Goal: Information Seeking & Learning: Learn about a topic

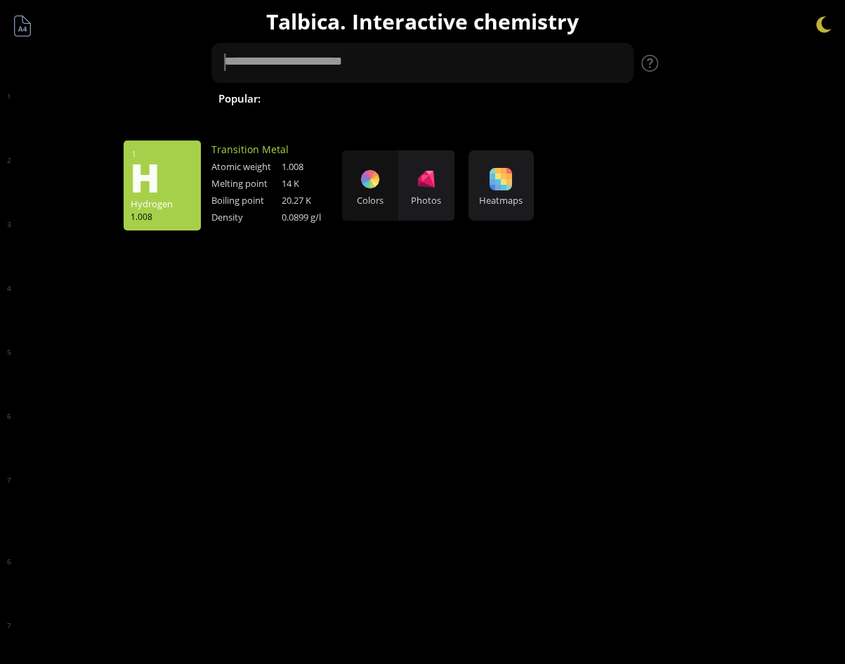
click at [559, 79] on div "35 Br Bromine 79.904 56 Ba Barium 137.327" at bounding box center [422, 332] width 845 height 664
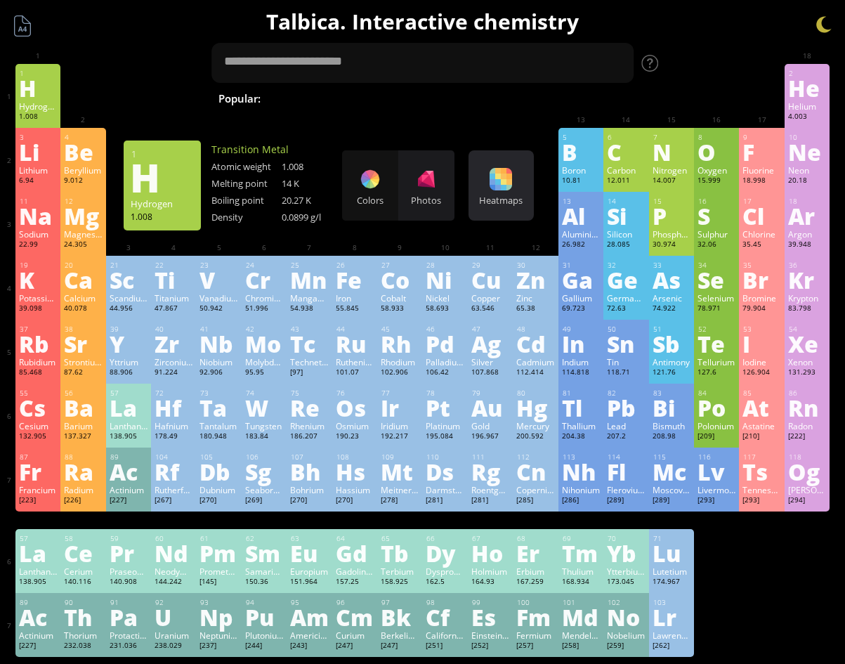
click at [508, 173] on div at bounding box center [501, 179] width 22 height 22
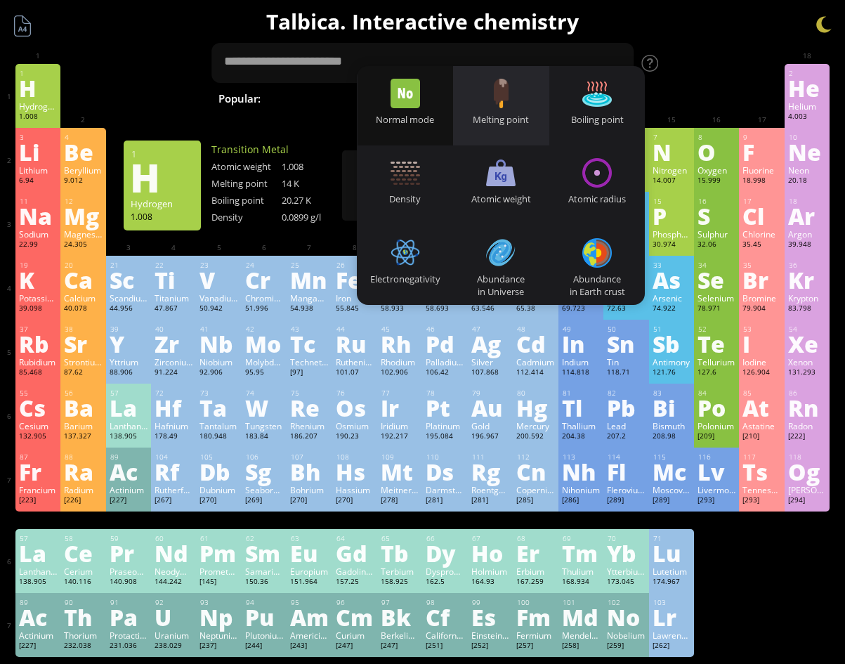
click at [487, 95] on div "Melting point" at bounding box center [501, 105] width 96 height 79
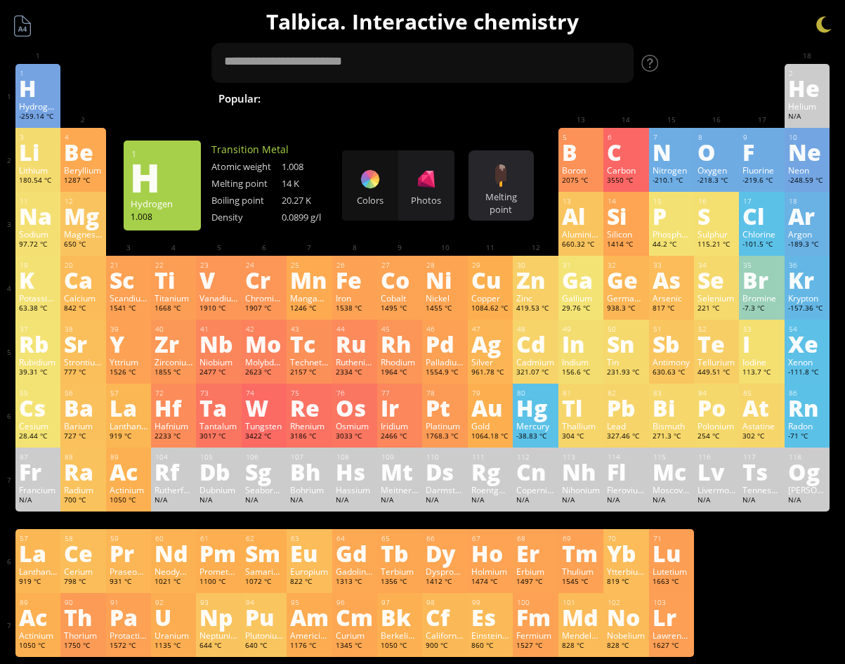
click at [498, 171] on div at bounding box center [501, 175] width 22 height 22
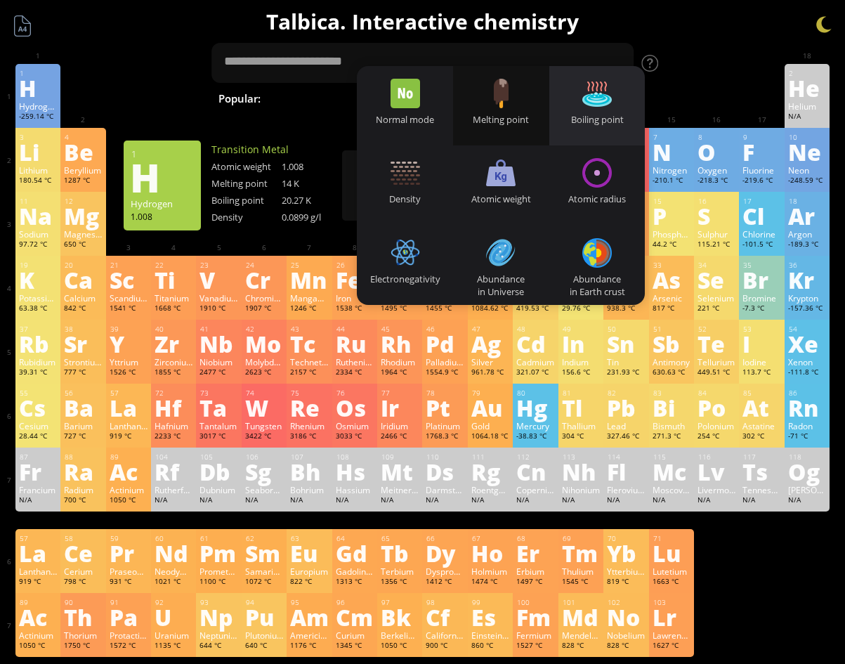
click at [605, 111] on div "Boiling point" at bounding box center [597, 105] width 96 height 79
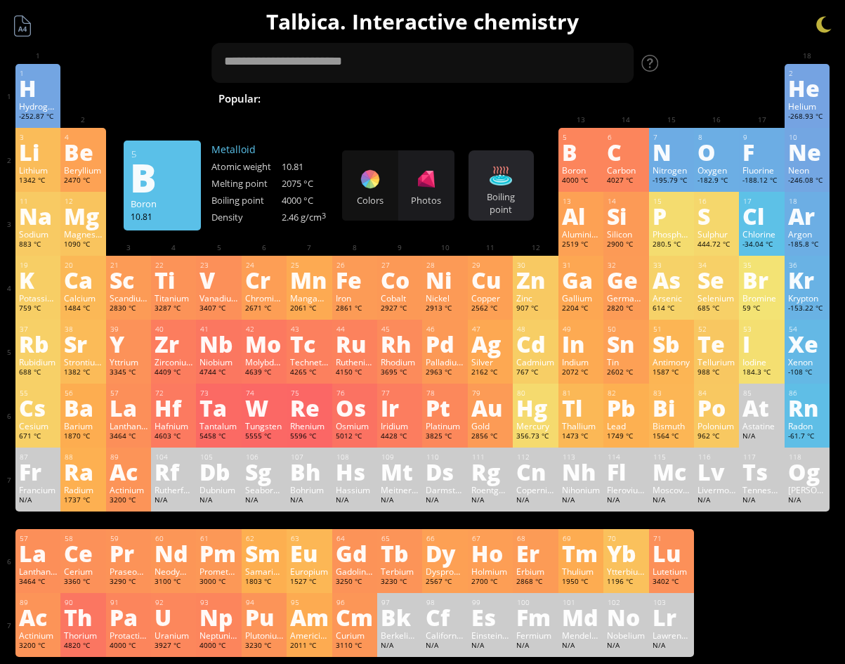
click at [507, 185] on div at bounding box center [501, 175] width 22 height 22
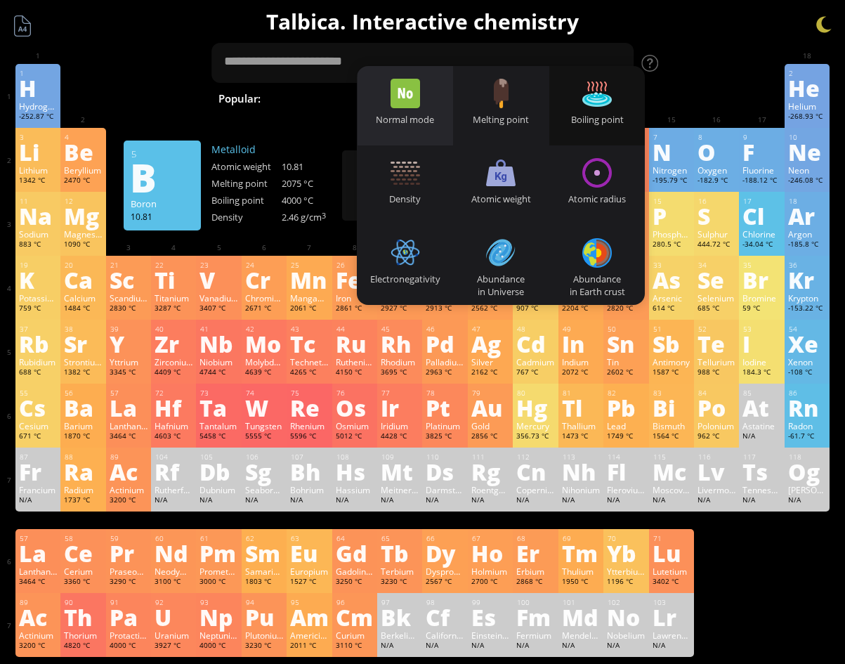
click at [416, 120] on div "Normal mode" at bounding box center [406, 119] width 96 height 13
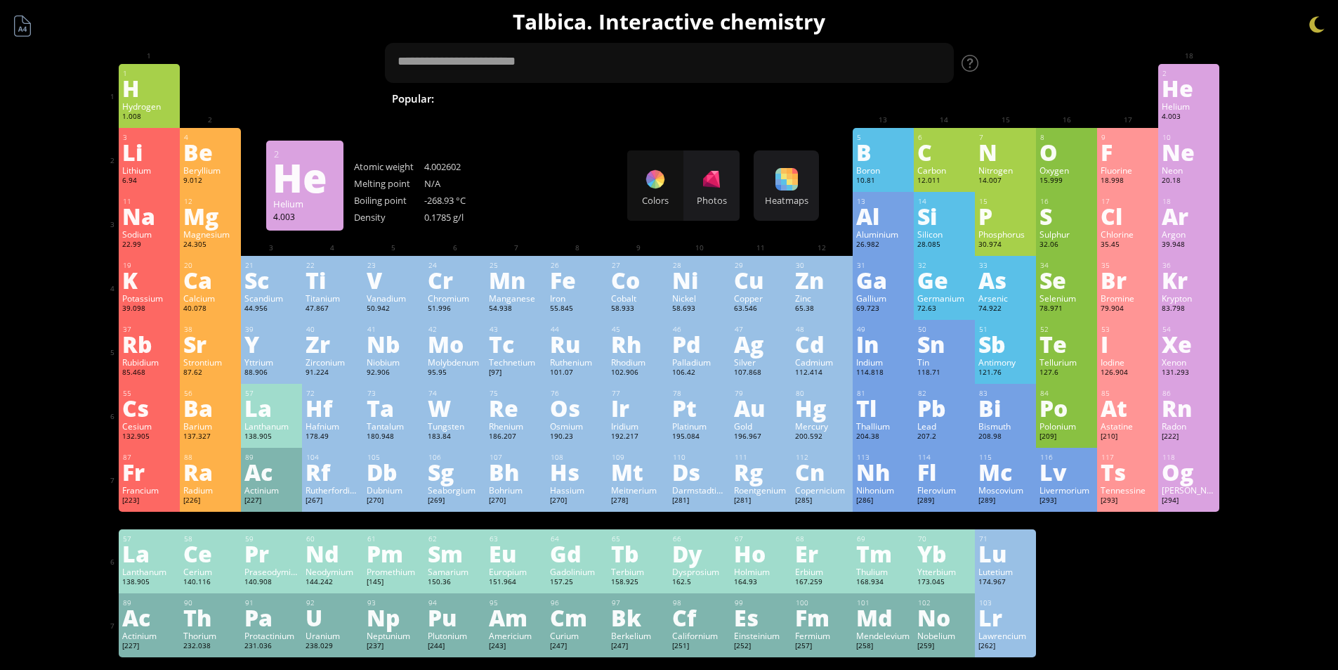
click at [855, 111] on div "Helium" at bounding box center [1189, 105] width 54 height 11
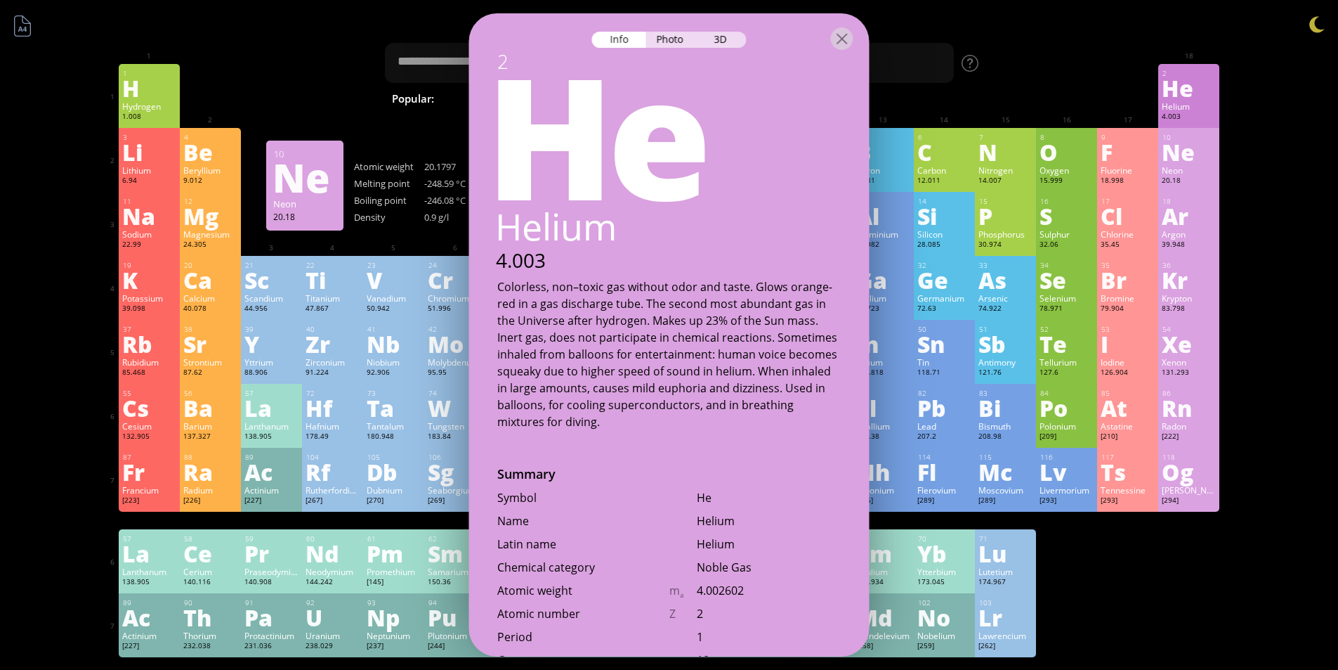
click at [855, 150] on div "Ne" at bounding box center [1189, 152] width 54 height 22
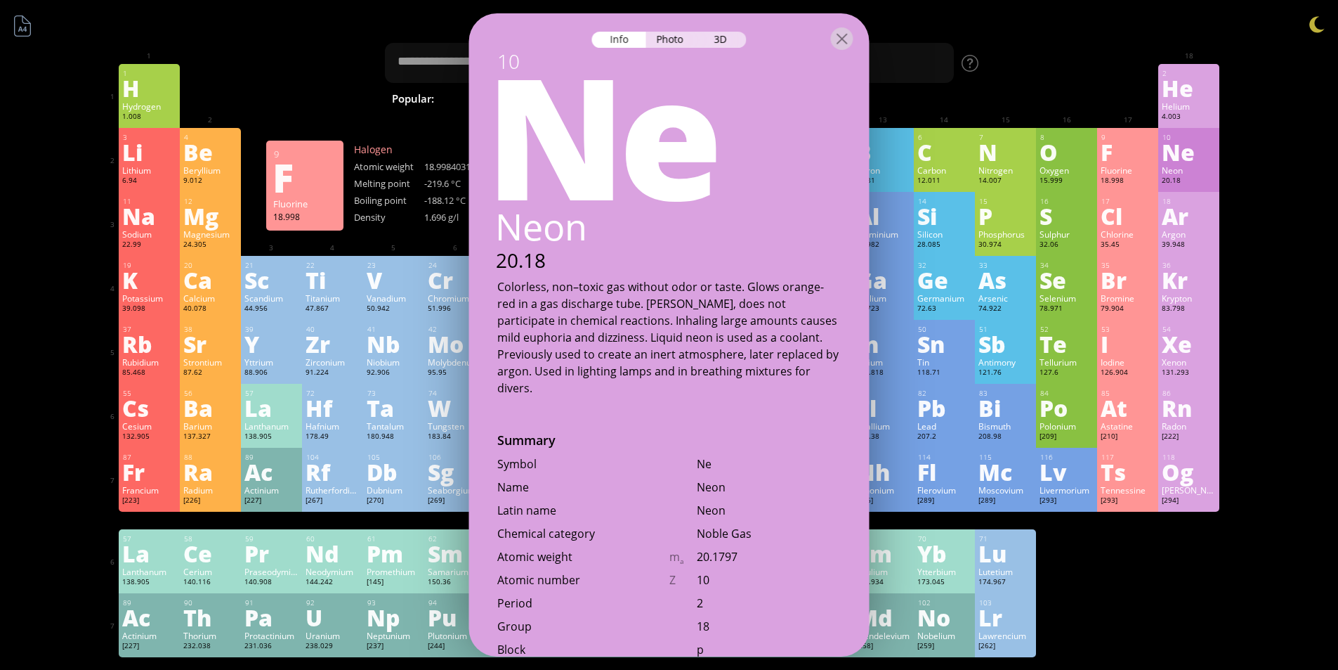
click at [855, 155] on div "F" at bounding box center [1128, 152] width 54 height 22
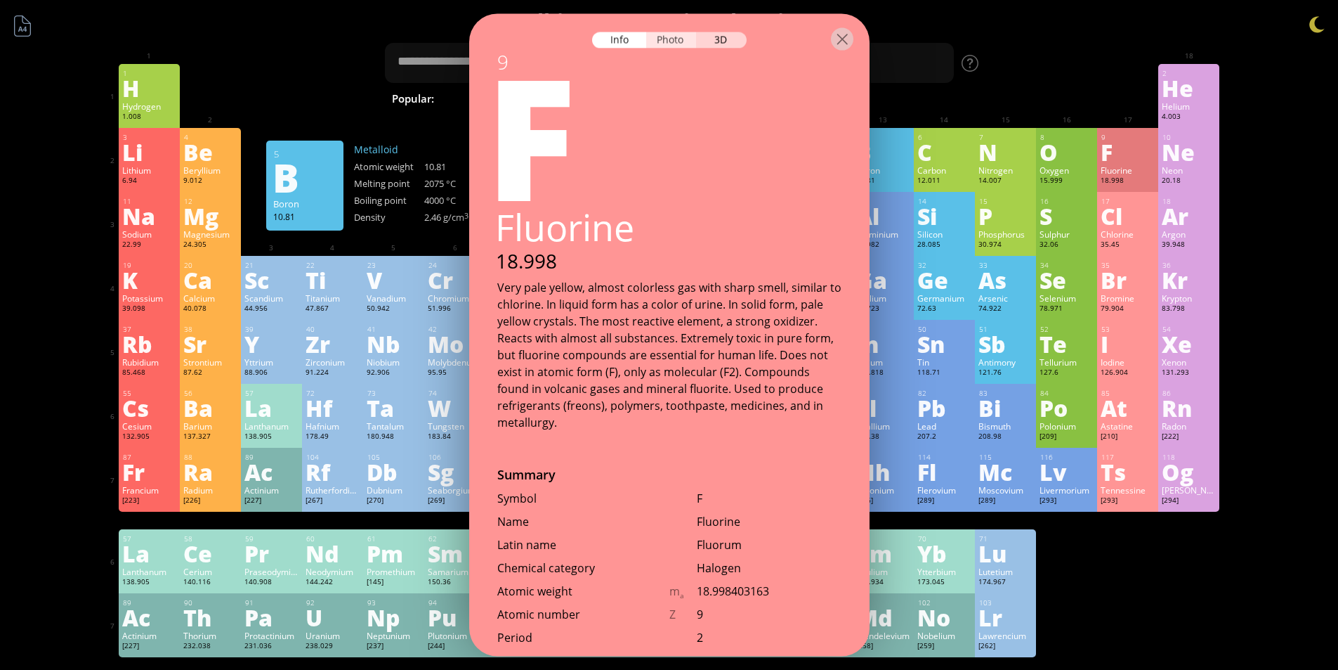
click at [665, 36] on div "Photo" at bounding box center [671, 40] width 51 height 16
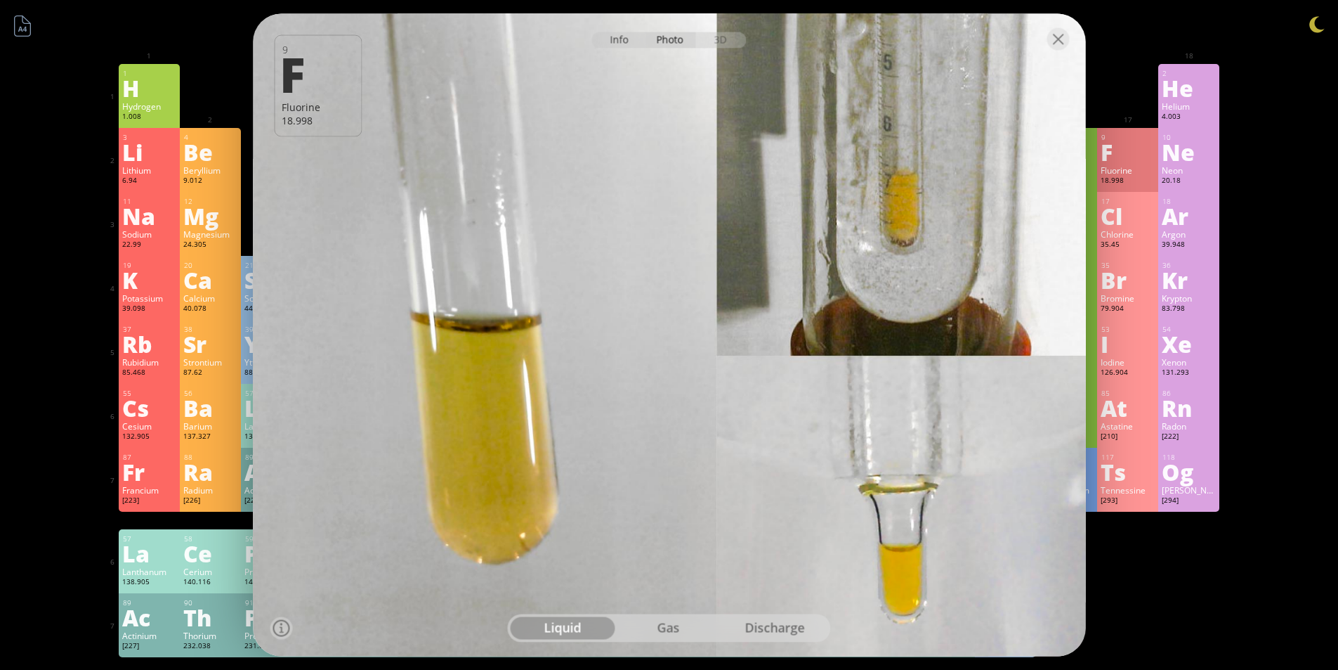
click at [625, 42] on div "Info" at bounding box center [619, 40] width 54 height 16
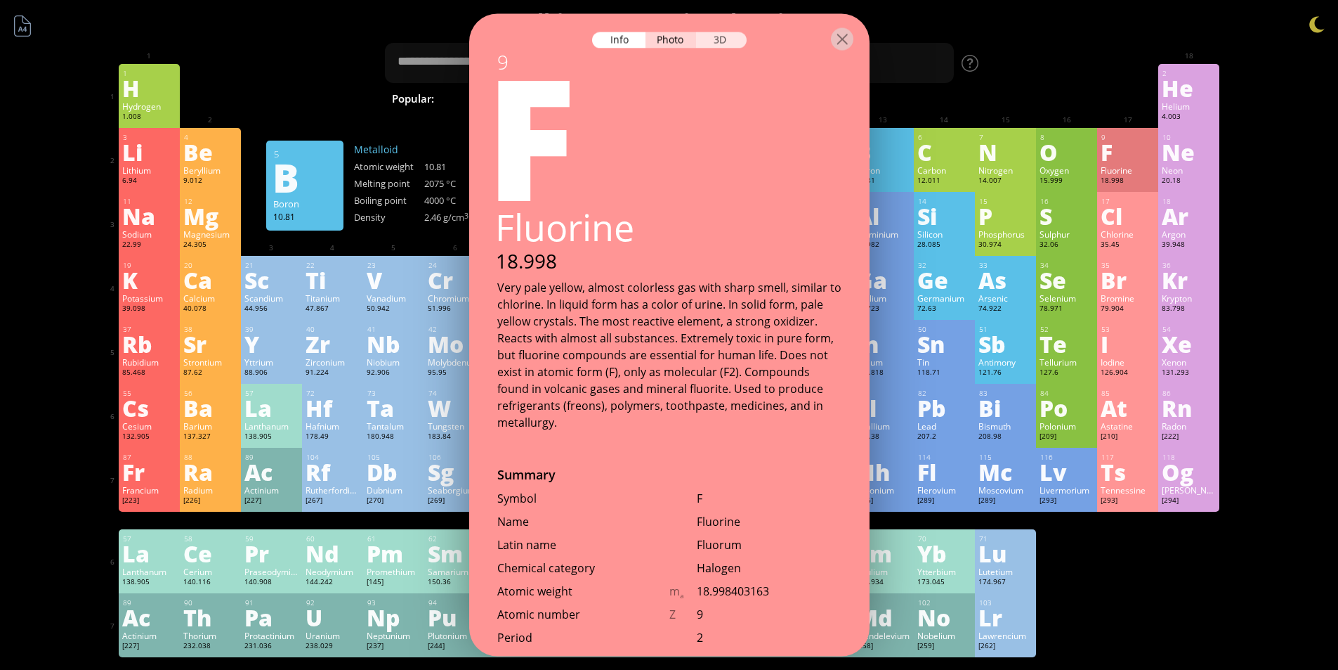
click at [737, 40] on div "3D" at bounding box center [721, 40] width 51 height 16
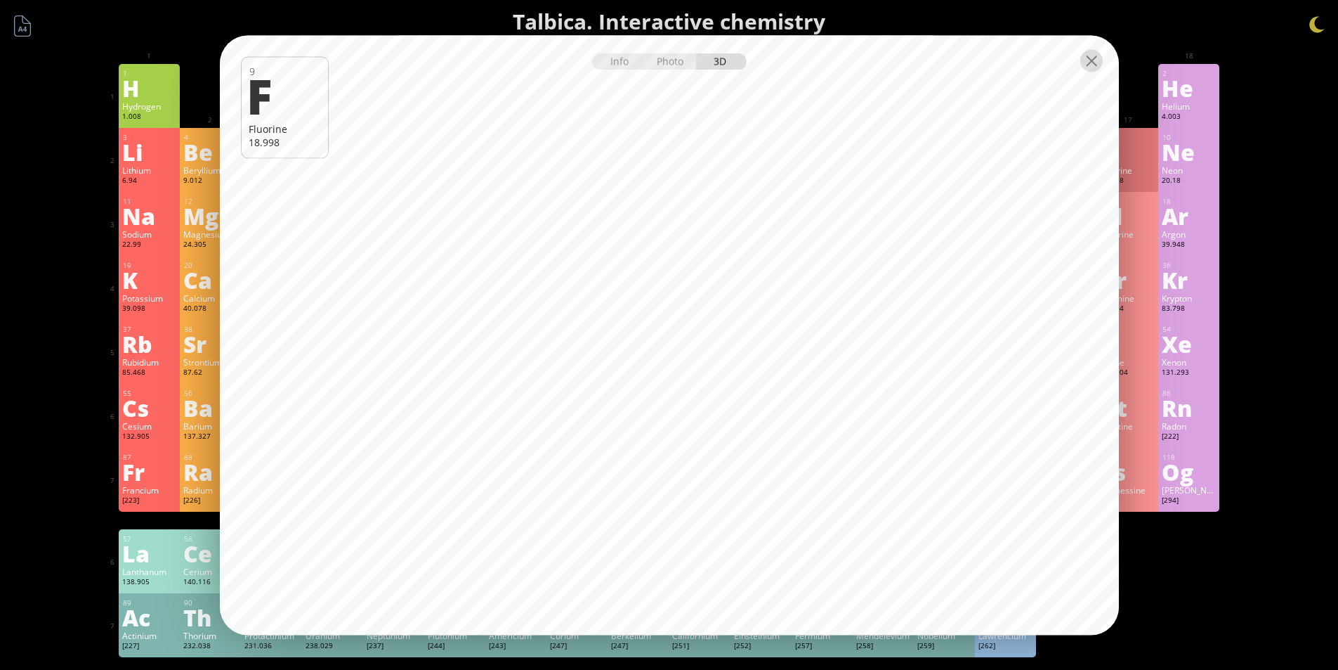
click at [855, 67] on div at bounding box center [1092, 60] width 22 height 22
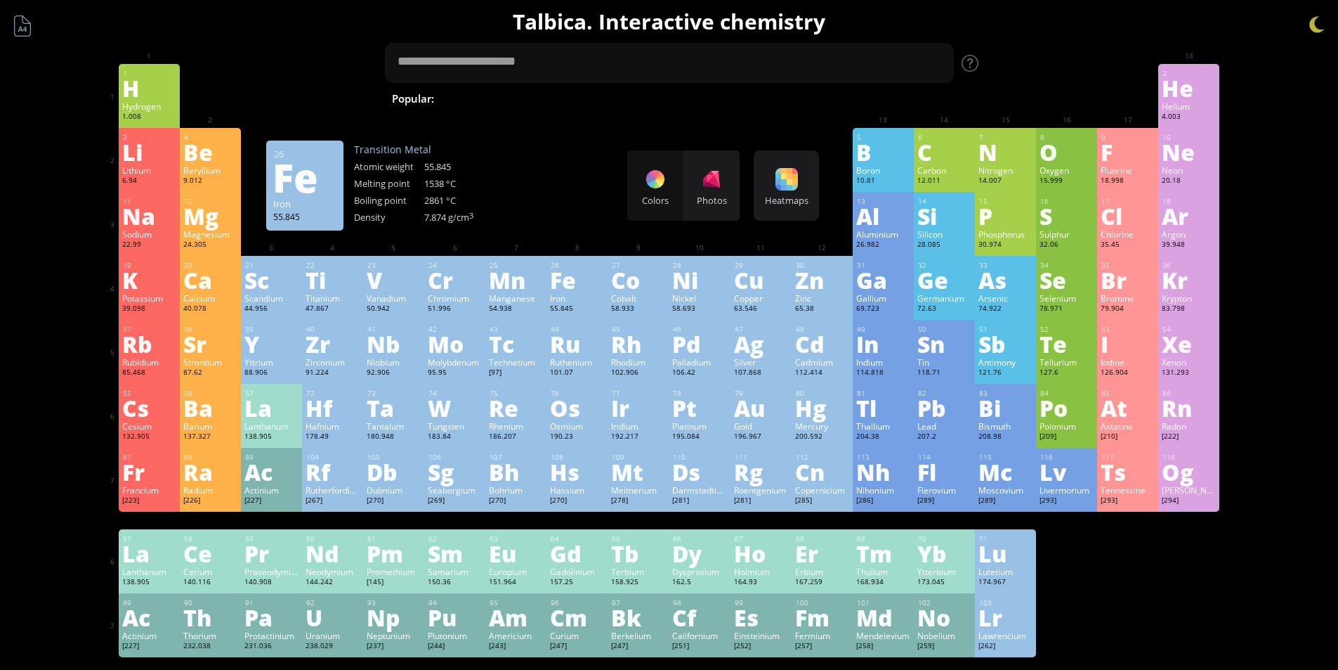
click at [577, 268] on div "Fe" at bounding box center [577, 279] width 54 height 22
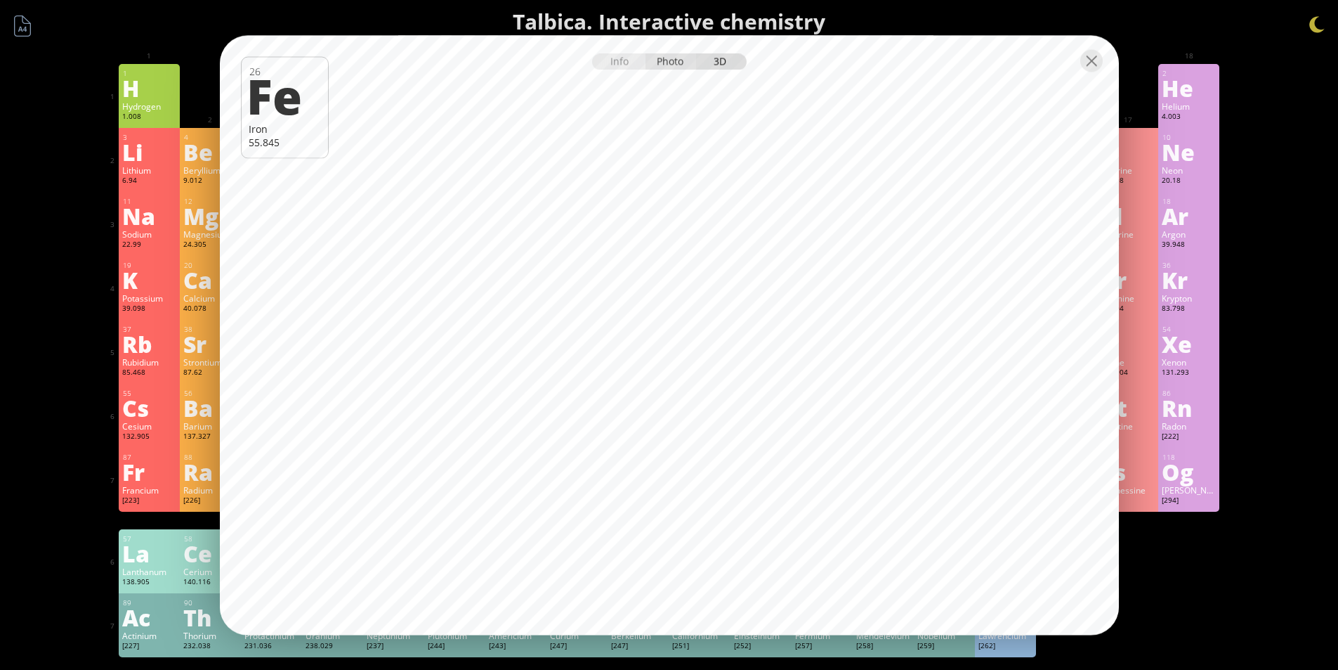
click at [681, 70] on div "Photo" at bounding box center [671, 61] width 51 height 16
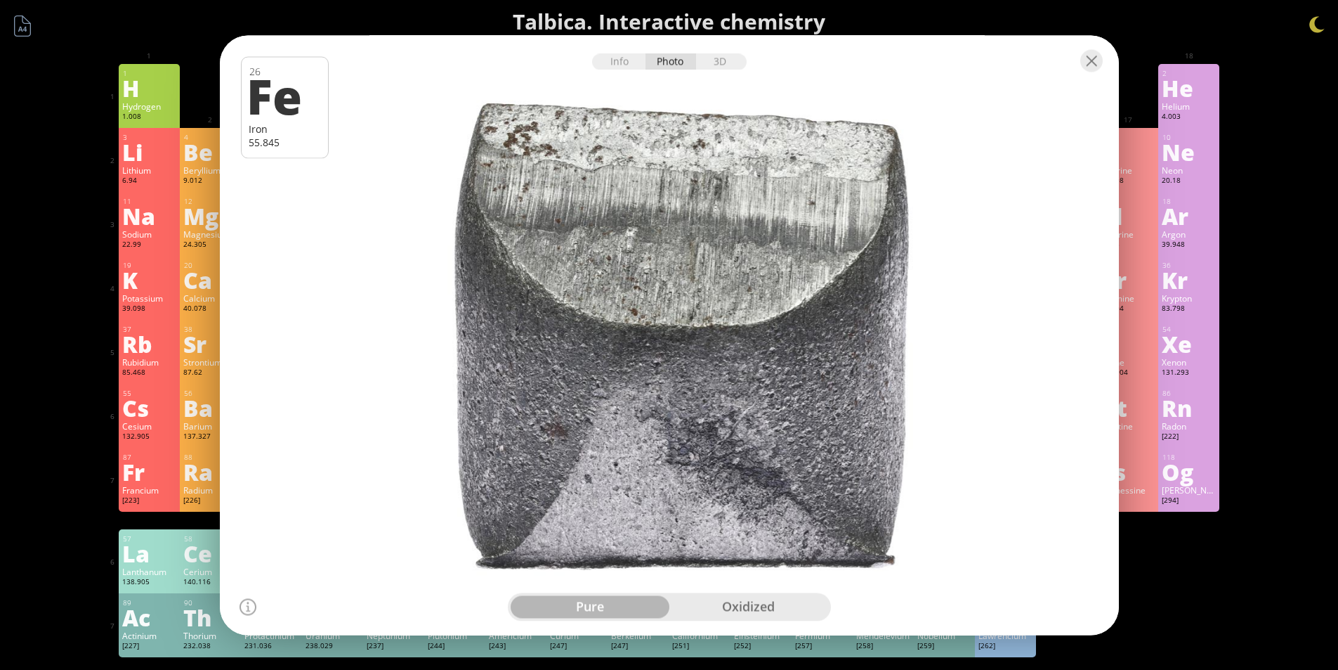
drag, startPoint x: 667, startPoint y: 225, endPoint x: 797, endPoint y: 266, distance: 135.8
click at [781, 242] on div at bounding box center [669, 335] width 908 height 606
click at [728, 603] on div "oxidized" at bounding box center [749, 606] width 159 height 22
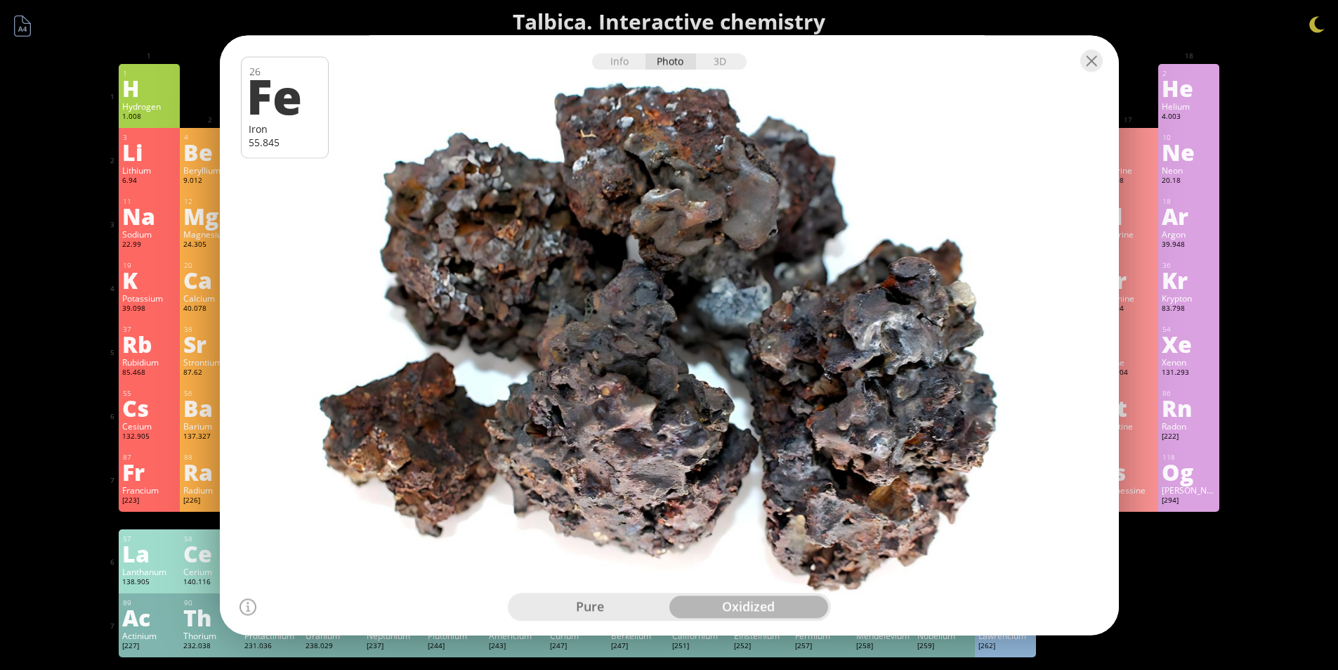
click at [610, 605] on div "pure" at bounding box center [590, 606] width 159 height 22
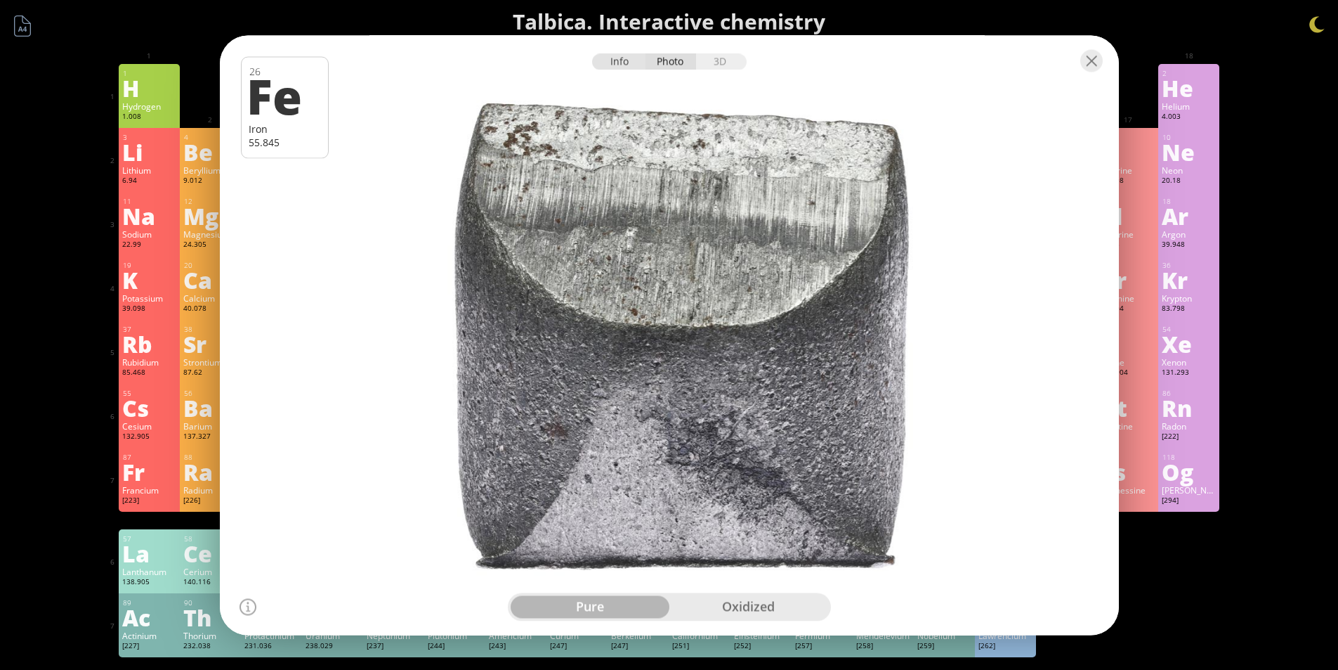
click at [626, 58] on div "Info" at bounding box center [619, 61] width 54 height 16
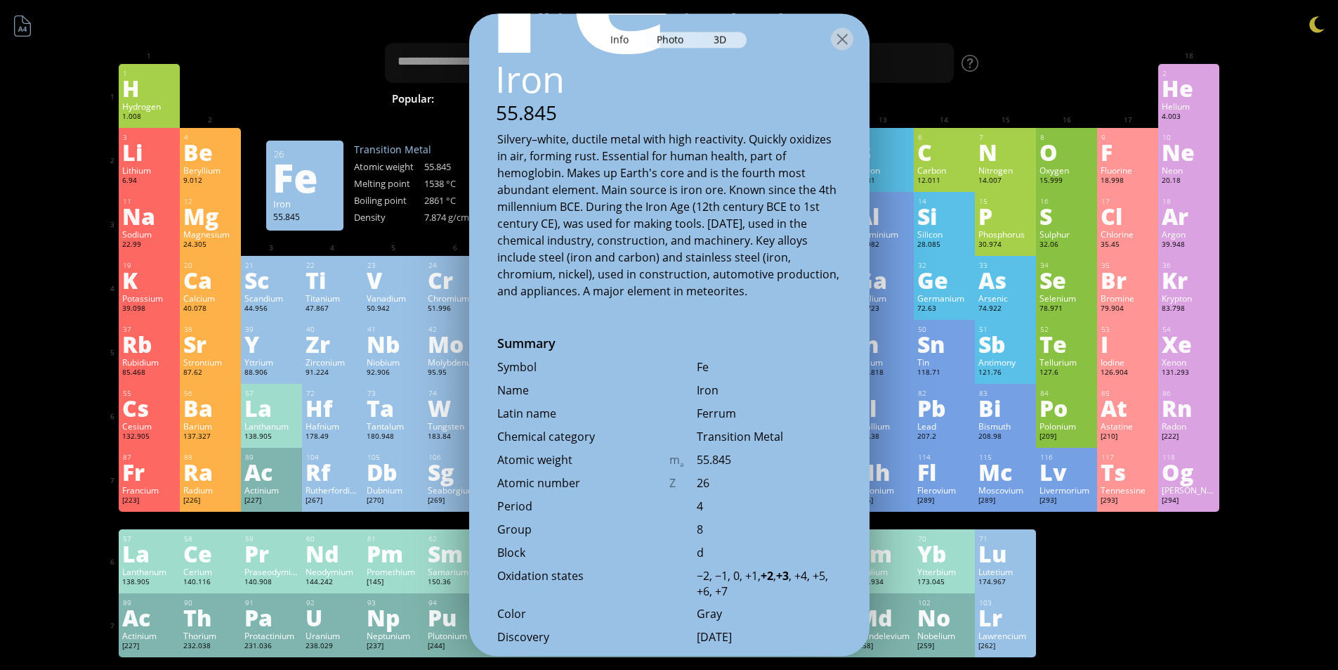
scroll to position [351, 0]
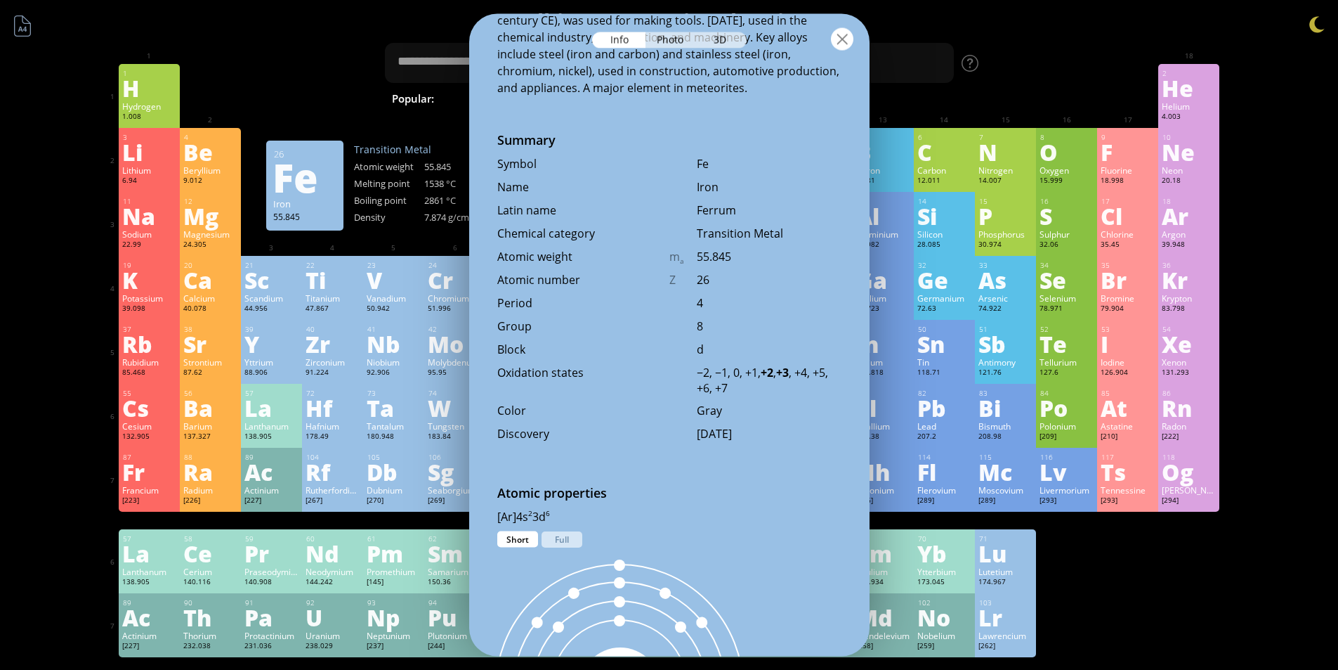
click at [848, 37] on div at bounding box center [842, 38] width 22 height 22
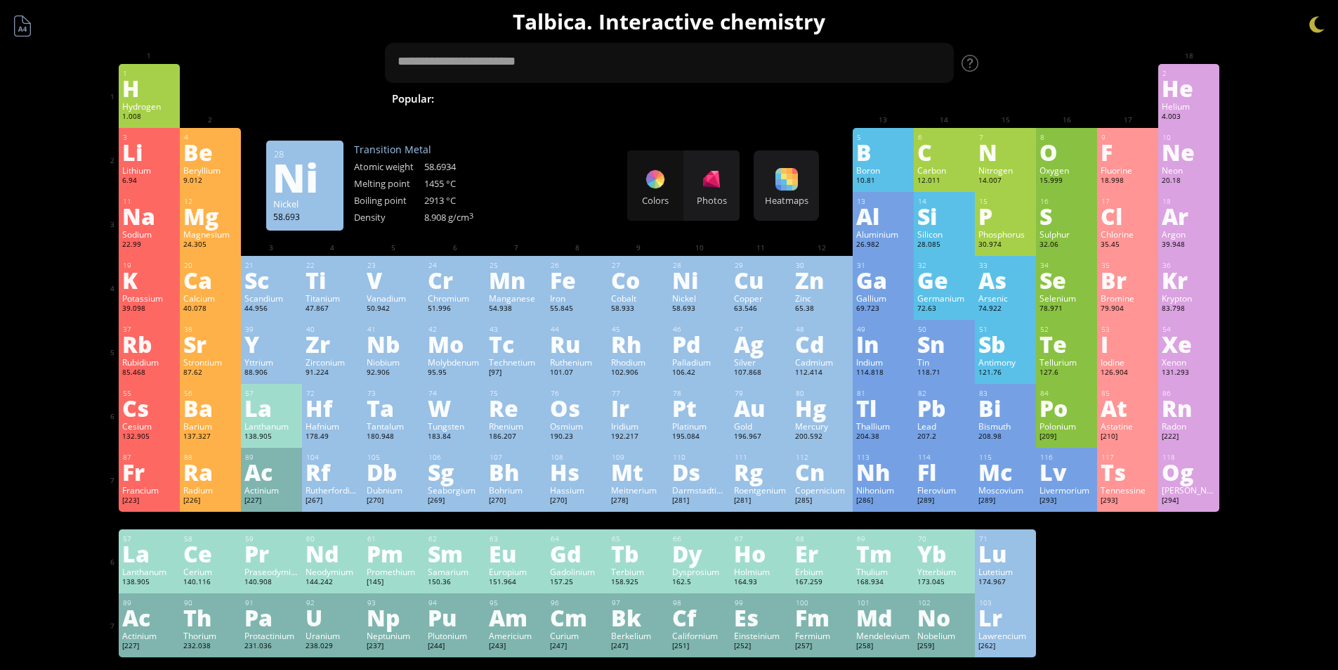
click at [706, 190] on div "Photos" at bounding box center [712, 185] width 56 height 70
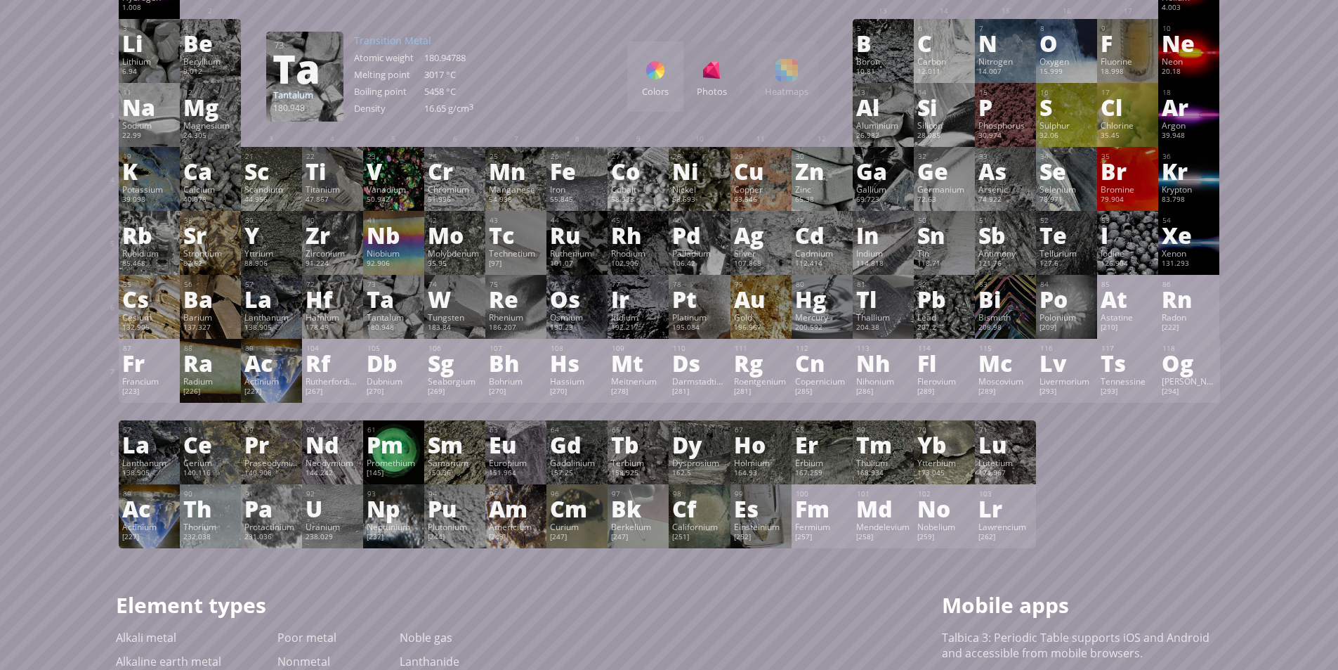
scroll to position [0, 0]
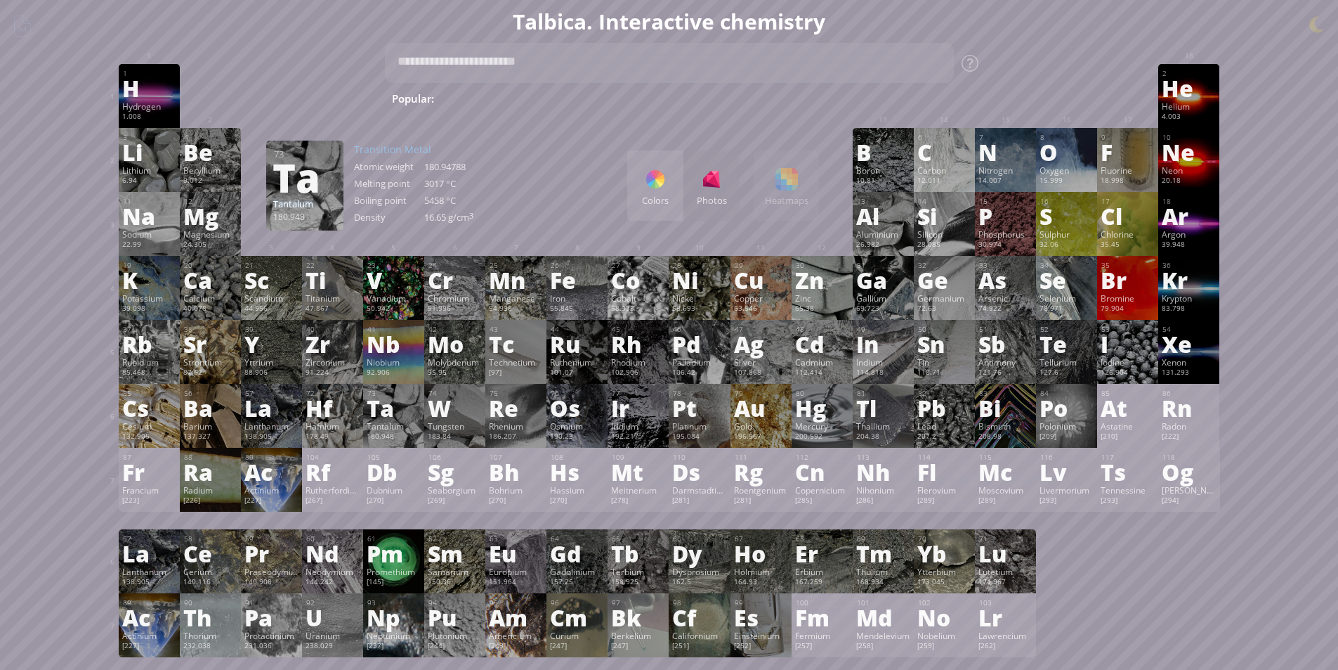
click at [663, 182] on div at bounding box center [655, 179] width 22 height 22
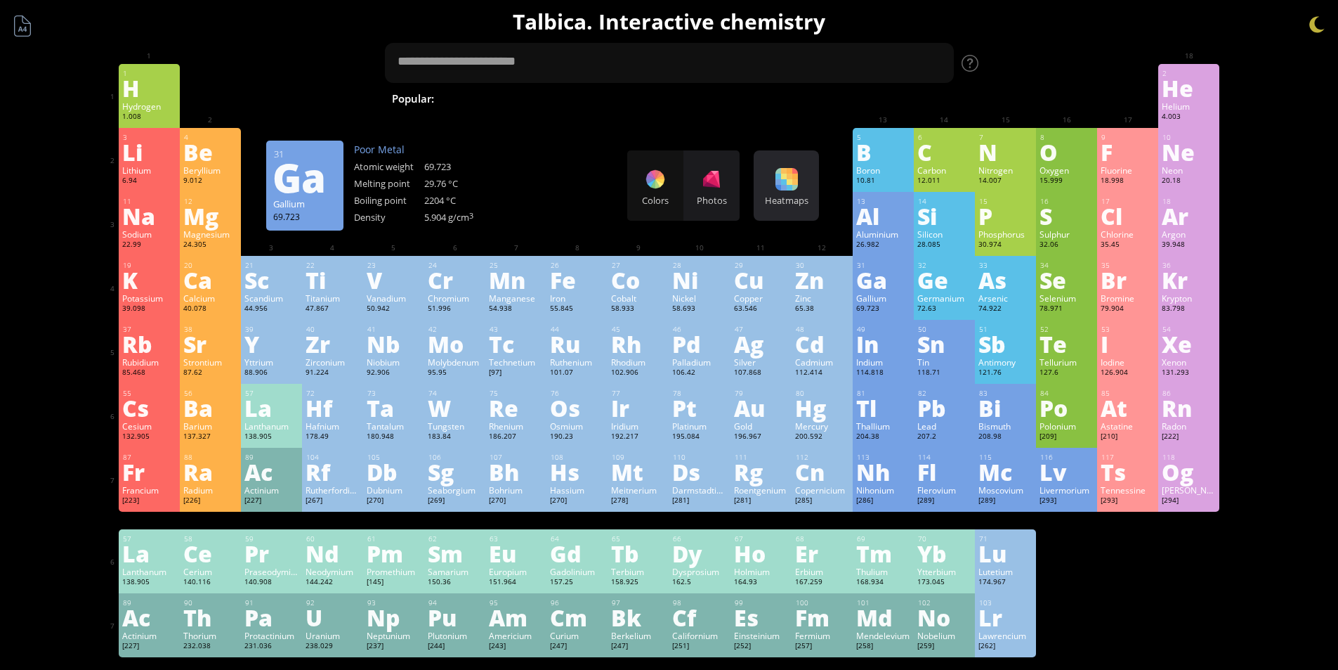
click at [798, 186] on div at bounding box center [787, 179] width 22 height 22
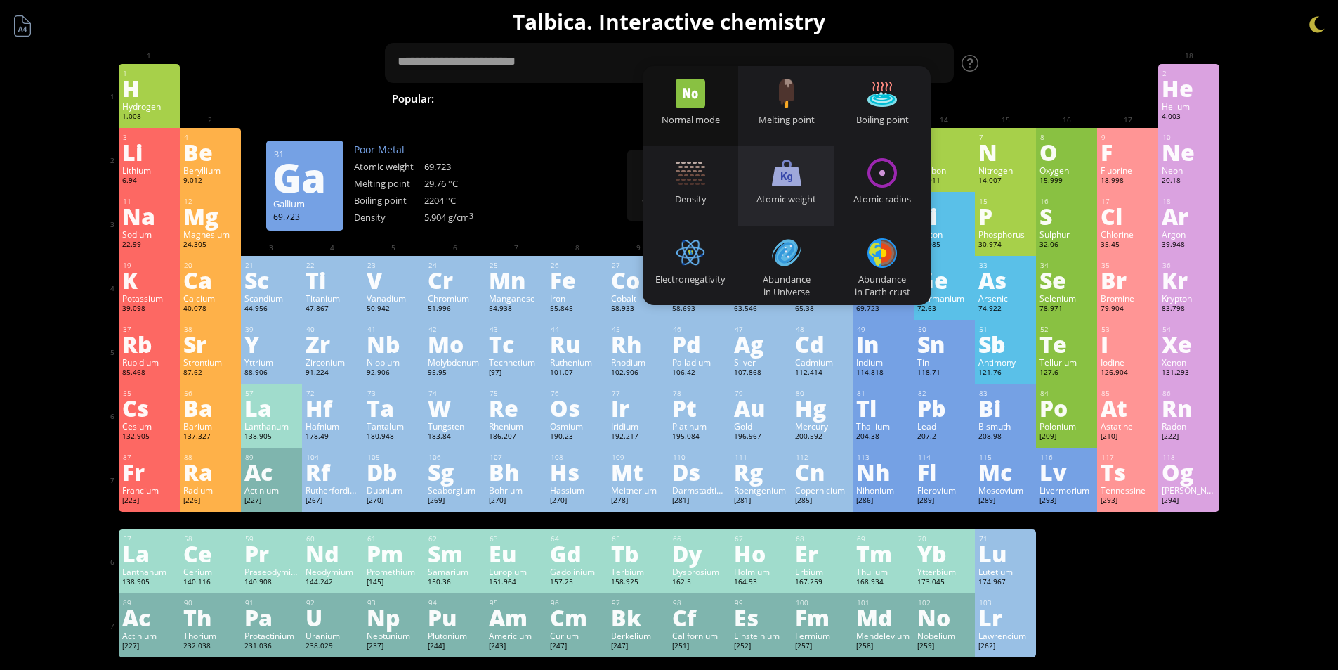
click at [771, 173] on div "Atomic weight" at bounding box center [786, 184] width 96 height 79
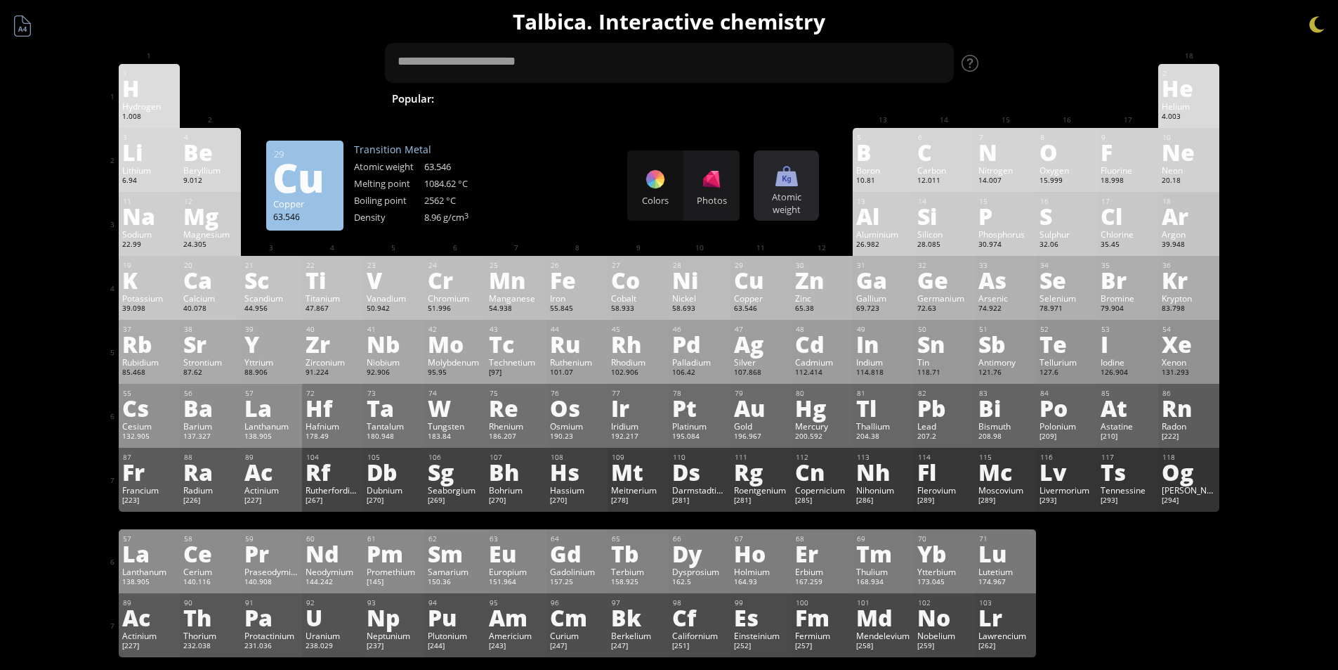
click at [797, 169] on div at bounding box center [787, 175] width 22 height 22
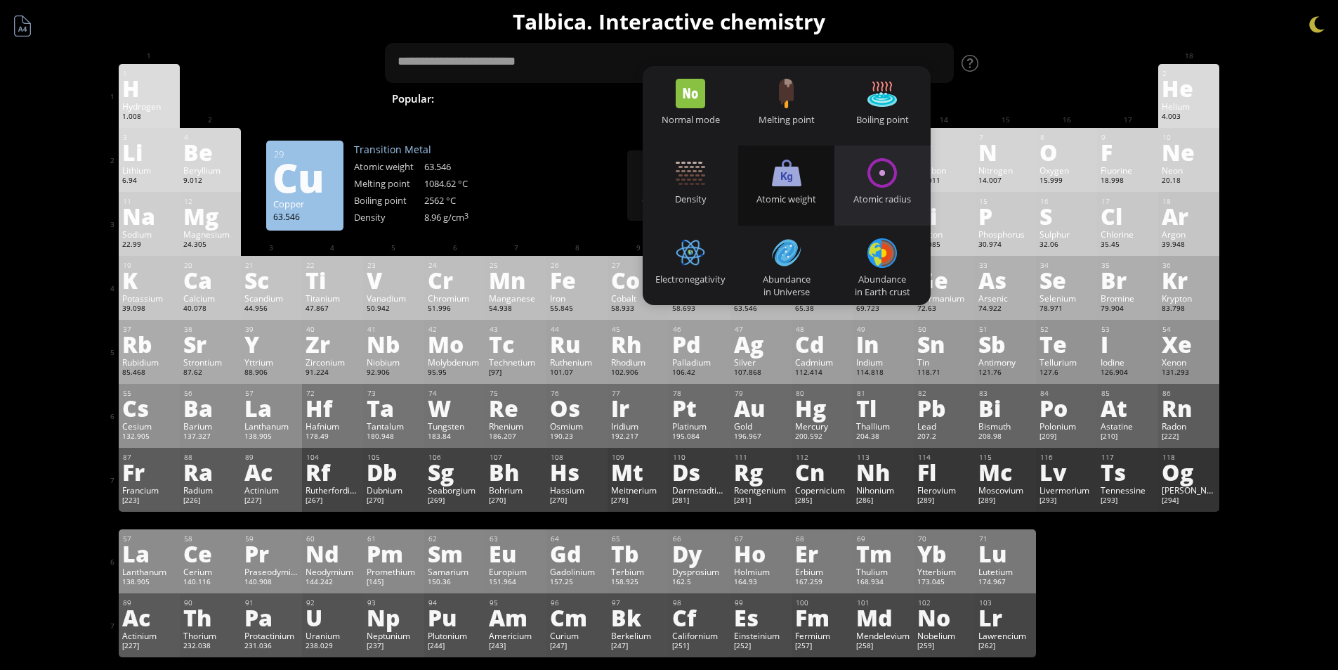
click at [855, 192] on div "Atomic radius" at bounding box center [883, 184] width 96 height 79
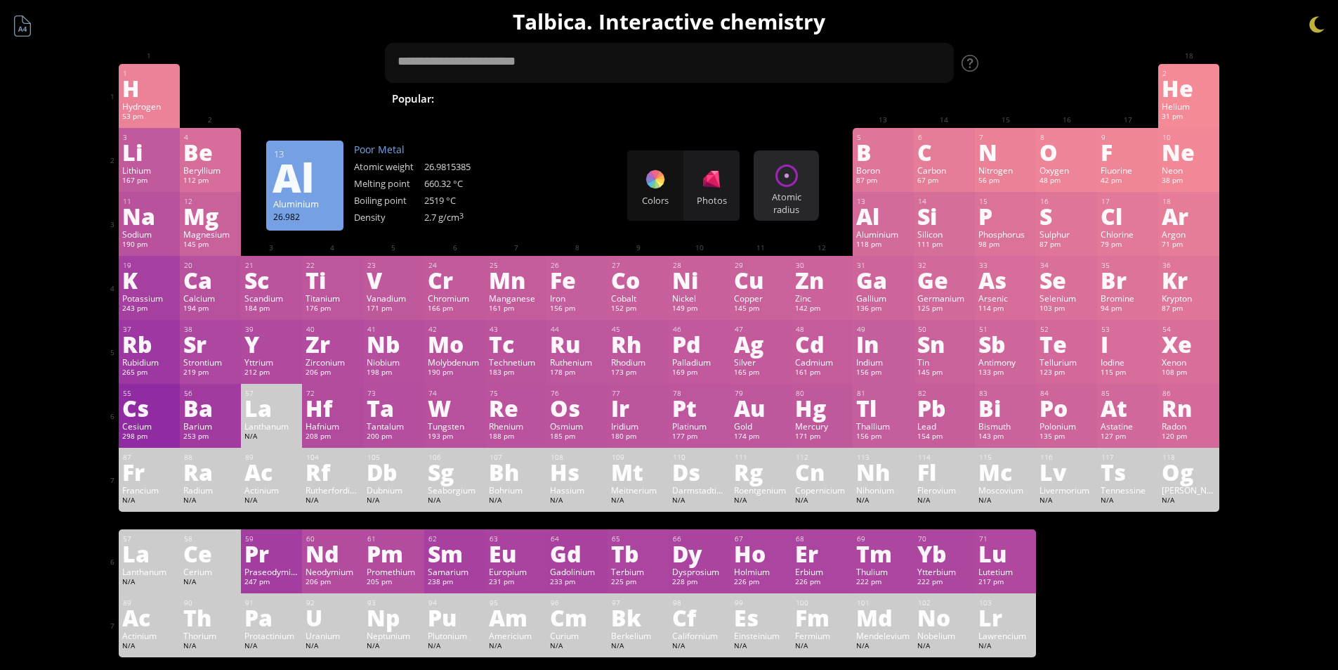
click at [786, 188] on div "Atomic radius Heatmaps Normal mode Melting point Boiling point Density Atomic w…" at bounding box center [786, 185] width 65 height 70
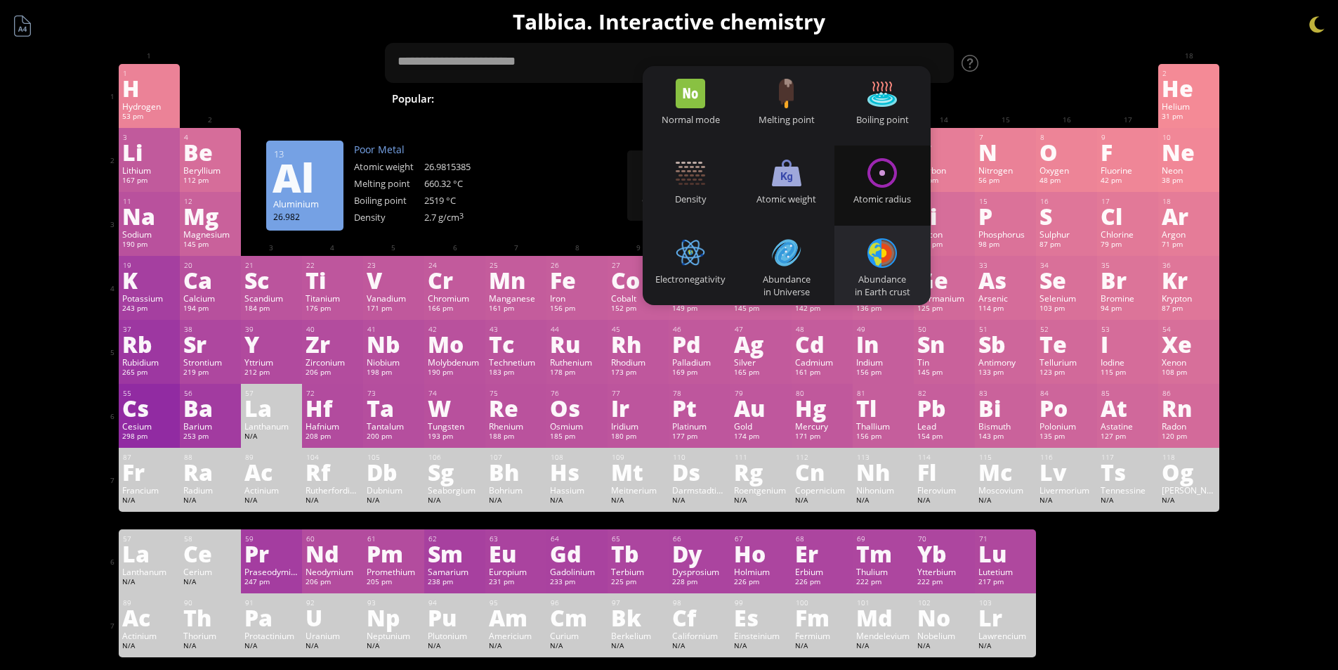
click at [855, 252] on div "Abundance in Earth crust" at bounding box center [883, 265] width 96 height 79
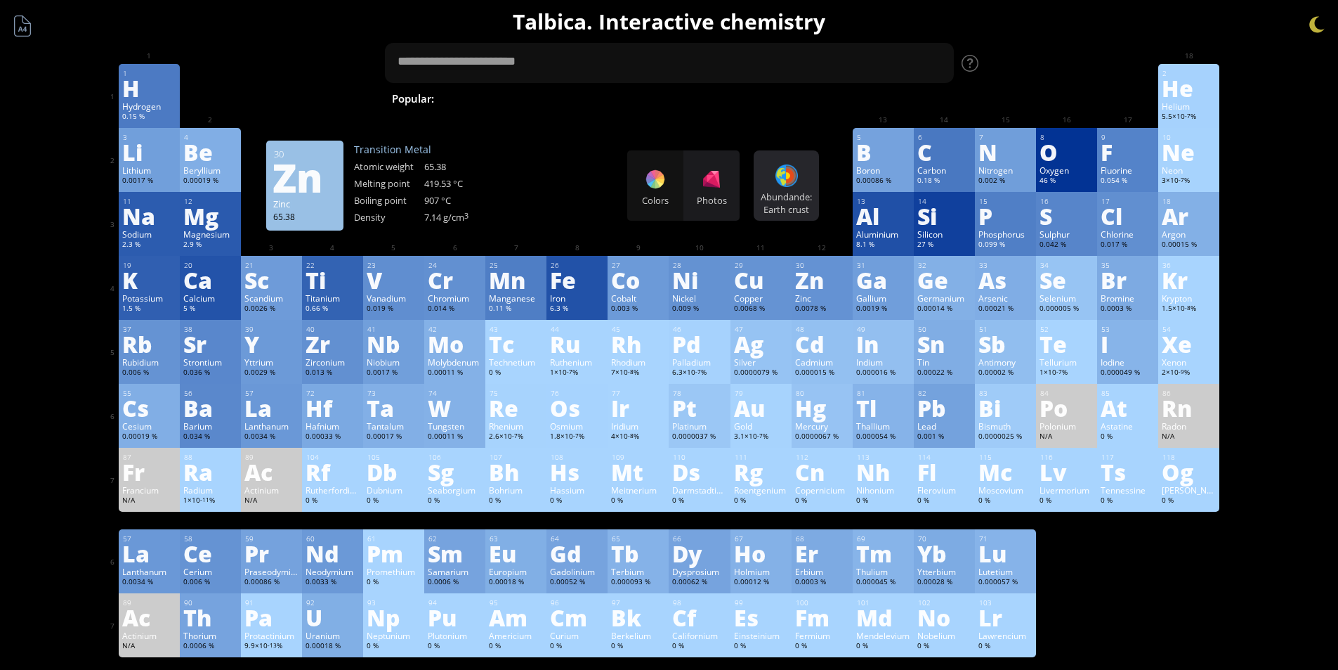
click at [778, 178] on div "Abundande: Earth crust Heatmaps Normal mode Melting point Boiling point Density…" at bounding box center [786, 185] width 65 height 70
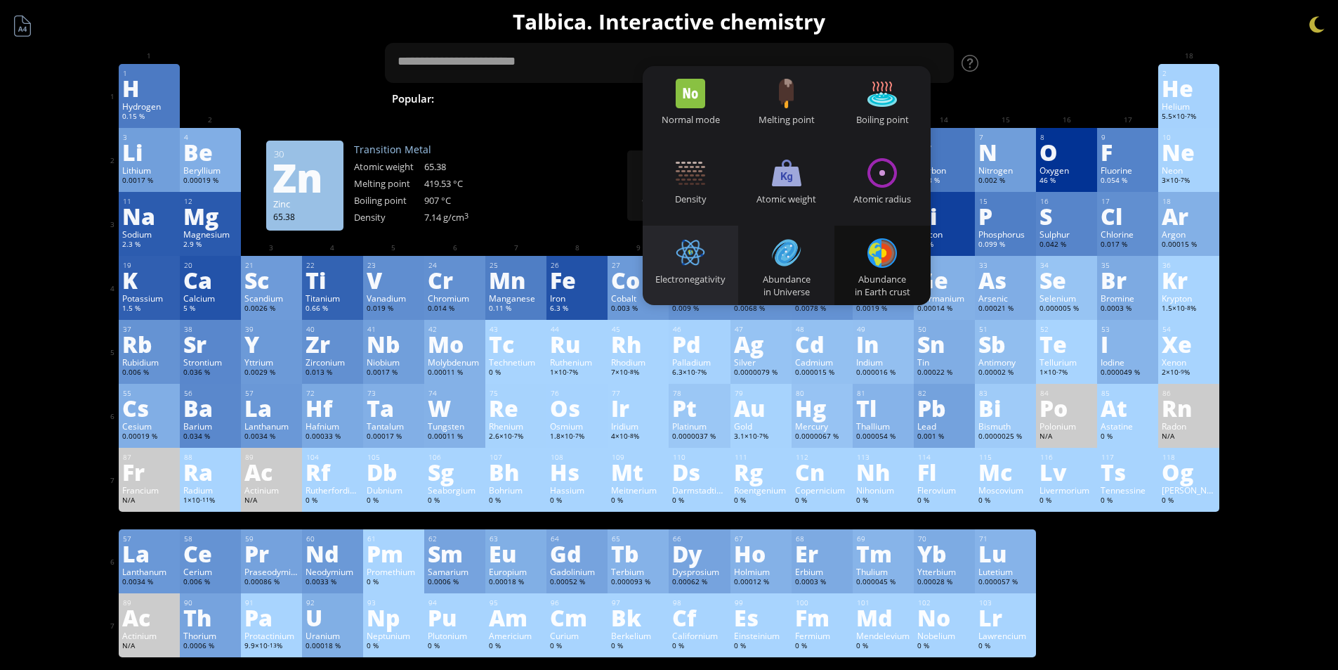
click at [693, 270] on div "Electronegativity" at bounding box center [691, 265] width 96 height 79
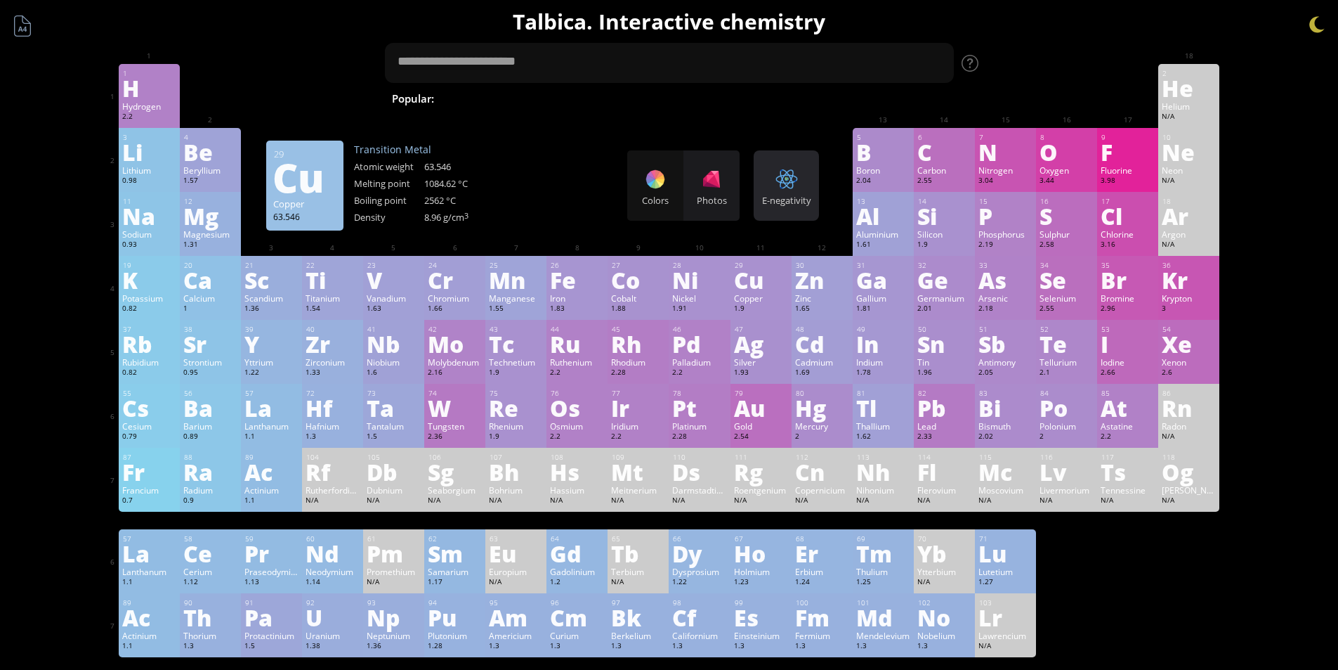
click at [789, 205] on div "E-negativity" at bounding box center [786, 200] width 58 height 13
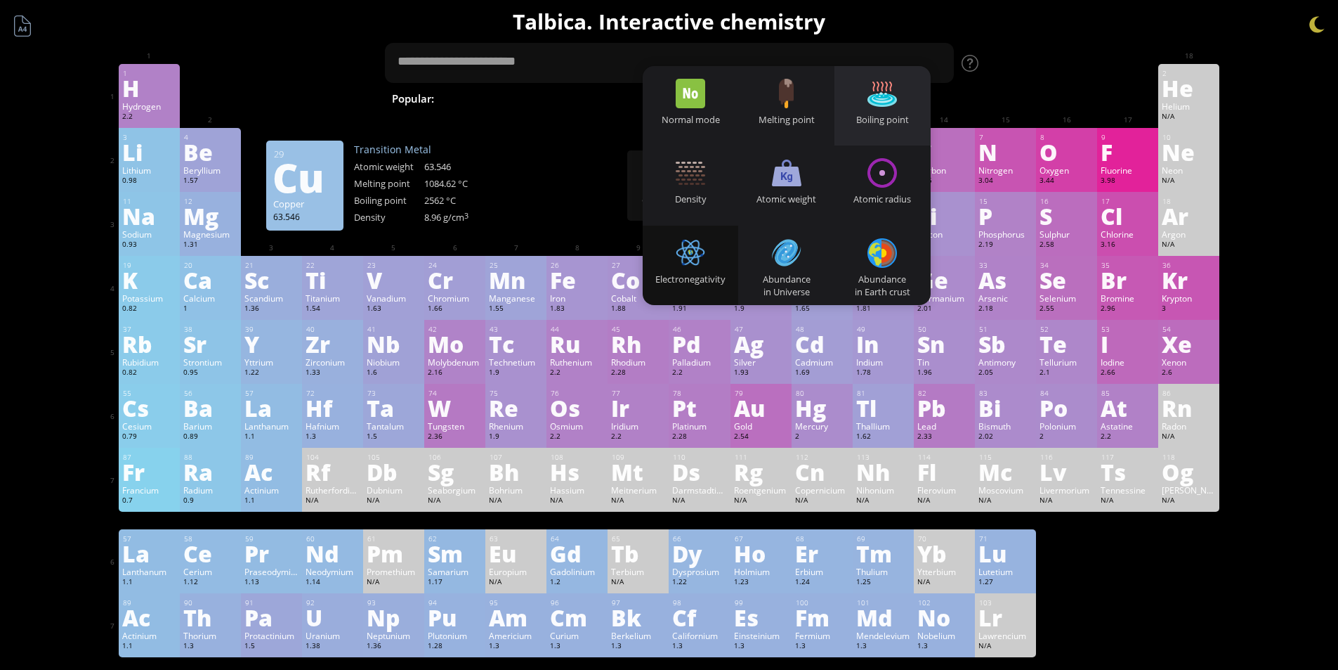
click at [855, 81] on div at bounding box center [883, 94] width 30 height 30
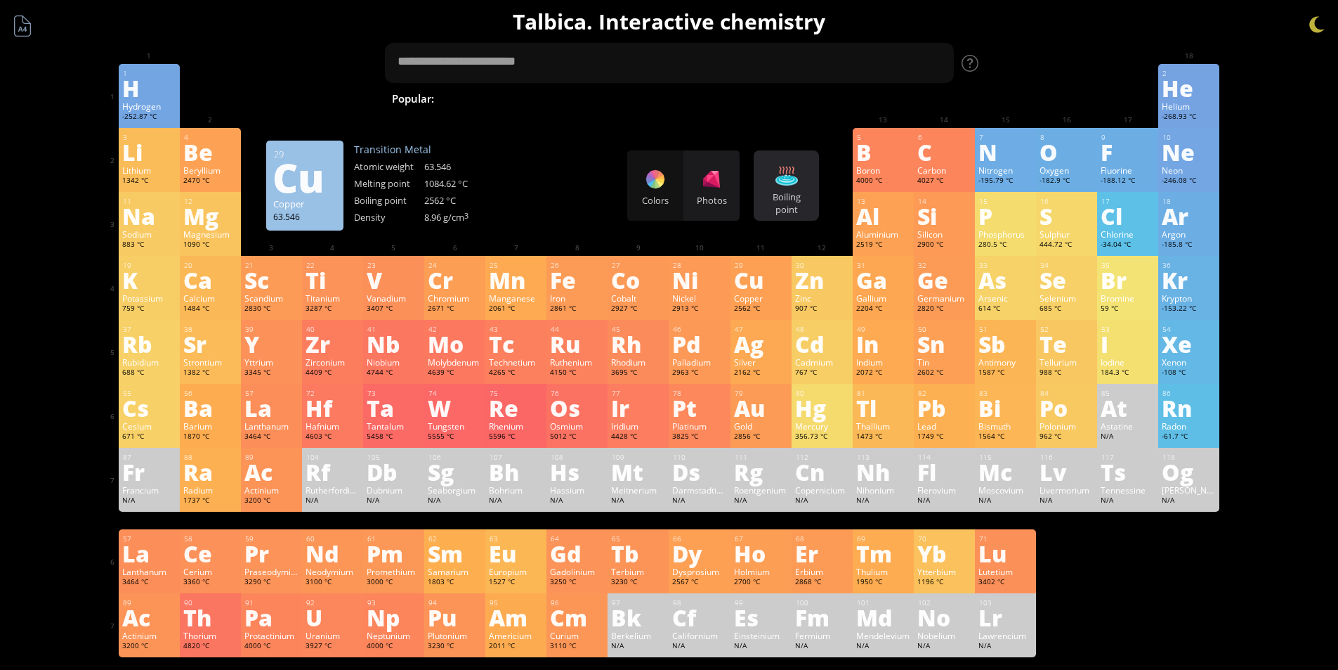
click at [803, 178] on div "Boiling point Heatmaps Normal mode Melting point Boiling point Density Atomic w…" at bounding box center [786, 185] width 65 height 70
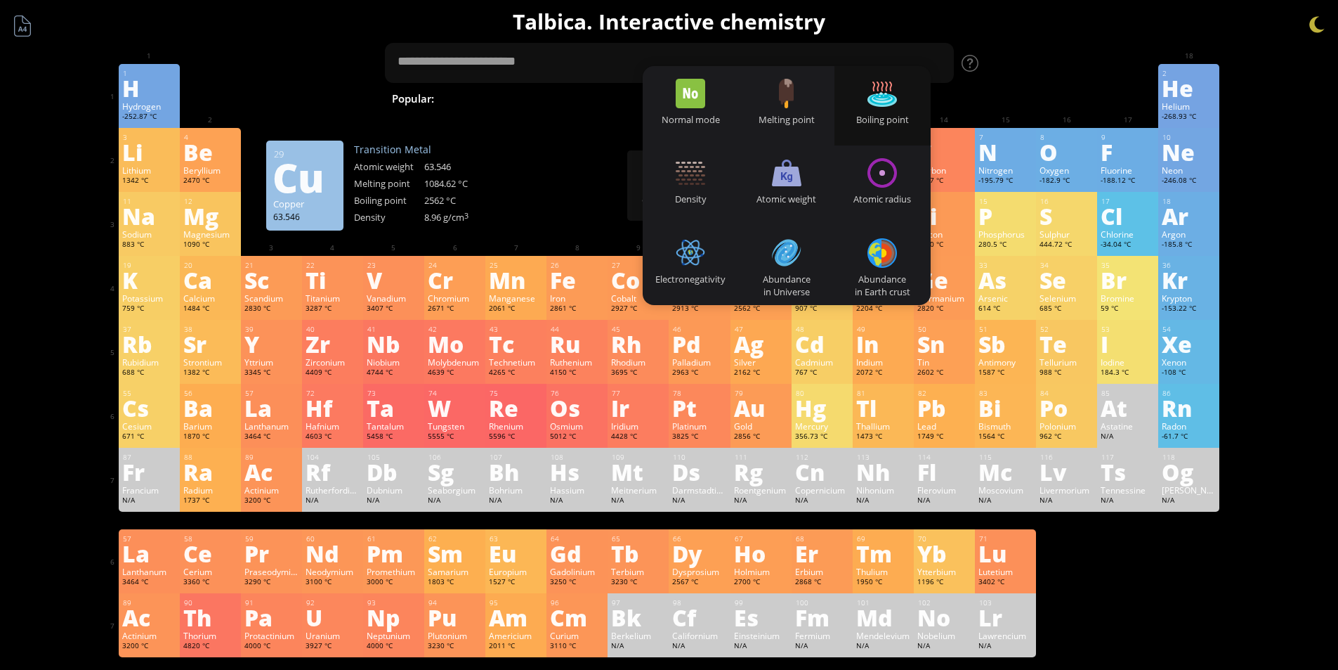
click at [715, 162] on div "Density" at bounding box center [691, 184] width 96 height 79
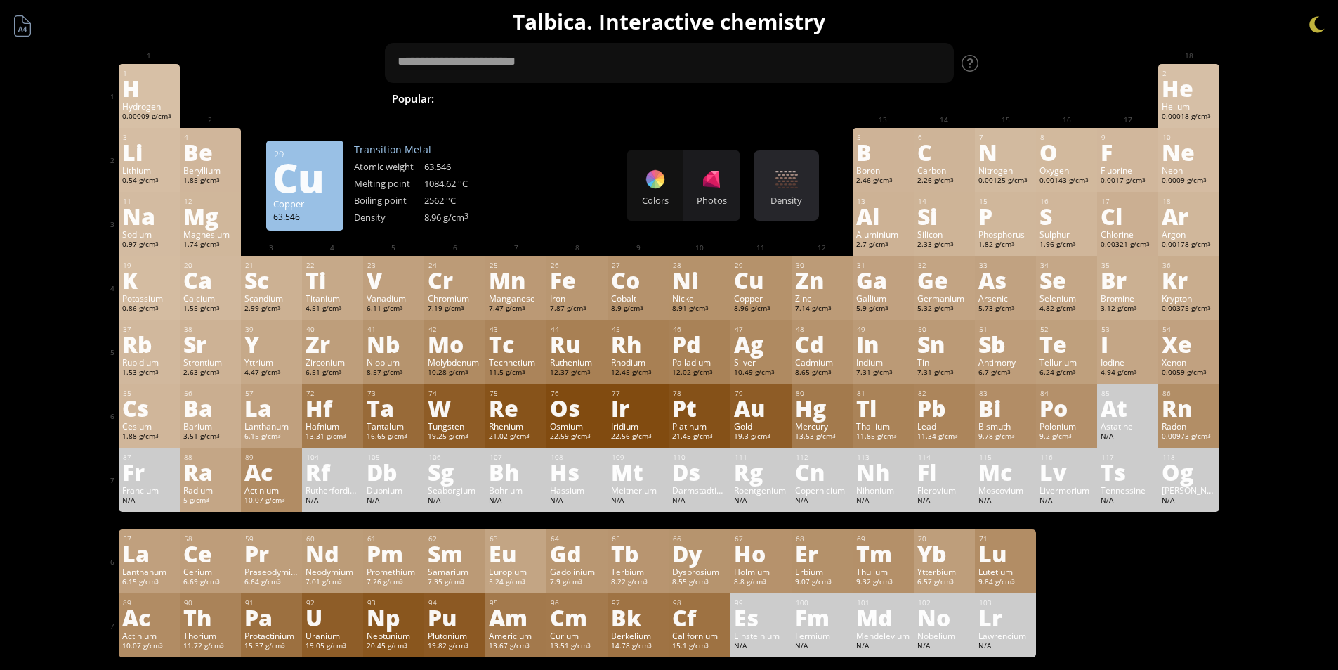
click at [774, 171] on div "Density Heatmaps Normal mode Melting point Boiling point Density Atomic weight …" at bounding box center [786, 185] width 65 height 70
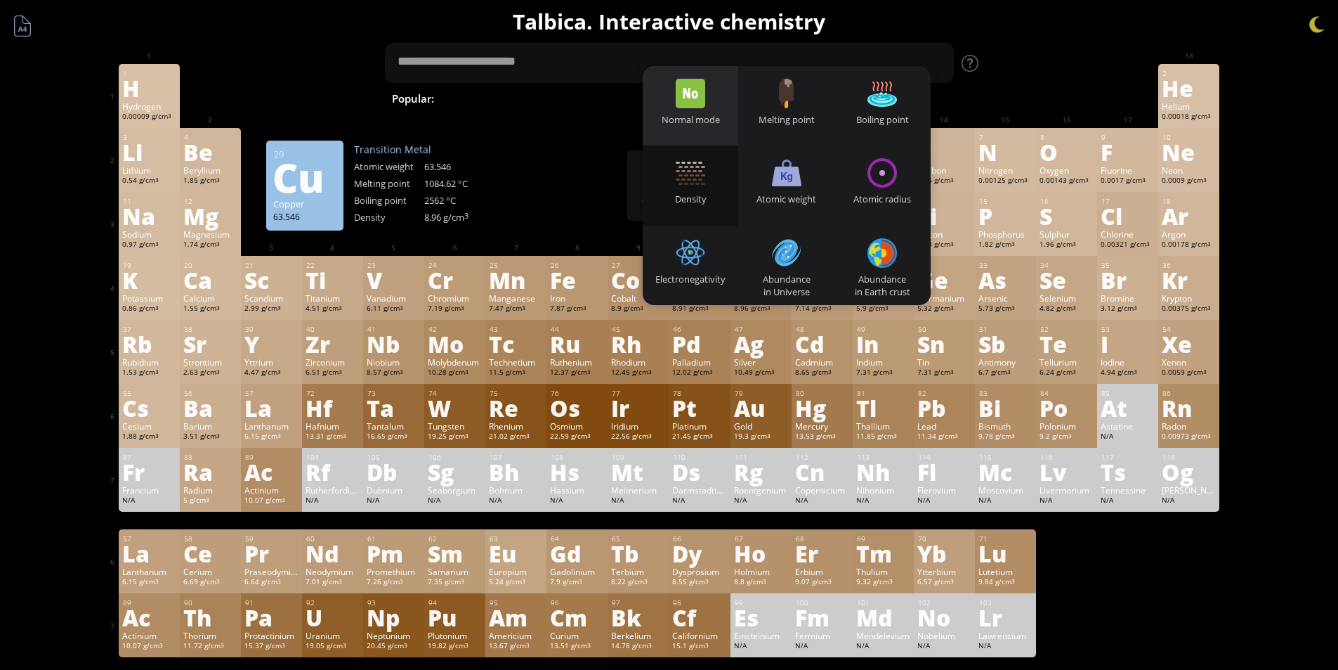
click at [695, 98] on div at bounding box center [691, 94] width 30 height 30
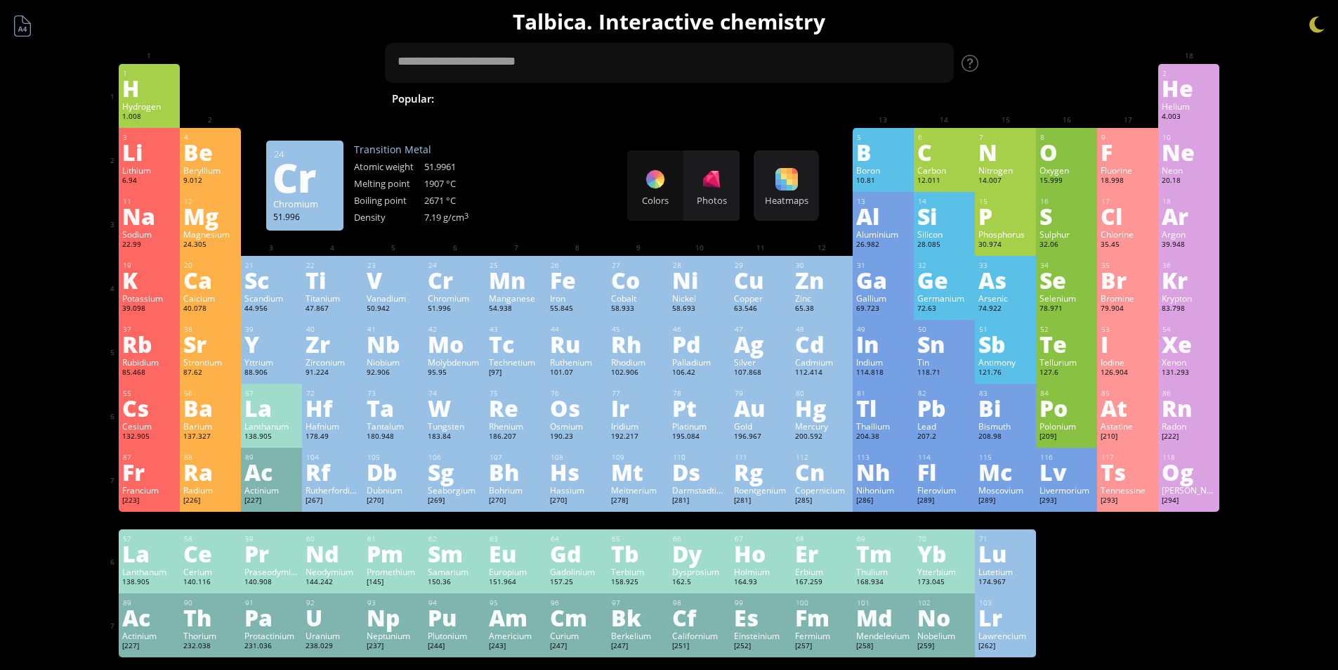
click at [409, 151] on div "Transition Metal" at bounding box center [424, 149] width 141 height 13
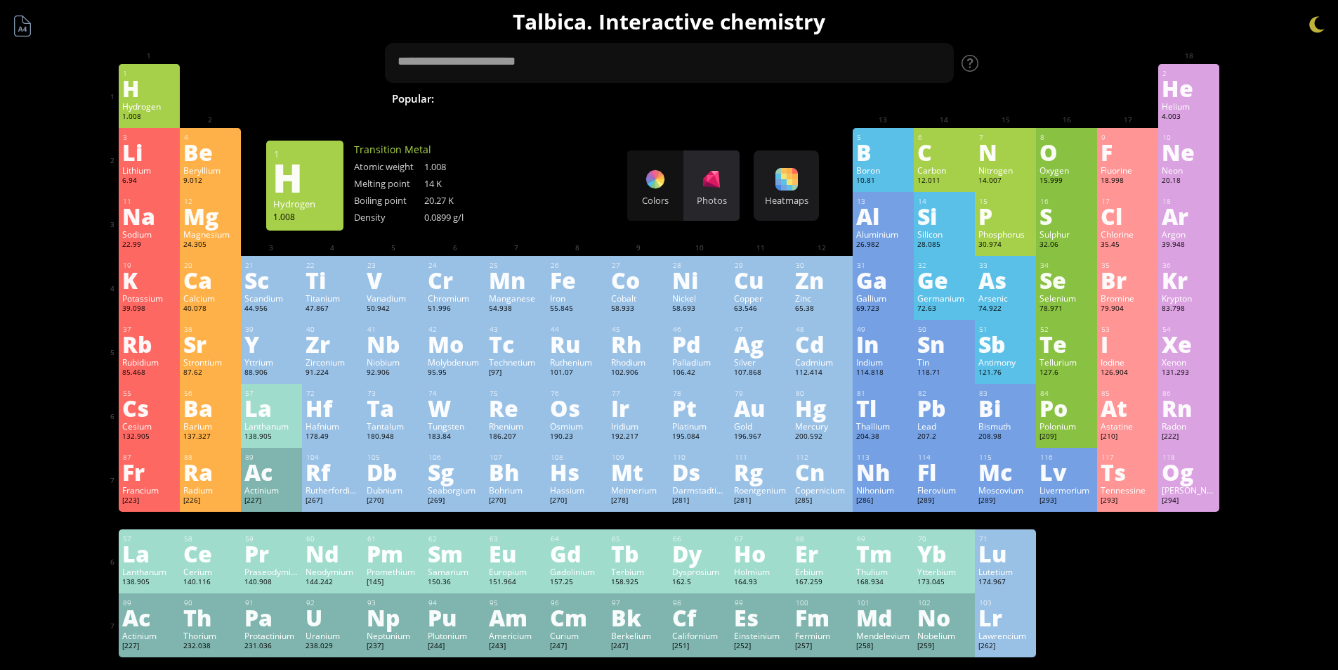
click at [722, 176] on div at bounding box center [711, 179] width 22 height 22
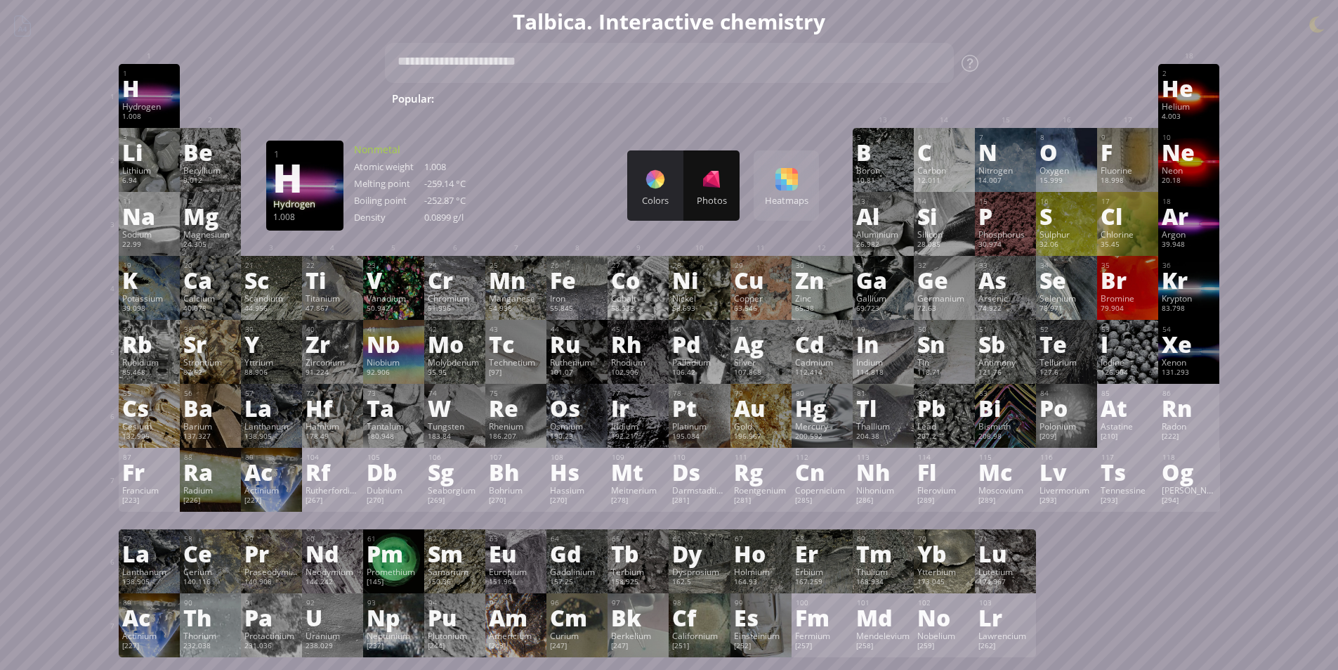
click at [667, 179] on div at bounding box center [655, 179] width 22 height 22
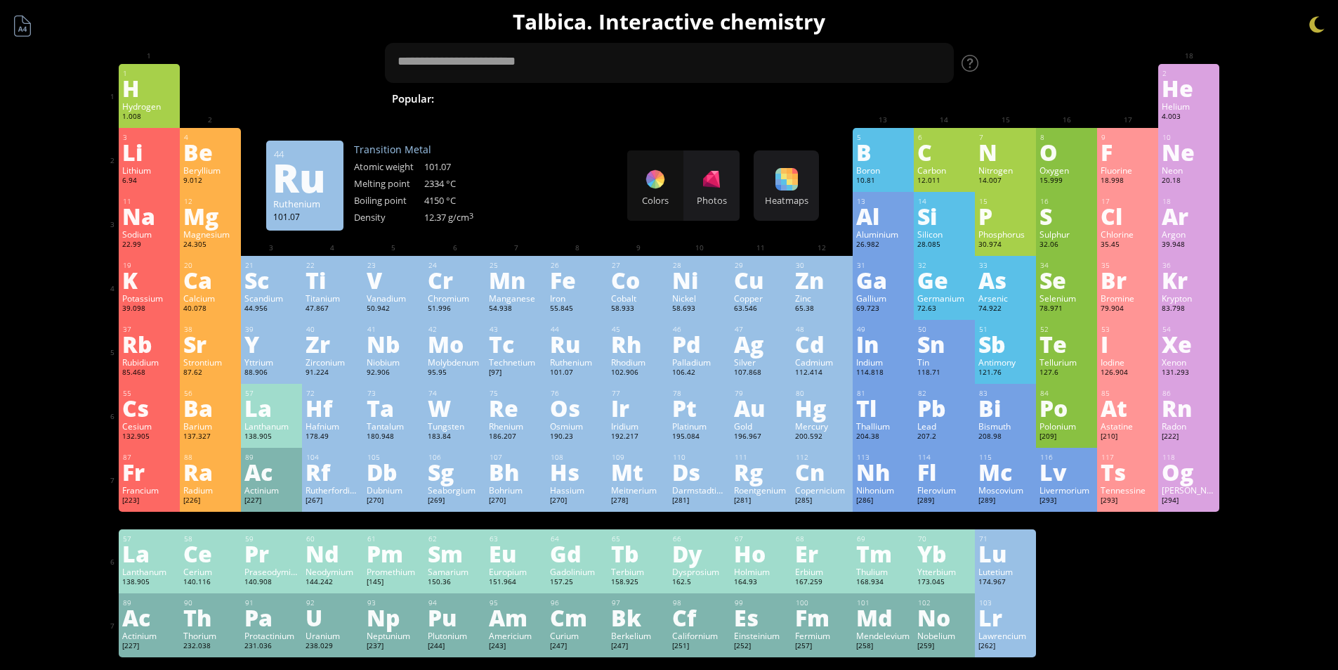
click at [576, 338] on div "Ru" at bounding box center [577, 343] width 54 height 22
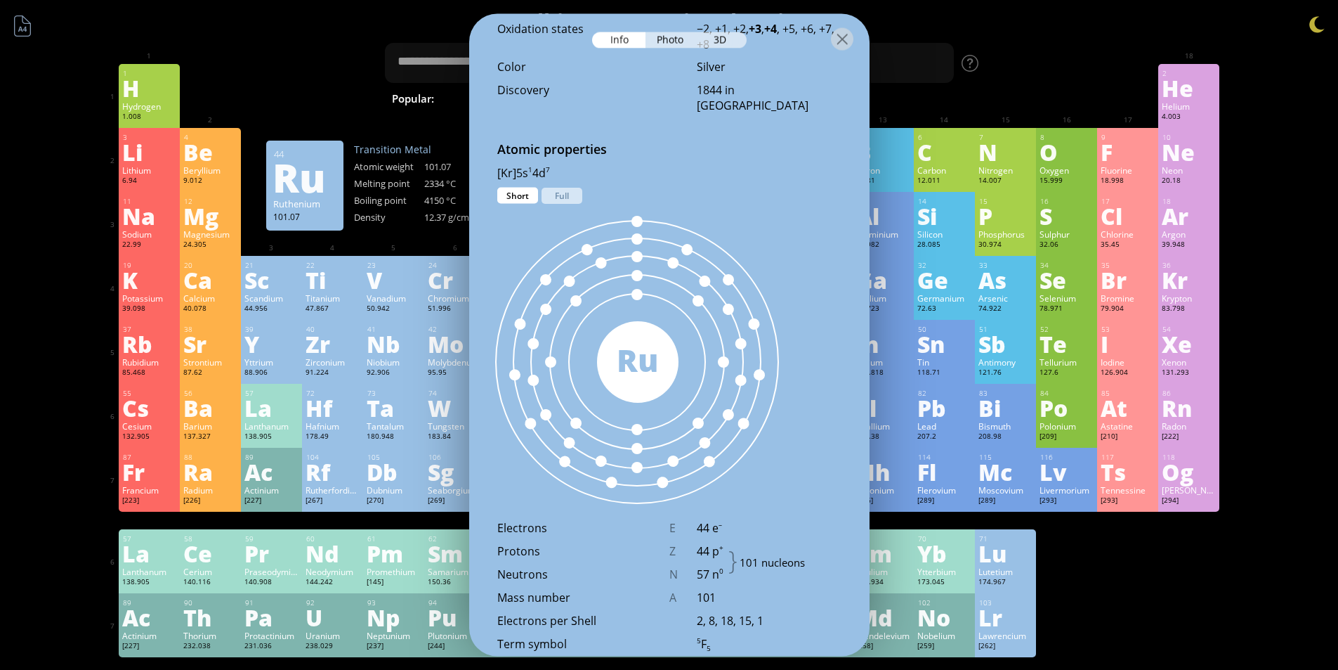
scroll to position [310, 0]
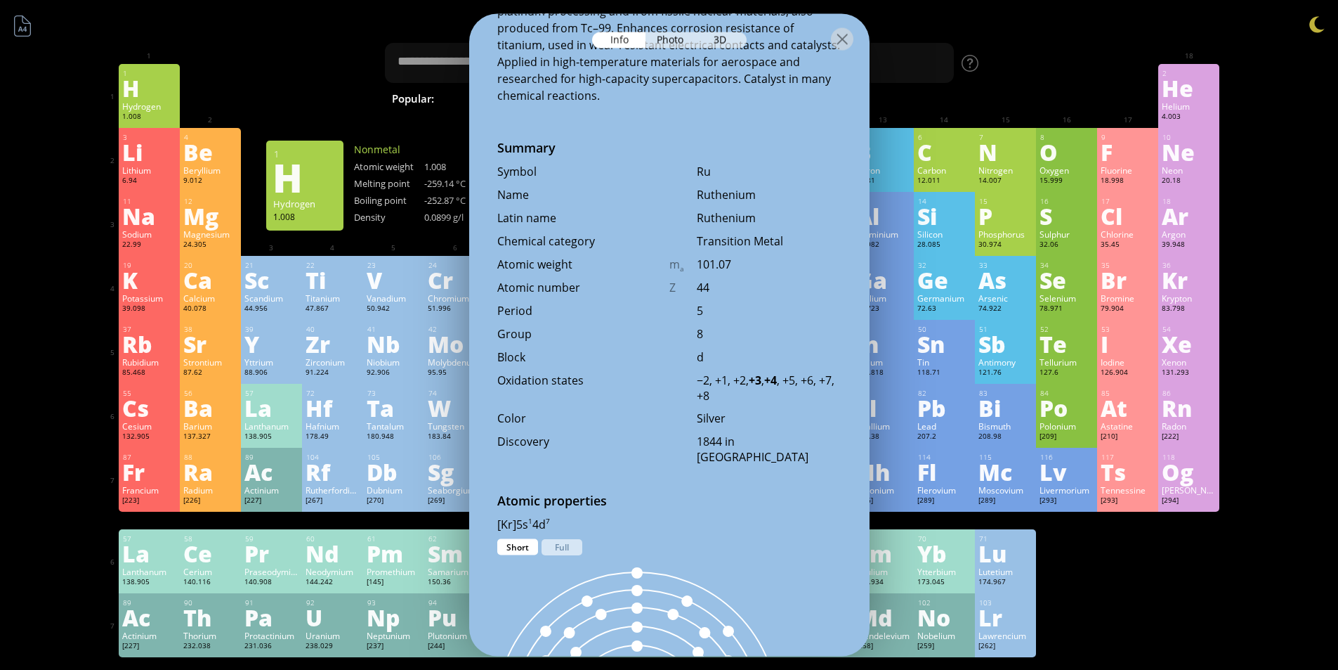
click at [138, 98] on div "H" at bounding box center [149, 88] width 54 height 22
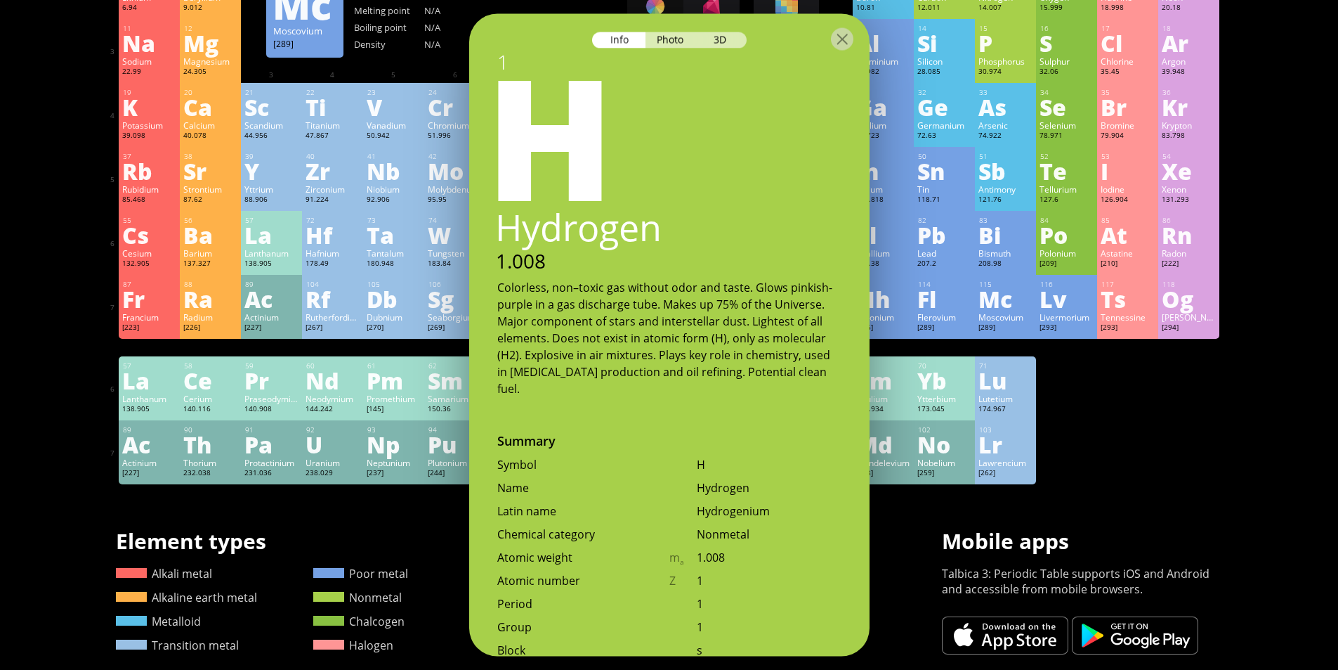
scroll to position [0, 0]
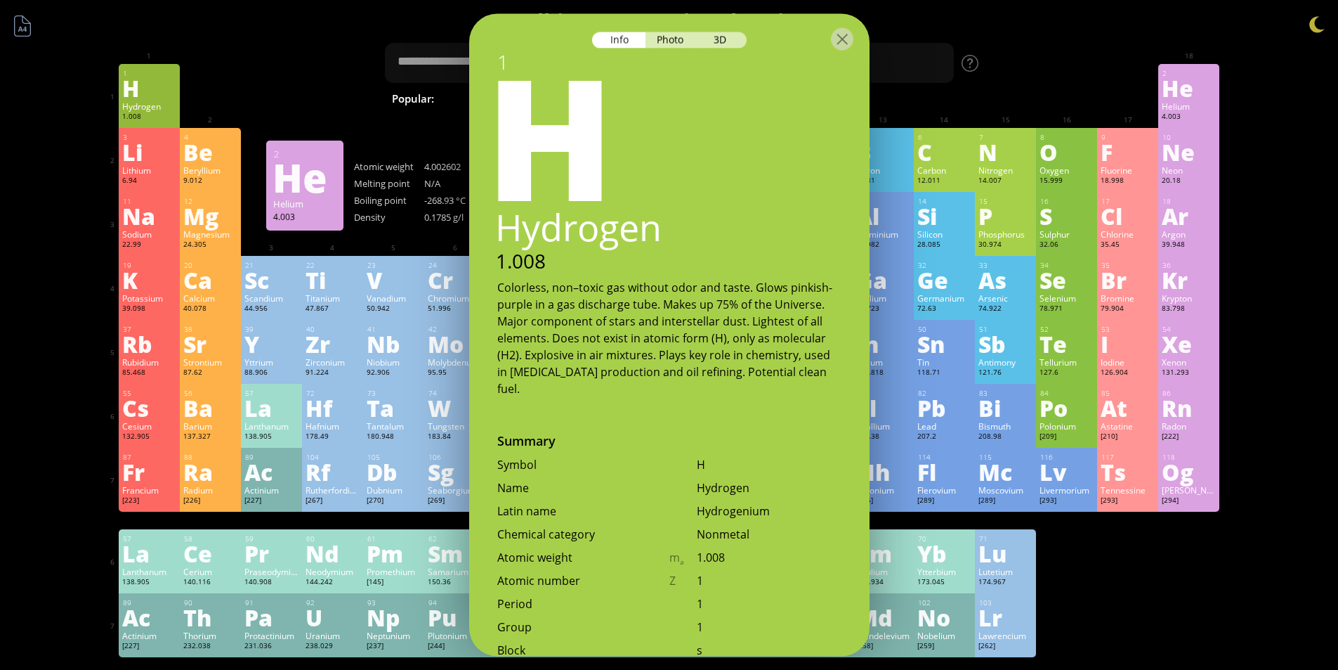
click at [1189, 79] on div "He" at bounding box center [1189, 88] width 54 height 22
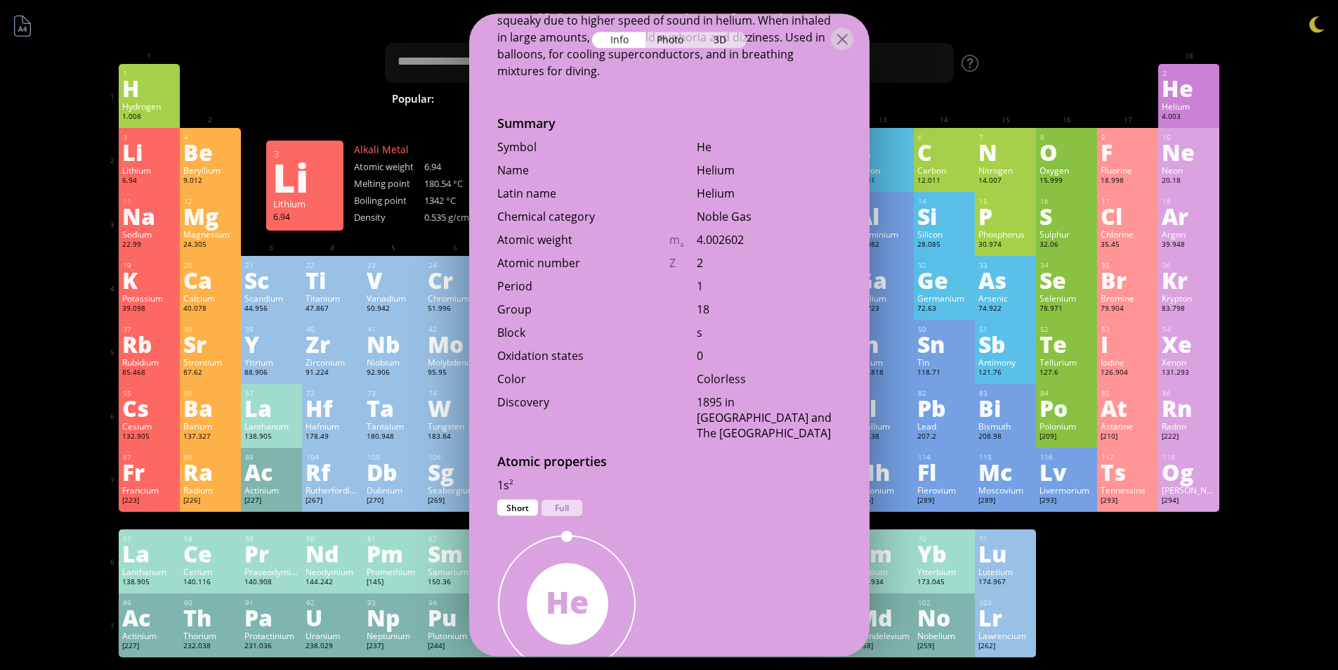
click at [167, 161] on div "Li" at bounding box center [149, 152] width 54 height 22
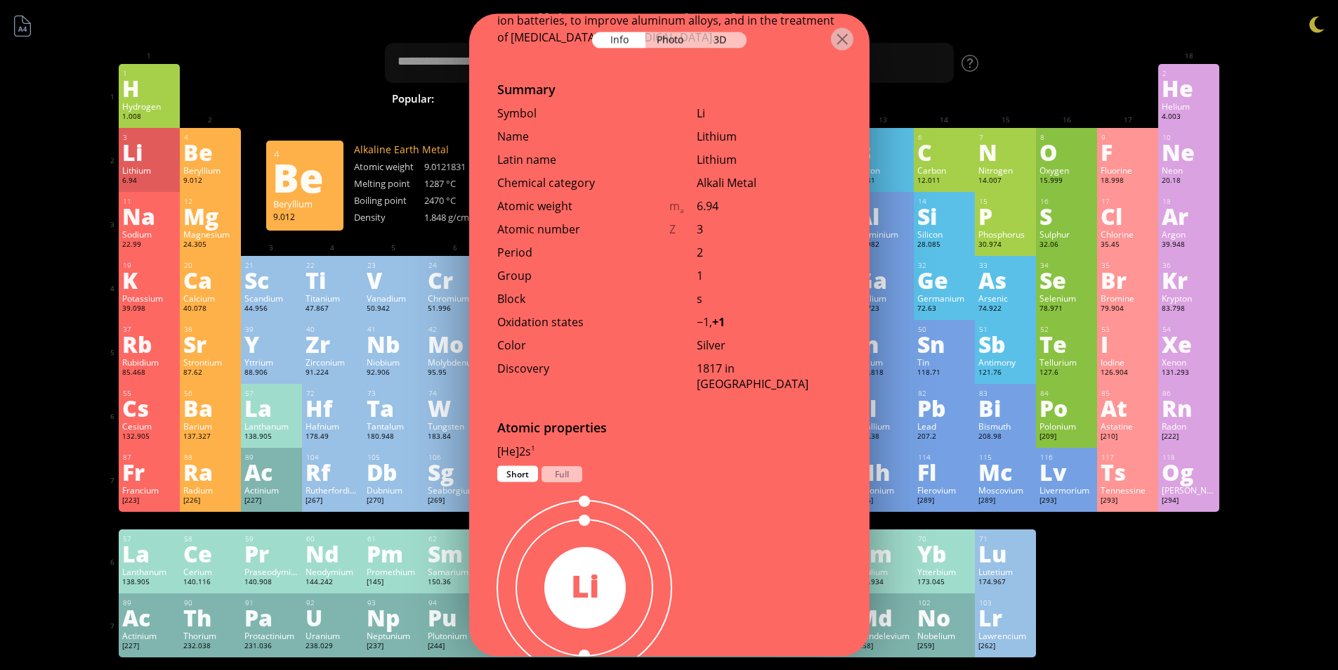
click at [199, 163] on div "Be" at bounding box center [210, 152] width 54 height 22
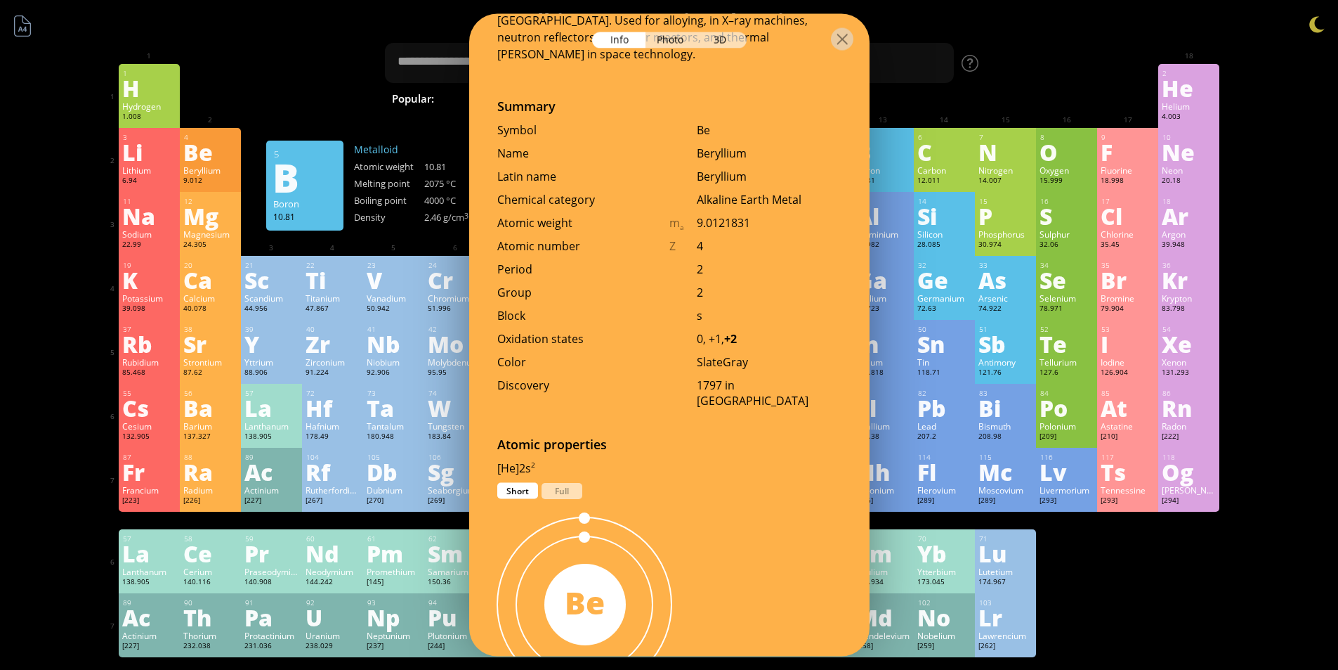
click at [911, 165] on div "Boron" at bounding box center [883, 169] width 54 height 11
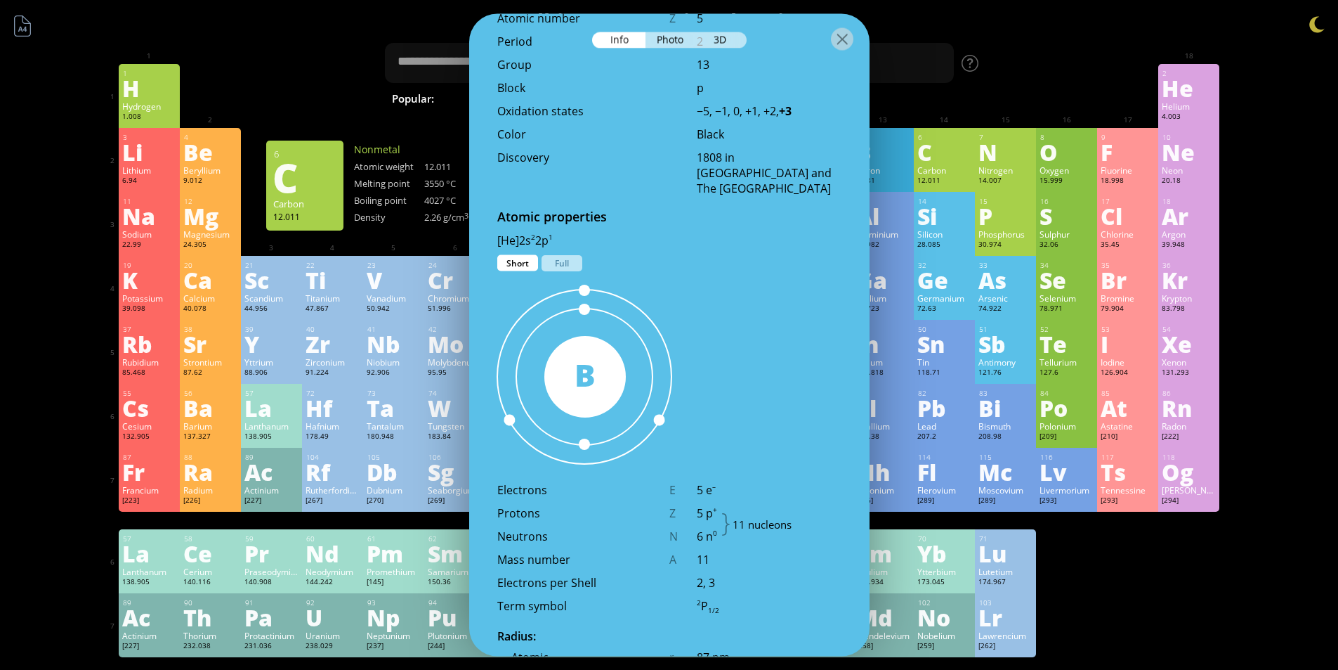
click at [934, 163] on div "C" at bounding box center [945, 152] width 54 height 22
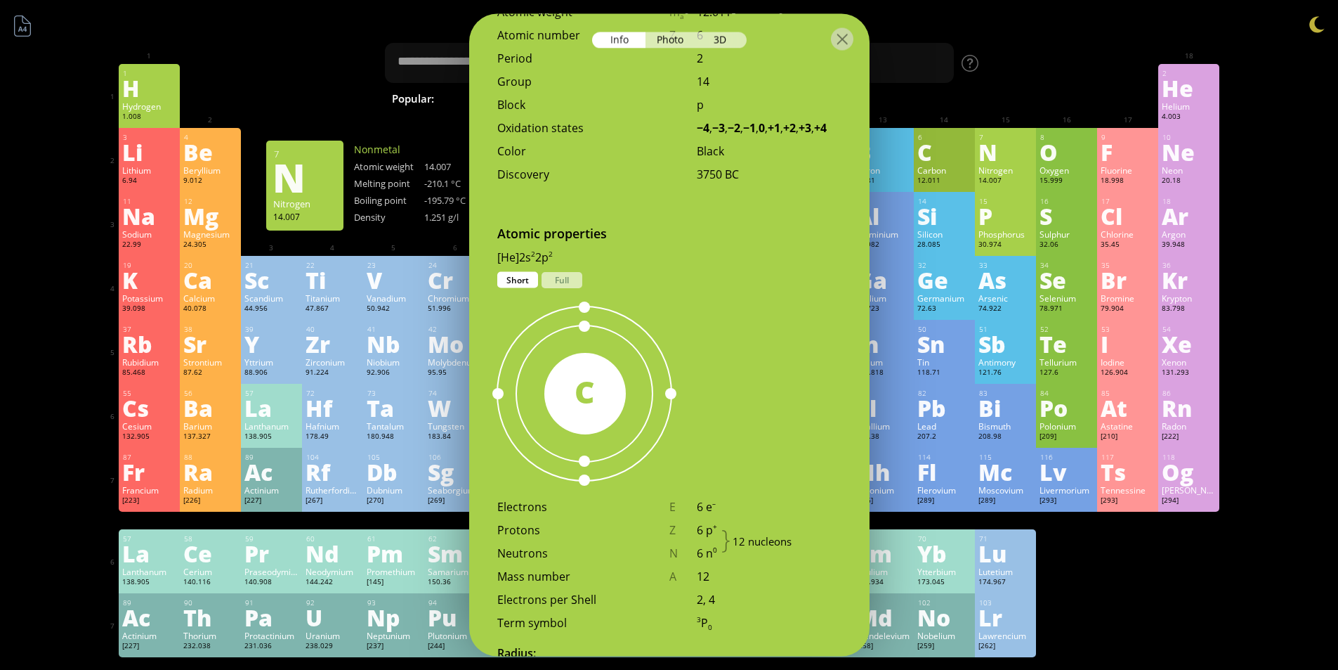
click at [999, 163] on div "N" at bounding box center [1006, 152] width 54 height 22
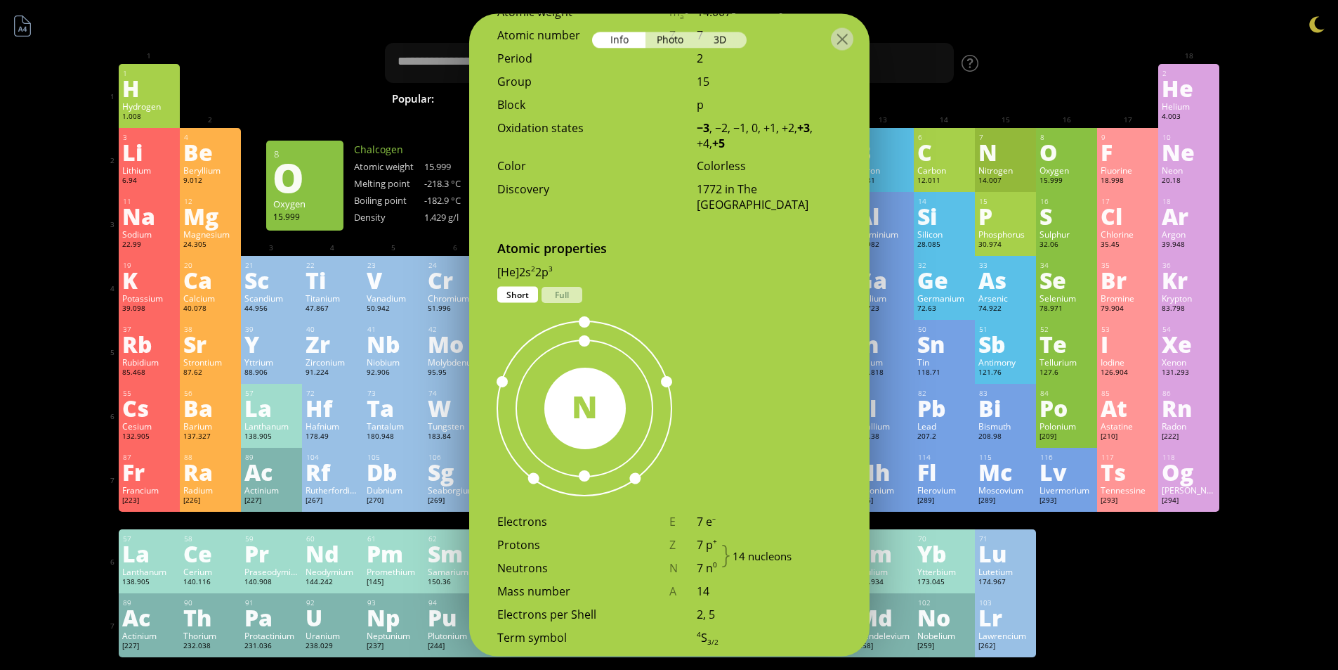
click at [1057, 159] on div "O" at bounding box center [1067, 152] width 54 height 22
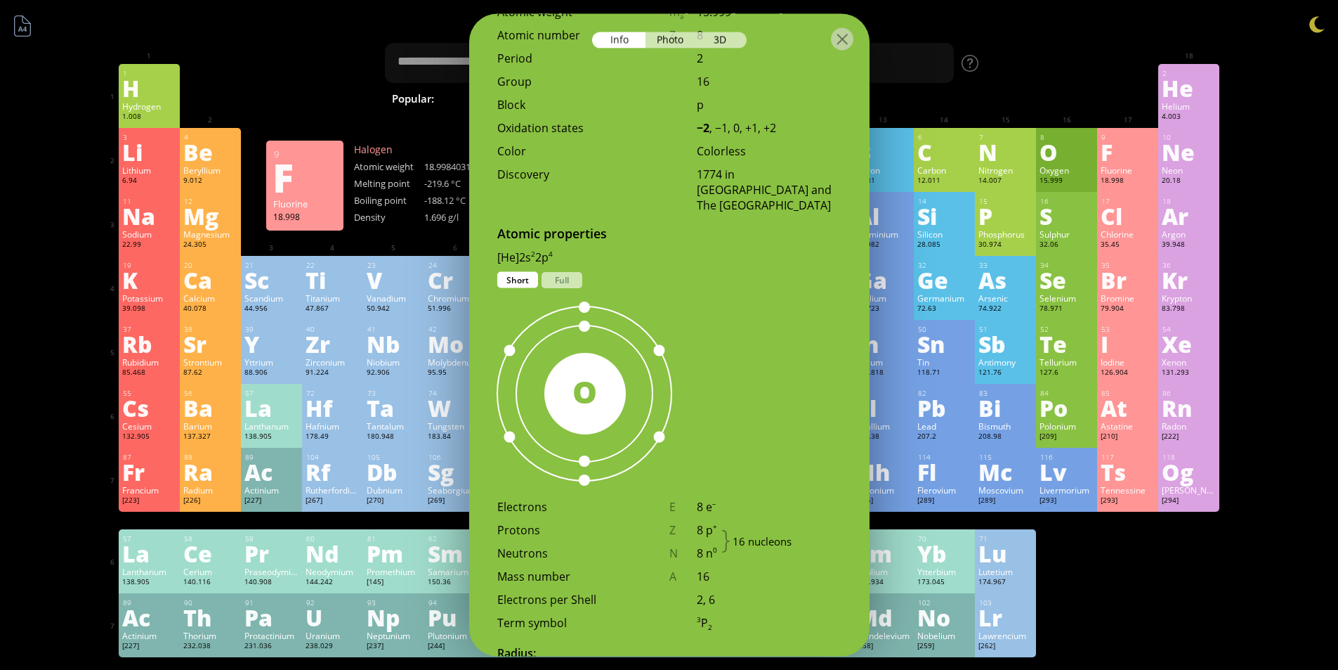
click at [1121, 159] on div "F" at bounding box center [1128, 152] width 54 height 22
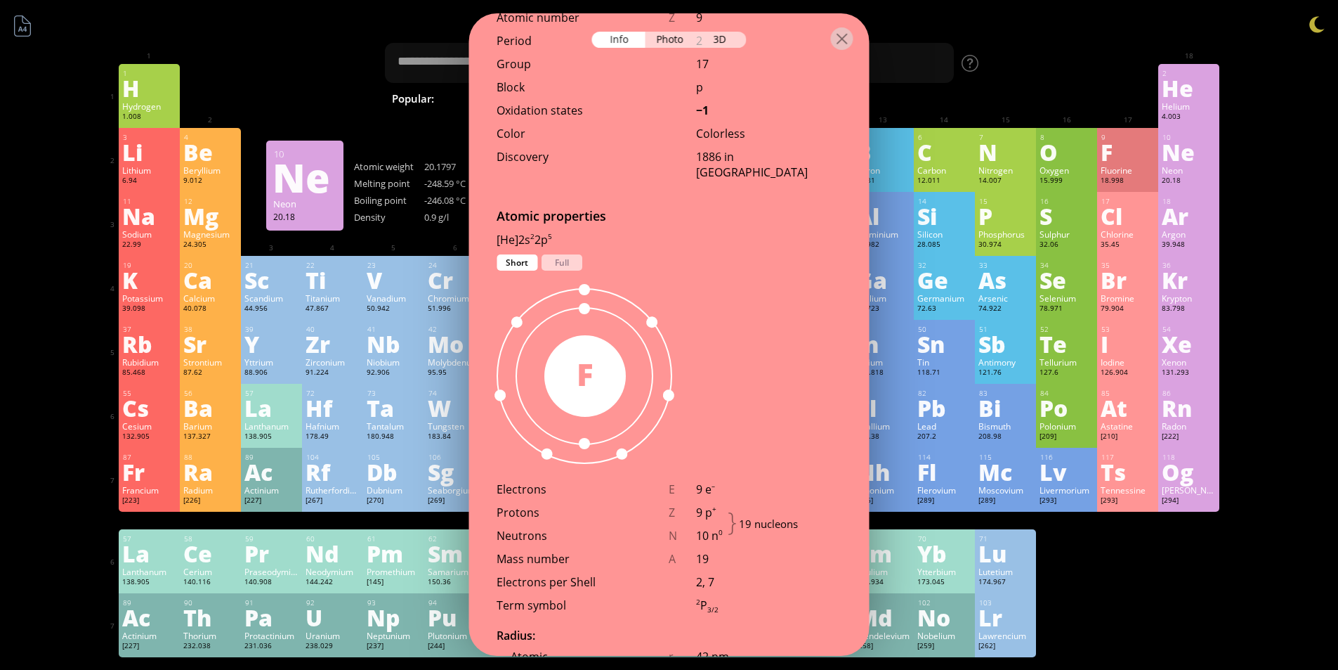
click at [1179, 158] on div "Ne" at bounding box center [1189, 152] width 54 height 22
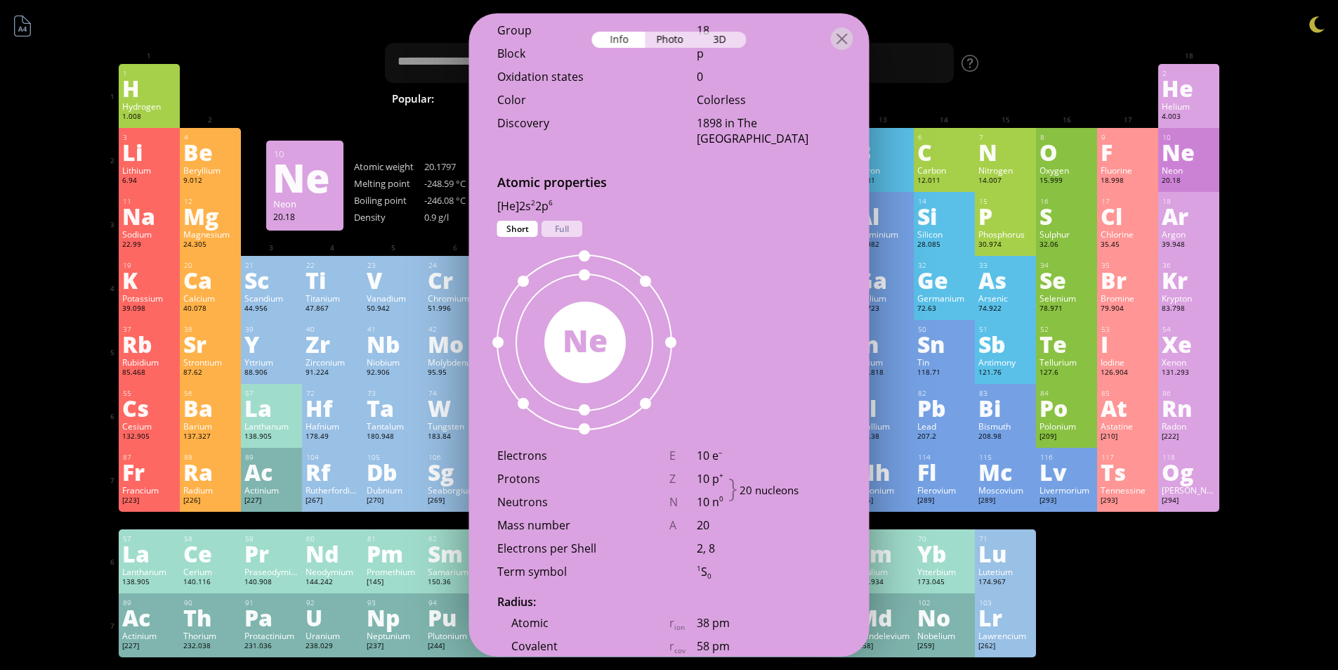
scroll to position [545, 0]
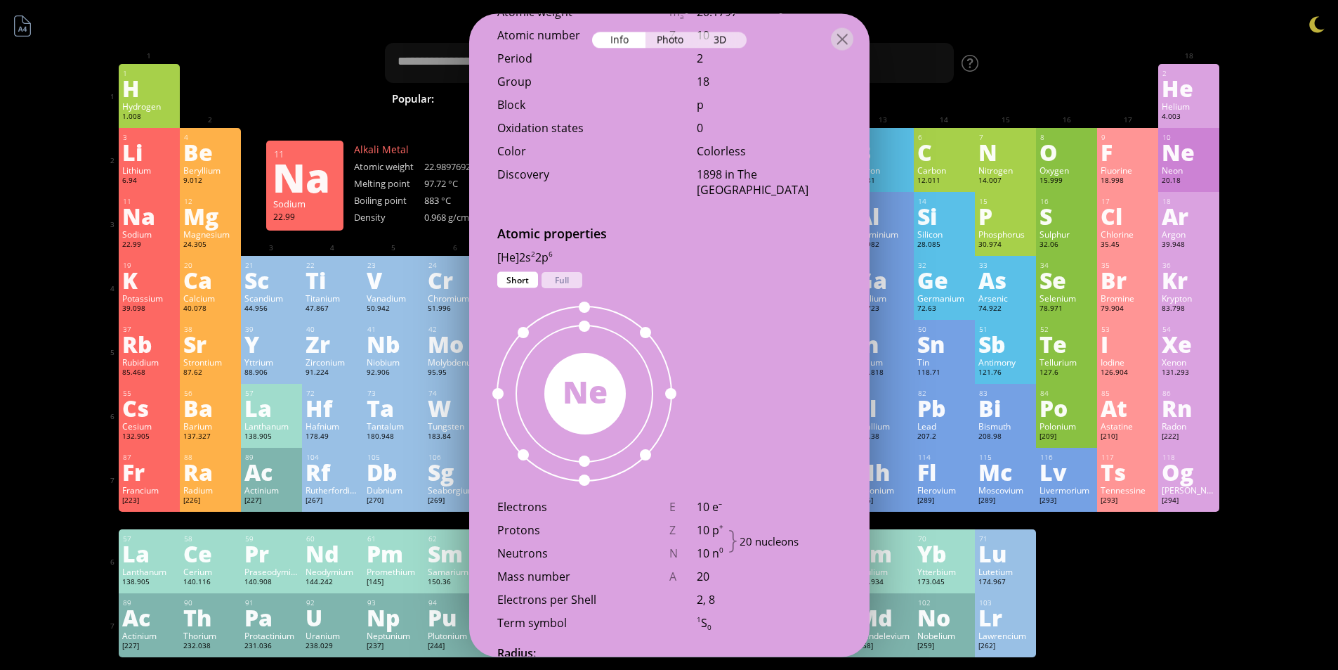
click at [144, 227] on div "Na" at bounding box center [149, 215] width 54 height 22
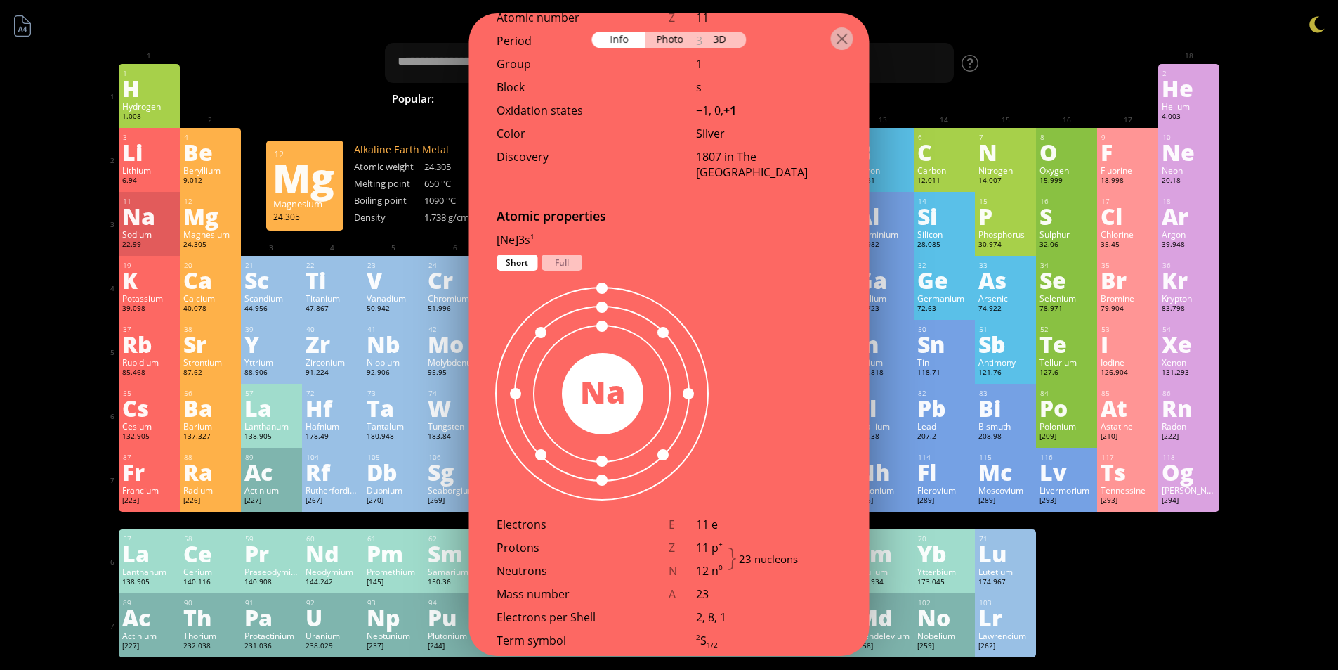
click at [195, 227] on div "Mg" at bounding box center [210, 215] width 54 height 22
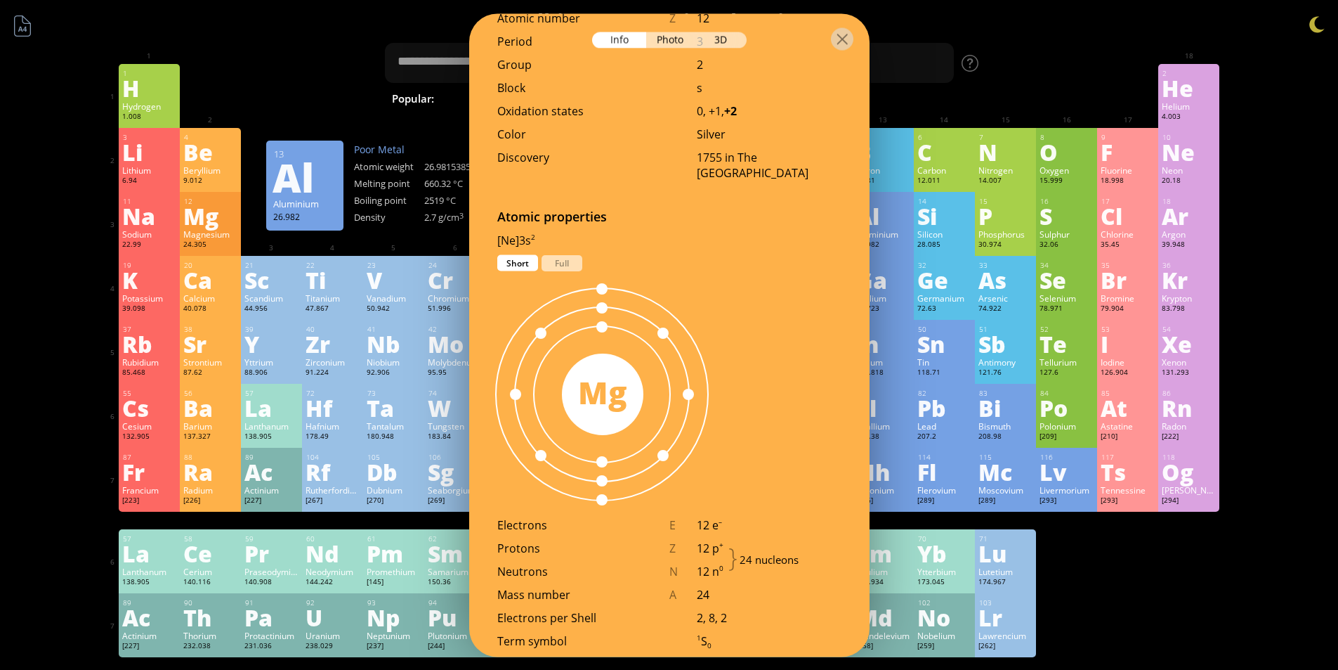
click at [889, 214] on div "Al" at bounding box center [883, 215] width 54 height 22
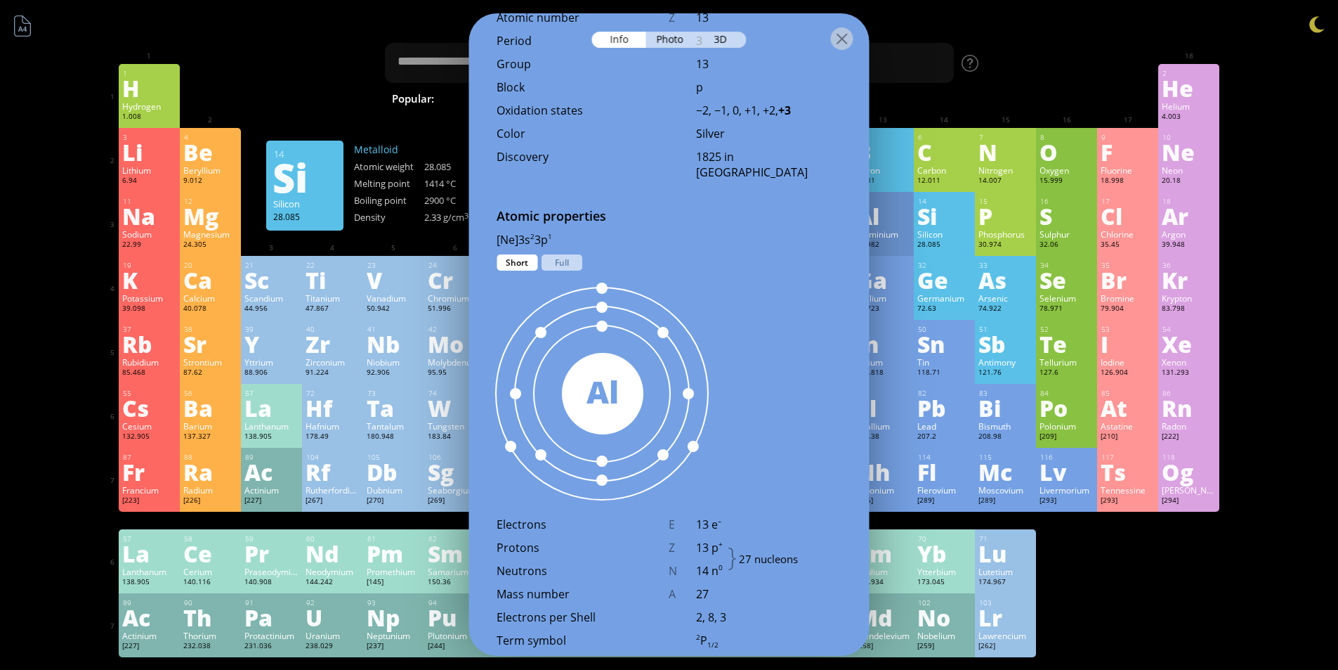
click at [922, 218] on div "14 Si Silicon 28.085 −4, −3, −2, −1, 0, +1, +2, +3, +4 −4, −3, −2, −1, 0, +1, +…" at bounding box center [944, 224] width 61 height 64
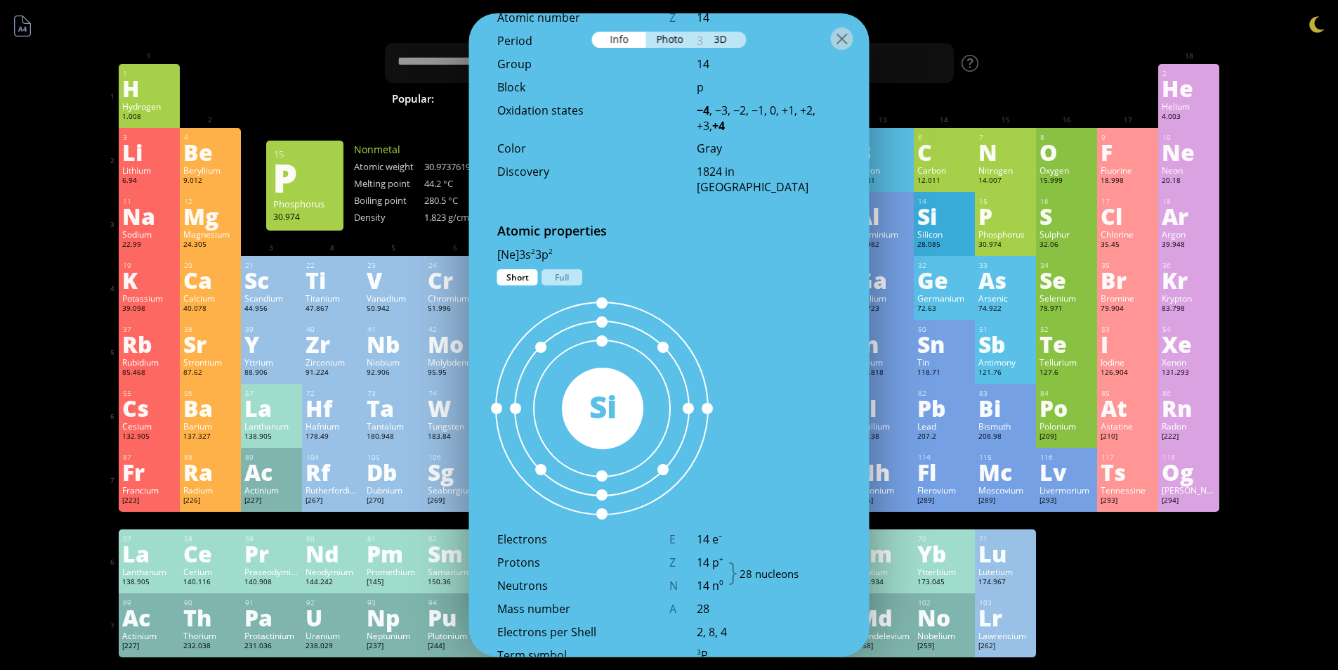
click at [984, 223] on div "P" at bounding box center [1006, 215] width 54 height 22
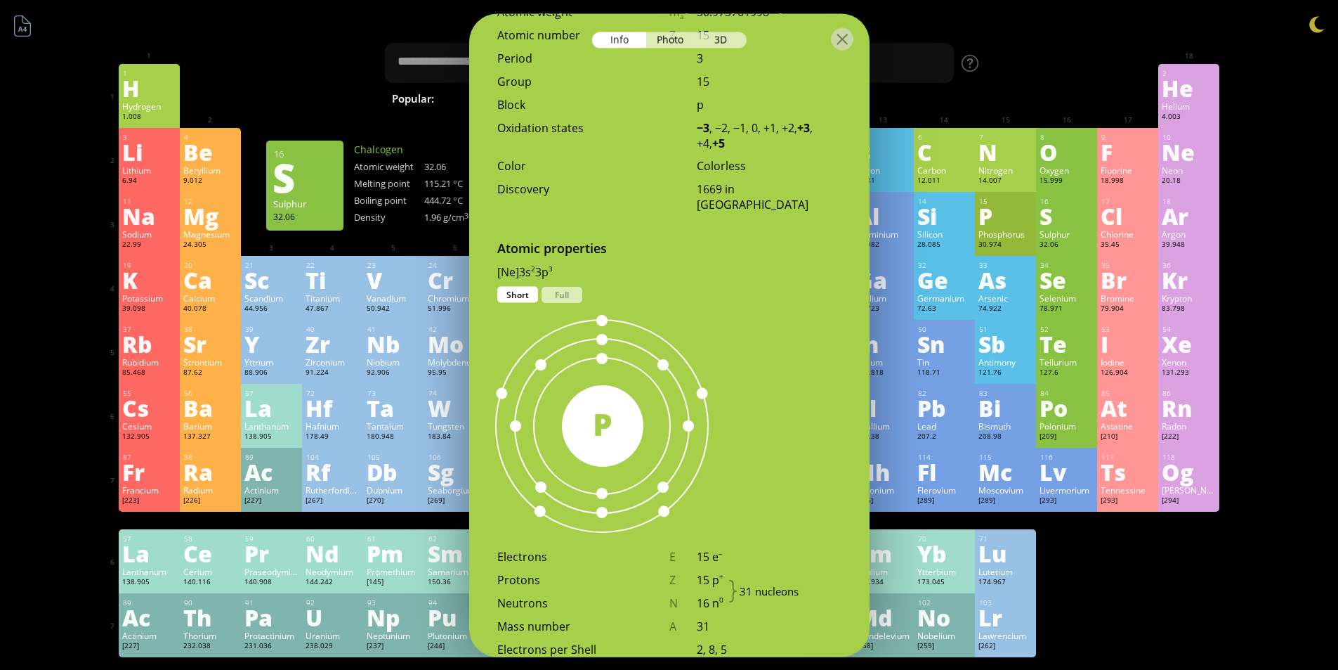
click at [1069, 223] on div "S" at bounding box center [1067, 215] width 54 height 22
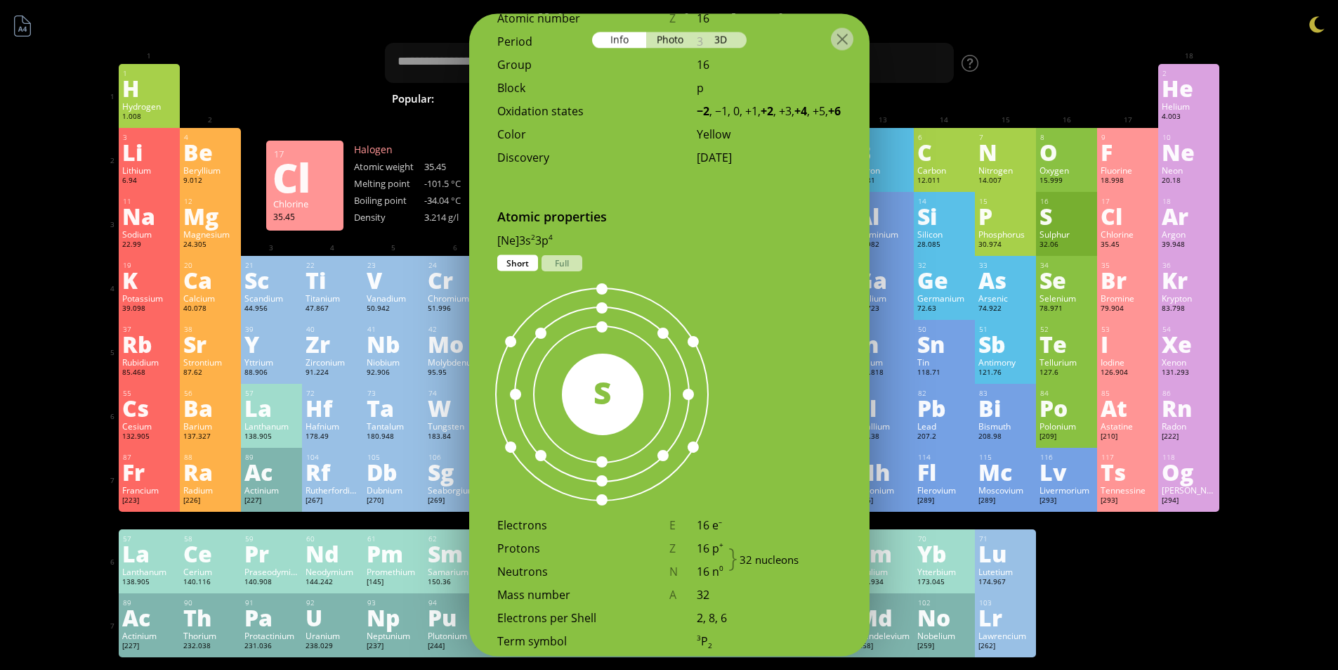
drag, startPoint x: 1144, startPoint y: 218, endPoint x: 1178, endPoint y: 220, distance: 34.5
click at [1144, 218] on div "Cl" at bounding box center [1128, 215] width 54 height 22
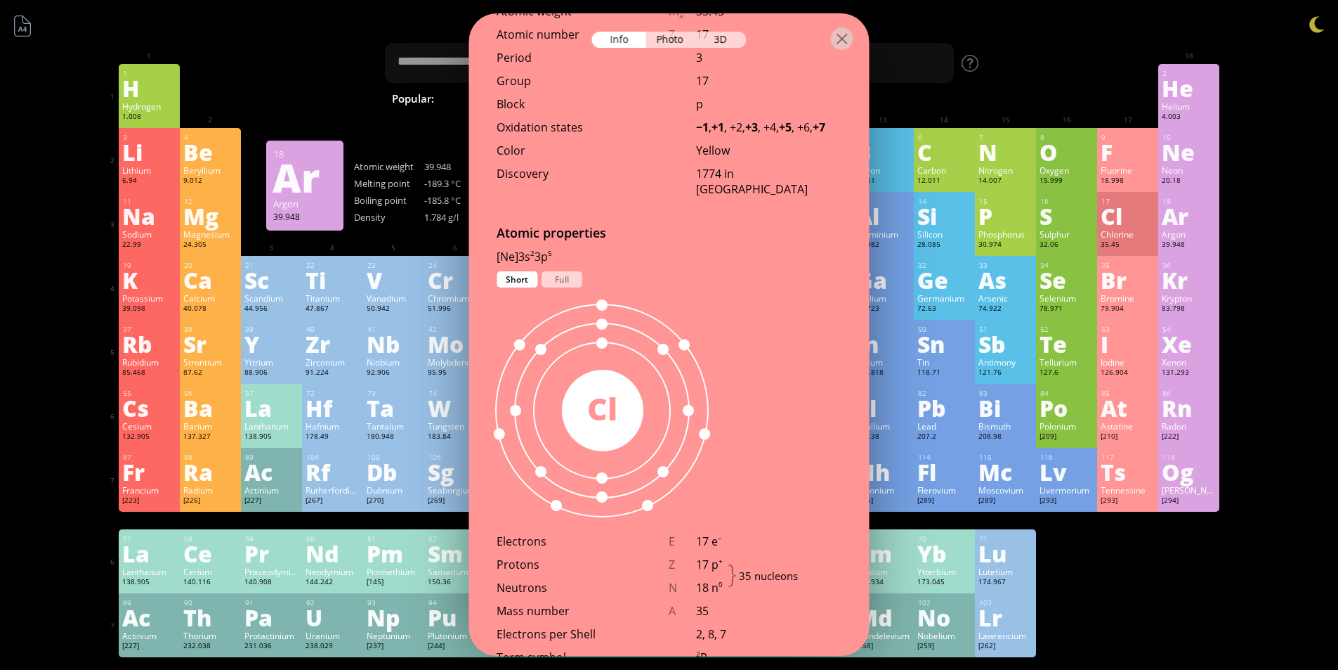
drag, startPoint x: 1187, startPoint y: 220, endPoint x: 1177, endPoint y: 226, distance: 11.7
click at [1187, 222] on div "Ar" at bounding box center [1189, 215] width 54 height 22
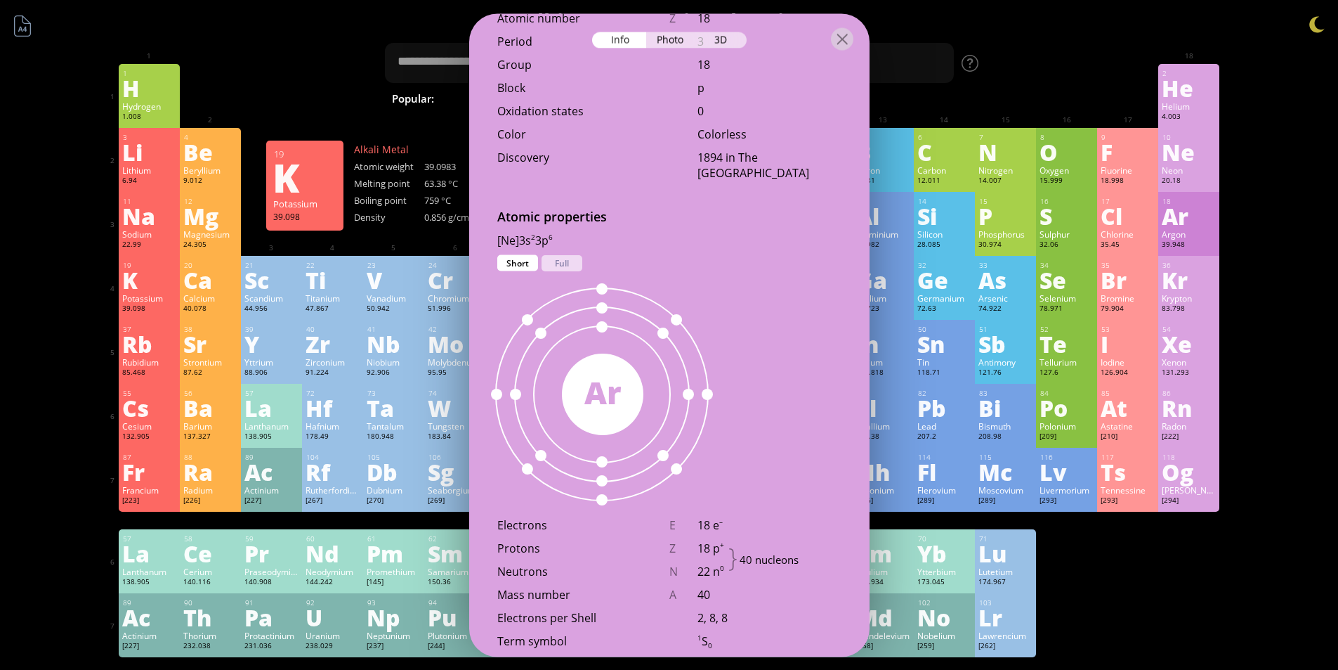
click at [166, 275] on div "K" at bounding box center [149, 279] width 54 height 22
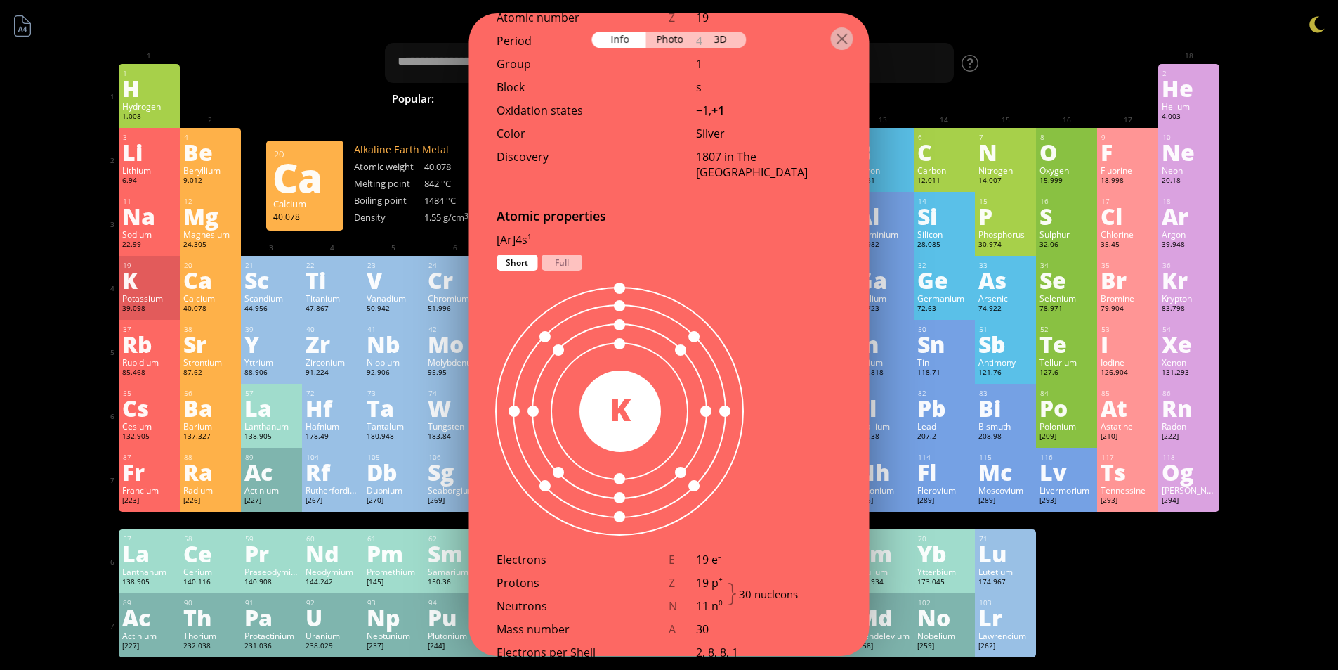
click at [204, 281] on div "Ca" at bounding box center [210, 279] width 54 height 22
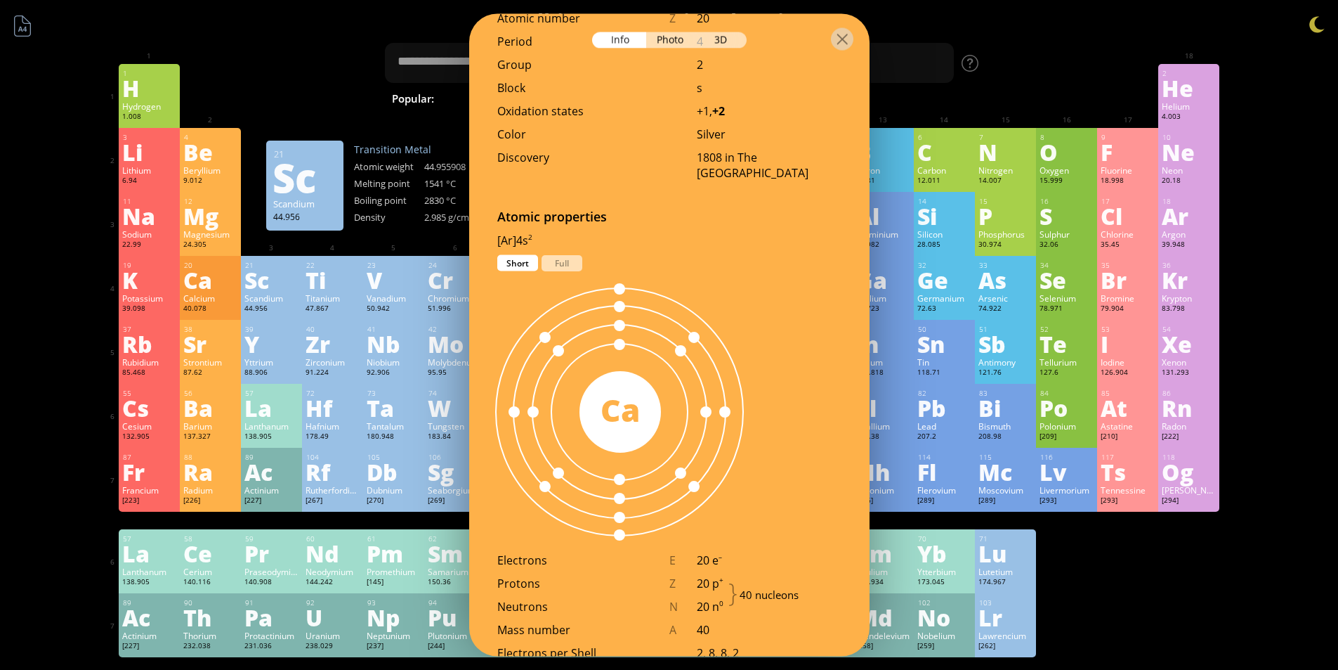
click at [280, 278] on div "Sc" at bounding box center [271, 279] width 54 height 22
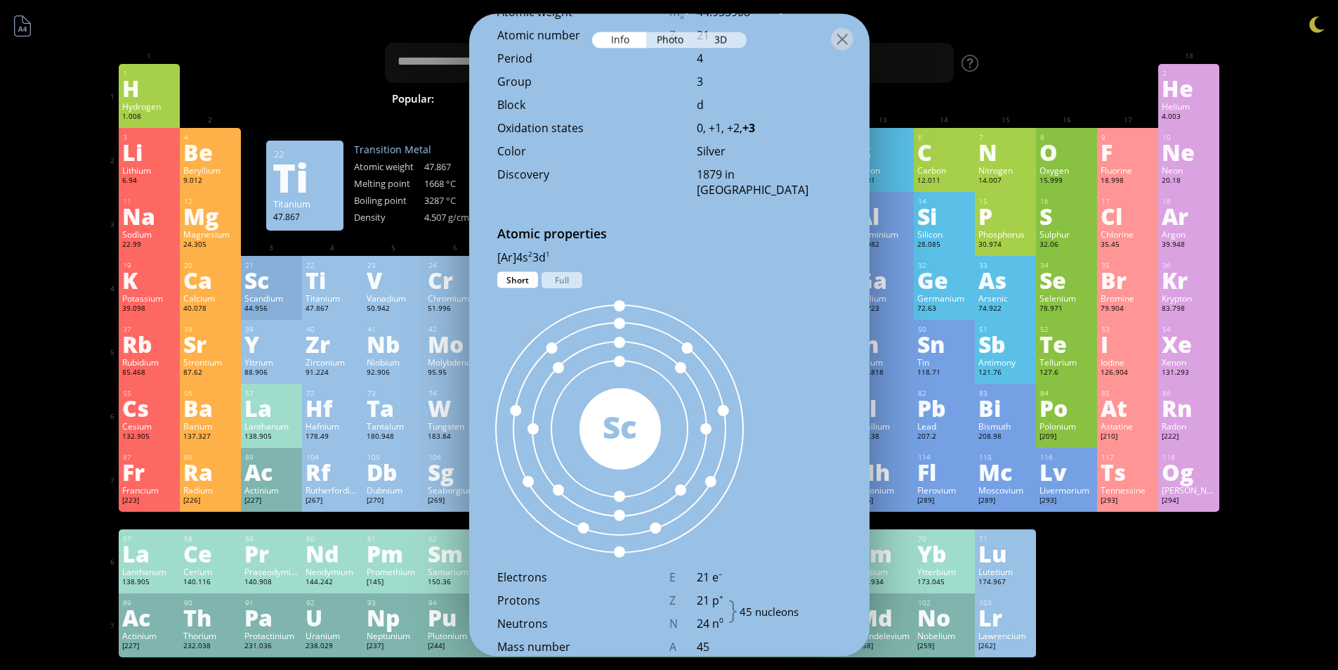
click at [351, 282] on div "Ti" at bounding box center [333, 279] width 54 height 22
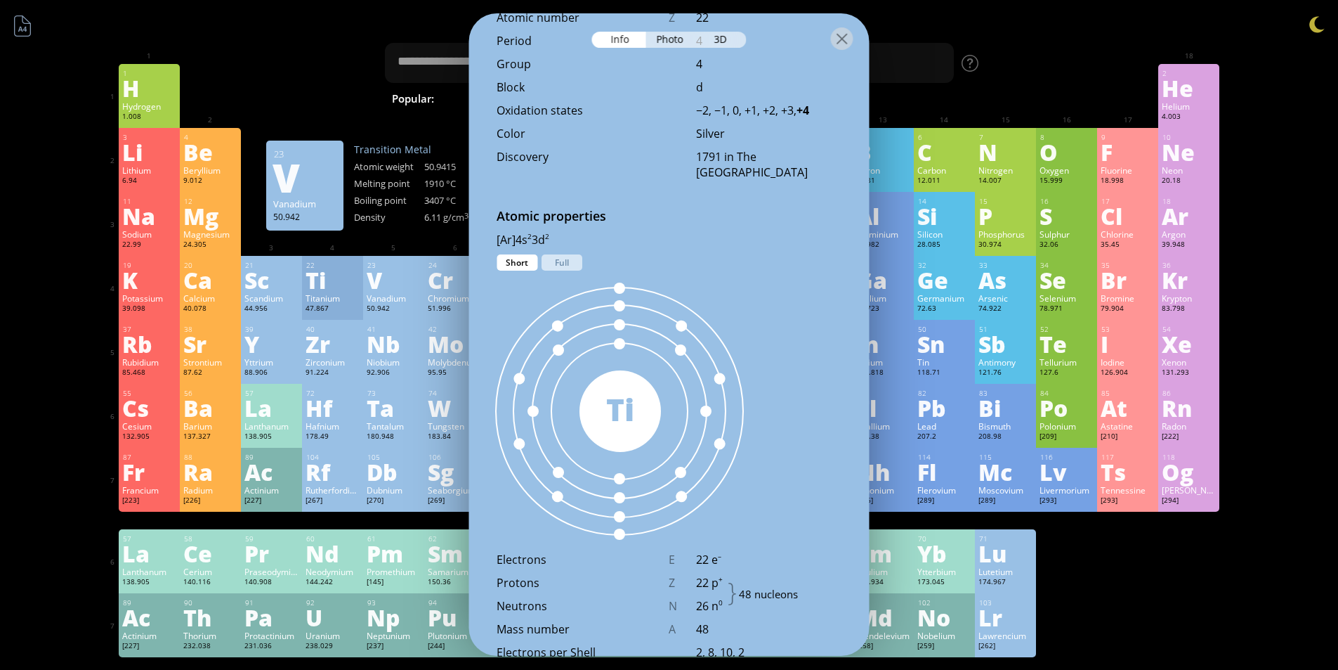
click at [407, 285] on div "V" at bounding box center [394, 279] width 54 height 22
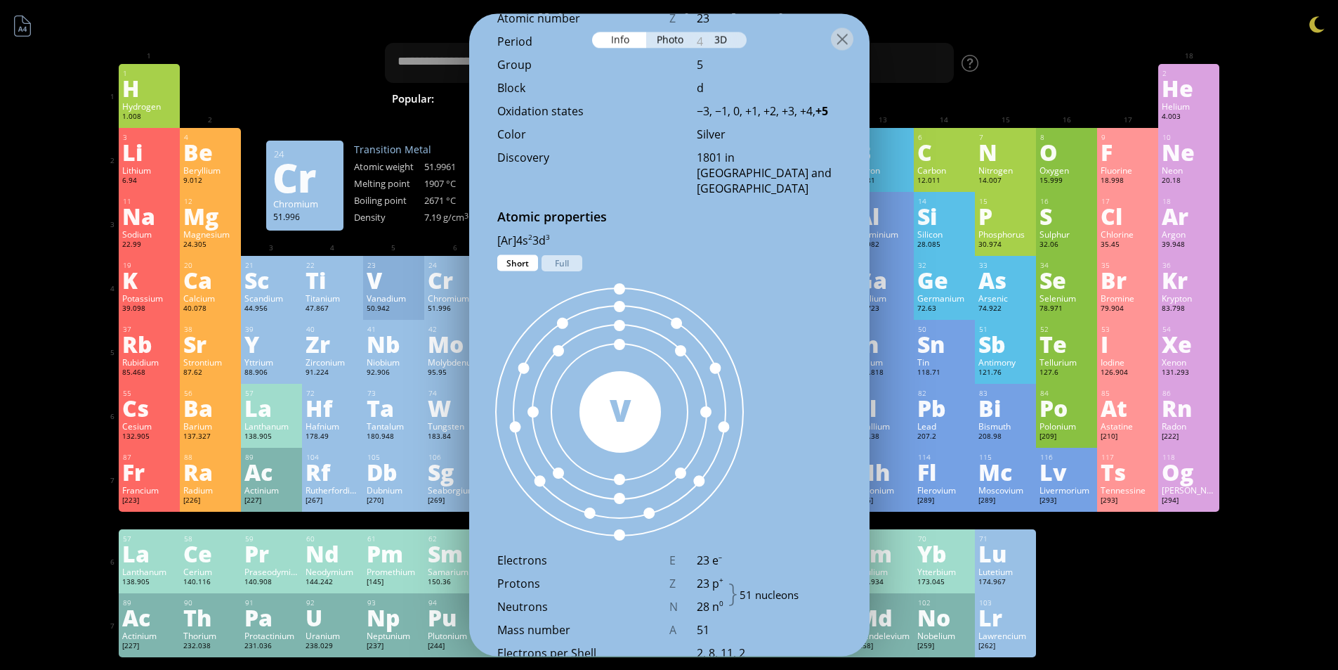
click at [488, 292] on div "51 V" at bounding box center [620, 410] width 302 height 281
click at [544, 290] on div "51 V" at bounding box center [620, 410] width 302 height 281
click at [549, 259] on div "Full" at bounding box center [562, 262] width 41 height 16
click at [525, 263] on div "Short" at bounding box center [517, 262] width 41 height 16
click at [565, 261] on div "Full" at bounding box center [562, 262] width 41 height 16
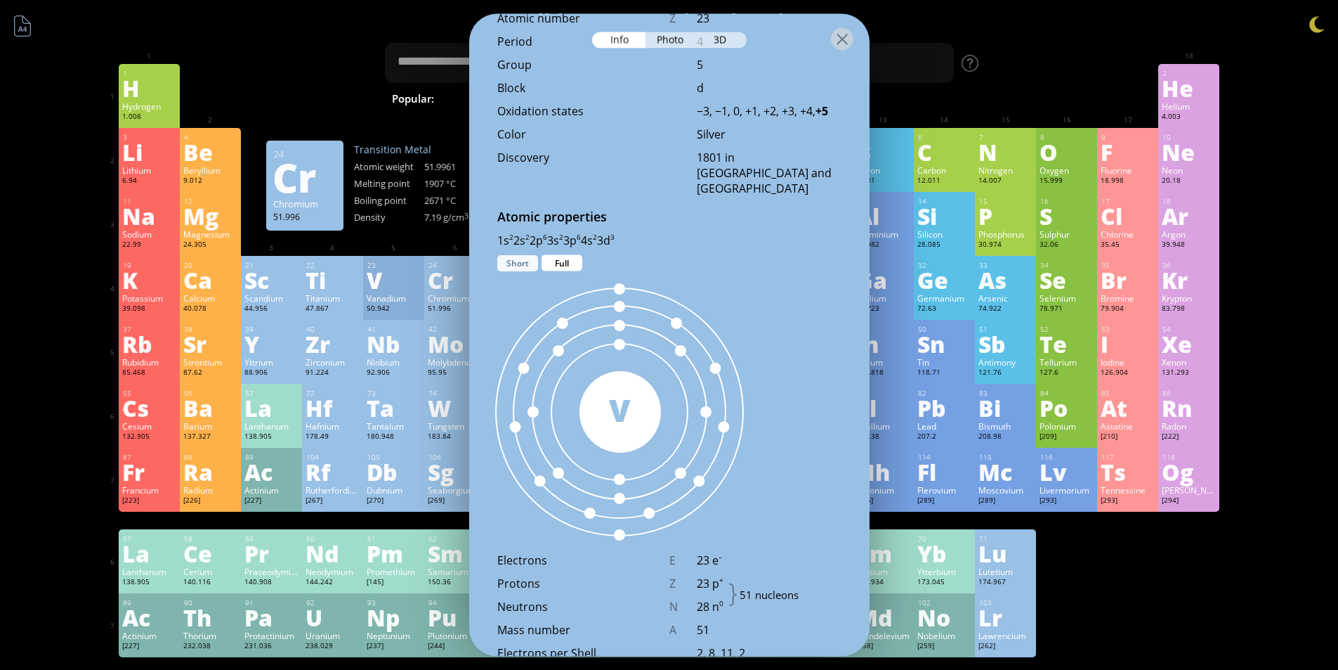
click at [501, 262] on div "Short" at bounding box center [517, 262] width 41 height 16
click at [891, 275] on div "Ga" at bounding box center [883, 279] width 54 height 22
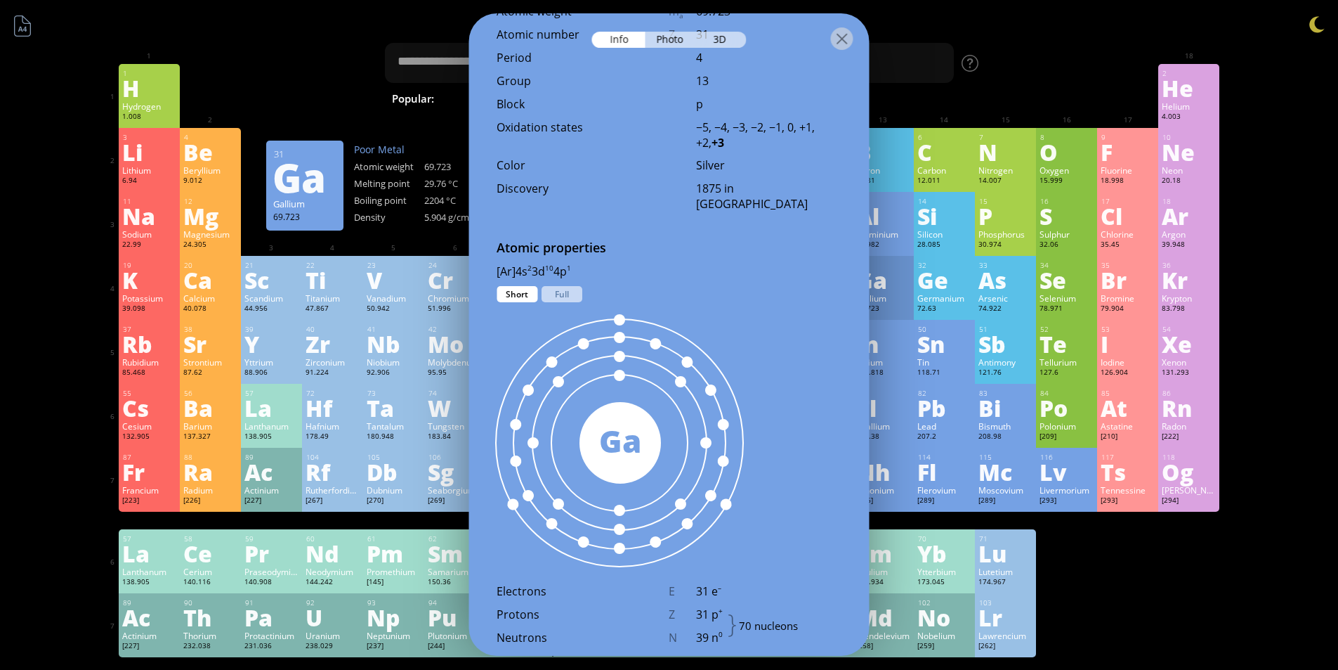
scroll to position [579, 0]
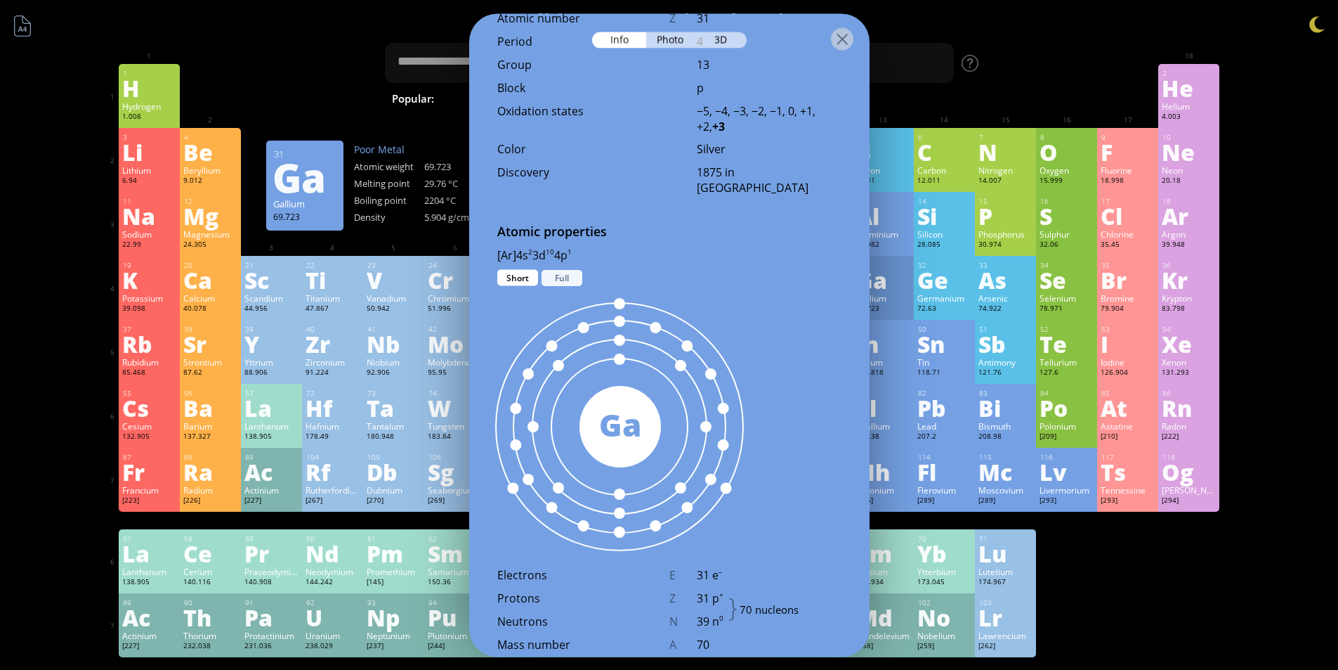
click at [555, 273] on div "Full" at bounding box center [562, 277] width 41 height 16
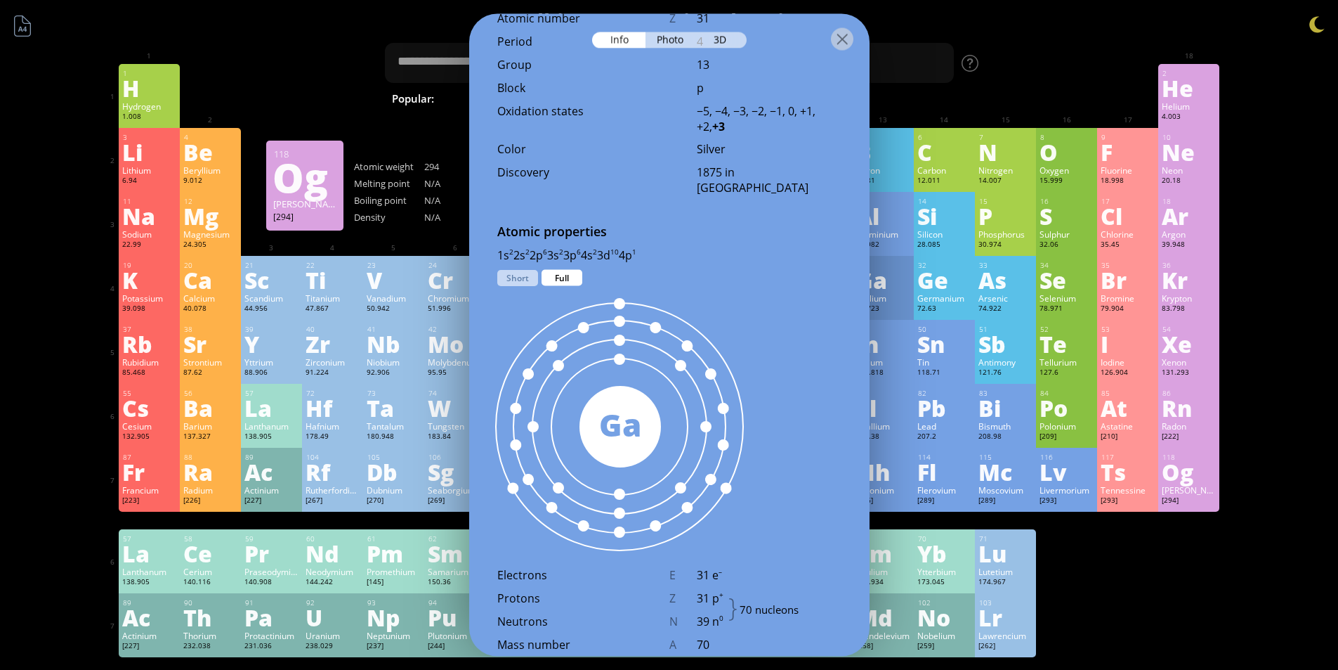
click at [1185, 475] on div "Og" at bounding box center [1189, 471] width 54 height 22
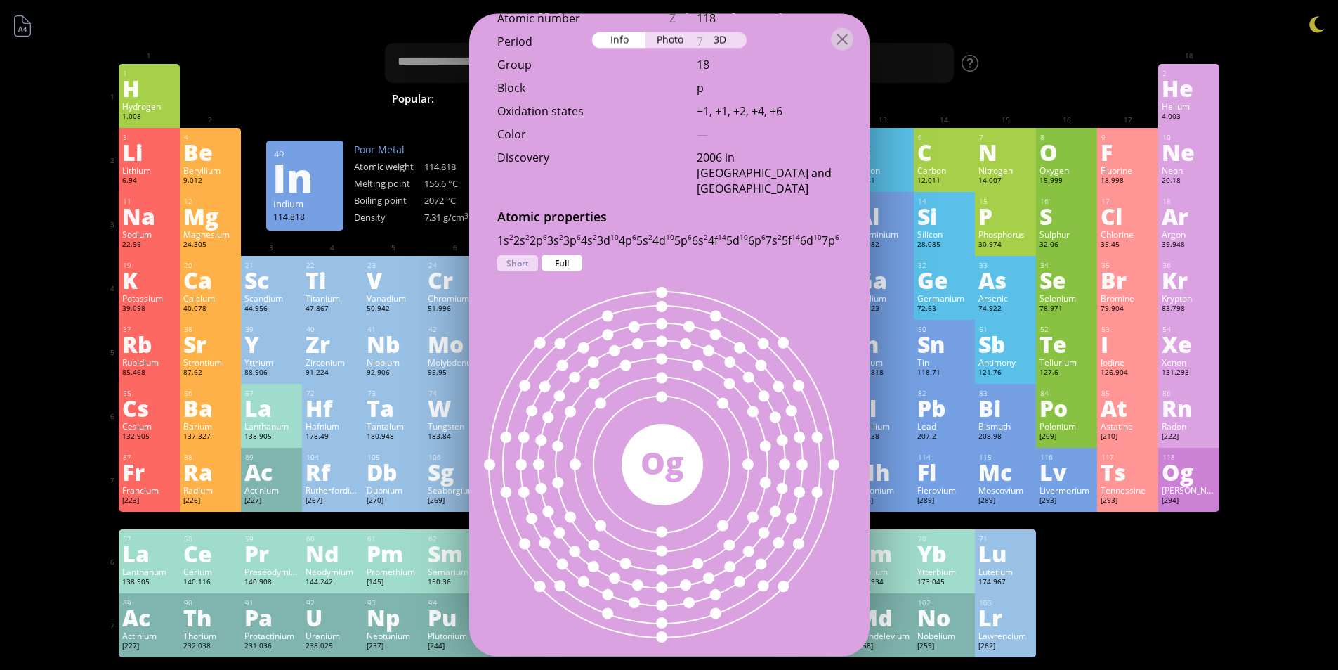
click at [567, 256] on div "Full" at bounding box center [562, 262] width 41 height 16
click at [566, 264] on div "Full" at bounding box center [562, 262] width 41 height 16
click at [1191, 481] on div "Og" at bounding box center [1189, 471] width 54 height 22
drag, startPoint x: 618, startPoint y: 383, endPoint x: 577, endPoint y: 400, distance: 45.0
click at [577, 400] on div at bounding box center [661, 464] width 487 height 487
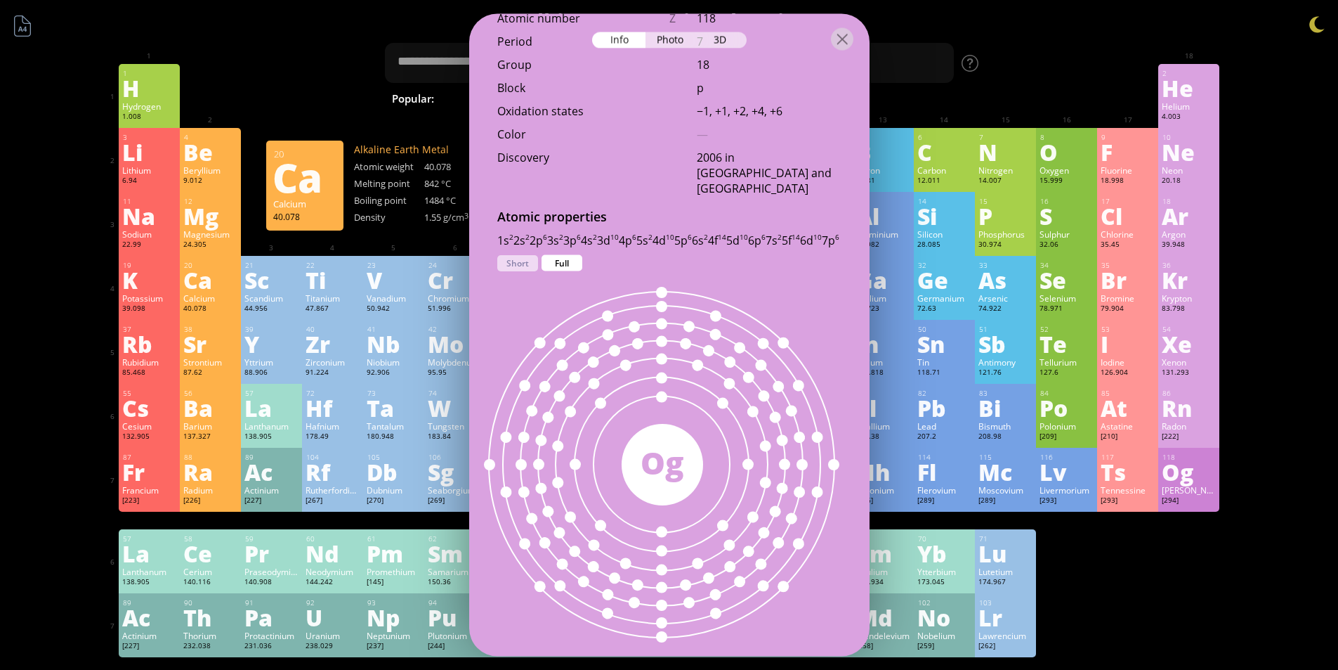
click at [193, 281] on div "Ca" at bounding box center [210, 279] width 54 height 22
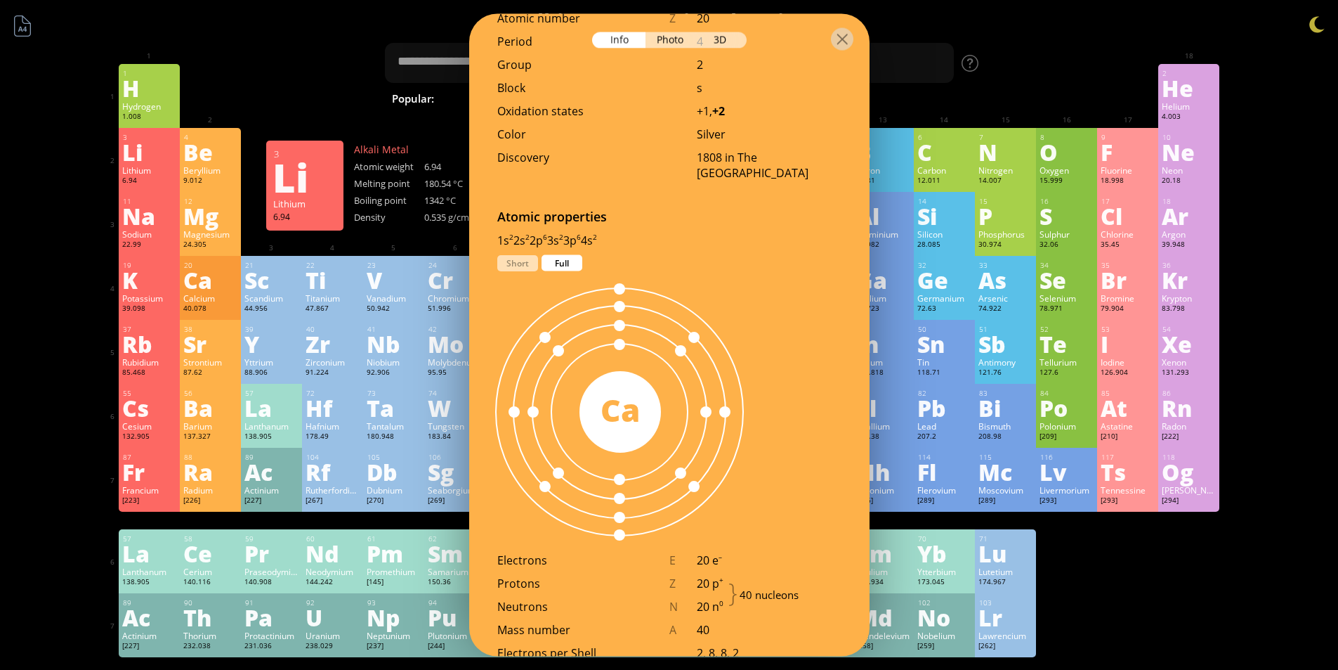
click at [163, 167] on div "Lithium" at bounding box center [149, 169] width 54 height 11
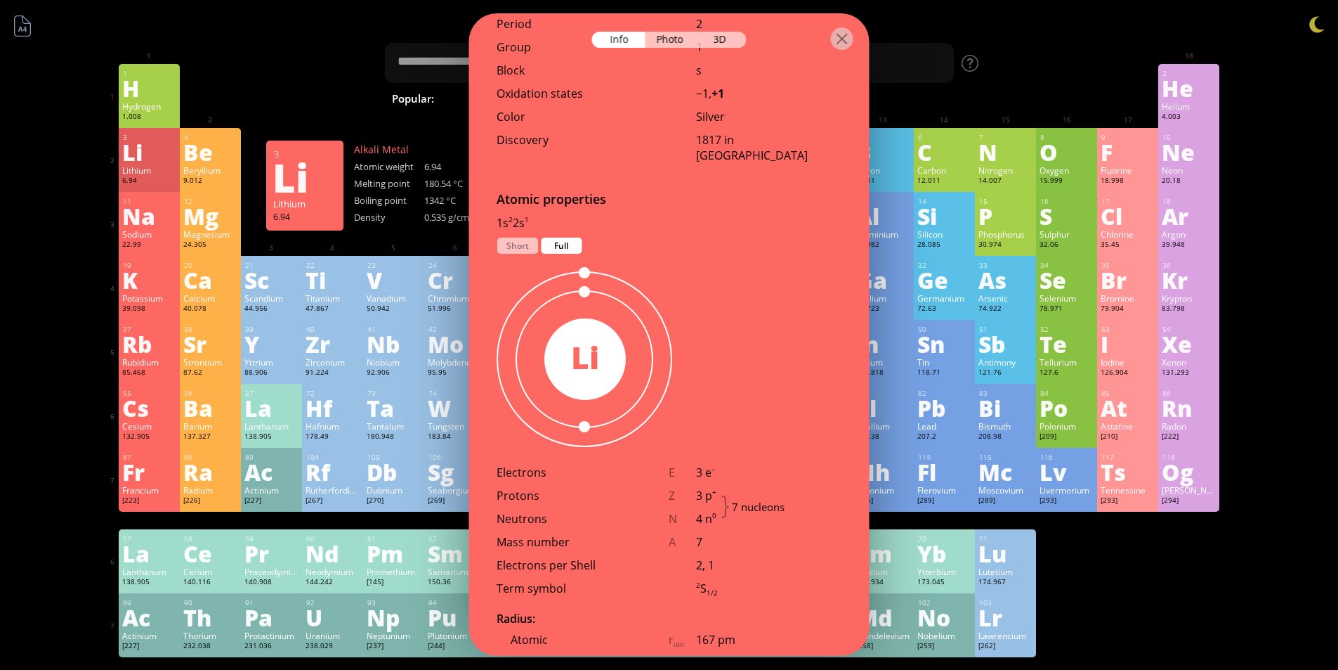
scroll to position [562, 0]
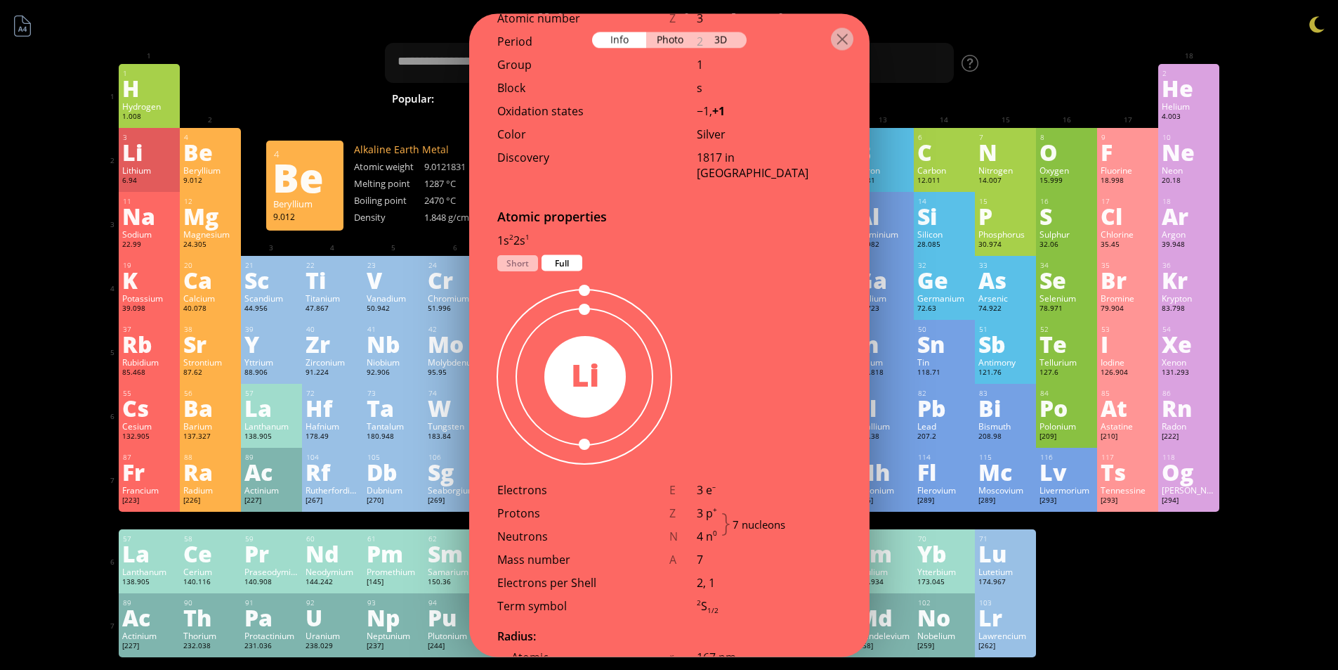
click at [197, 163] on div "Be" at bounding box center [210, 152] width 54 height 22
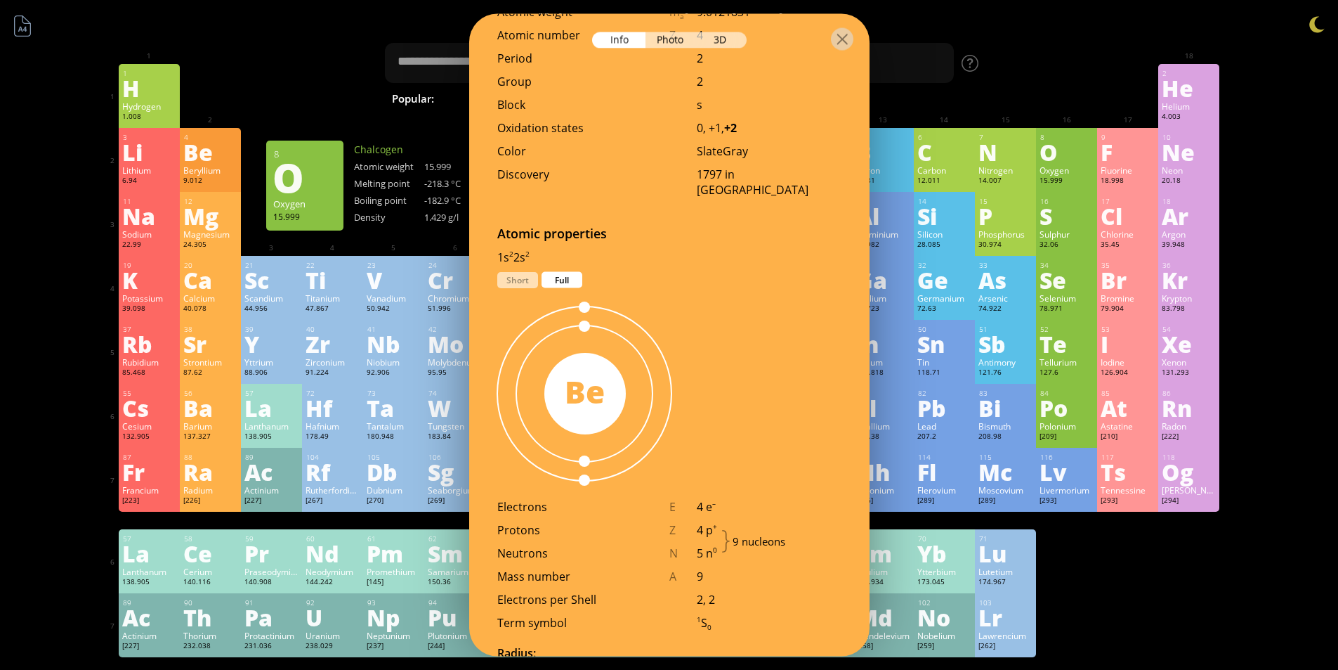
click at [1057, 173] on div "Oxygen" at bounding box center [1067, 169] width 54 height 11
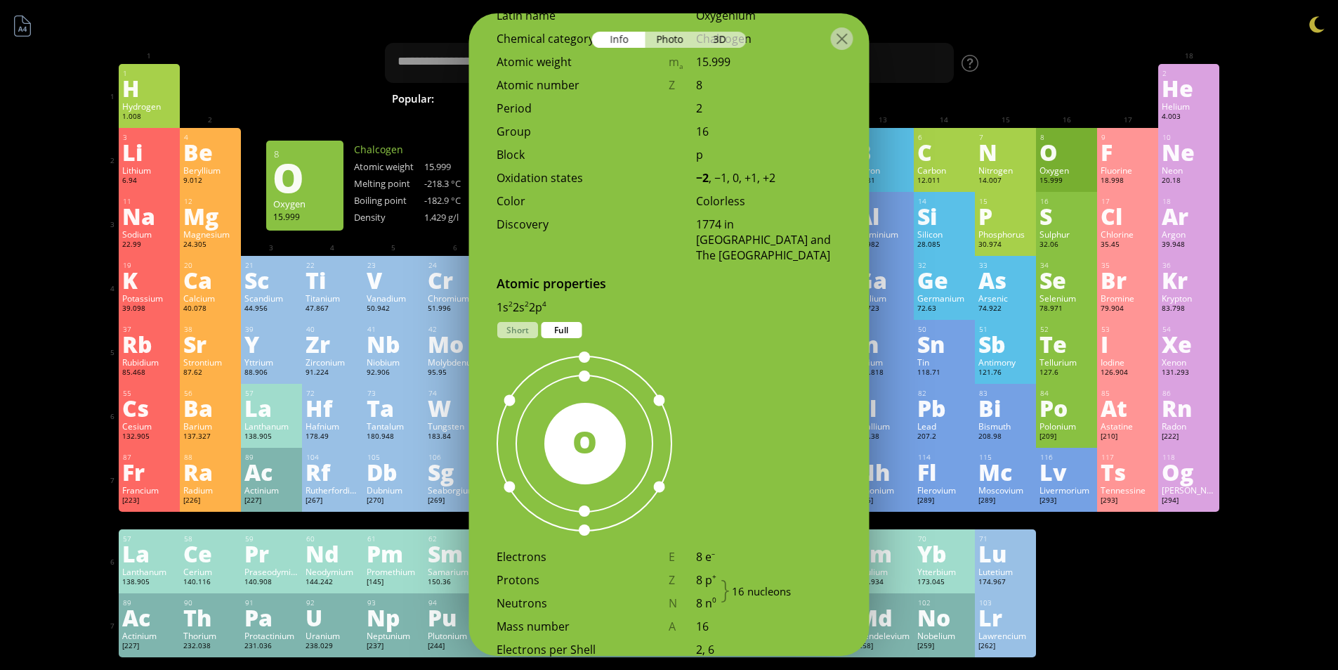
scroll to position [613, 0]
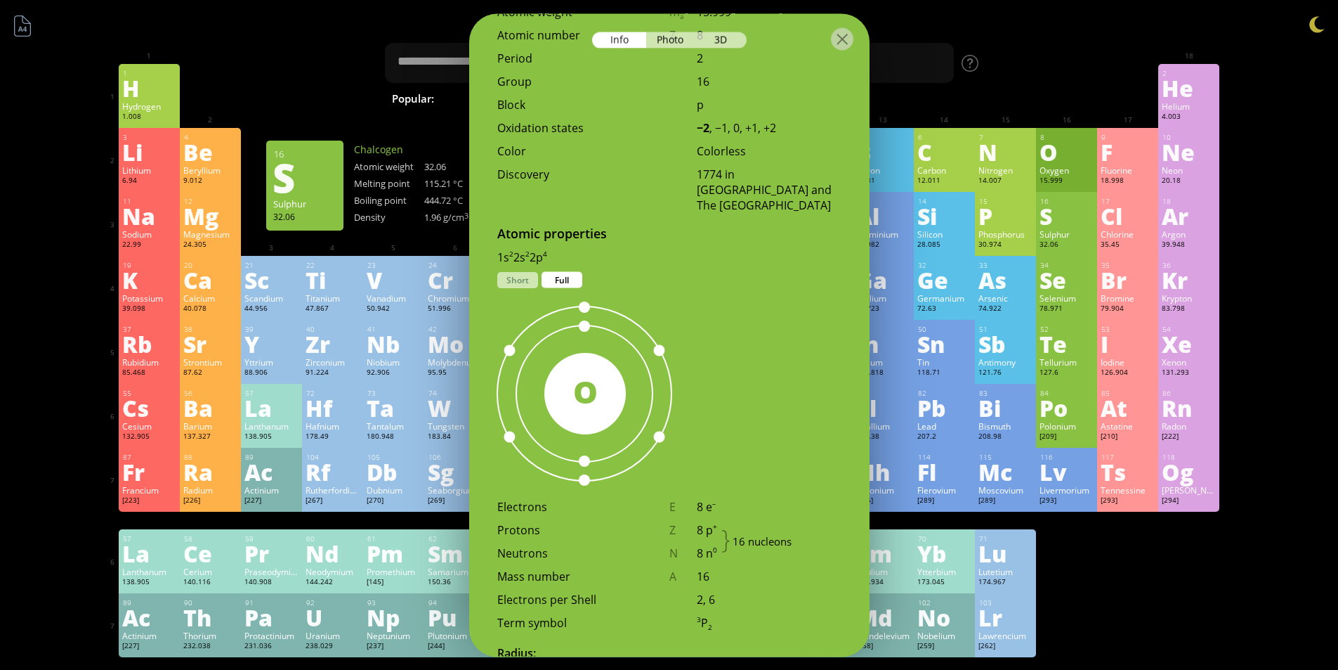
click at [1074, 212] on div "S" at bounding box center [1067, 215] width 54 height 22
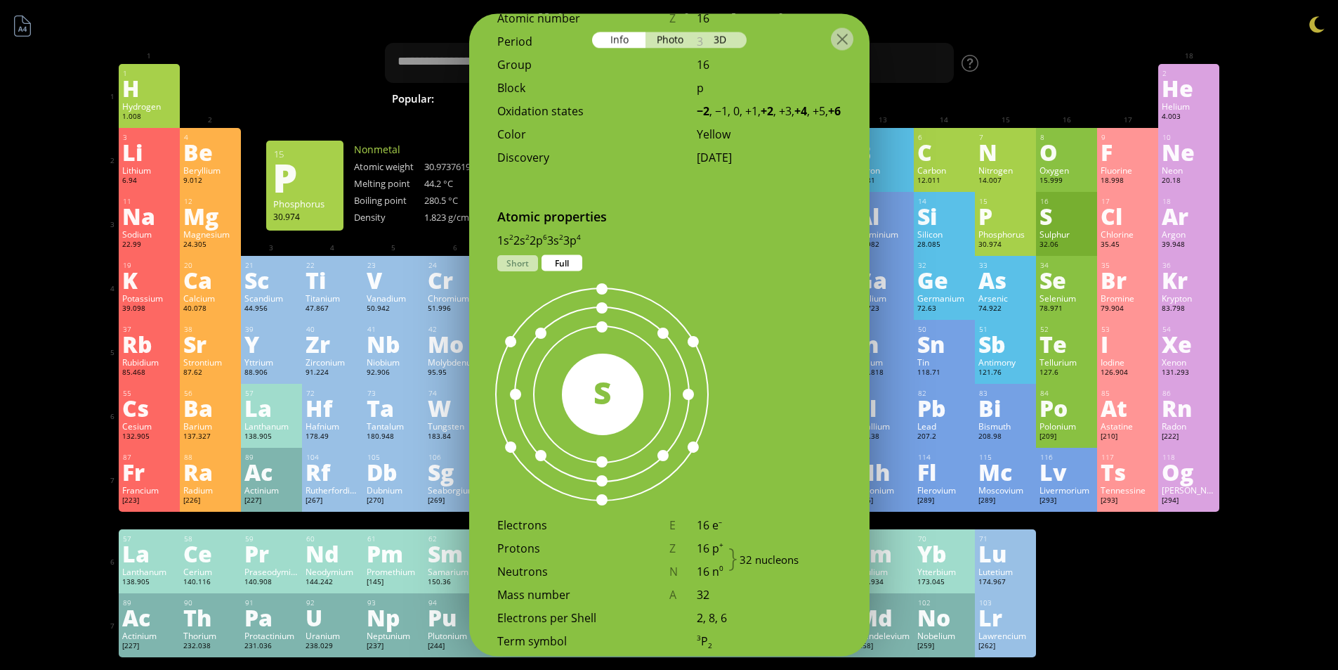
click at [1026, 218] on div "P" at bounding box center [1006, 215] width 54 height 22
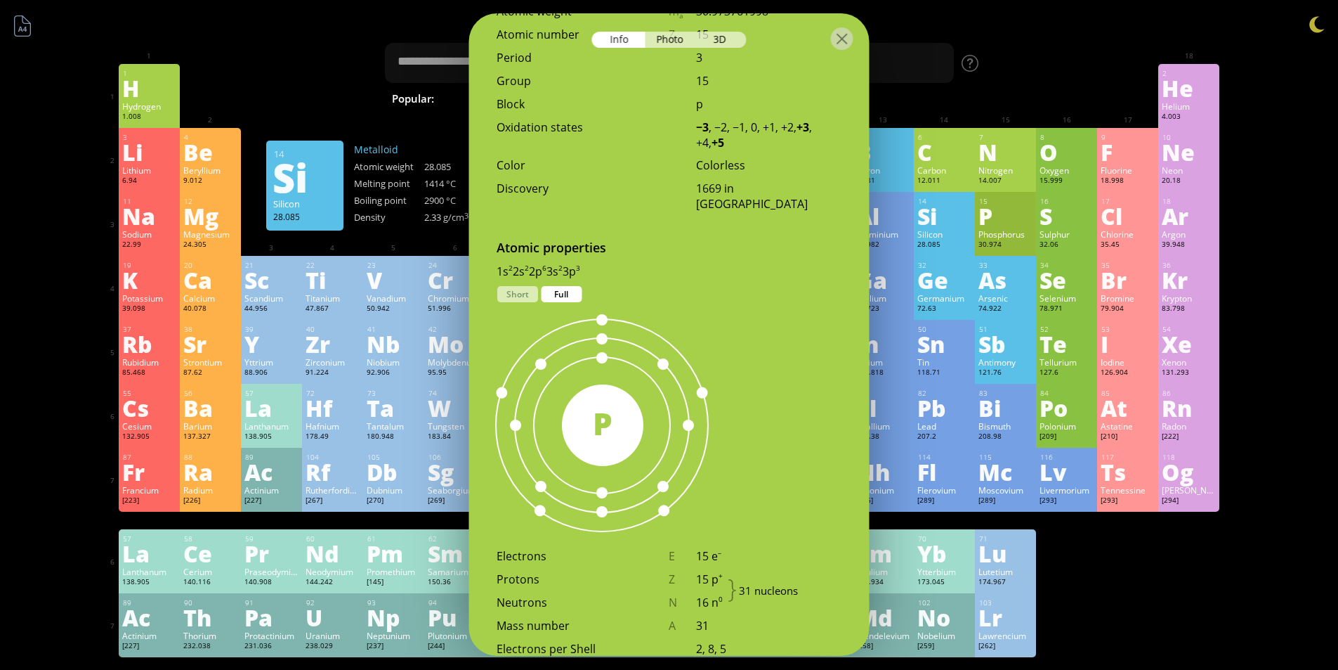
click at [964, 217] on div "Si" at bounding box center [945, 215] width 54 height 22
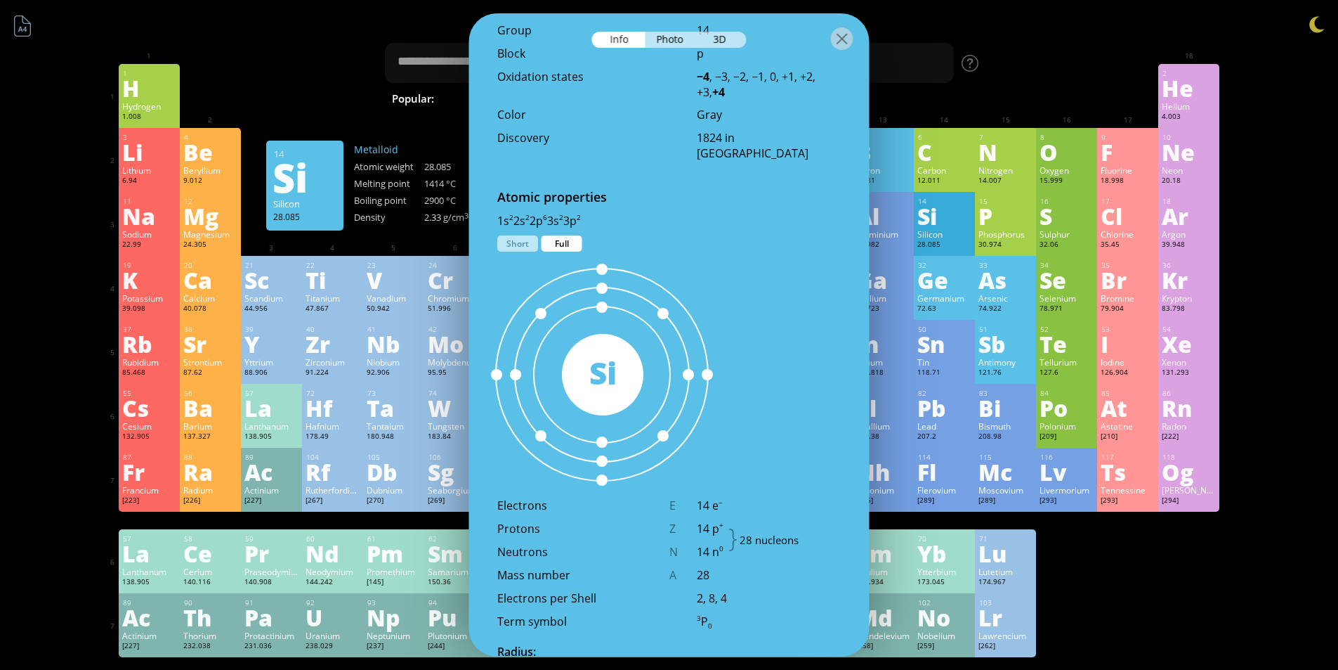
scroll to position [579, 0]
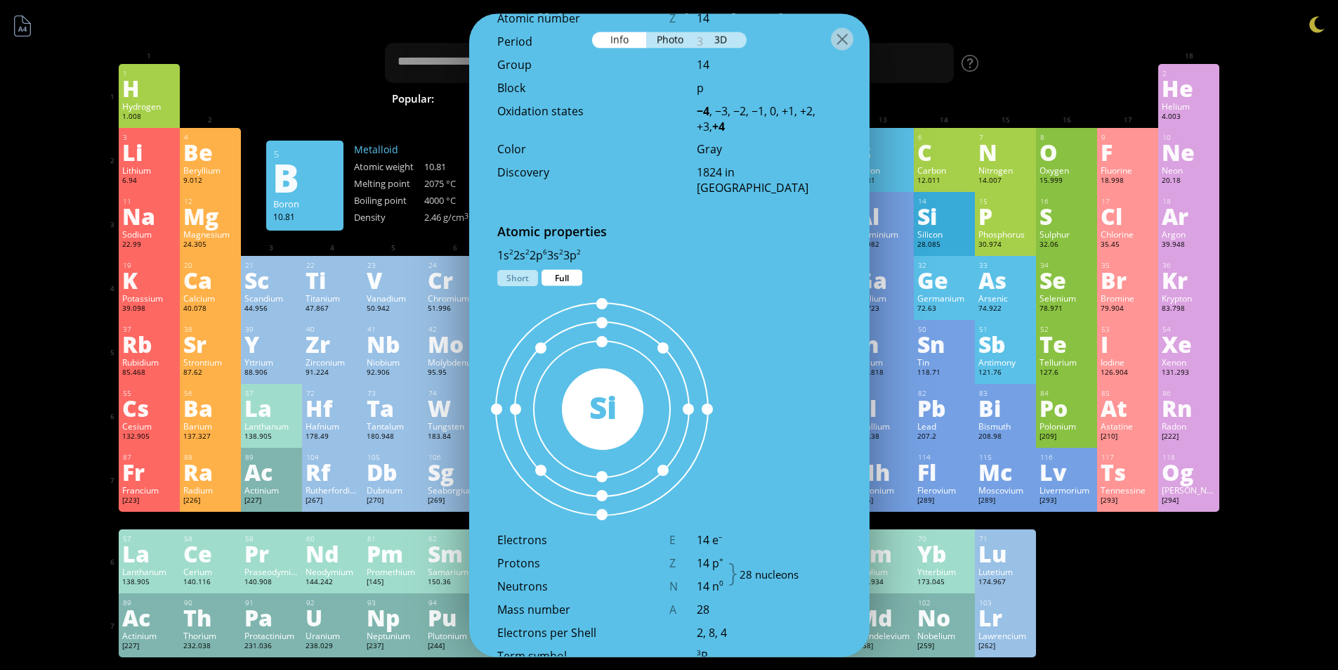
click at [900, 163] on div "5 B Boron 10.81 −5, −1, 0, +1, +2, +3 −5, −1, 0, +1, +2, +3 2075 °C 4000 °C 2.4…" at bounding box center [883, 160] width 61 height 64
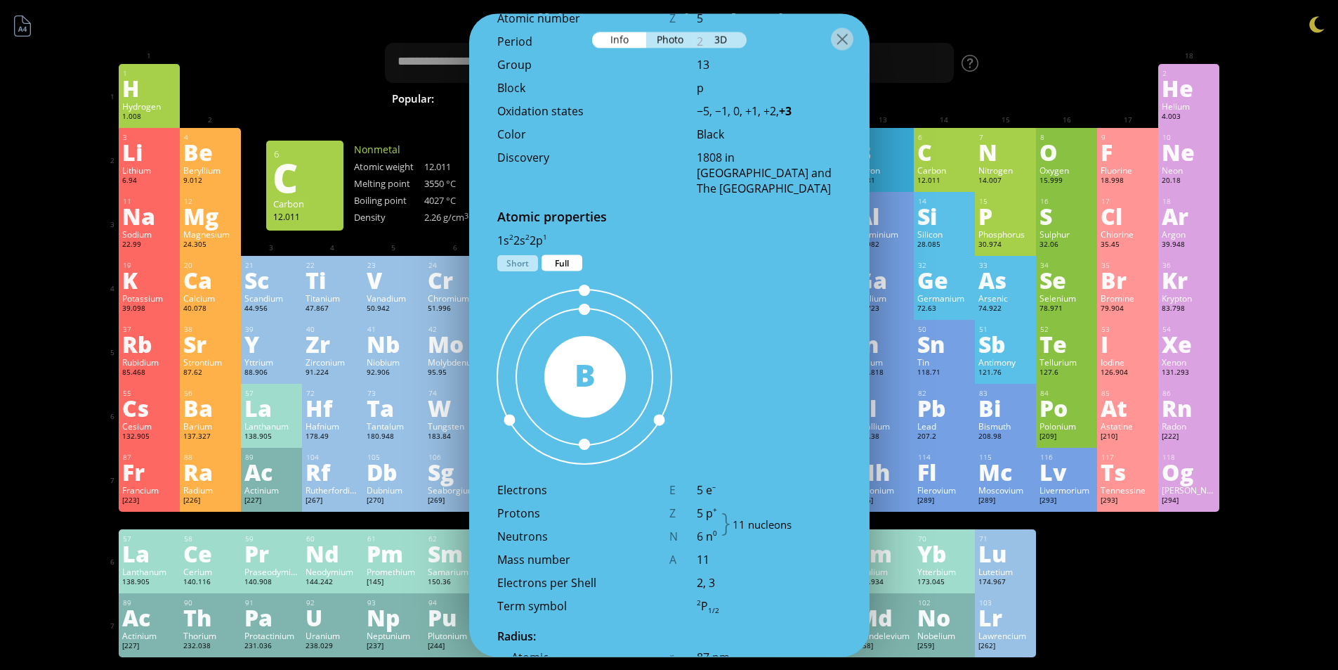
click at [937, 163] on div "C" at bounding box center [945, 152] width 54 height 22
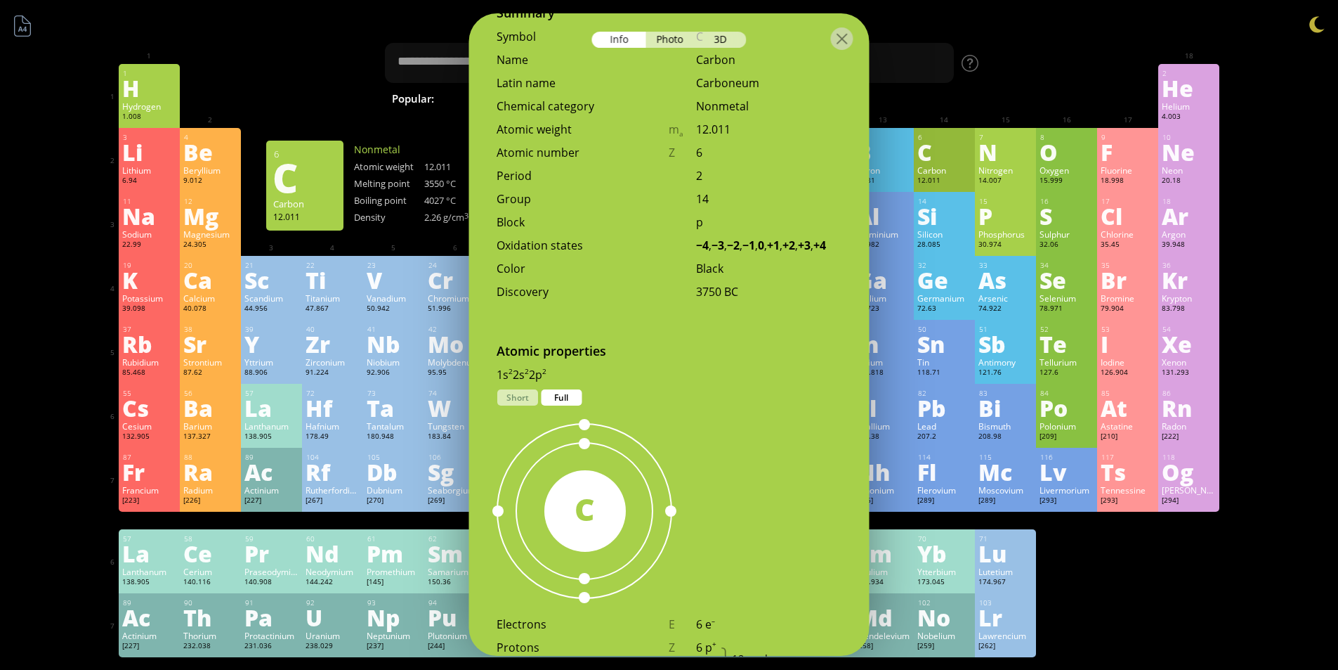
scroll to position [680, 0]
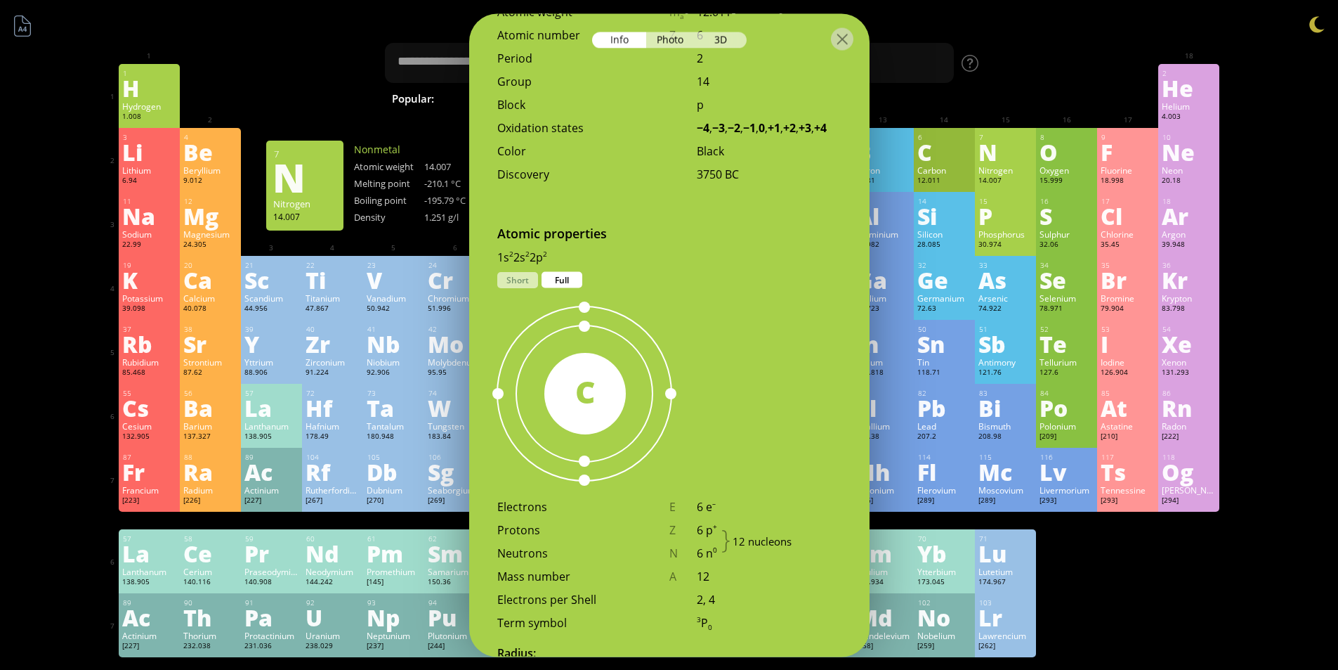
click at [1007, 171] on div "Nitrogen" at bounding box center [1006, 169] width 54 height 11
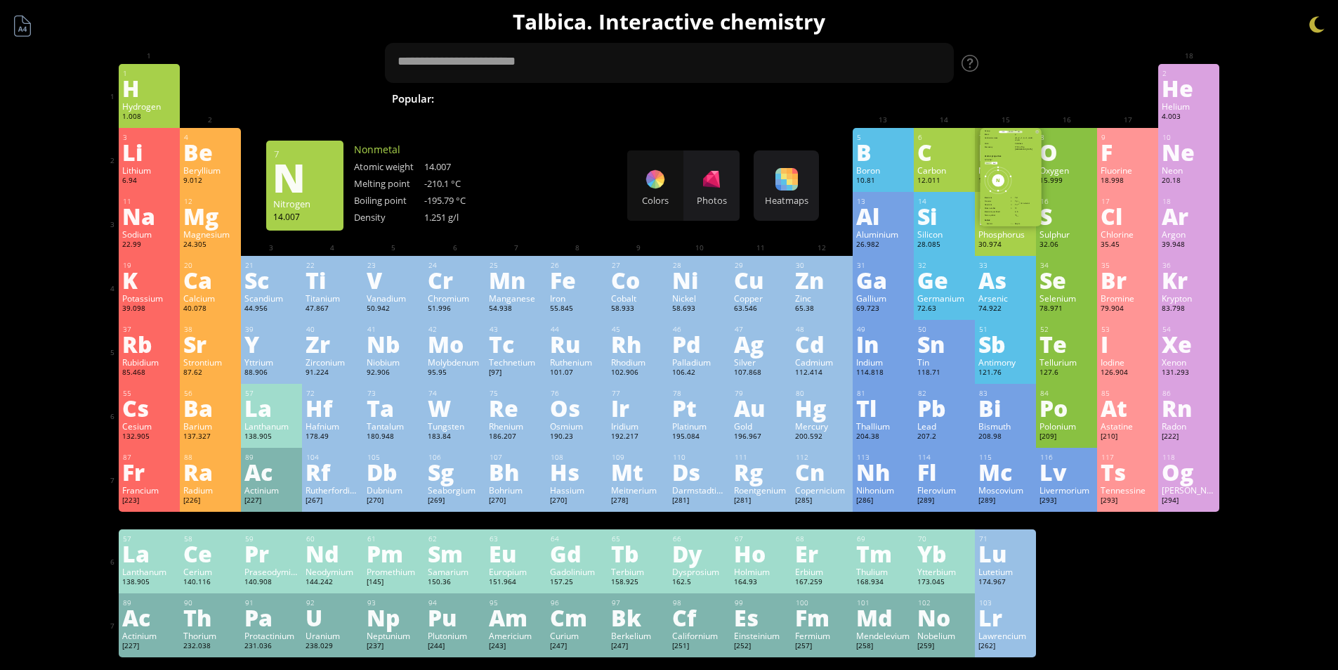
scroll to position [629, 0]
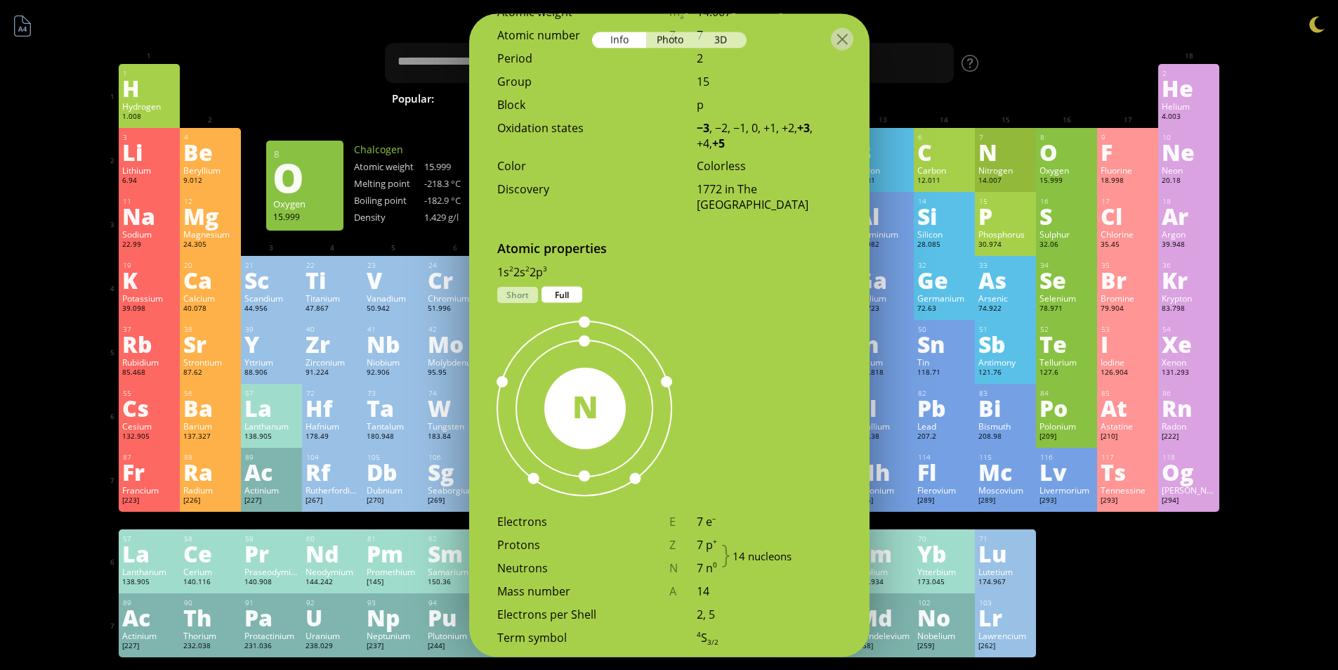
click at [1073, 178] on div "15.999" at bounding box center [1067, 181] width 54 height 11
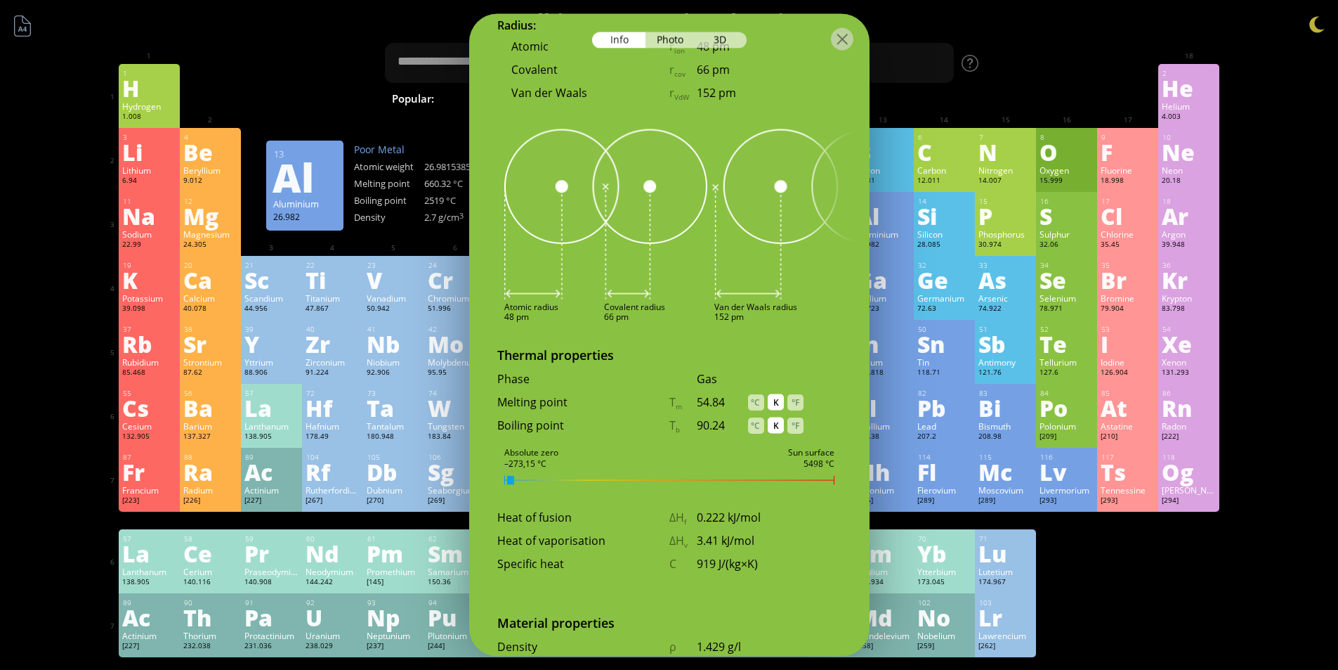
scroll to position [1245, 0]
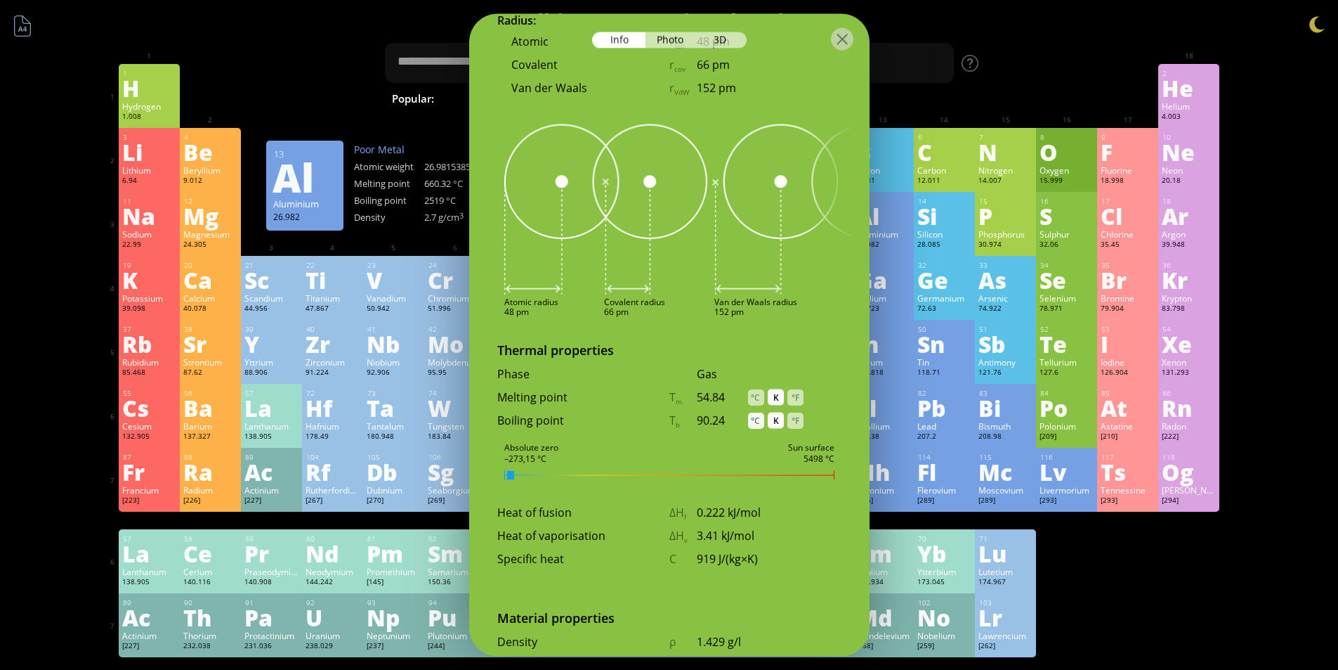
click at [759, 412] on div "°C" at bounding box center [756, 420] width 16 height 16
click at [755, 389] on div "°C" at bounding box center [756, 397] width 16 height 16
drag, startPoint x: 512, startPoint y: 457, endPoint x: 563, endPoint y: 462, distance: 51.5
click at [562, 470] on div at bounding box center [669, 474] width 330 height 9
drag, startPoint x: 563, startPoint y: 462, endPoint x: 705, endPoint y: 464, distance: 141.9
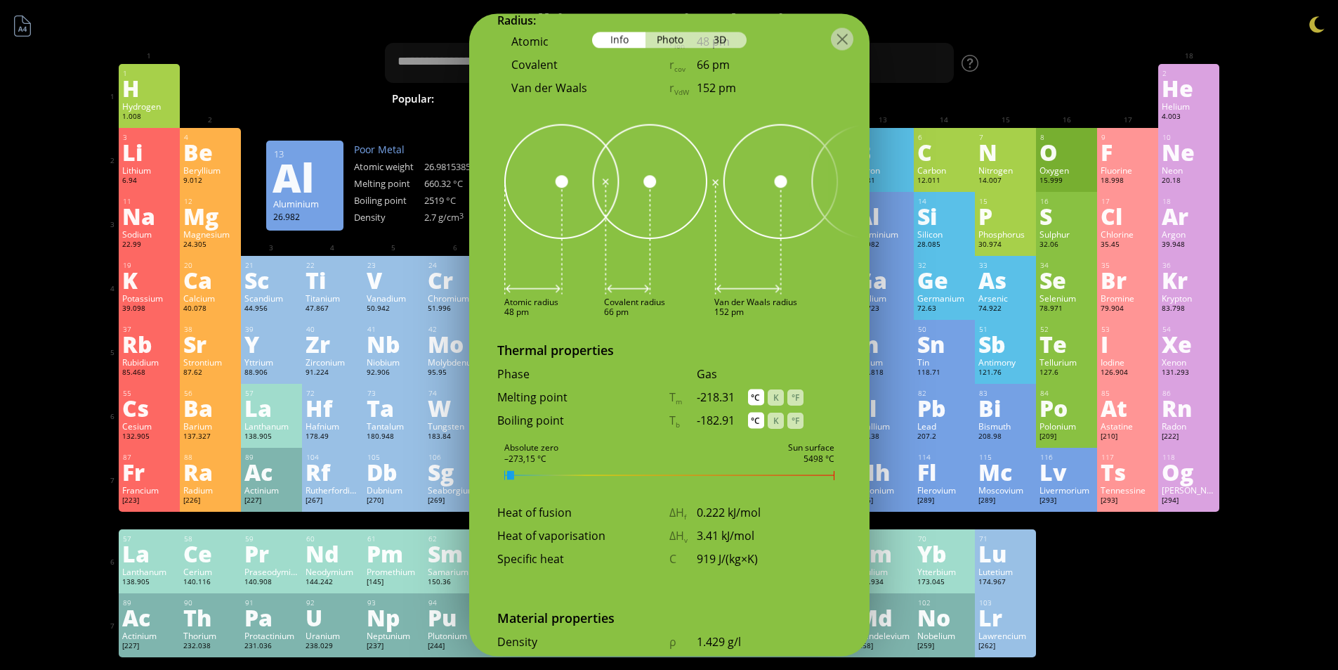
click at [681, 463] on div "8 O Oxygen 15.999 Colorless gas without odor and taste. In liquid form has a bl…" at bounding box center [669, 334] width 400 height 643
click at [797, 470] on div at bounding box center [669, 474] width 330 height 9
drag, startPoint x: 510, startPoint y: 440, endPoint x: 503, endPoint y: 443, distance: 7.6
click at [495, 438] on div "8 O Oxygen 15.999 Colorless gas without odor and taste. In liquid form has a bl…" at bounding box center [669, 334] width 400 height 643
click at [526, 450] on div "8 O Oxygen 15.999 Colorless gas without odor and taste. In liquid form has a bl…" at bounding box center [669, 334] width 400 height 643
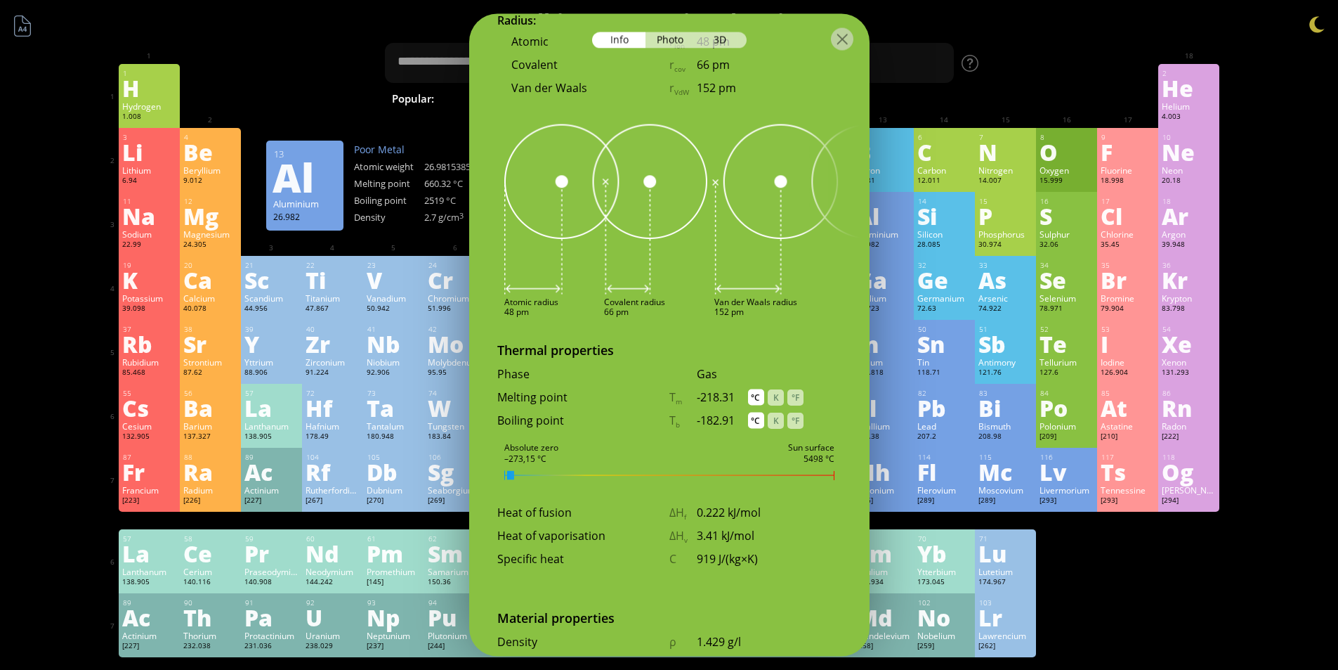
drag, startPoint x: 509, startPoint y: 458, endPoint x: 547, endPoint y: 458, distance: 37.9
click at [544, 470] on div at bounding box center [669, 474] width 330 height 9
click at [571, 470] on div at bounding box center [669, 474] width 330 height 9
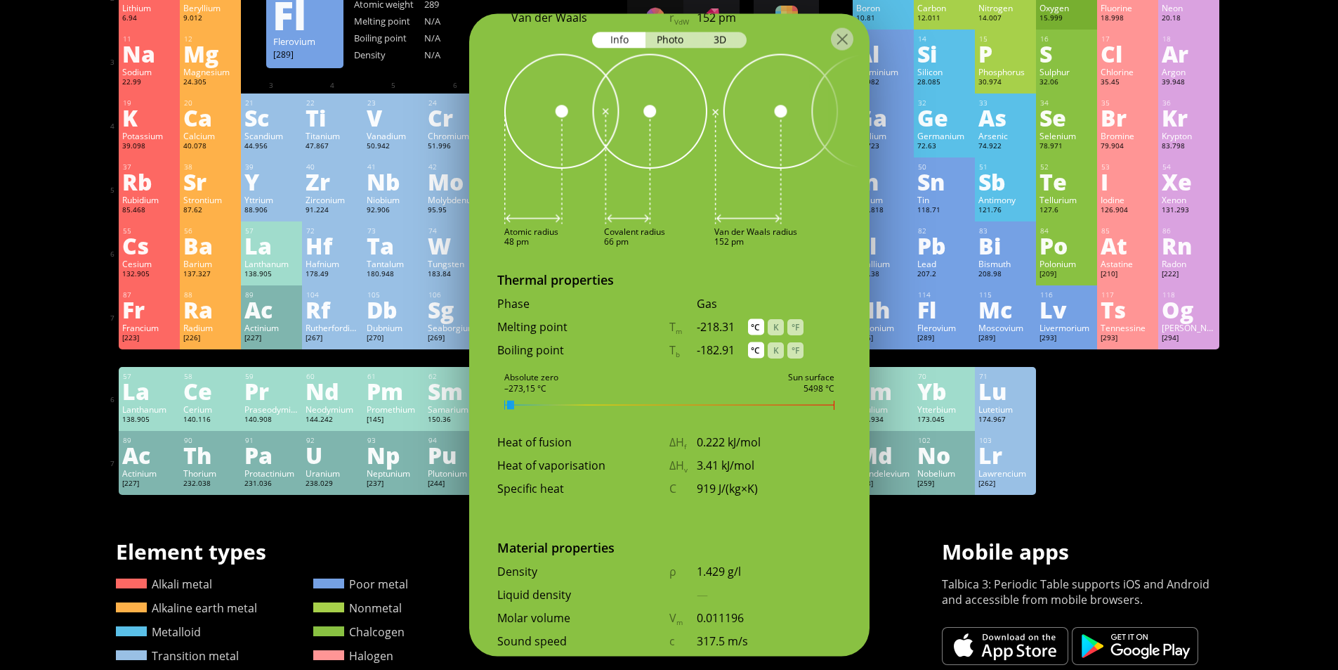
scroll to position [0, 0]
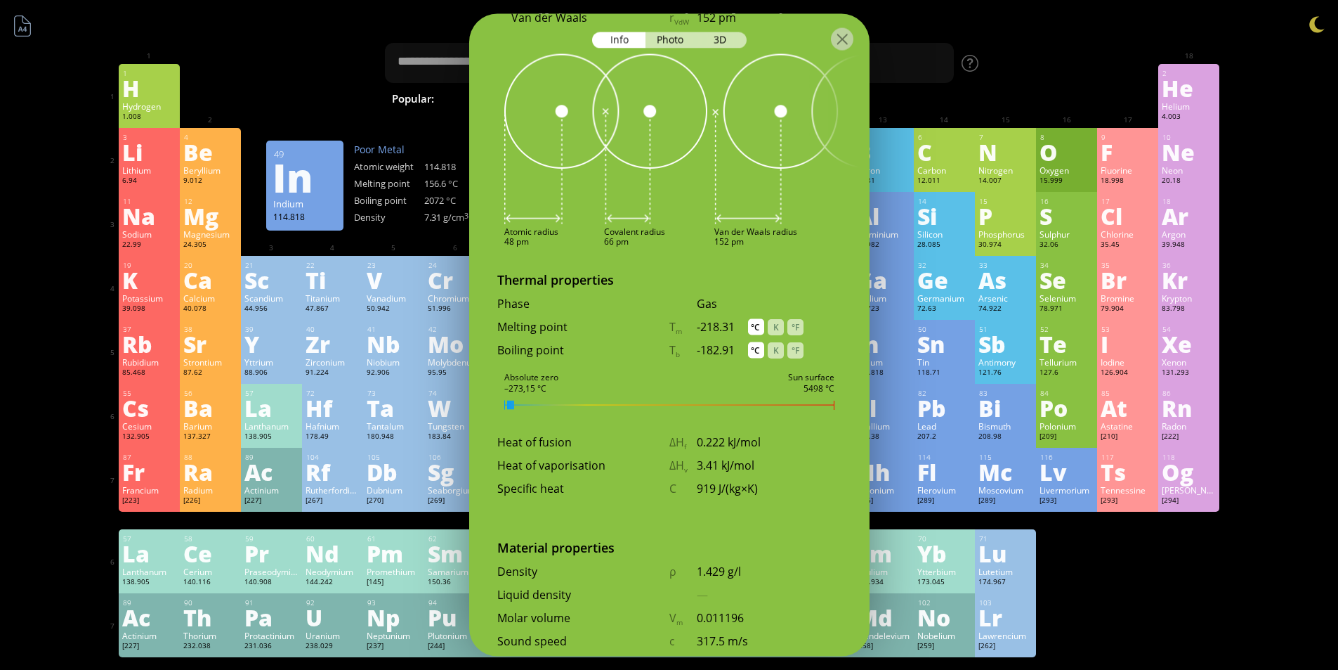
click at [903, 355] on div "49 In Indium 114.818 −5, −2, −1, 0, +1, +2, +3 −5, −2, −1, 0, +1, +2, +3 156.6 …" at bounding box center [883, 352] width 61 height 64
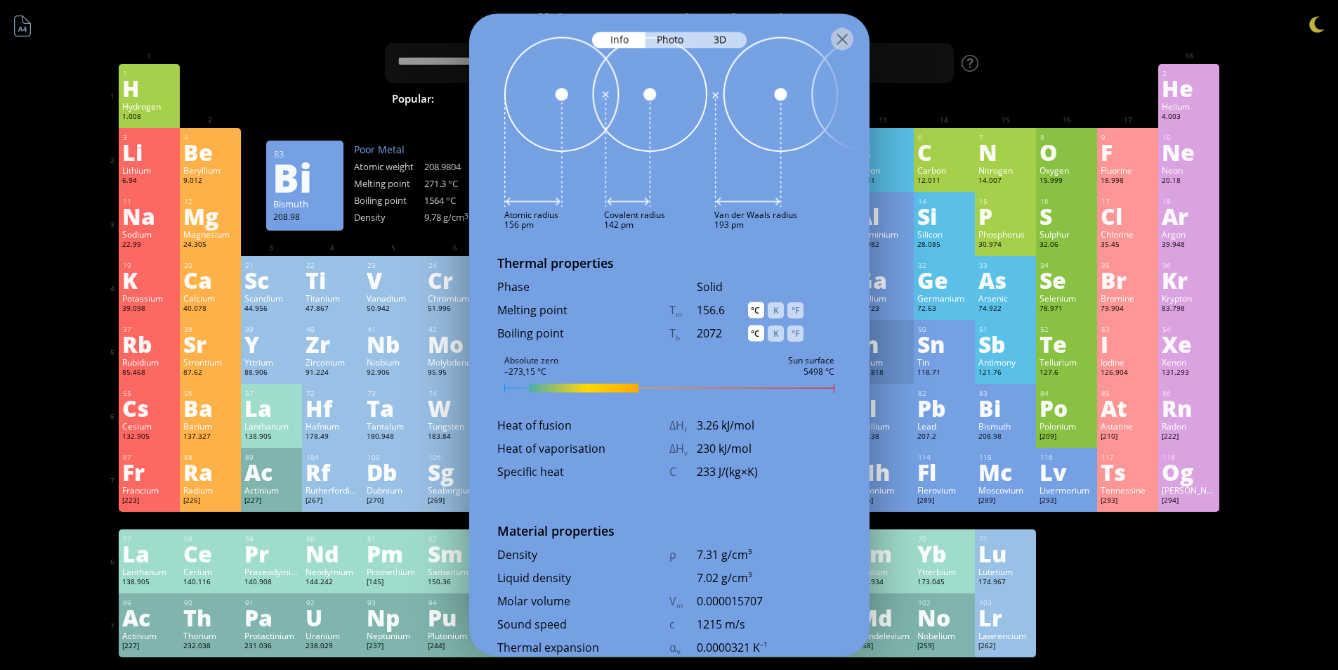
click at [984, 410] on div "Bi" at bounding box center [1006, 407] width 54 height 22
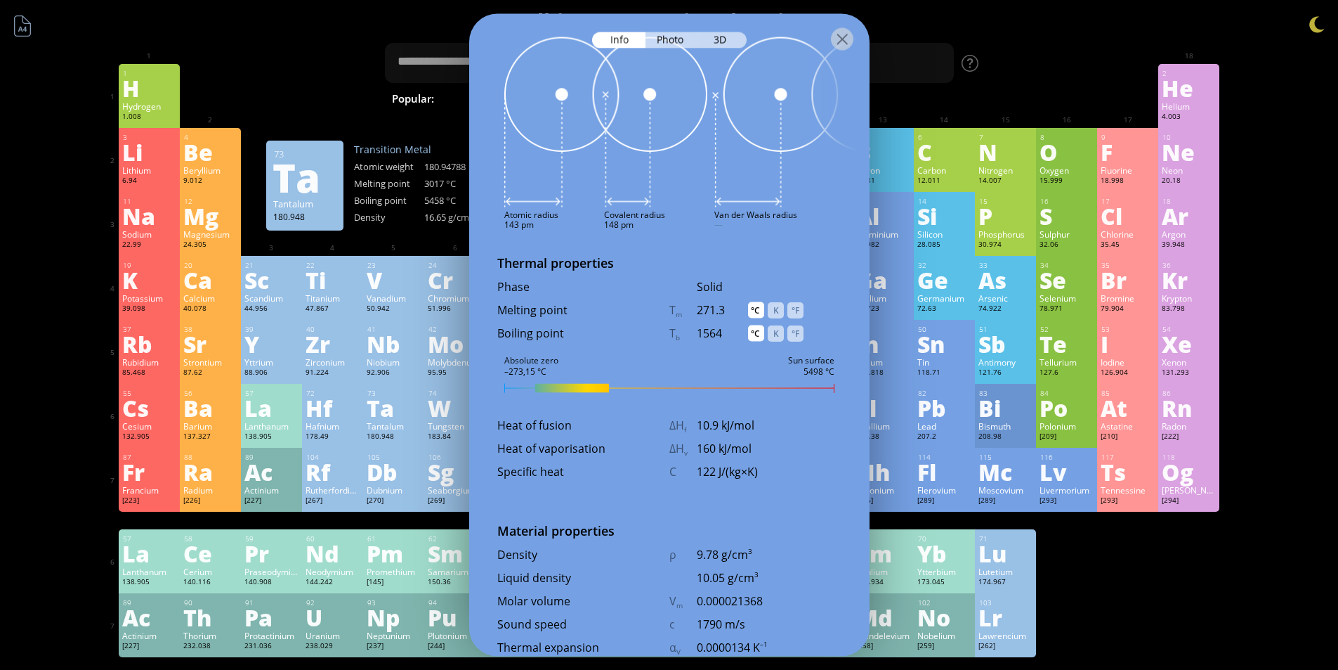
click at [397, 429] on div "Tantalum" at bounding box center [394, 425] width 54 height 11
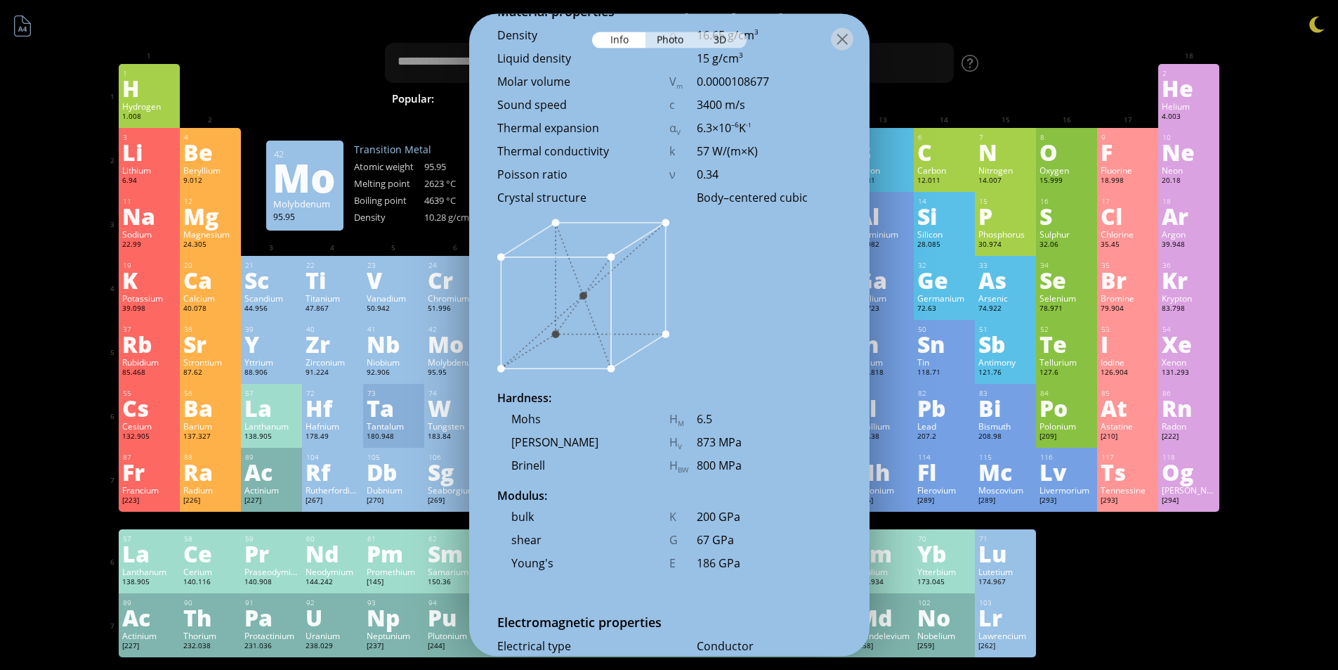
scroll to position [2001, 0]
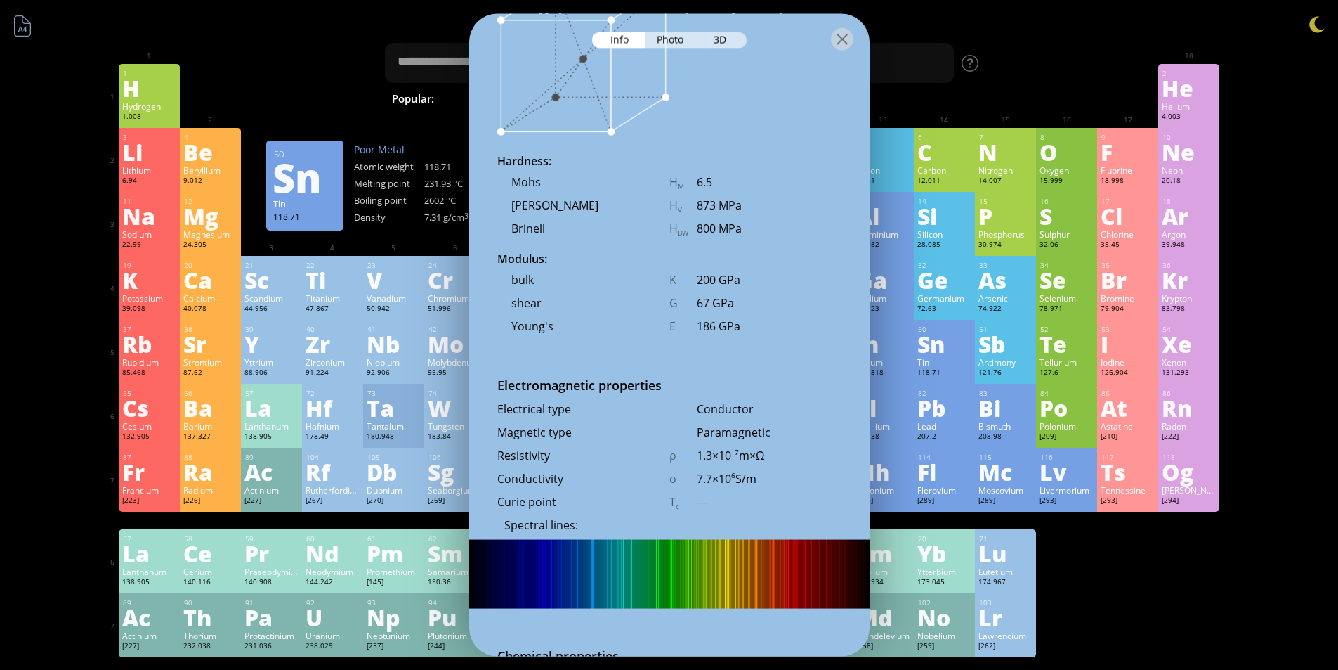
click at [919, 367] on div "50 Sn Tin 118.71 −4, −3, −2, −1, 0, +1, +2, +3, +4 −4, −3, −2, −1, 0, +1, +2, +…" at bounding box center [944, 352] width 61 height 64
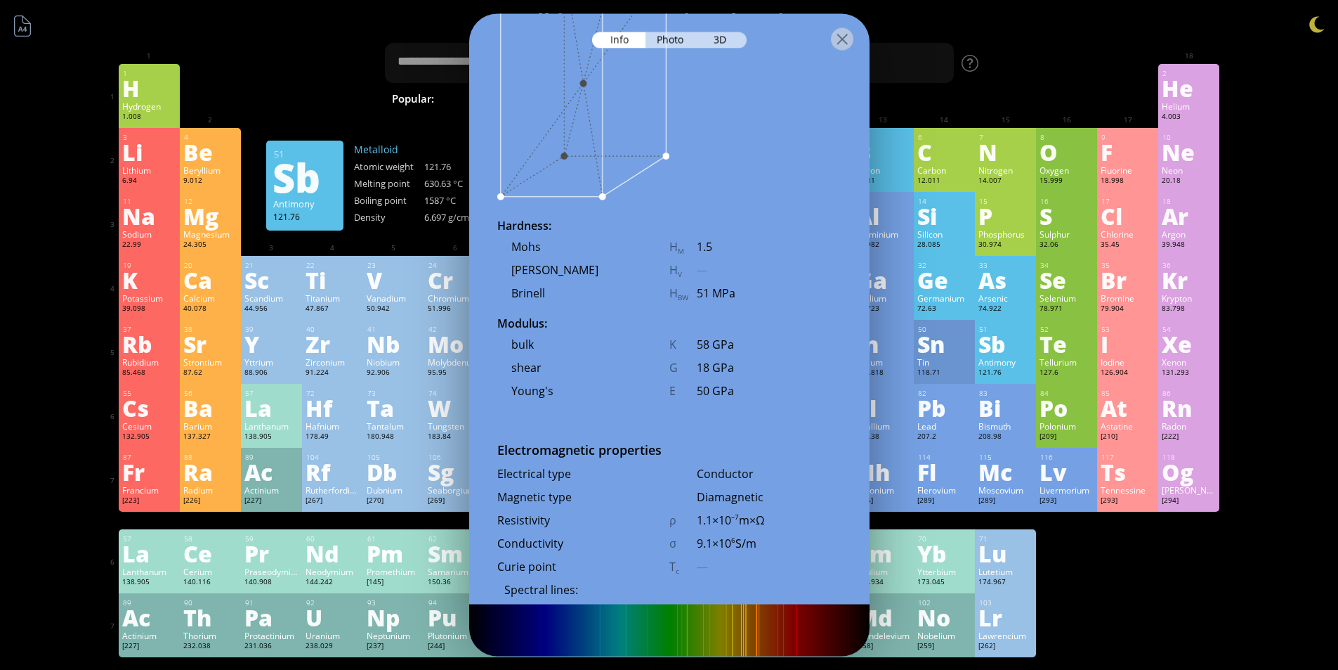
click at [1123, 327] on div "53" at bounding box center [1128, 329] width 53 height 9
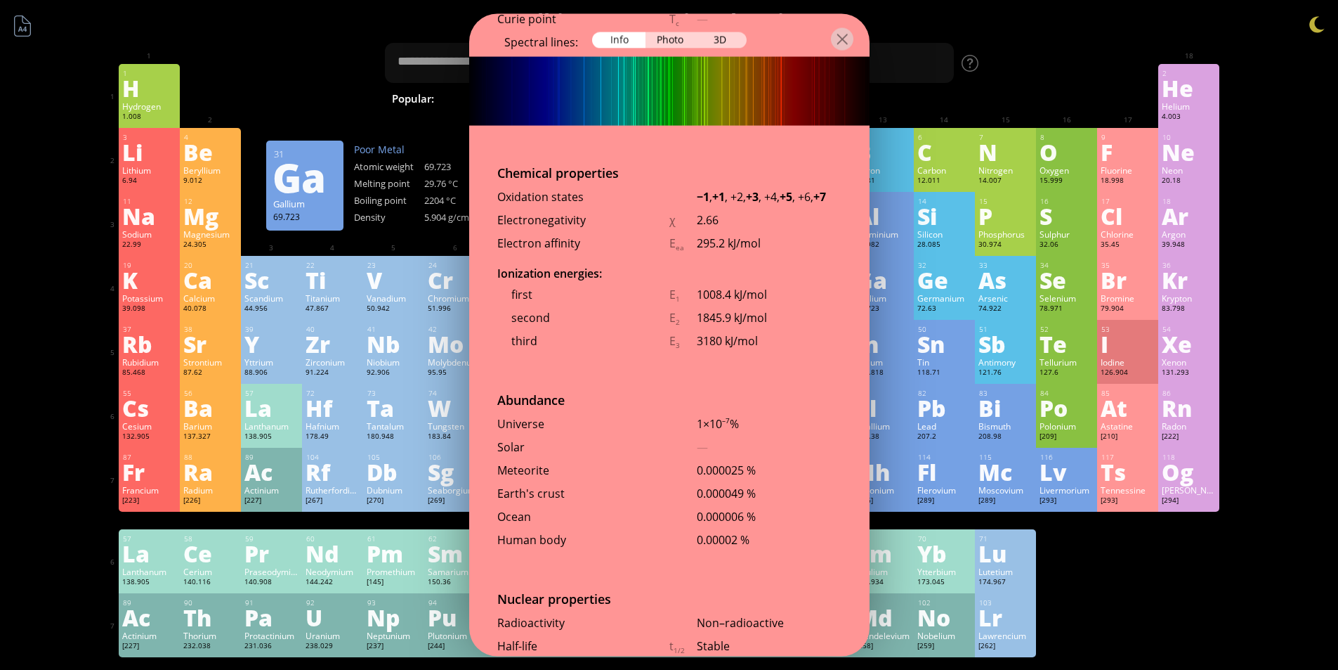
scroll to position [2578, 0]
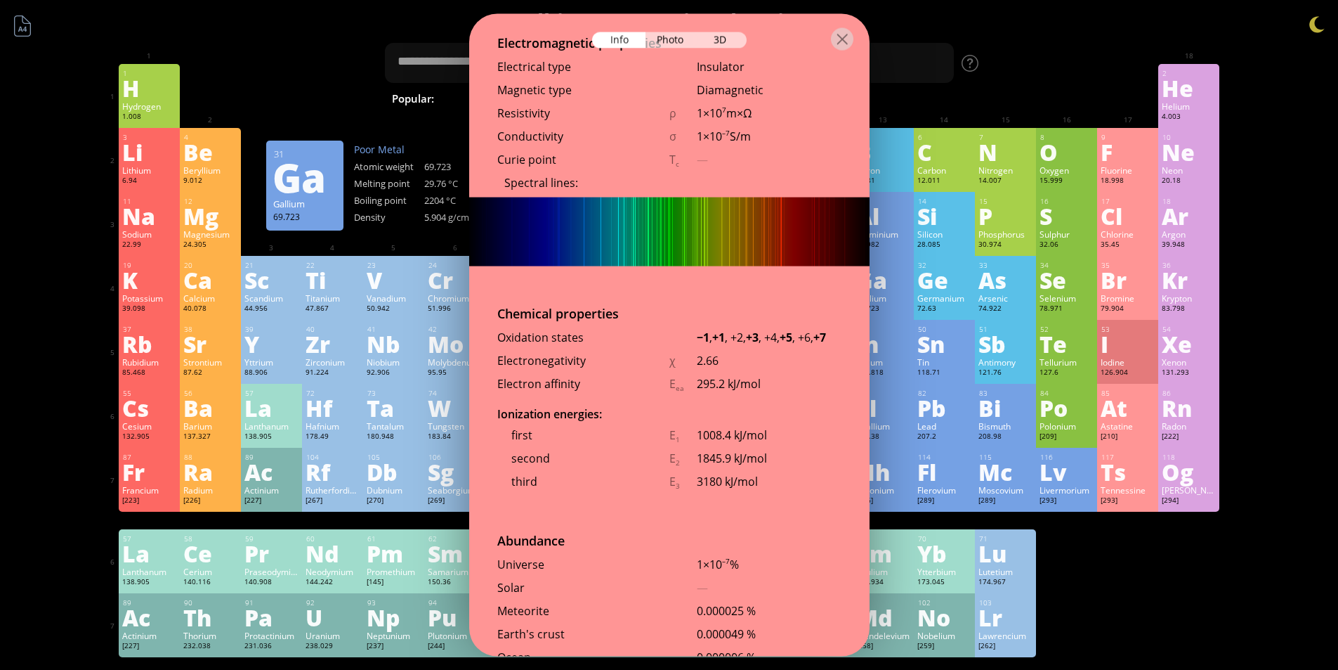
click at [628, 256] on img at bounding box center [669, 231] width 400 height 69
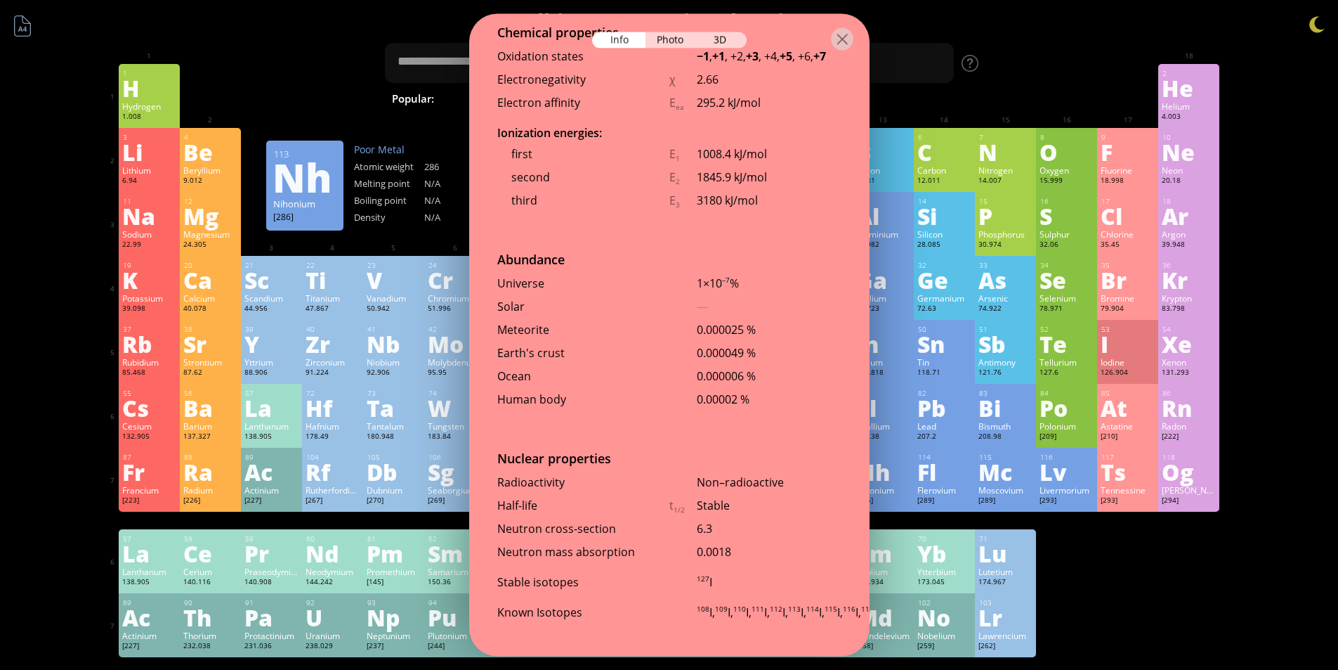
click at [901, 480] on div "Nh" at bounding box center [883, 471] width 54 height 22
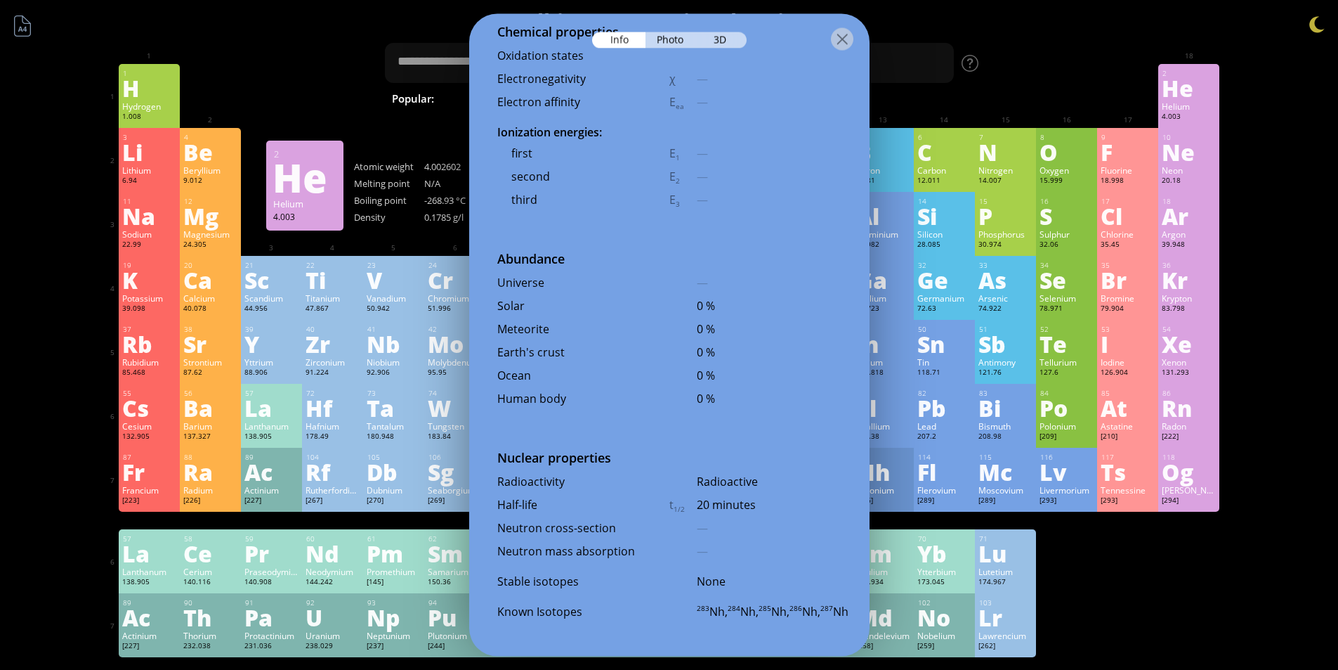
click at [1186, 107] on div "Helium" at bounding box center [1189, 105] width 54 height 11
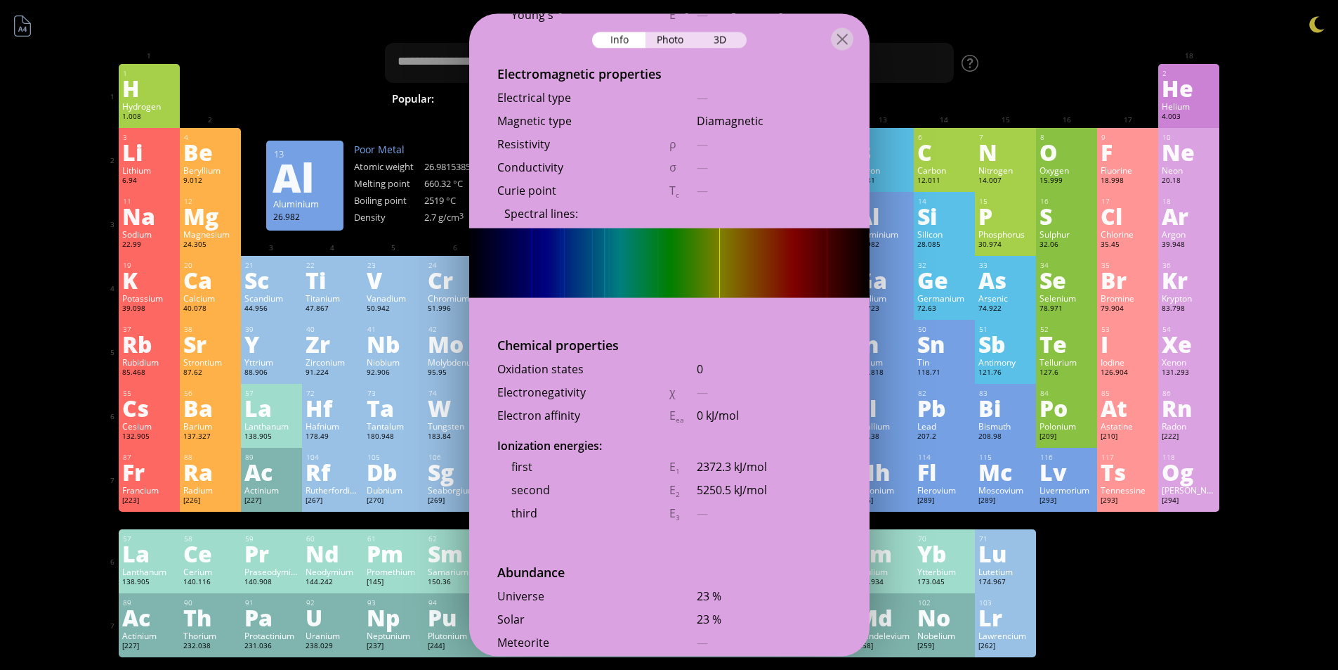
scroll to position [2445, 0]
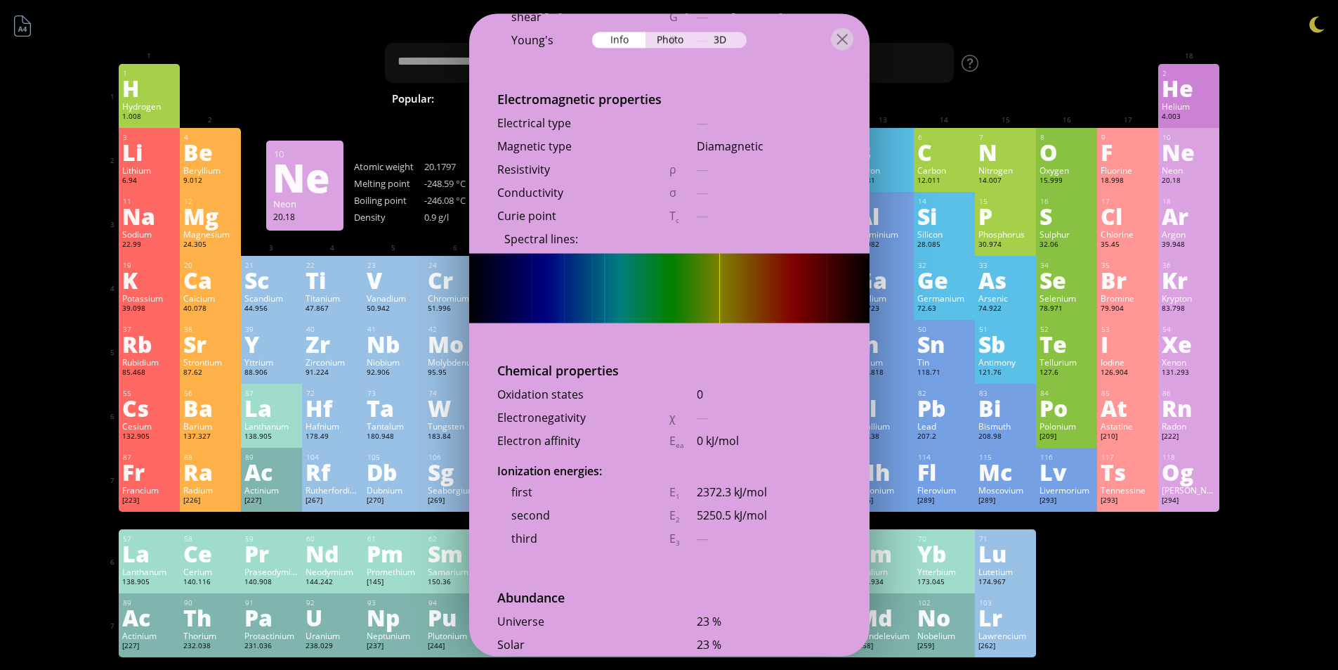
click at [1187, 152] on div "Ne" at bounding box center [1189, 152] width 54 height 22
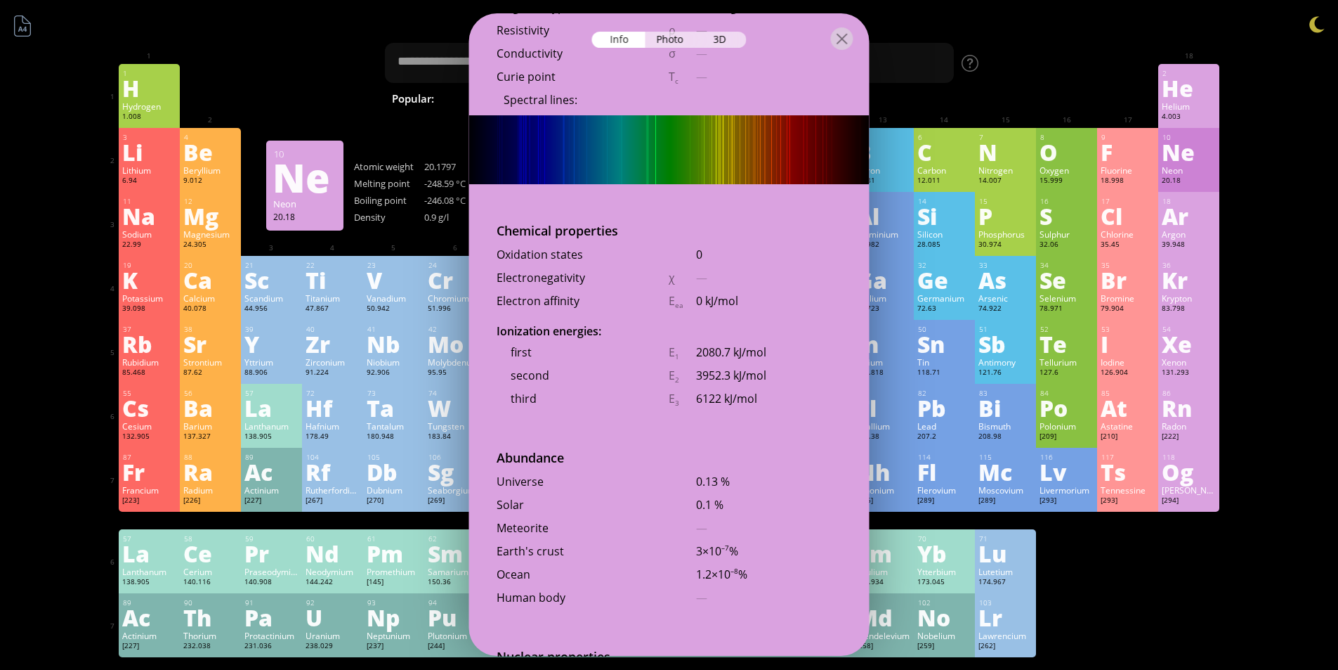
scroll to position [2290, 0]
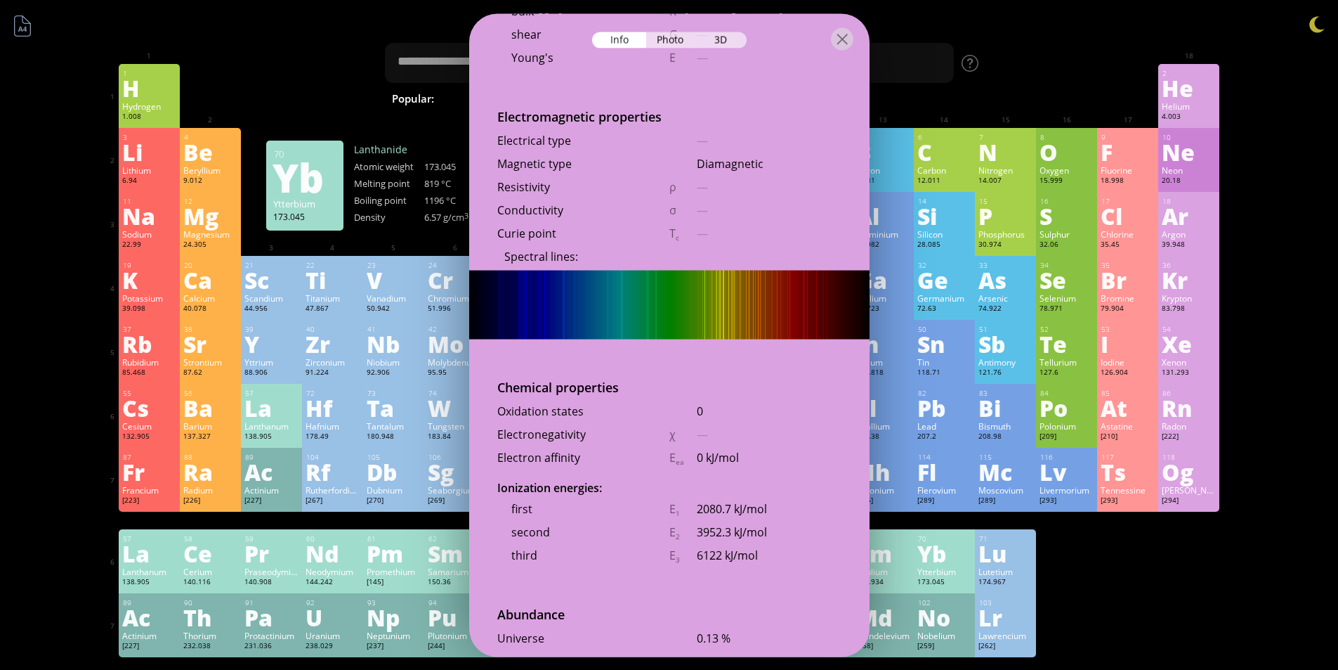
click at [945, 580] on div "173.045" at bounding box center [945, 582] width 54 height 11
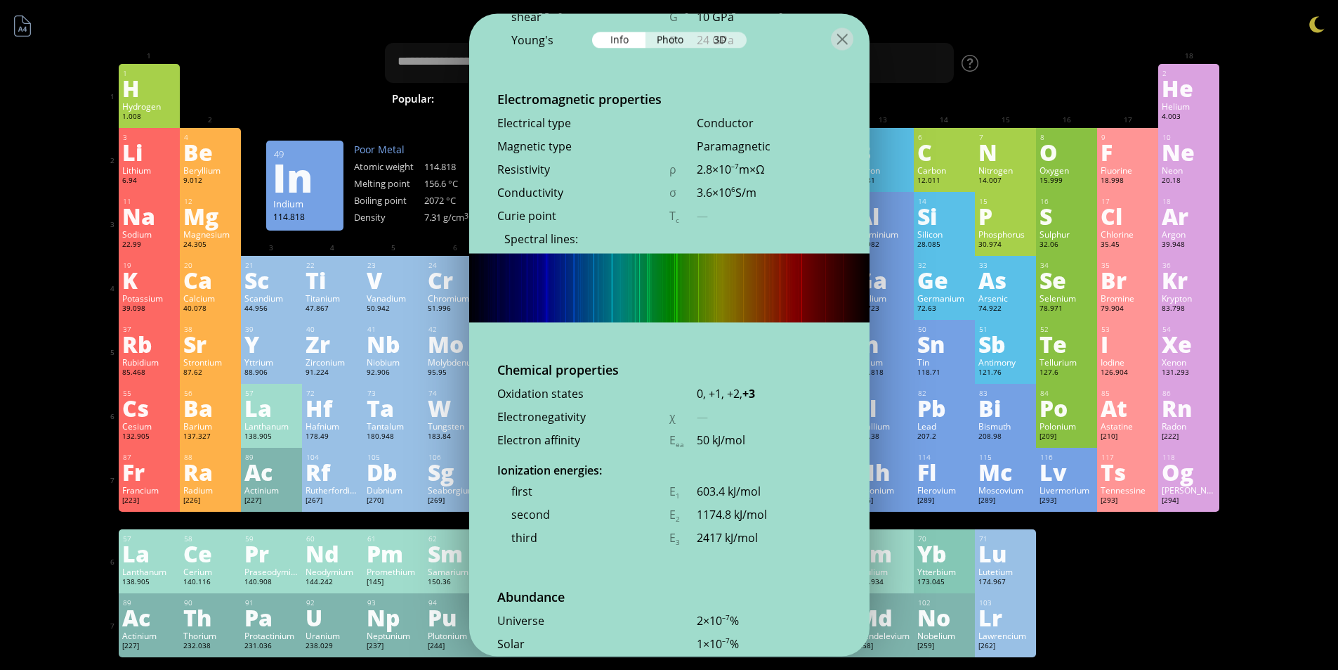
click at [911, 368] on div "114.818" at bounding box center [883, 372] width 54 height 11
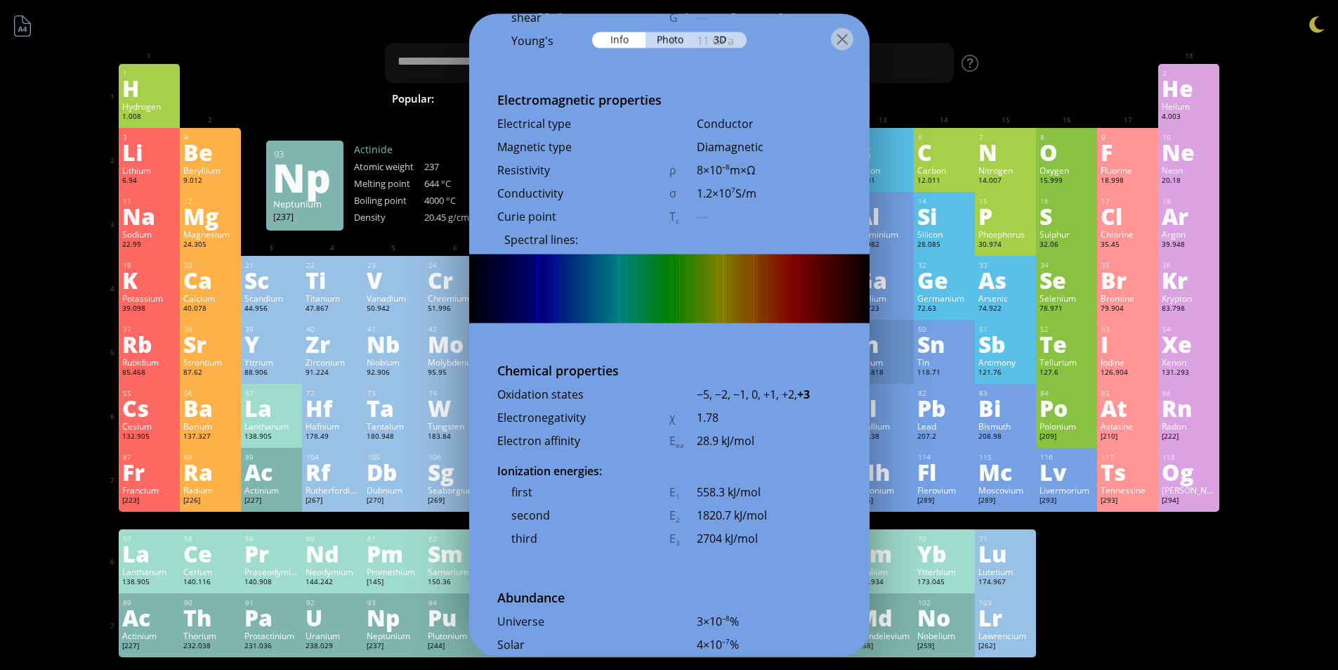
click at [394, 615] on div "Np" at bounding box center [394, 617] width 54 height 22
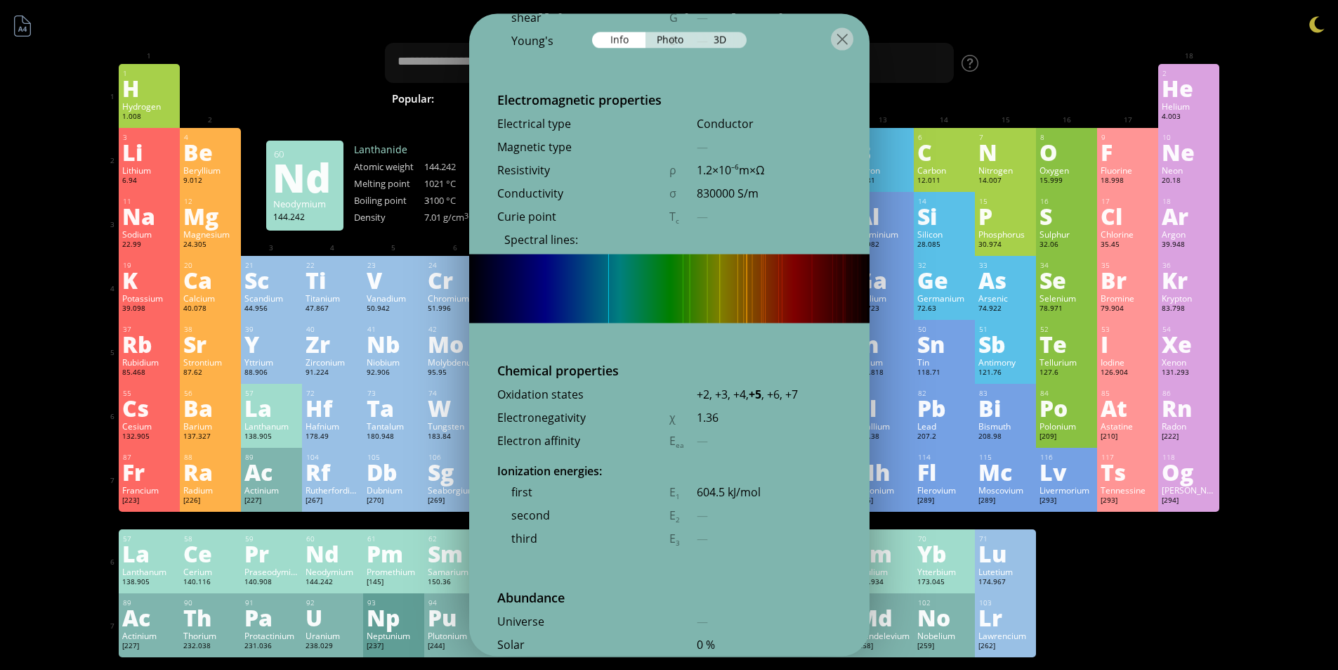
click at [322, 583] on div "144.242" at bounding box center [333, 582] width 54 height 11
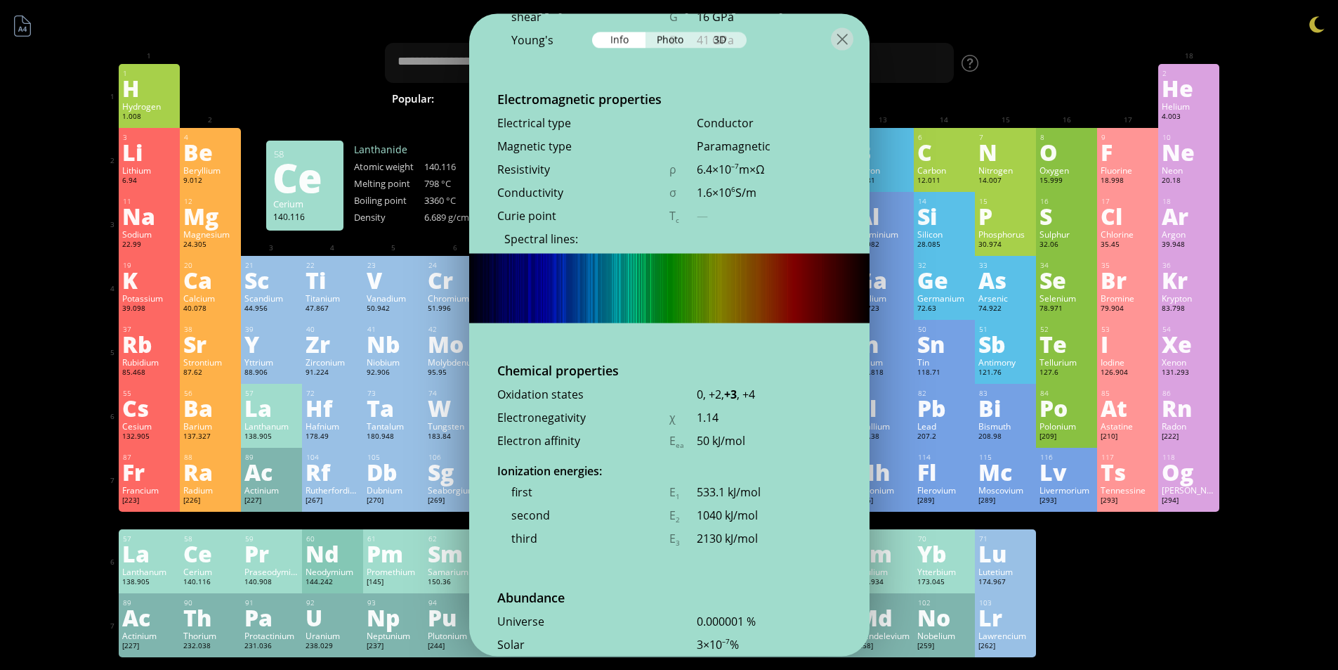
click at [230, 585] on div "140.116" at bounding box center [210, 582] width 54 height 11
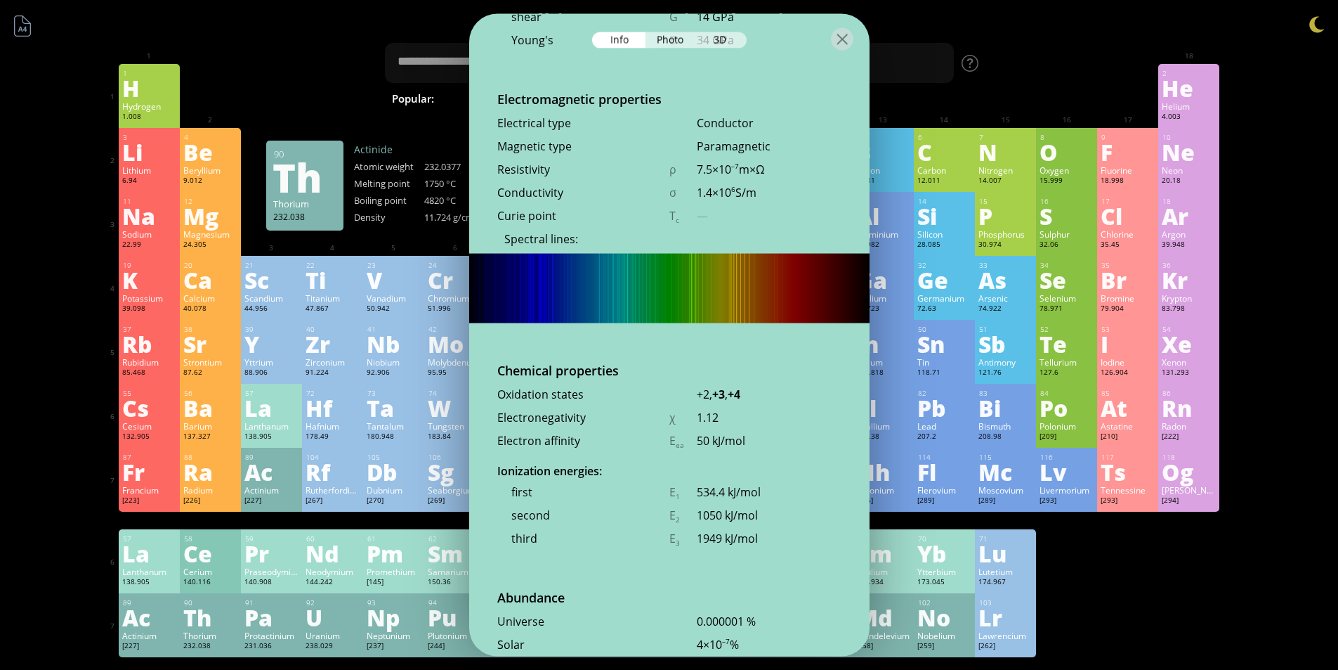
click at [204, 628] on div "Th" at bounding box center [210, 617] width 54 height 22
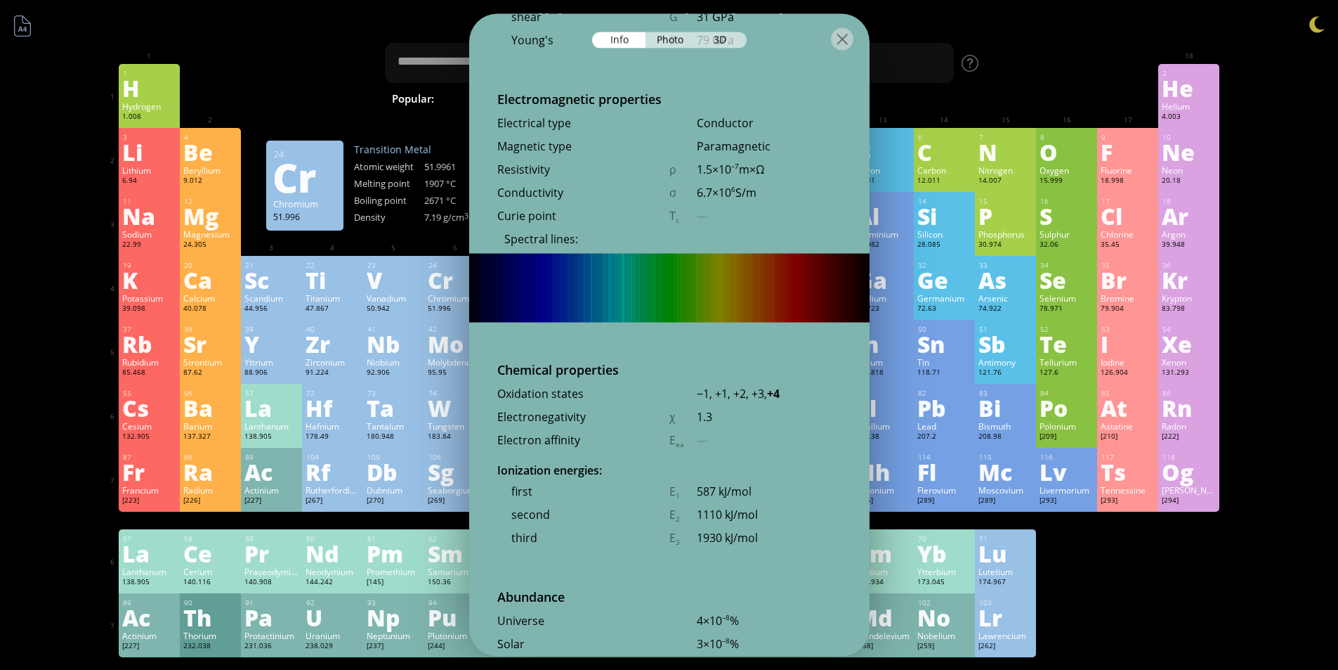
click at [445, 291] on div "Cr" at bounding box center [455, 279] width 54 height 22
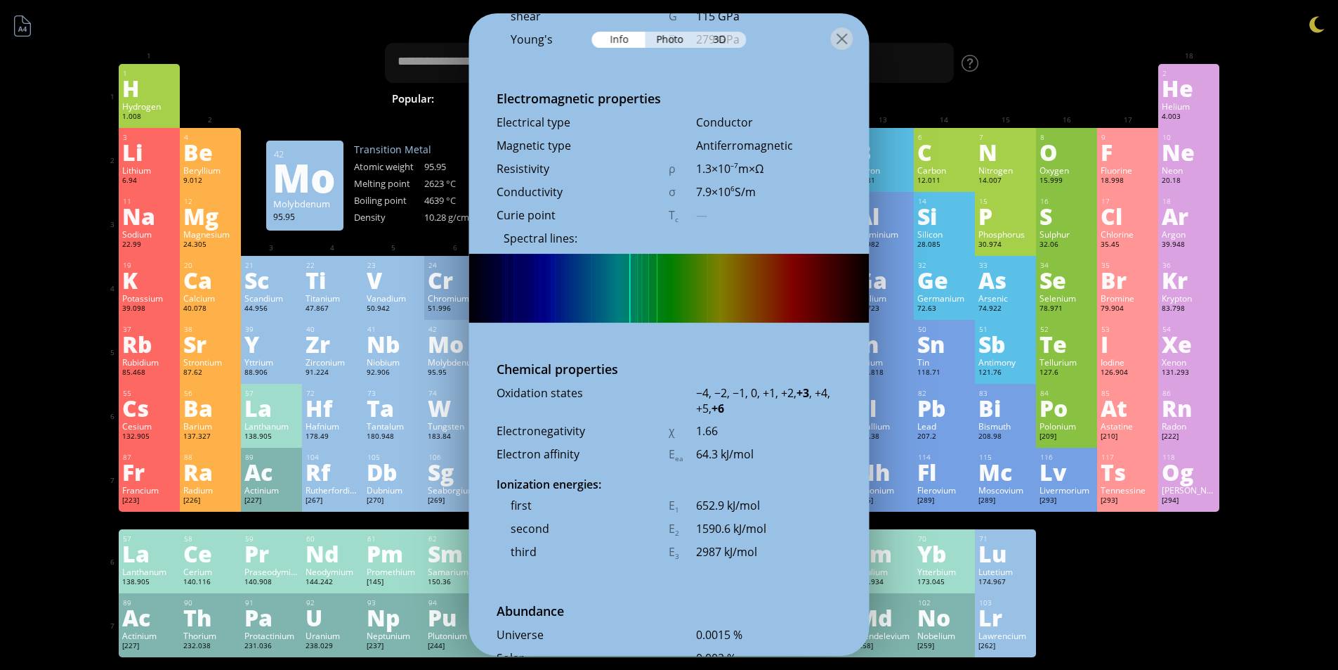
click at [456, 345] on div "Mo" at bounding box center [455, 343] width 54 height 22
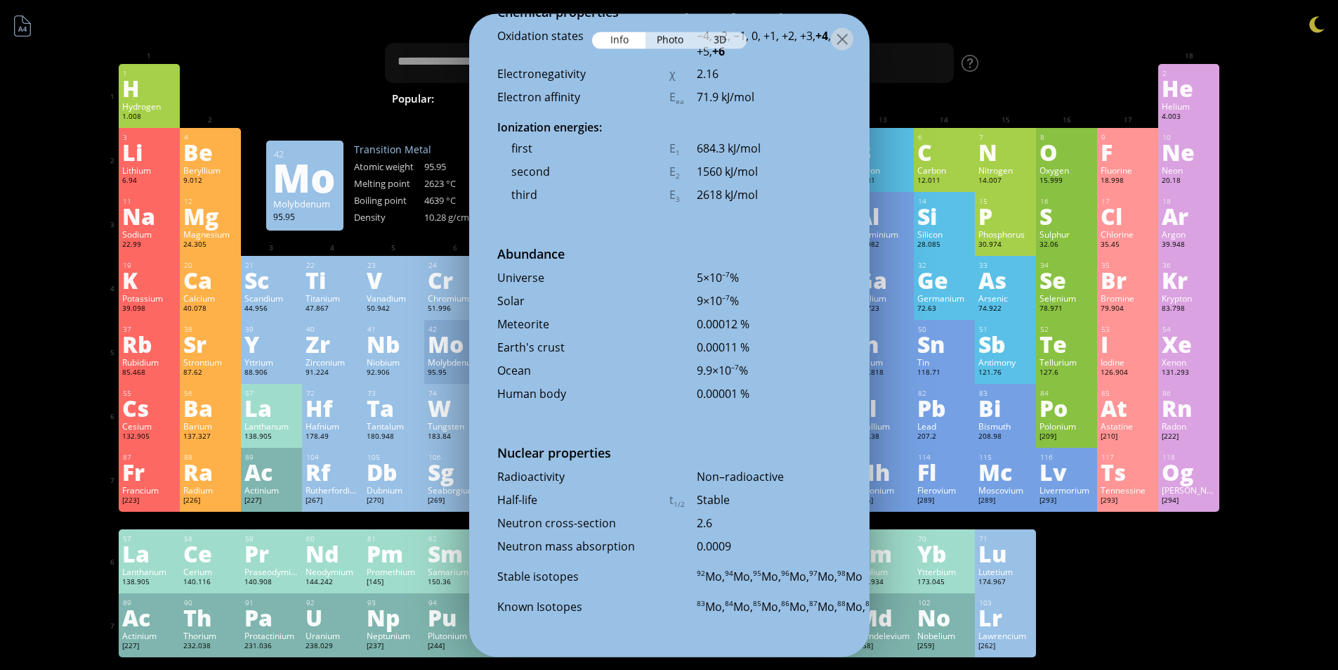
scroll to position [2959, 0]
click at [1207, 485] on div "[PERSON_NAME]" at bounding box center [1189, 489] width 54 height 11
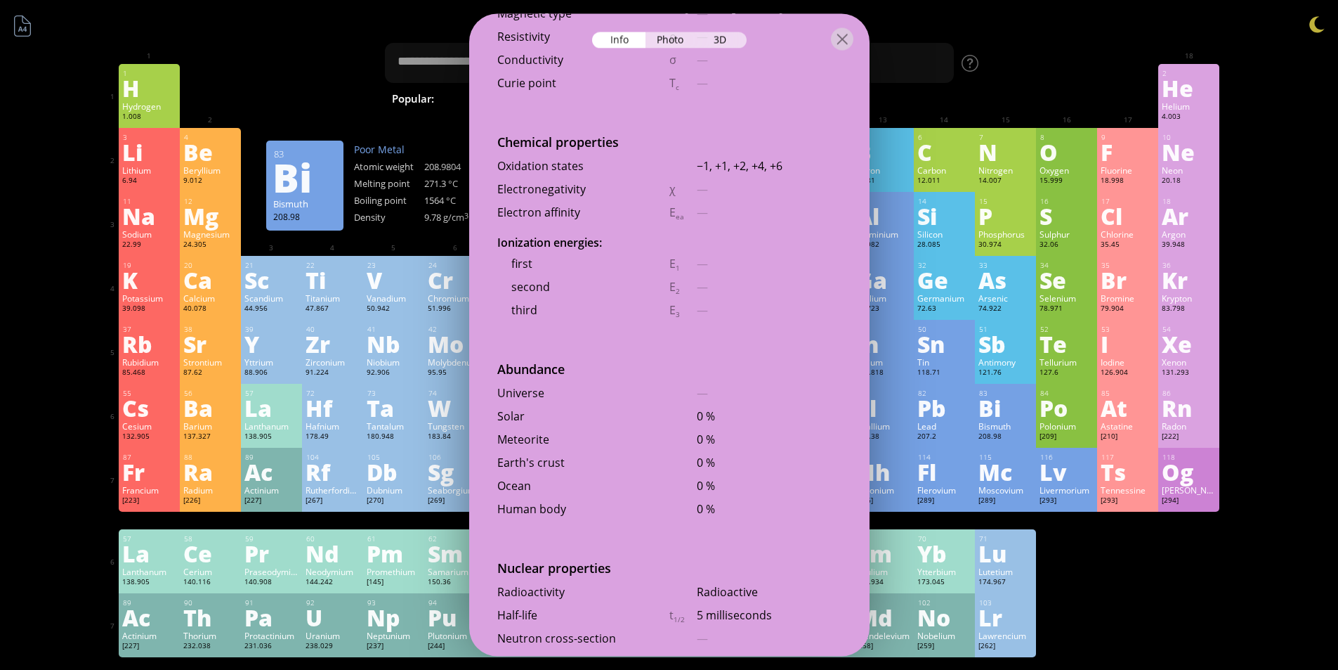
scroll to position [2748, 0]
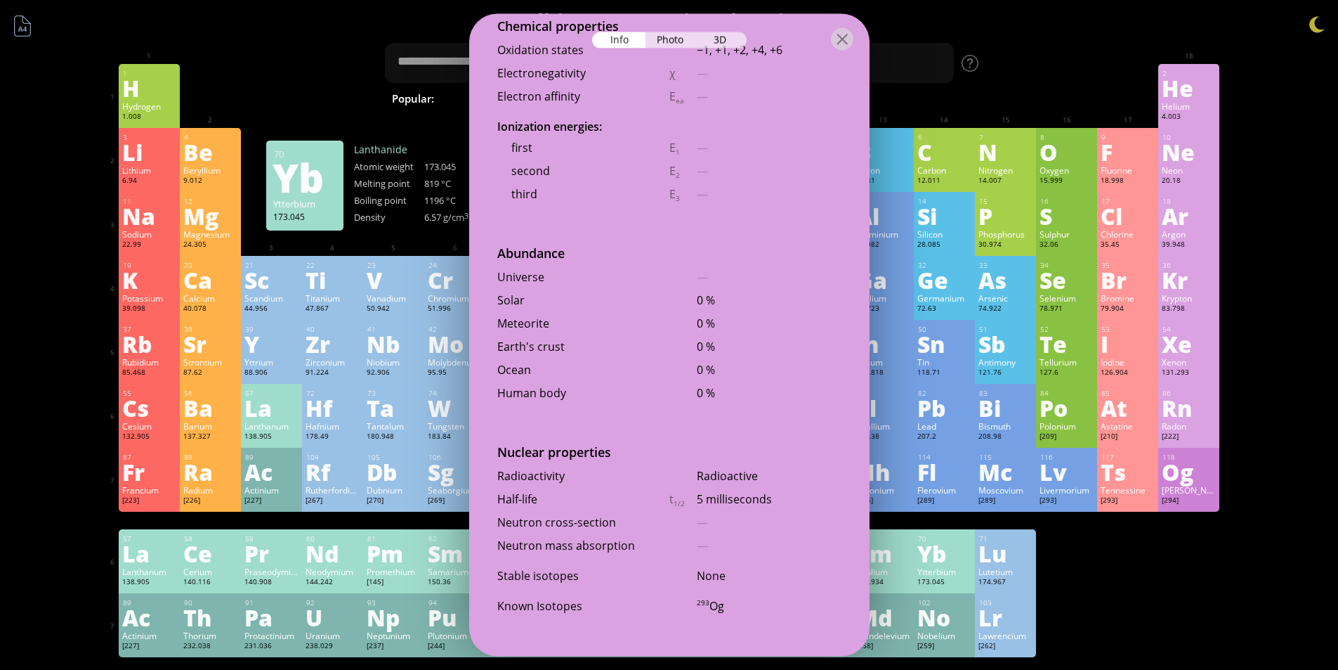
click at [972, 557] on div "Yb" at bounding box center [945, 553] width 54 height 22
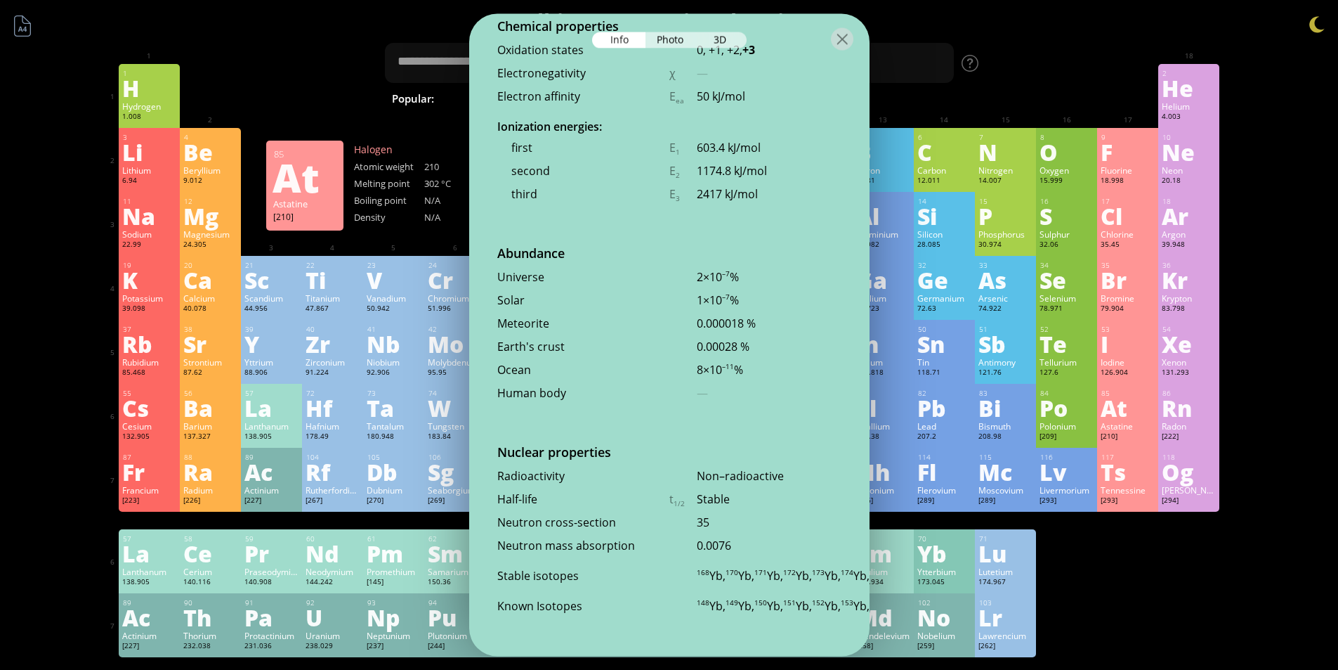
click at [1154, 400] on div "At" at bounding box center [1128, 407] width 54 height 22
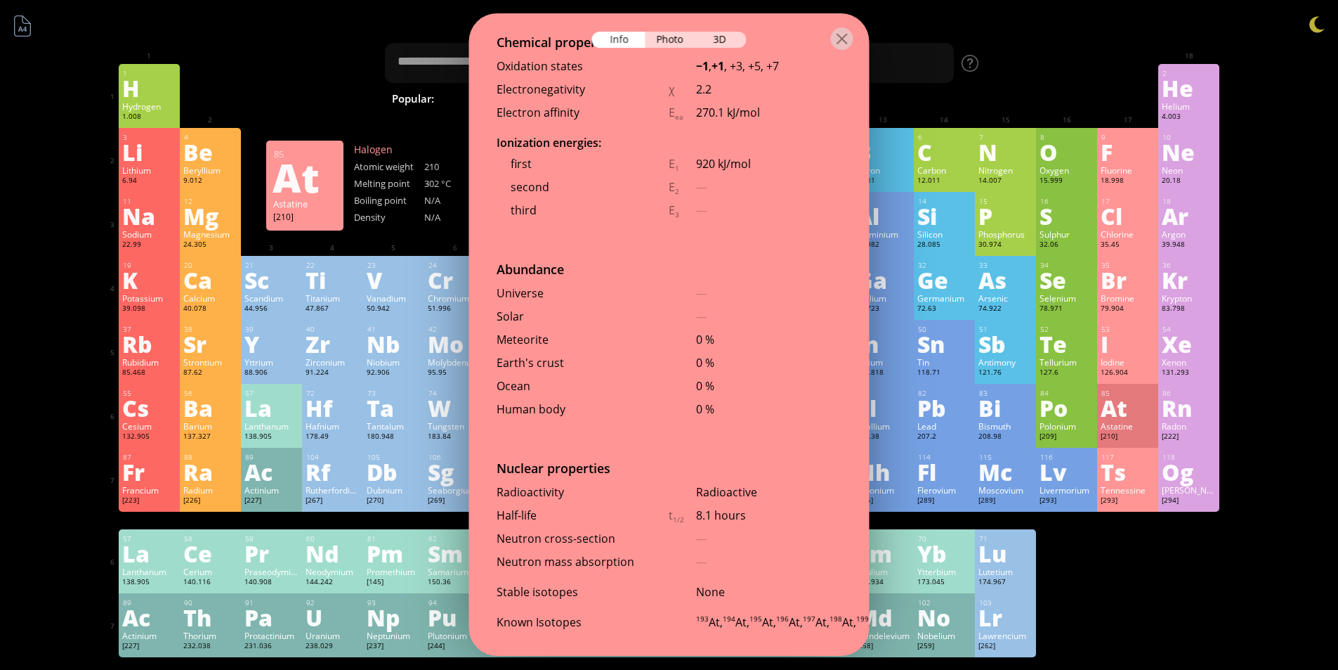
click at [1150, 403] on div "At" at bounding box center [1128, 407] width 54 height 22
click at [681, 38] on div "Photo" at bounding box center [671, 40] width 51 height 16
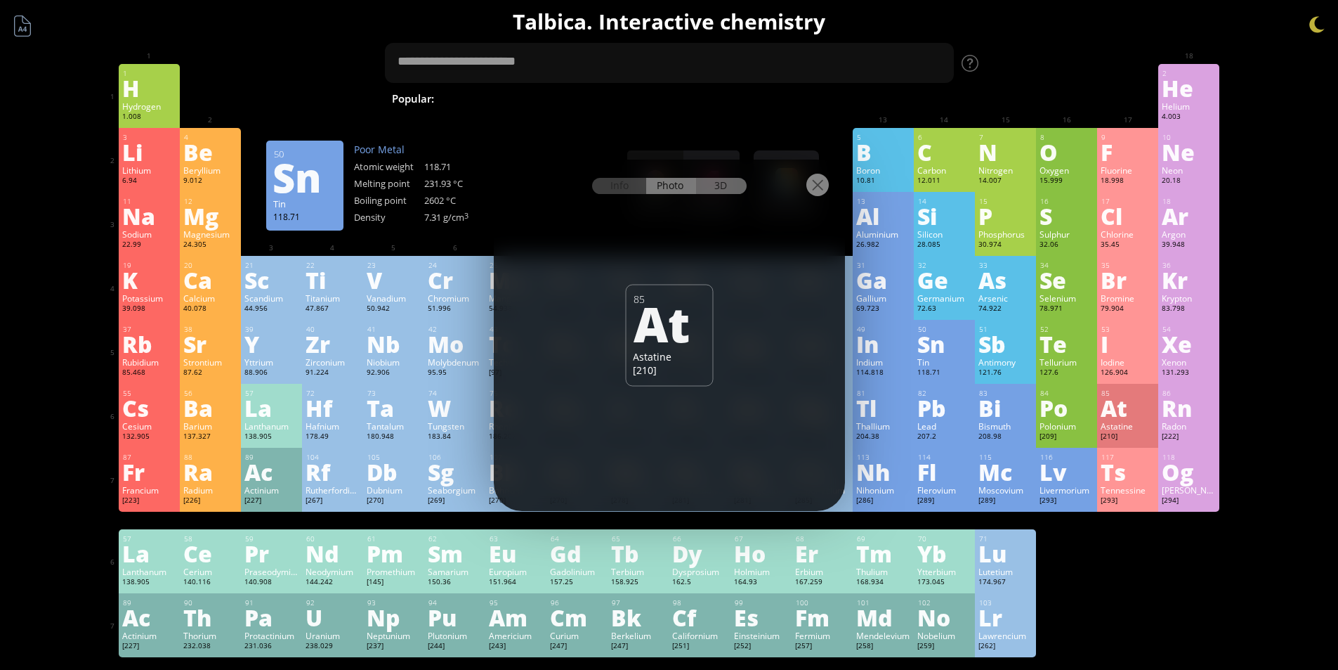
click at [712, 183] on div "3D" at bounding box center [721, 186] width 51 height 16
click at [822, 185] on div at bounding box center [818, 185] width 22 height 22
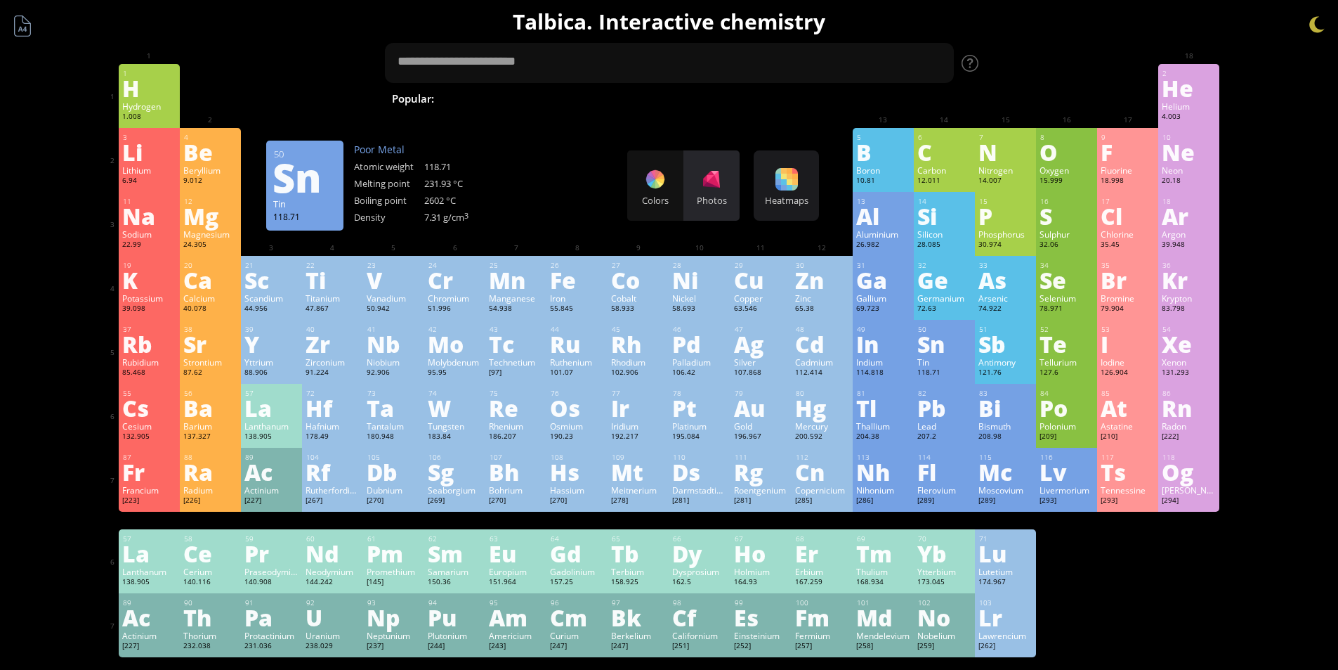
click at [716, 183] on div at bounding box center [711, 179] width 22 height 22
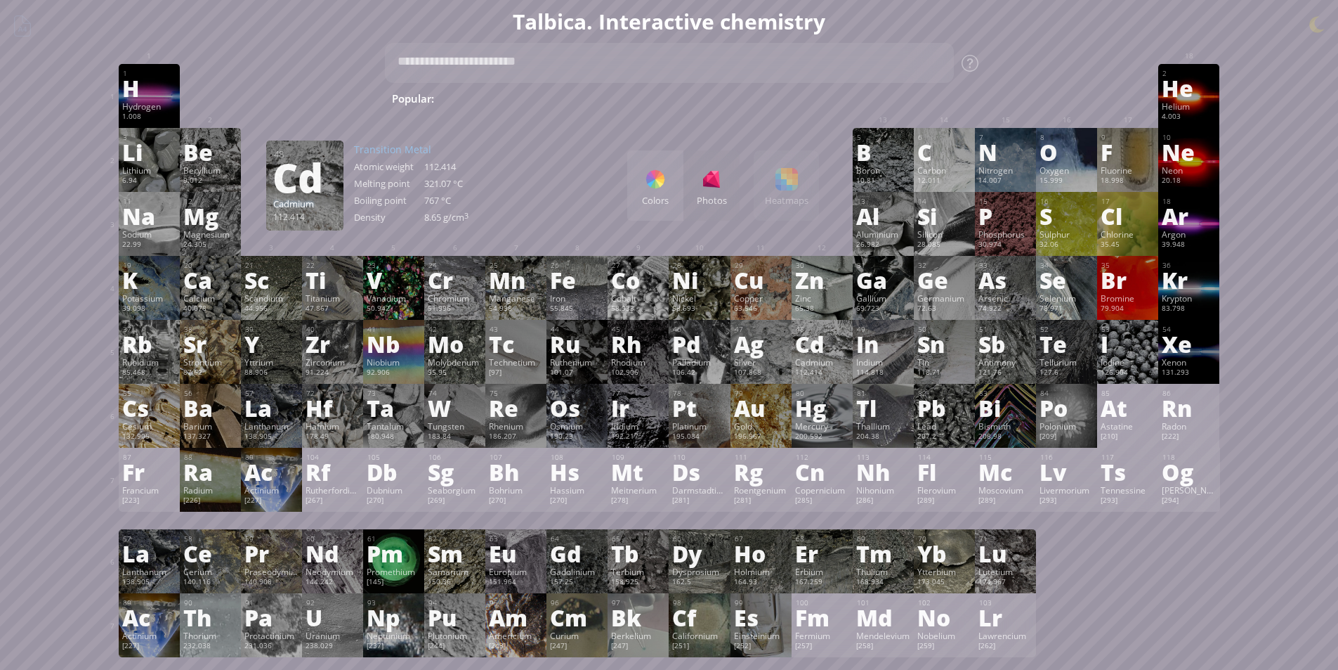
click at [815, 356] on div "Cadmium" at bounding box center [822, 361] width 54 height 11
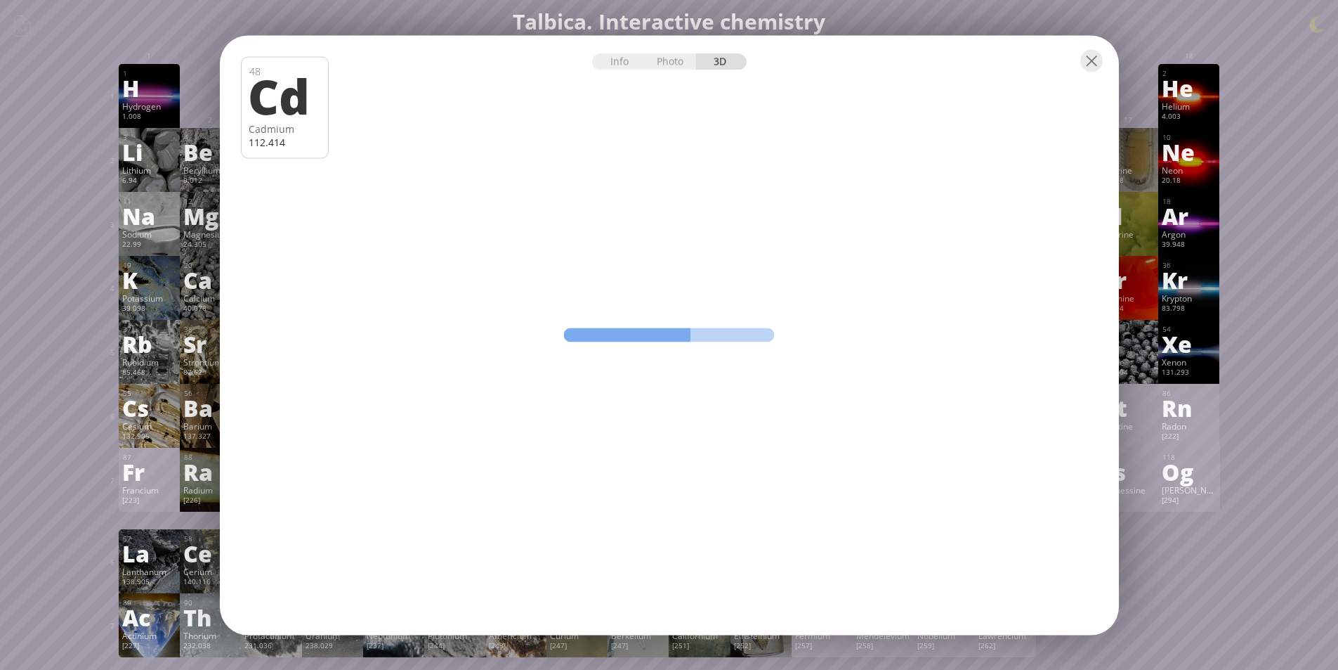
drag, startPoint x: 684, startPoint y: 278, endPoint x: 752, endPoint y: 291, distance: 69.3
click at [752, 291] on div "Info Photo 3D Info Photo 3D 48 Cd Cadmium 112.414 oxidized The model size is ..…" at bounding box center [669, 334] width 899 height 599
click at [1097, 63] on div at bounding box center [1092, 60] width 22 height 22
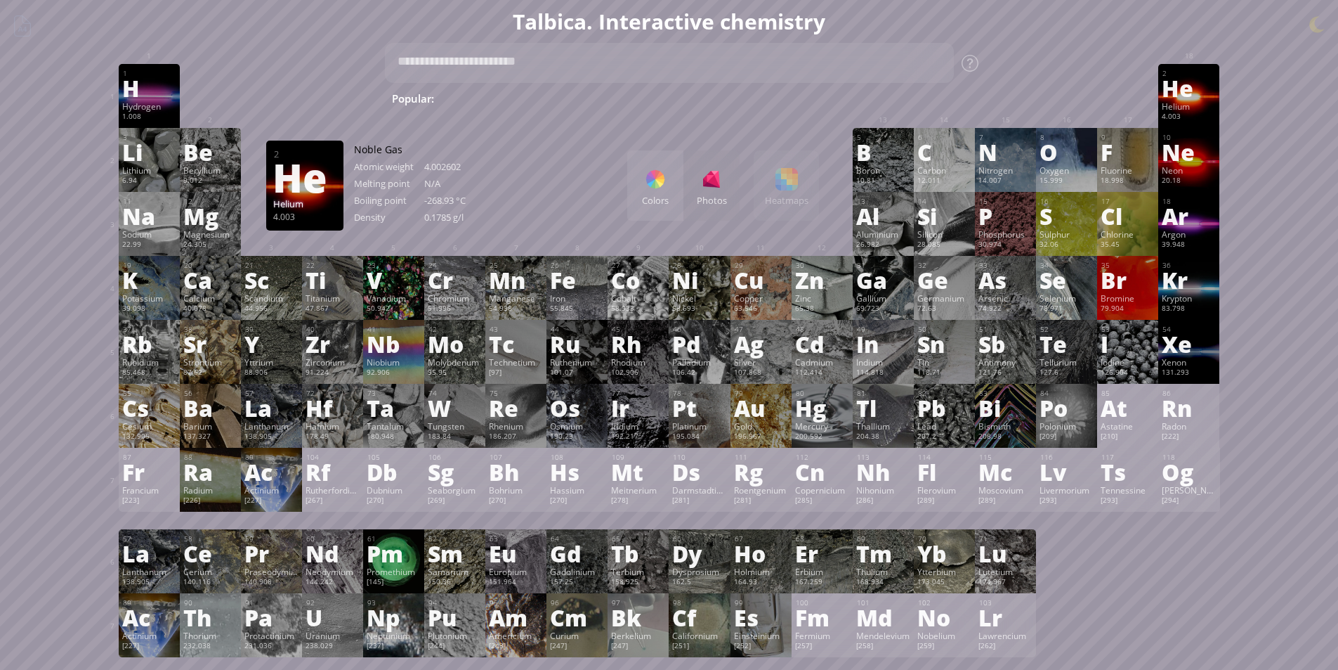
click at [1189, 99] on div "He" at bounding box center [1189, 88] width 54 height 22
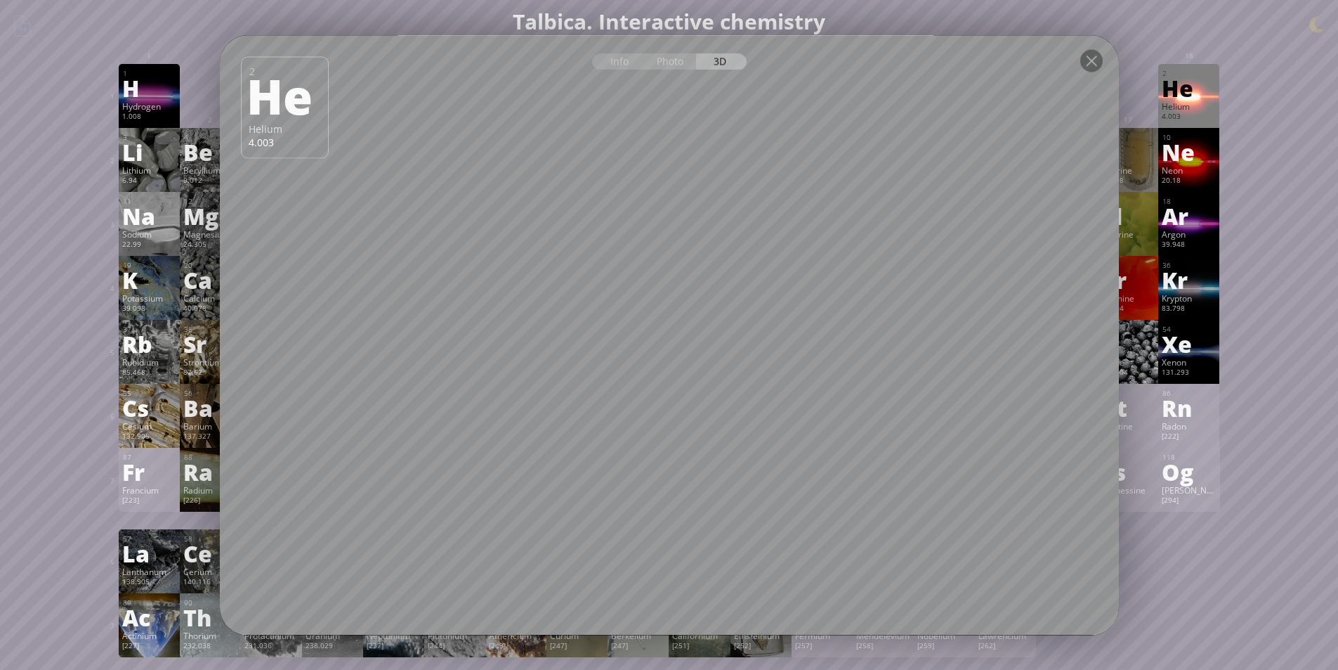
click at [1091, 63] on div at bounding box center [1092, 60] width 22 height 22
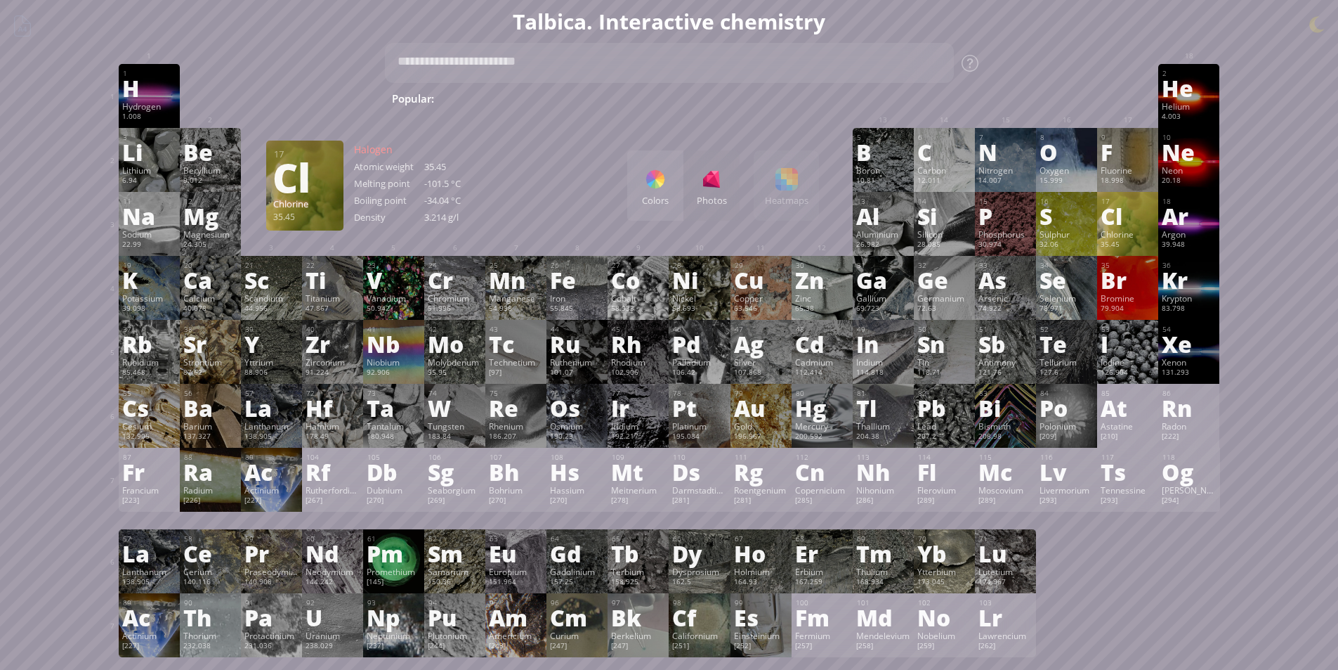
click at [1138, 241] on div "35.45" at bounding box center [1128, 245] width 54 height 11
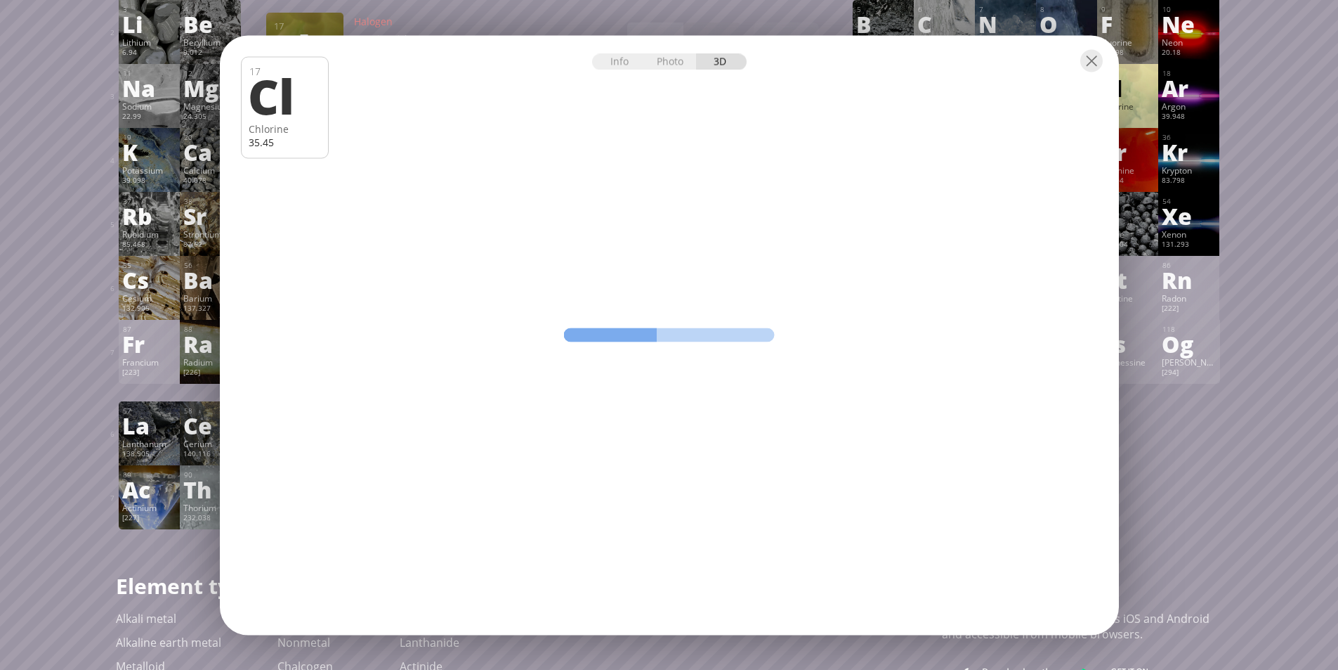
scroll to position [70, 0]
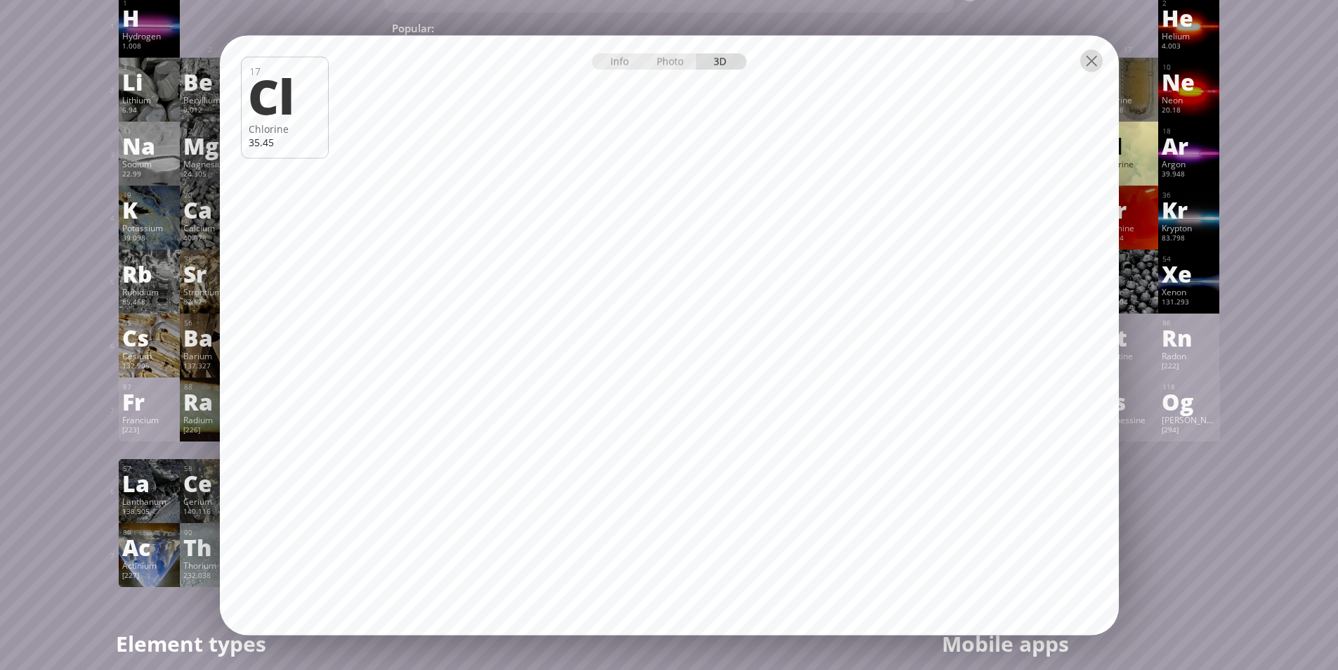
click at [1085, 60] on div at bounding box center [1092, 60] width 22 height 22
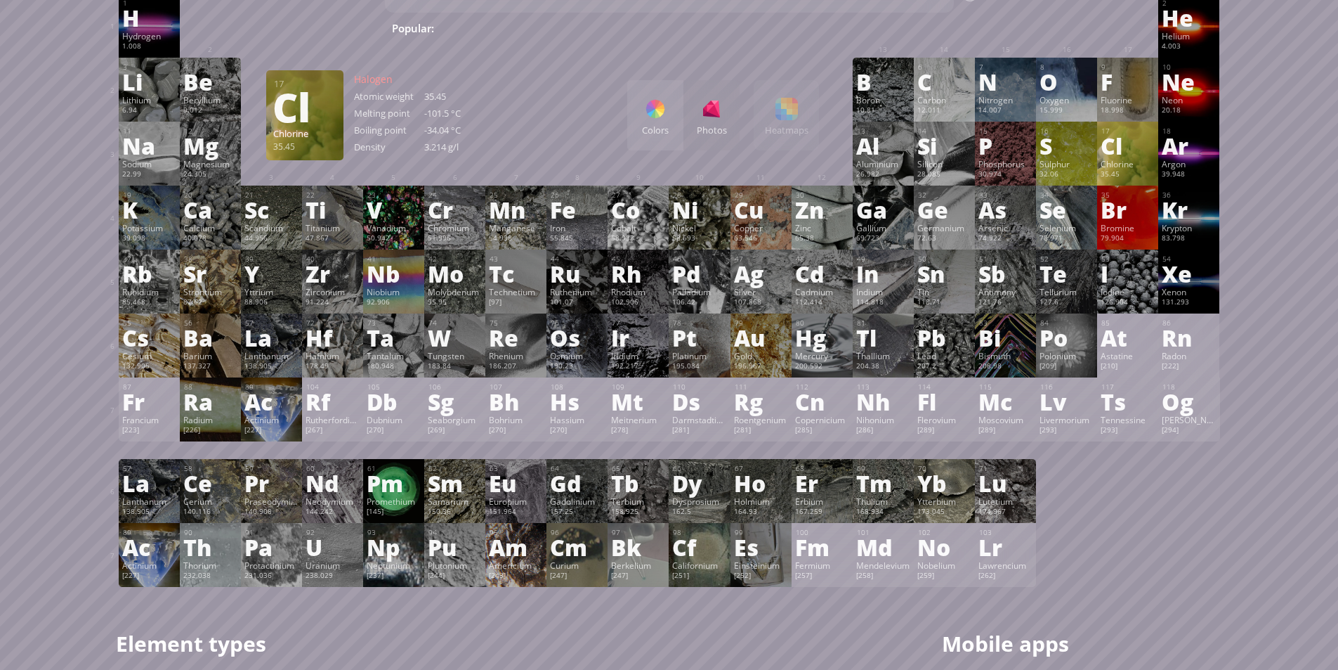
click at [1126, 173] on div "35.45" at bounding box center [1128, 174] width 54 height 11
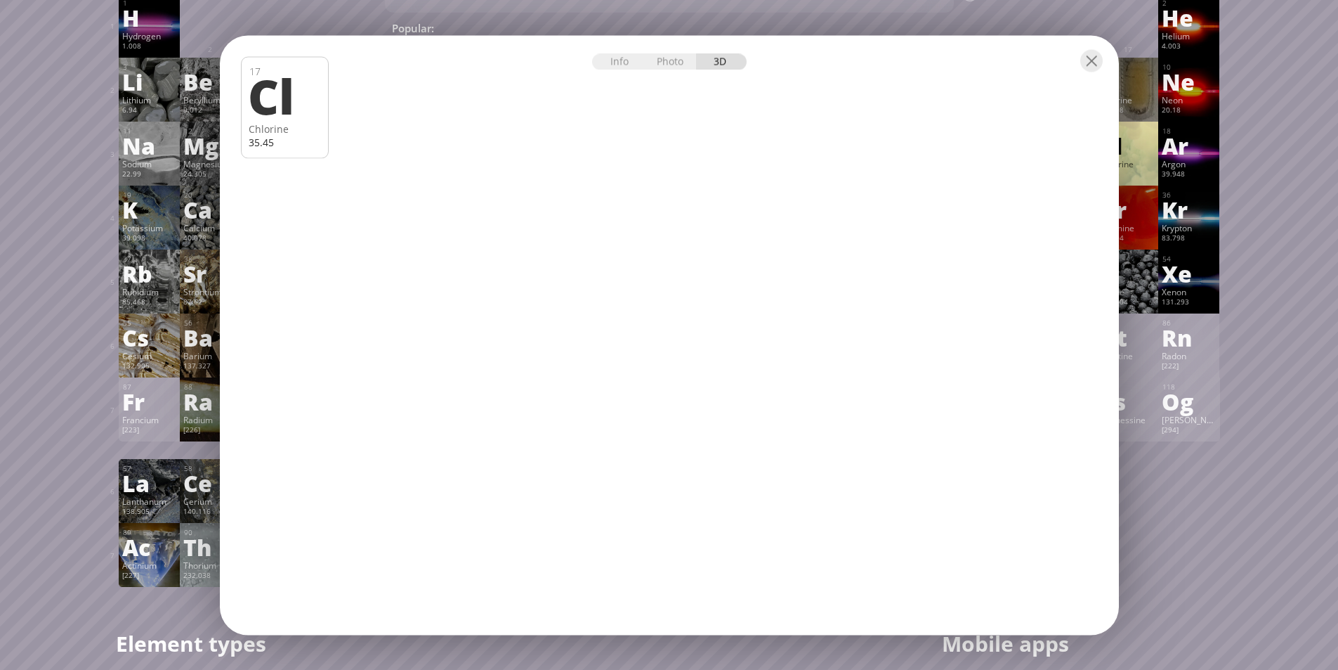
click at [672, 63] on div "Photo" at bounding box center [671, 61] width 51 height 16
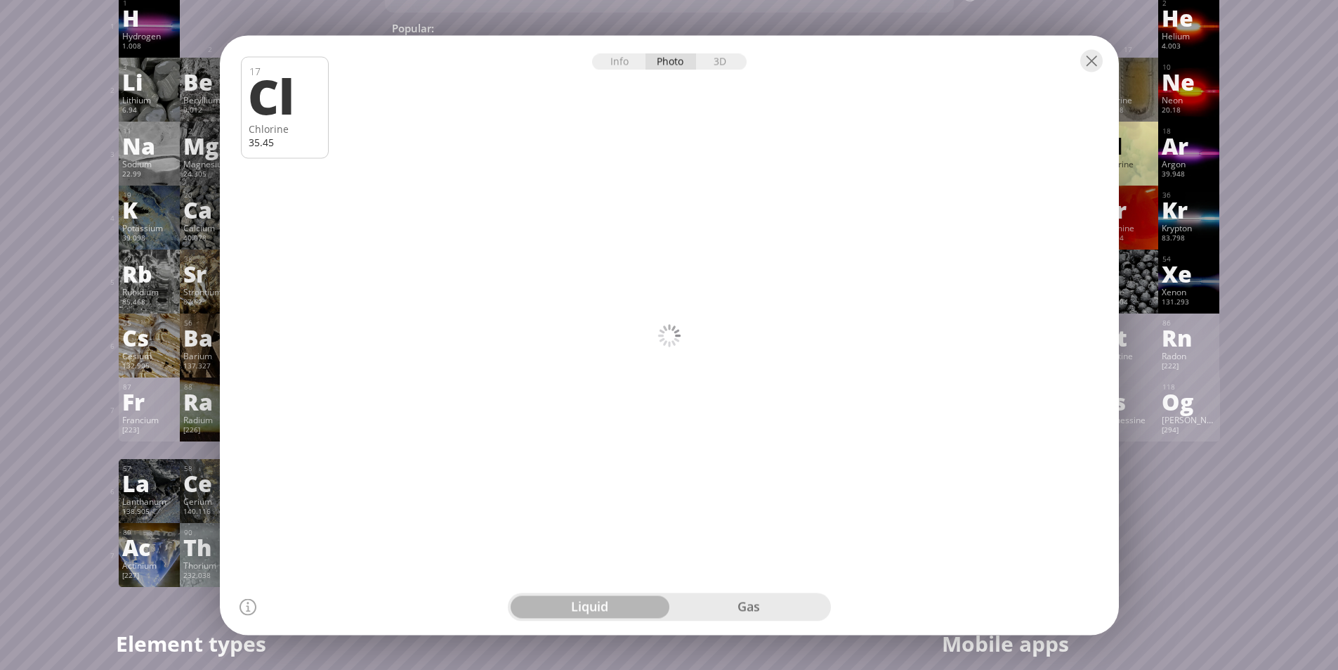
click at [671, 63] on div "Info Photo 3D" at bounding box center [669, 61] width 155 height 16
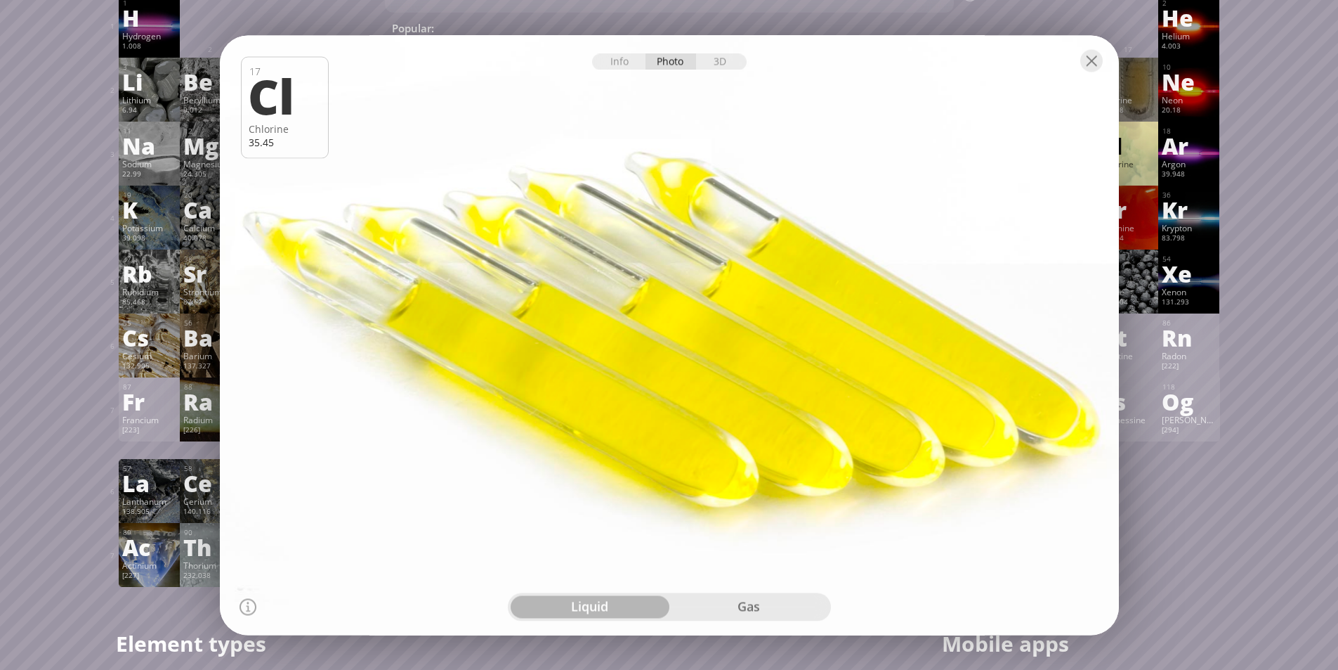
drag, startPoint x: 784, startPoint y: 213, endPoint x: 710, endPoint y: 204, distance: 74.9
click at [715, 199] on div at bounding box center [669, 335] width 908 height 606
click at [747, 608] on div "gas" at bounding box center [749, 606] width 159 height 22
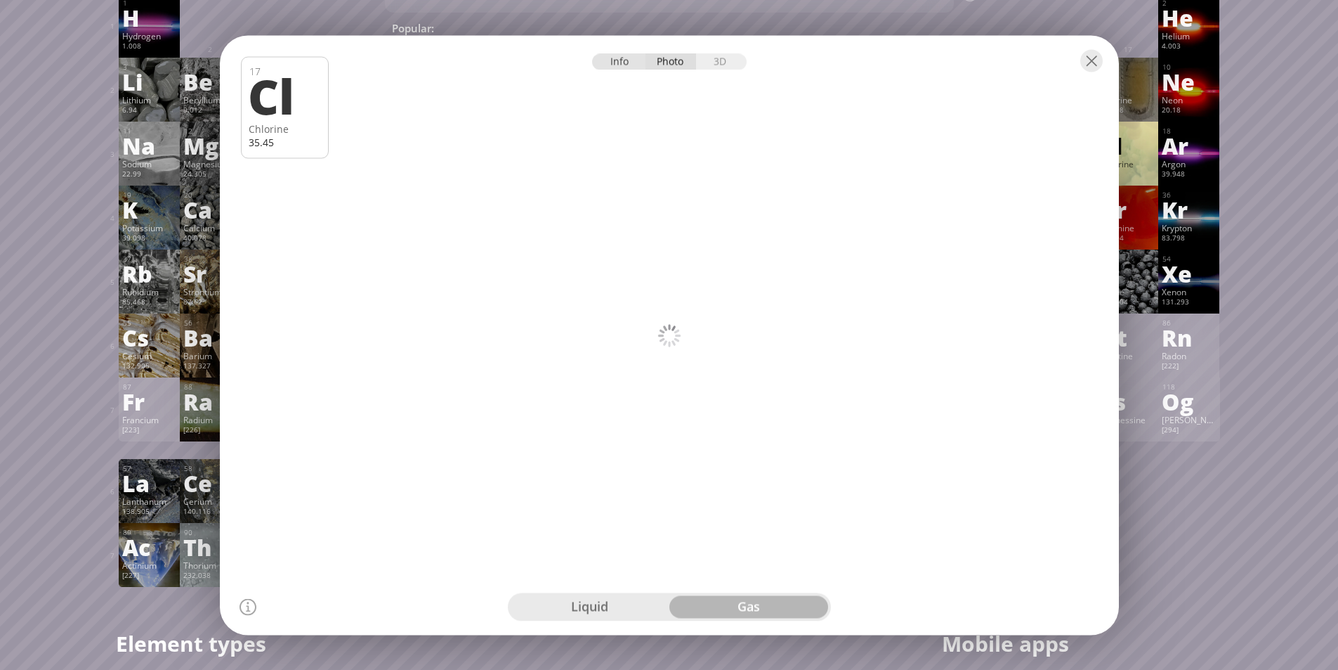
click at [618, 57] on div "Info" at bounding box center [619, 61] width 54 height 16
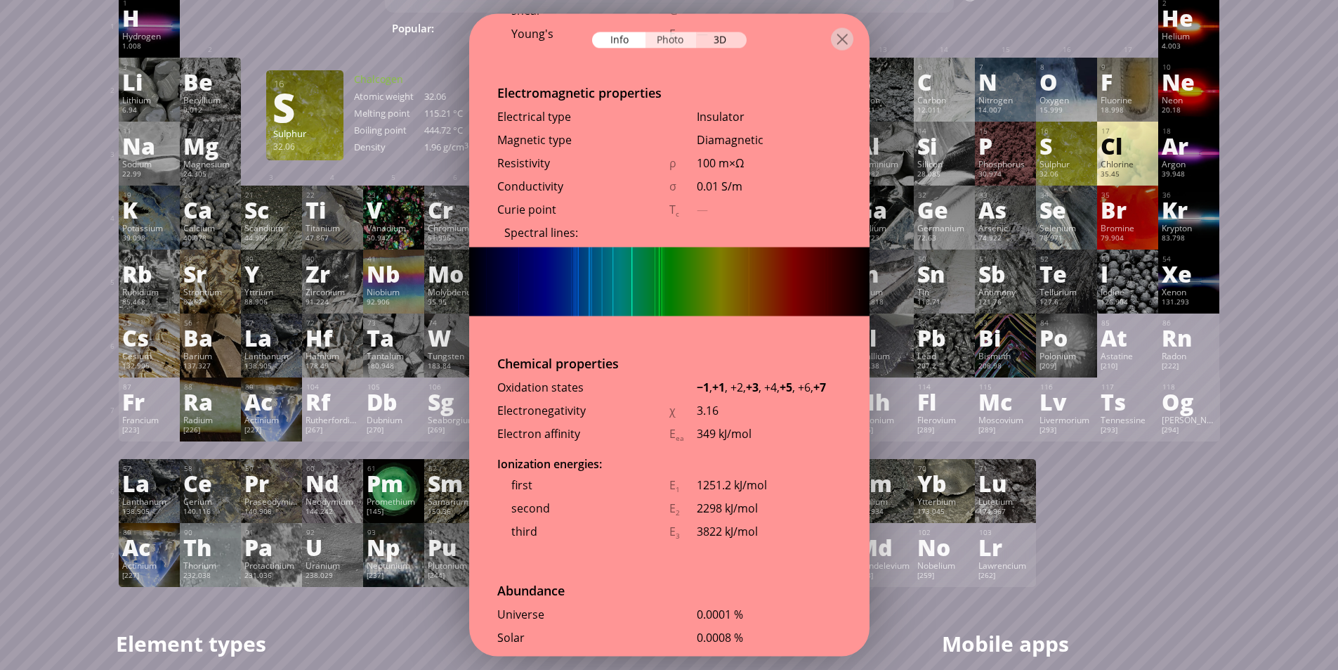
scroll to position [2425, 0]
click at [669, 44] on div "Photo" at bounding box center [671, 40] width 51 height 16
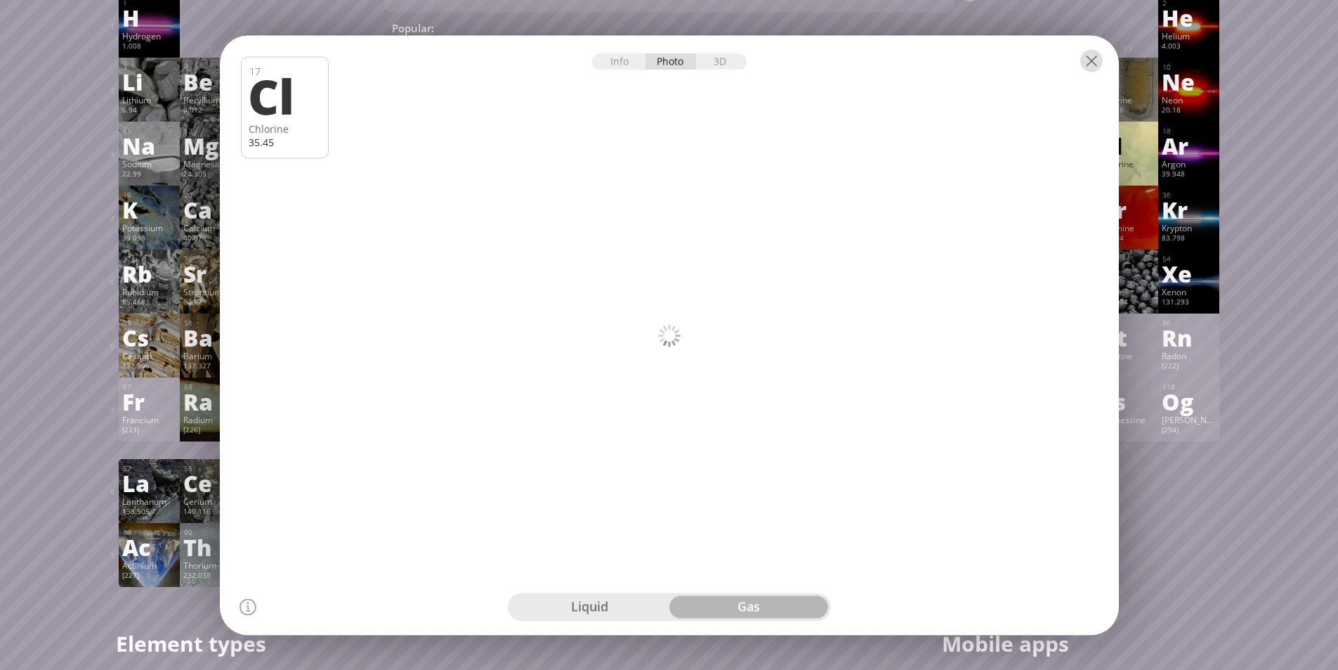
click at [1092, 67] on div at bounding box center [1092, 60] width 22 height 22
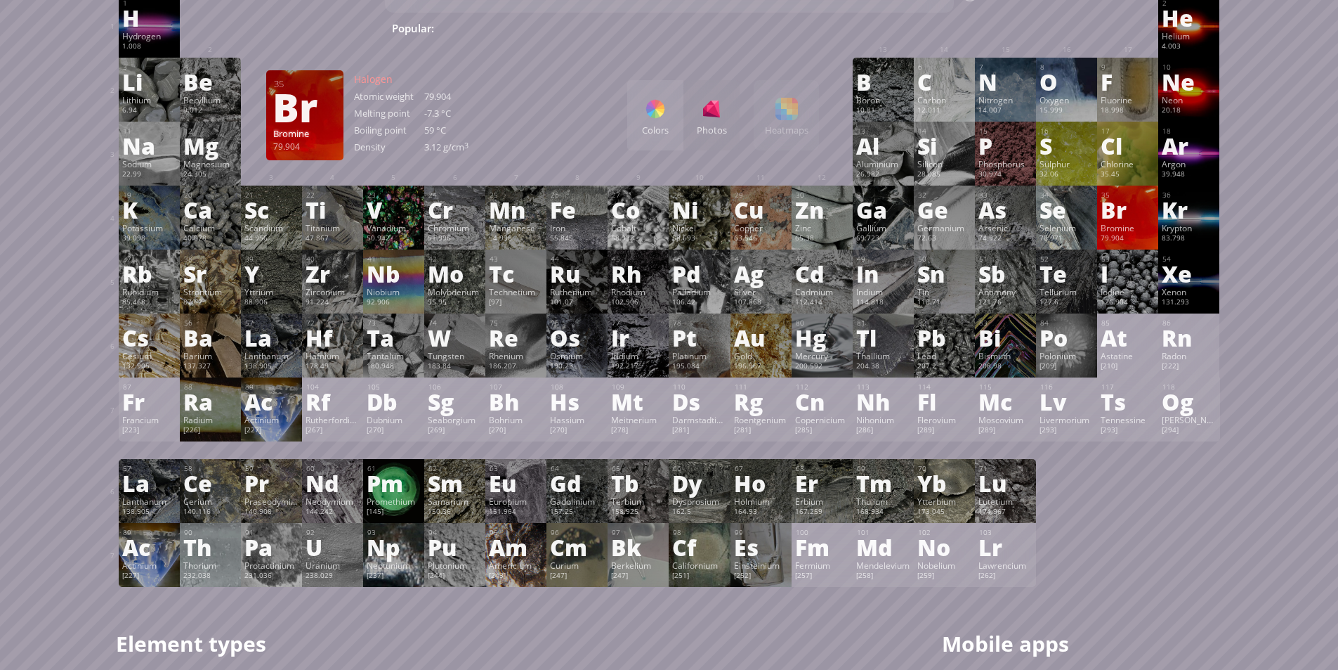
click at [1112, 209] on div "Br" at bounding box center [1128, 209] width 54 height 22
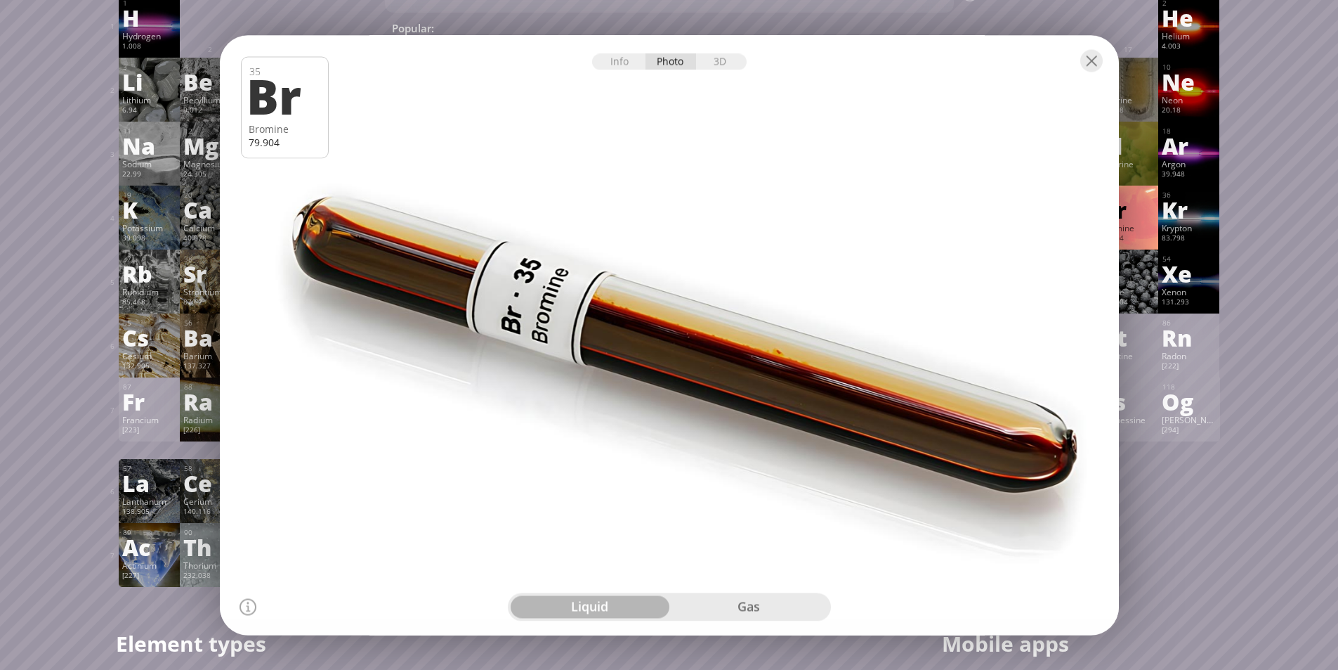
click at [793, 611] on div "gas" at bounding box center [749, 606] width 159 height 22
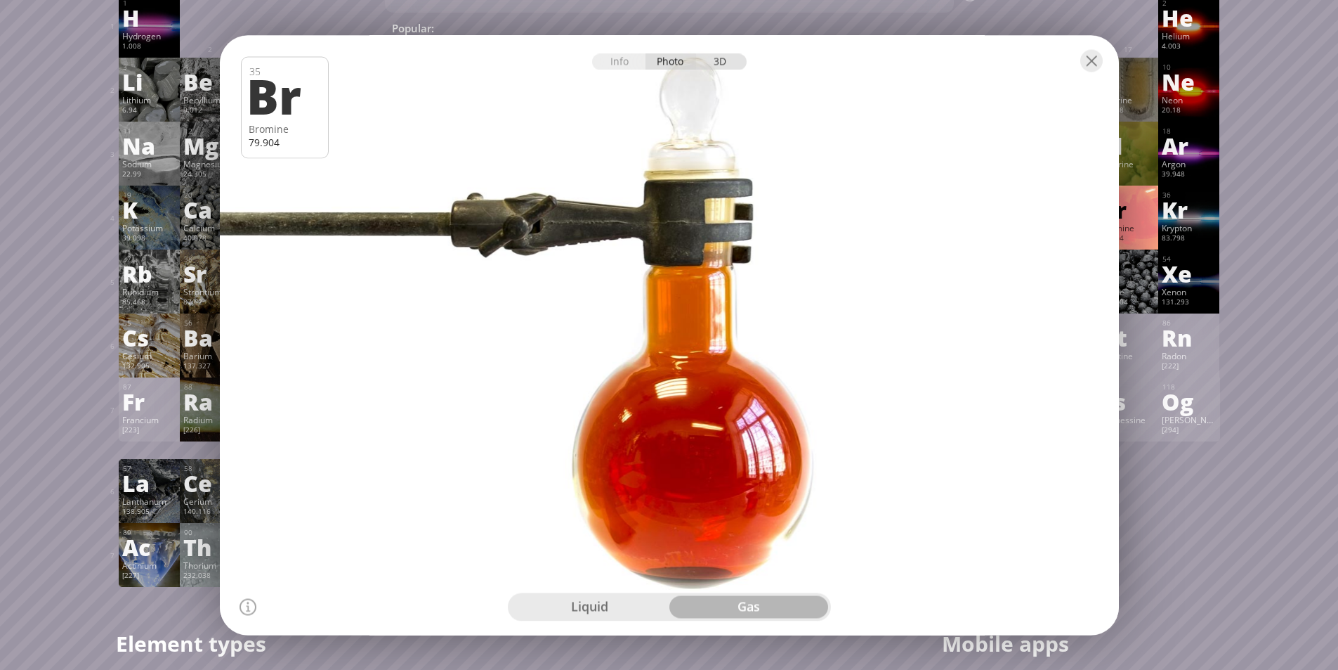
click at [731, 63] on div "3D" at bounding box center [721, 61] width 51 height 16
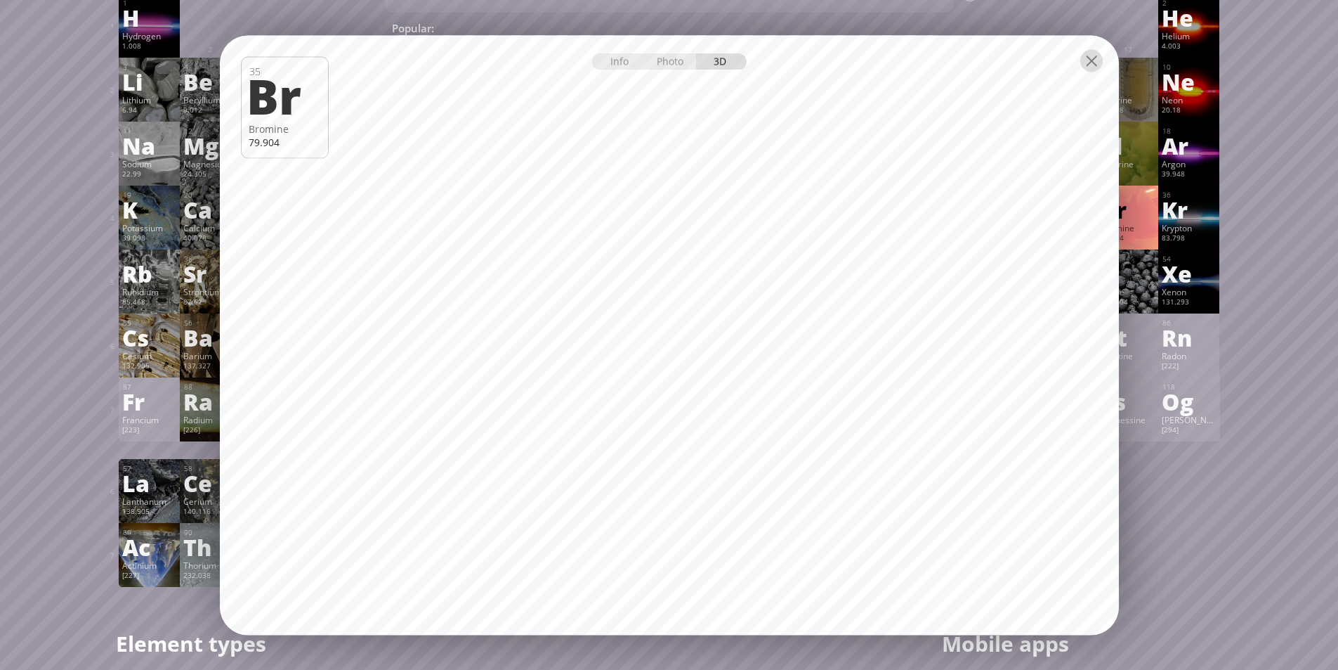
click at [1092, 65] on div at bounding box center [1092, 60] width 22 height 22
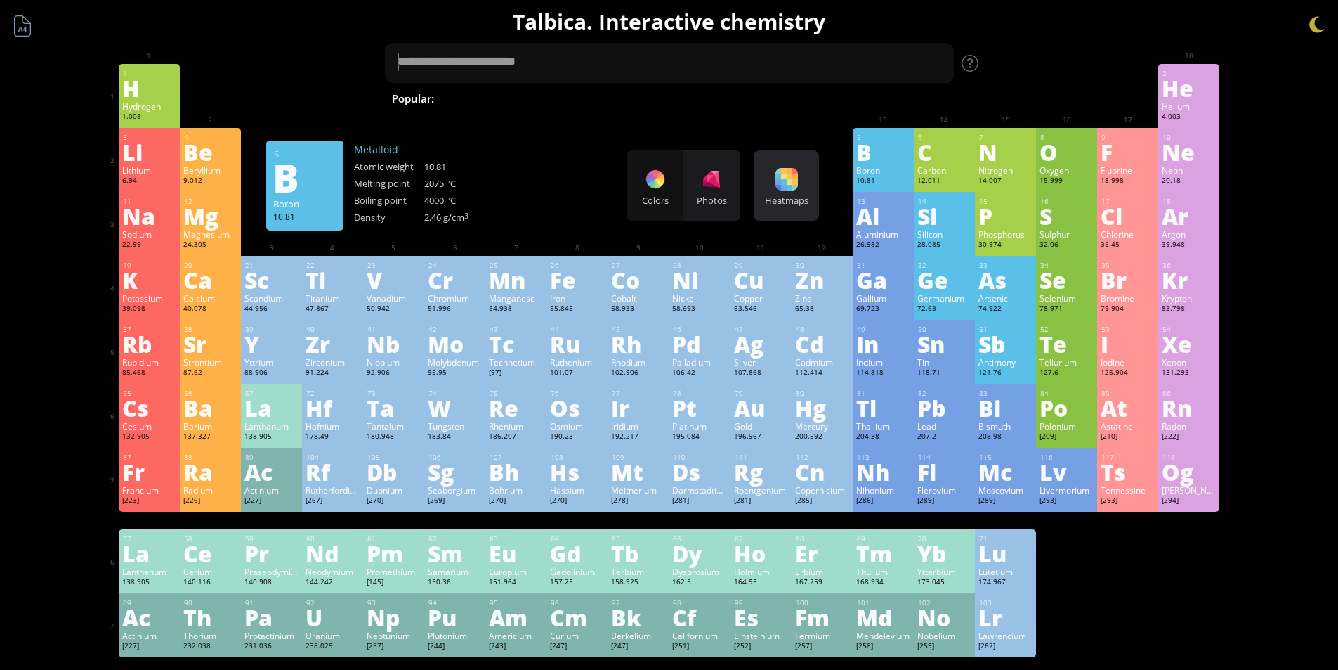
click at [777, 175] on div "Heatmaps Heatmaps Normal mode Melting point Boiling point Density Atomic weight…" at bounding box center [786, 185] width 65 height 70
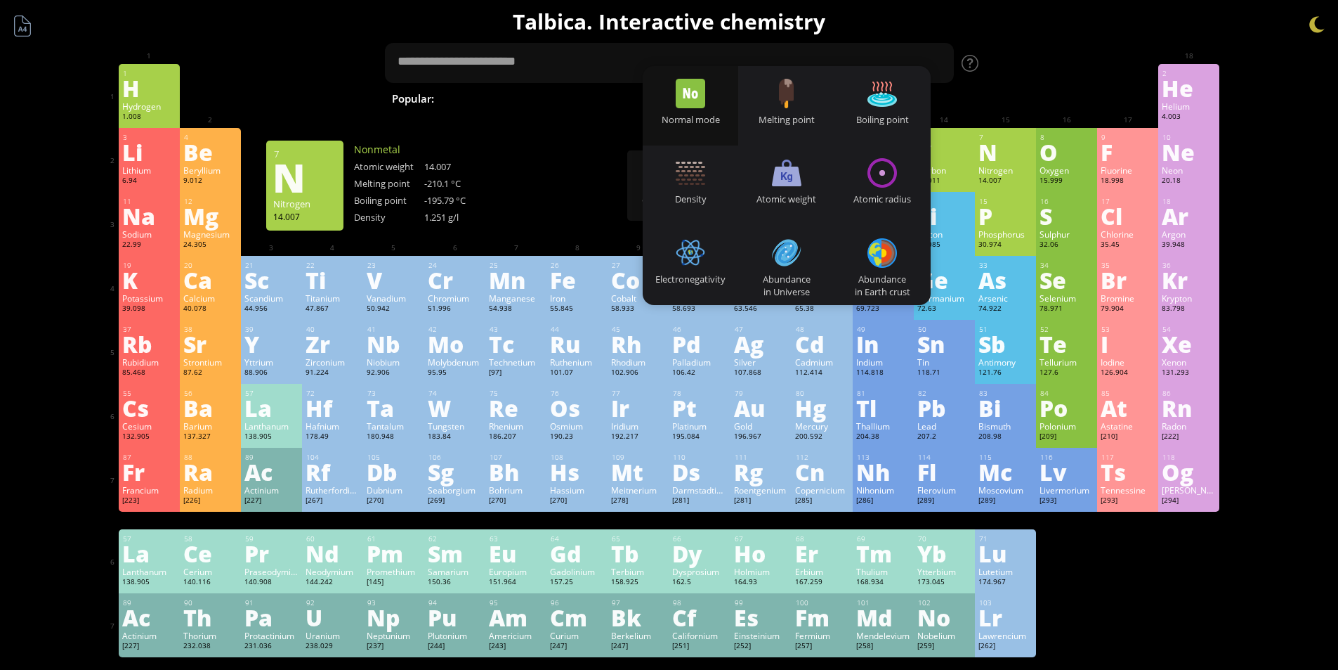
click at [990, 114] on div "1 H Hydrogen 1.008 −1, +1 −1, +1 -259.14 °C -252.87 °C 0.0899 g/l 1s 1 2 He Hel…" at bounding box center [670, 96] width 1102 height 64
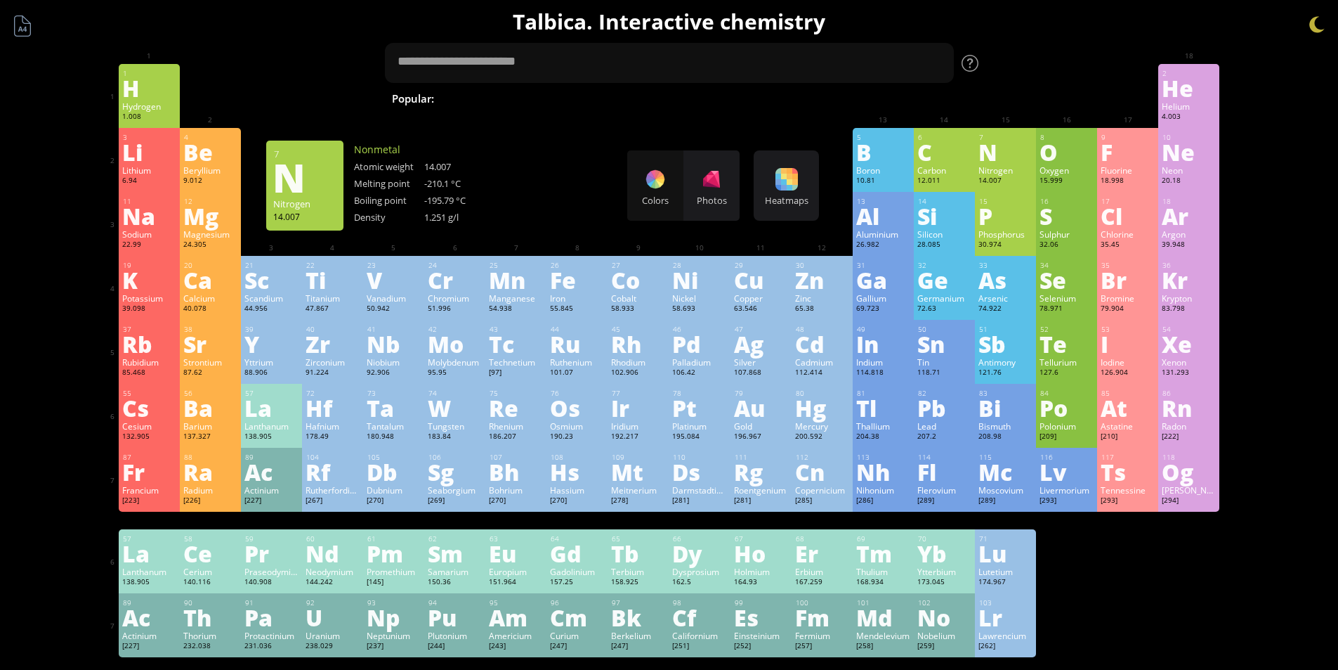
click at [969, 70] on div at bounding box center [970, 63] width 17 height 17
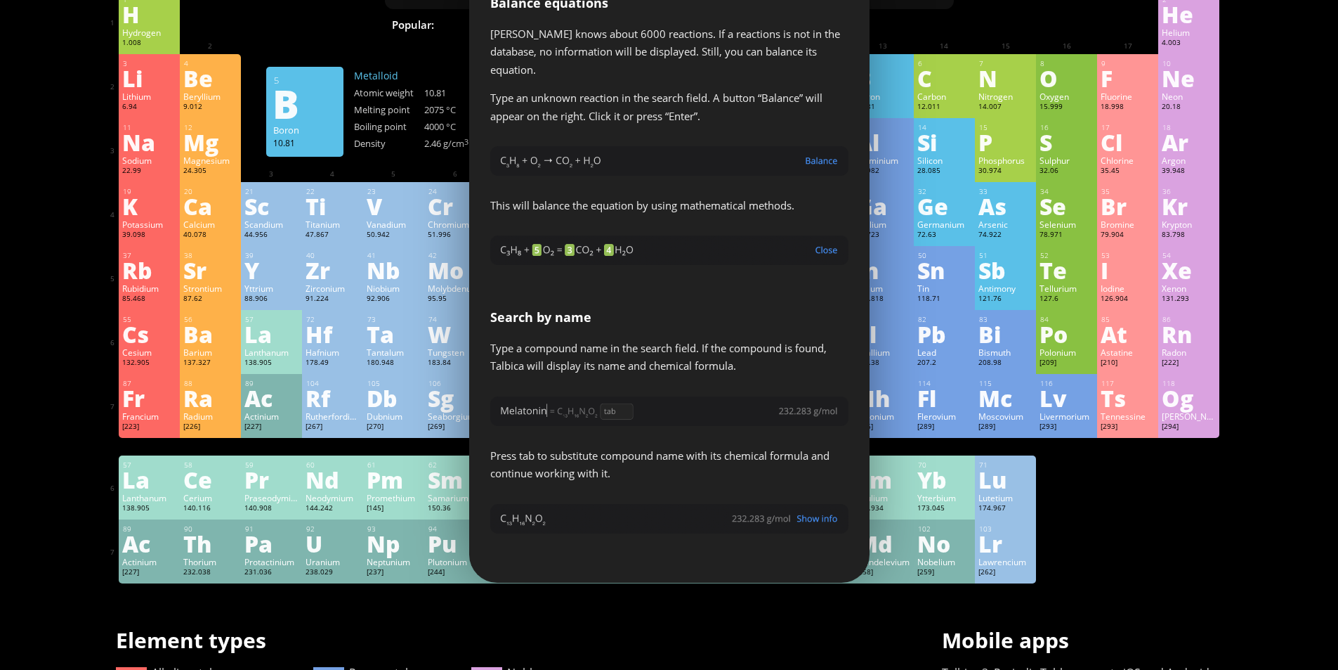
scroll to position [70, 0]
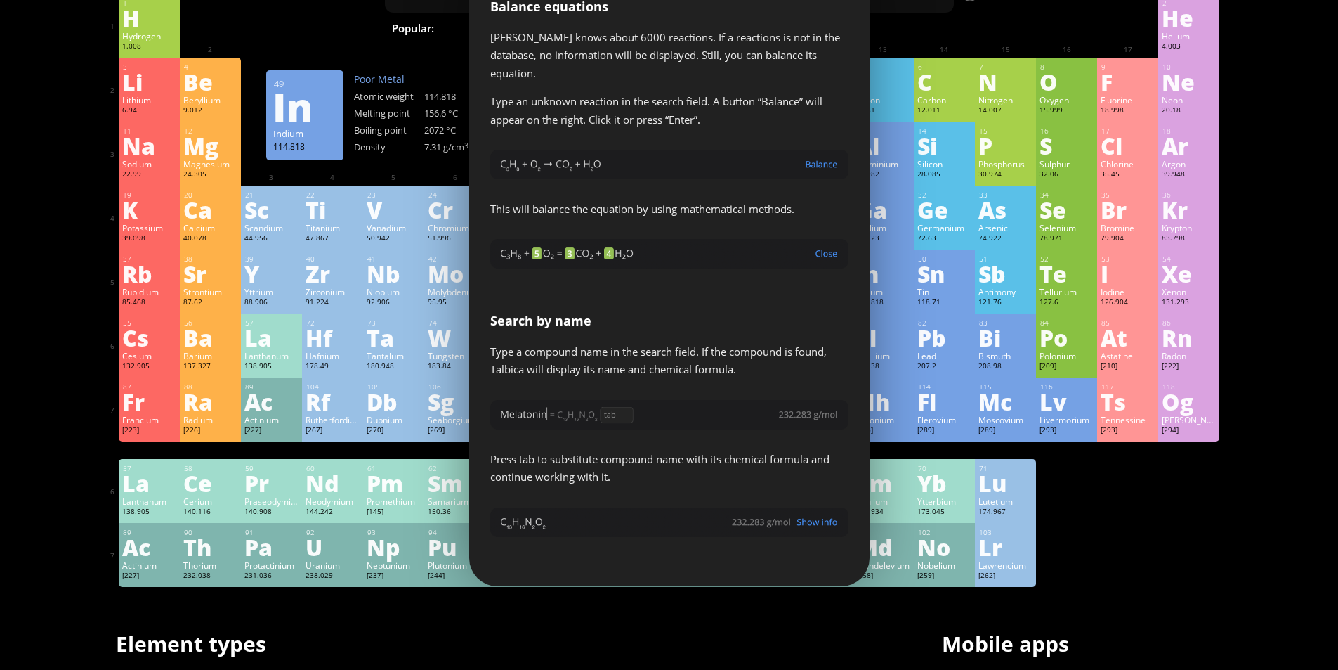
click at [914, 313] on div "49 In Indium 114.818 −5, −2, −1, 0, +1, +2, +3 −5, −2, −1, 0, +1, +2, +3 156.6 …" at bounding box center [883, 281] width 61 height 64
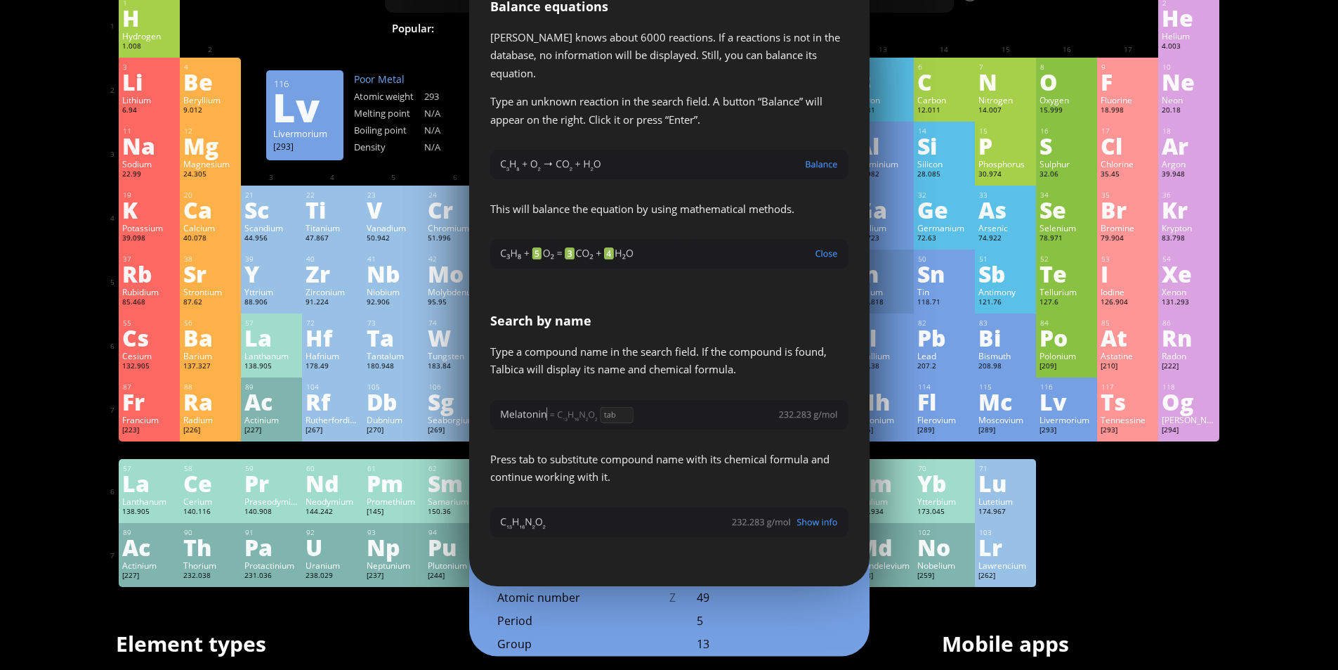
click at [1090, 450] on div at bounding box center [1067, 451] width 54 height 11
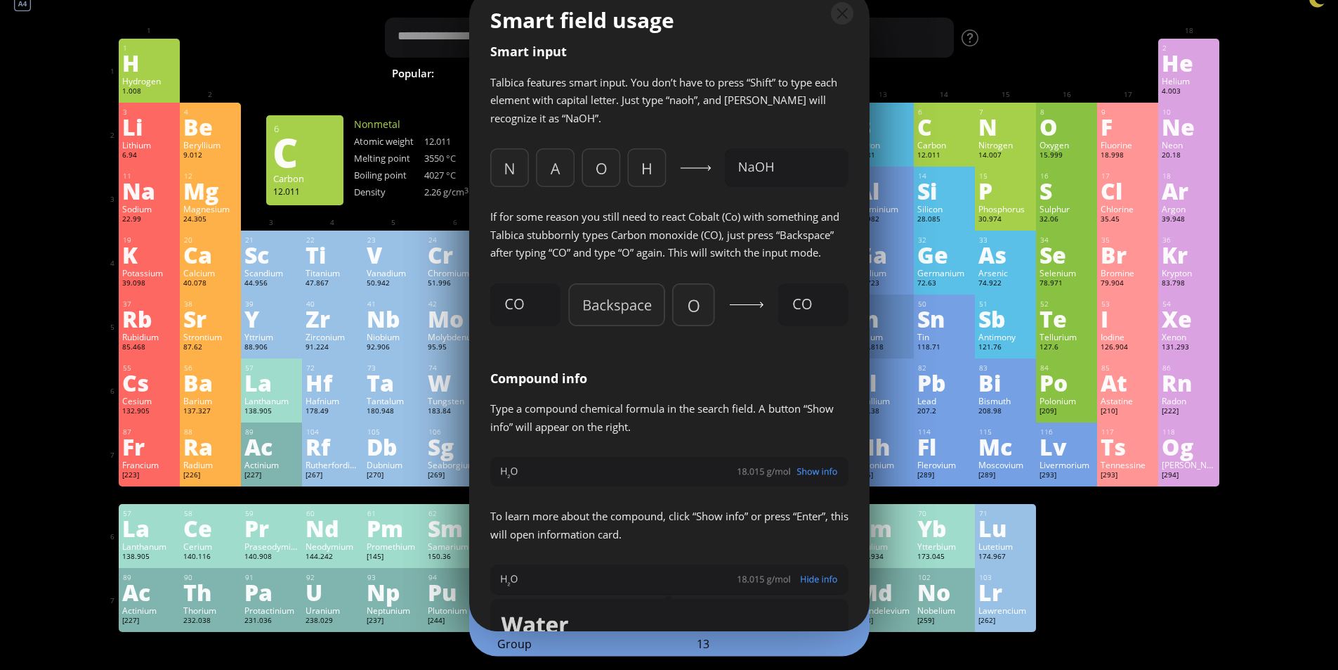
scroll to position [0, 0]
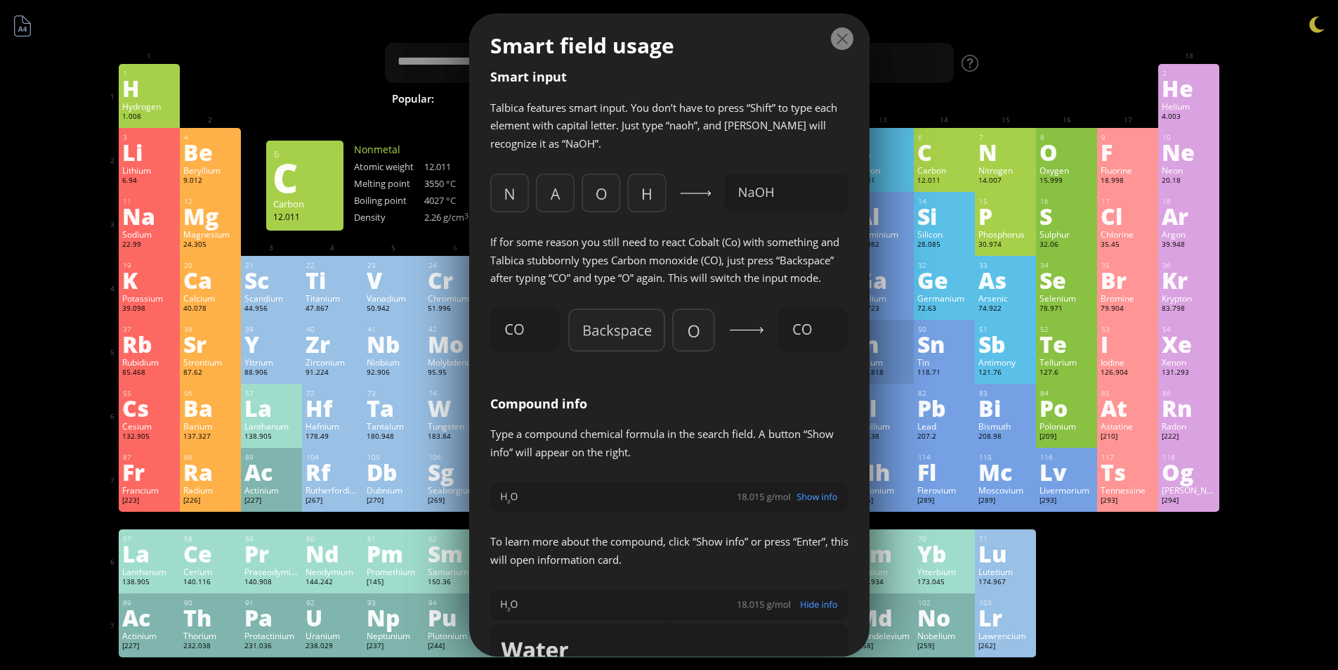
click at [846, 39] on div at bounding box center [842, 38] width 22 height 22
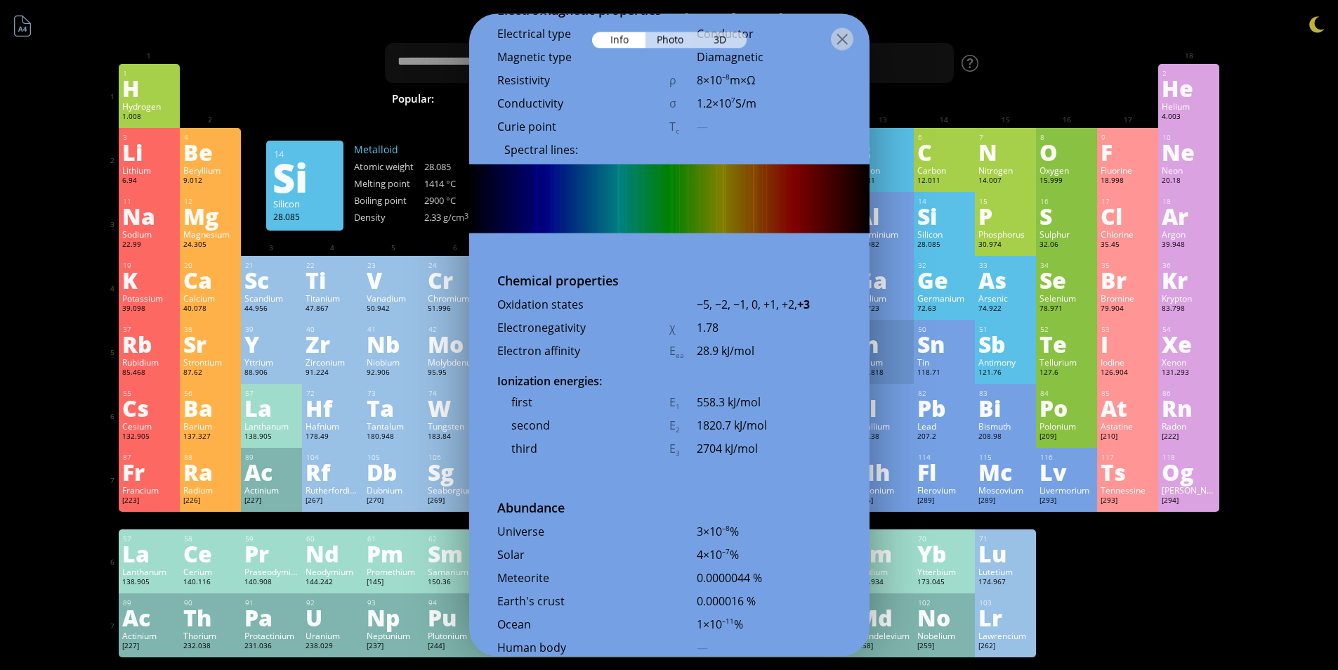
click at [972, 211] on div "Si" at bounding box center [945, 215] width 54 height 22
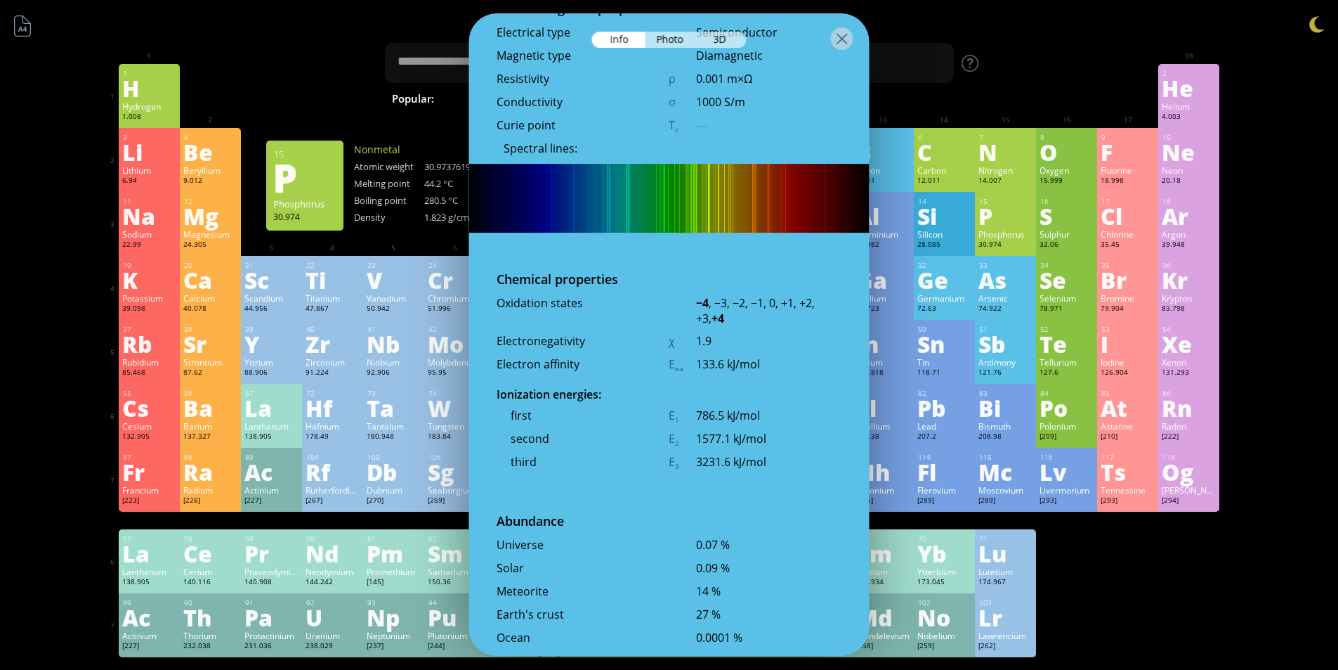
click at [1027, 221] on div "P" at bounding box center [1006, 215] width 54 height 22
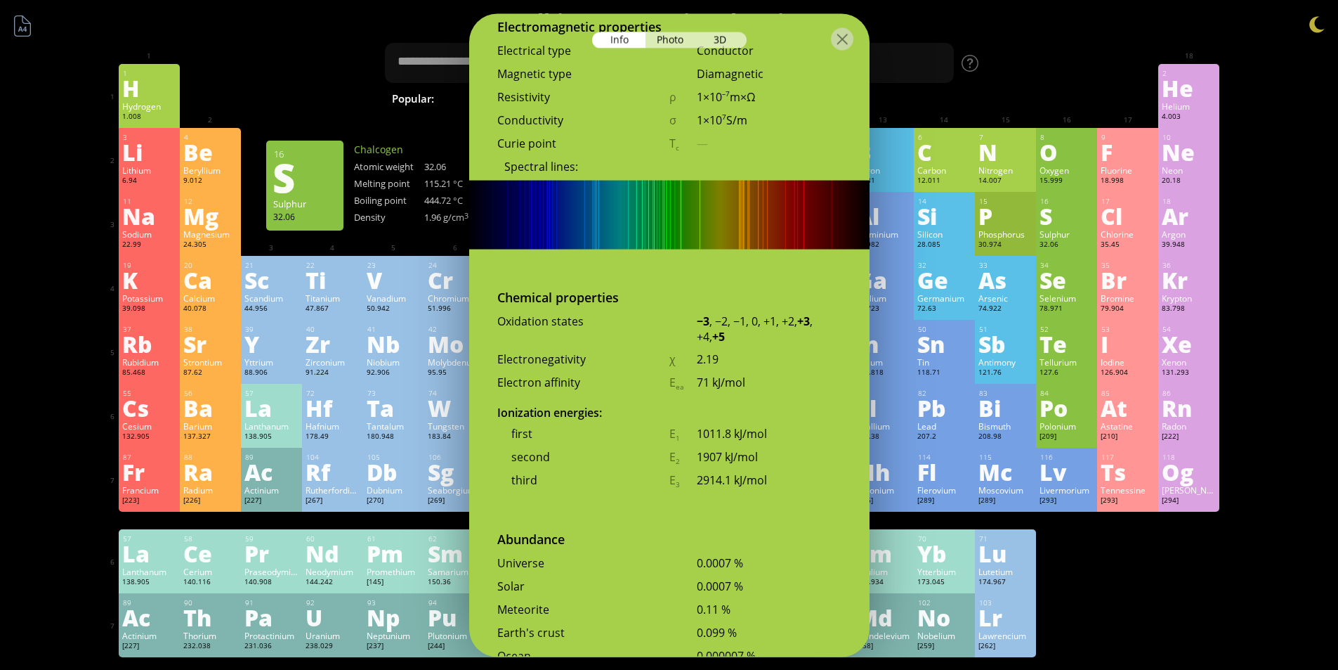
click at [1068, 226] on div "S" at bounding box center [1067, 215] width 54 height 22
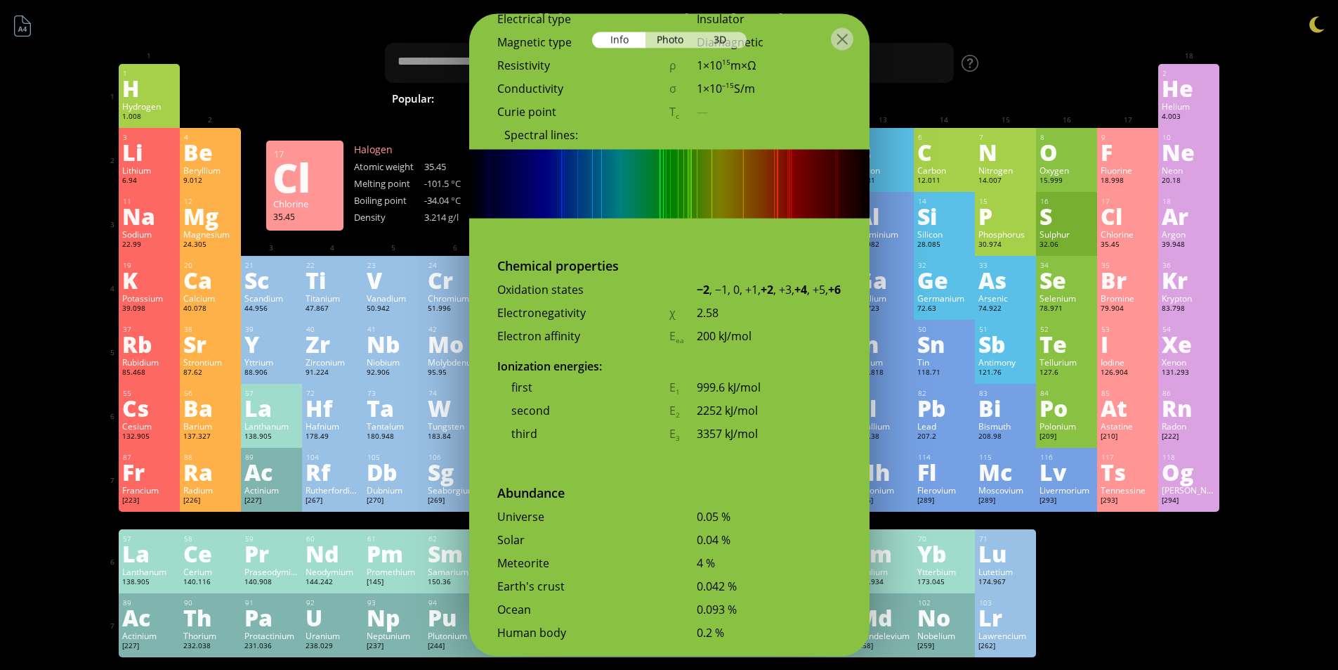
click at [1131, 242] on div "35.45" at bounding box center [1128, 245] width 54 height 11
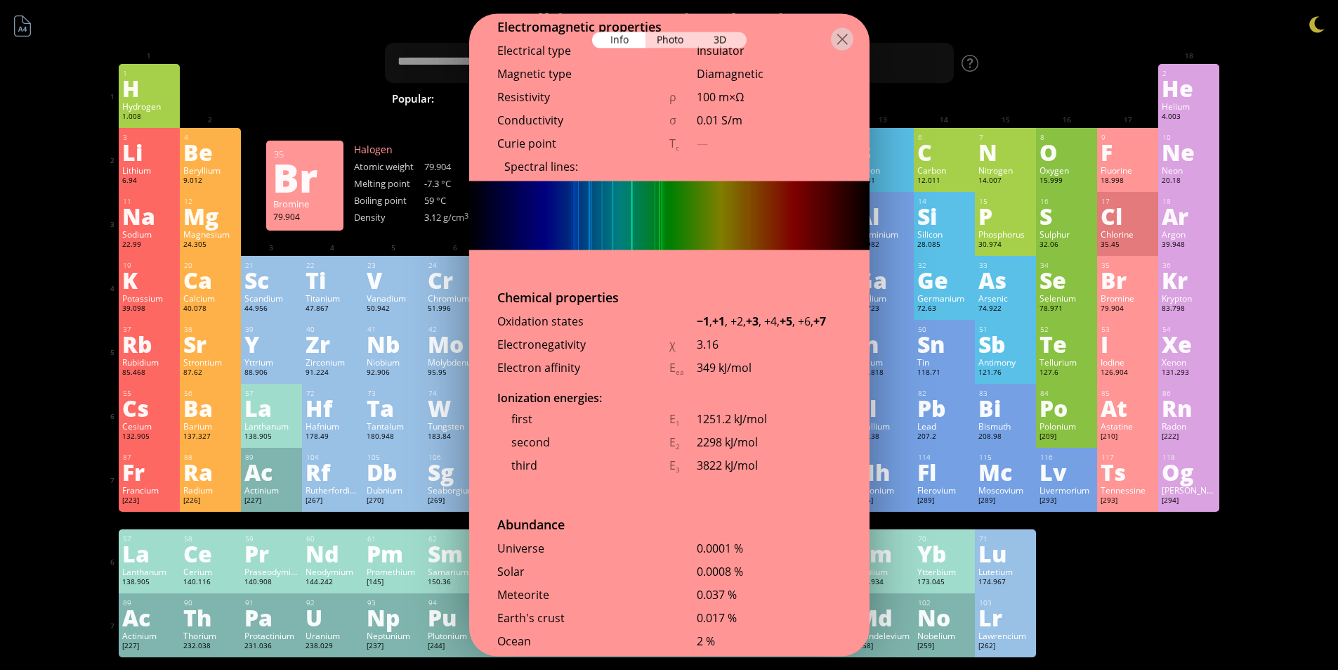
click at [1134, 273] on div "Br" at bounding box center [1128, 279] width 54 height 22
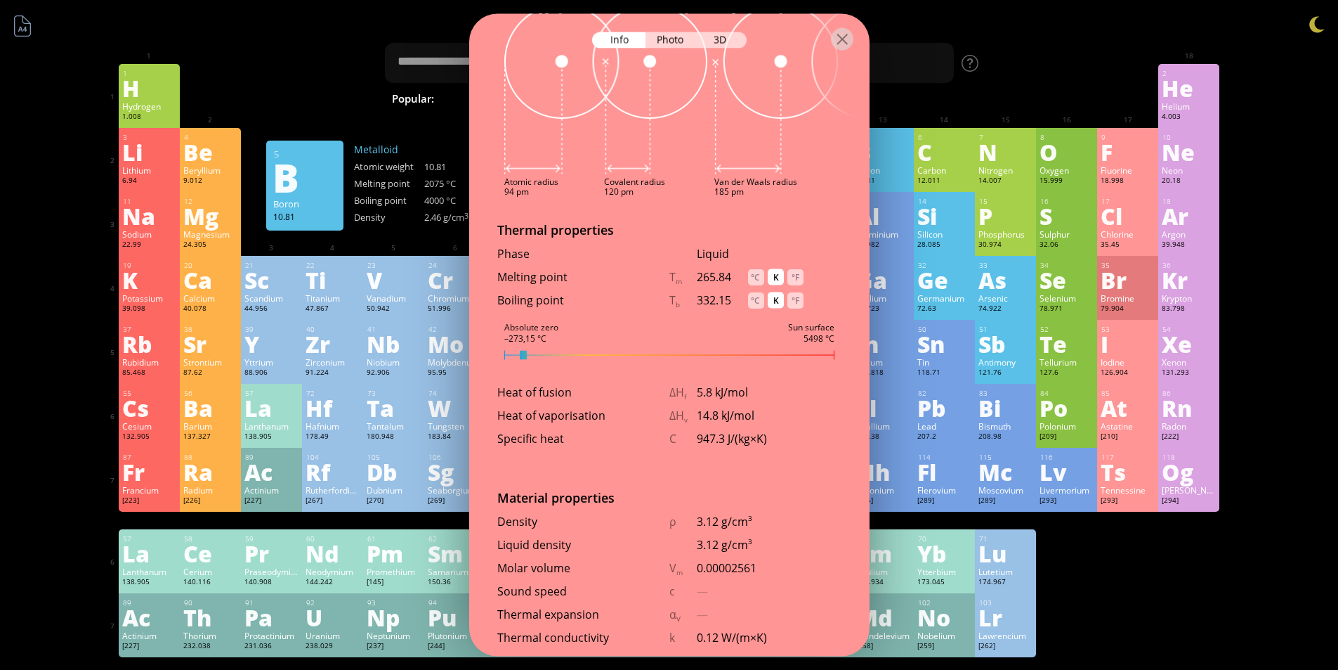
scroll to position [1174, 0]
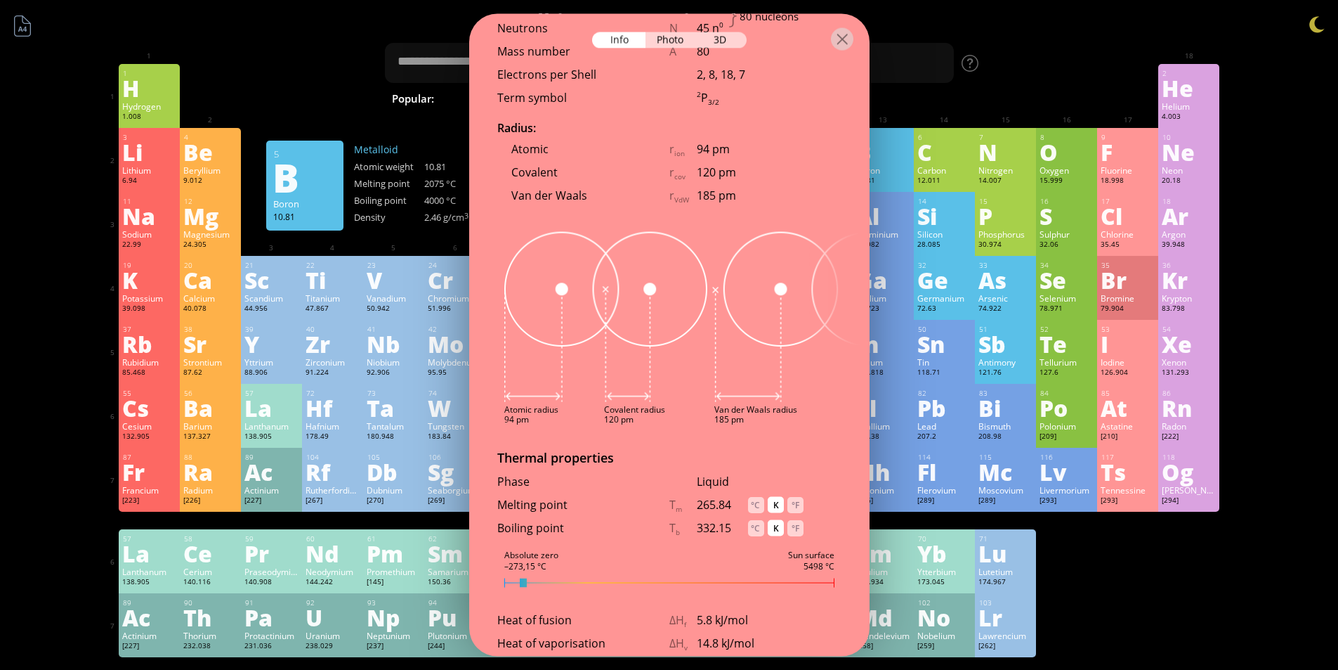
click at [681, 47] on div "Photo" at bounding box center [671, 40] width 51 height 16
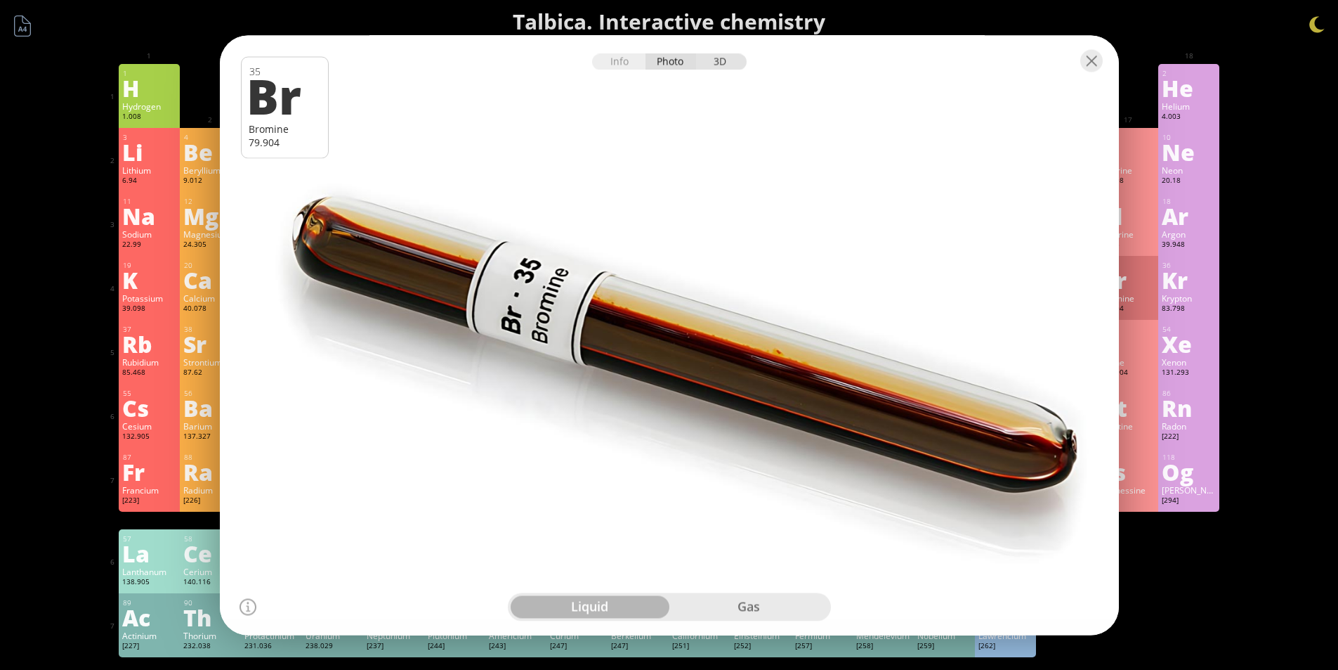
click at [724, 64] on div "3D" at bounding box center [721, 61] width 51 height 16
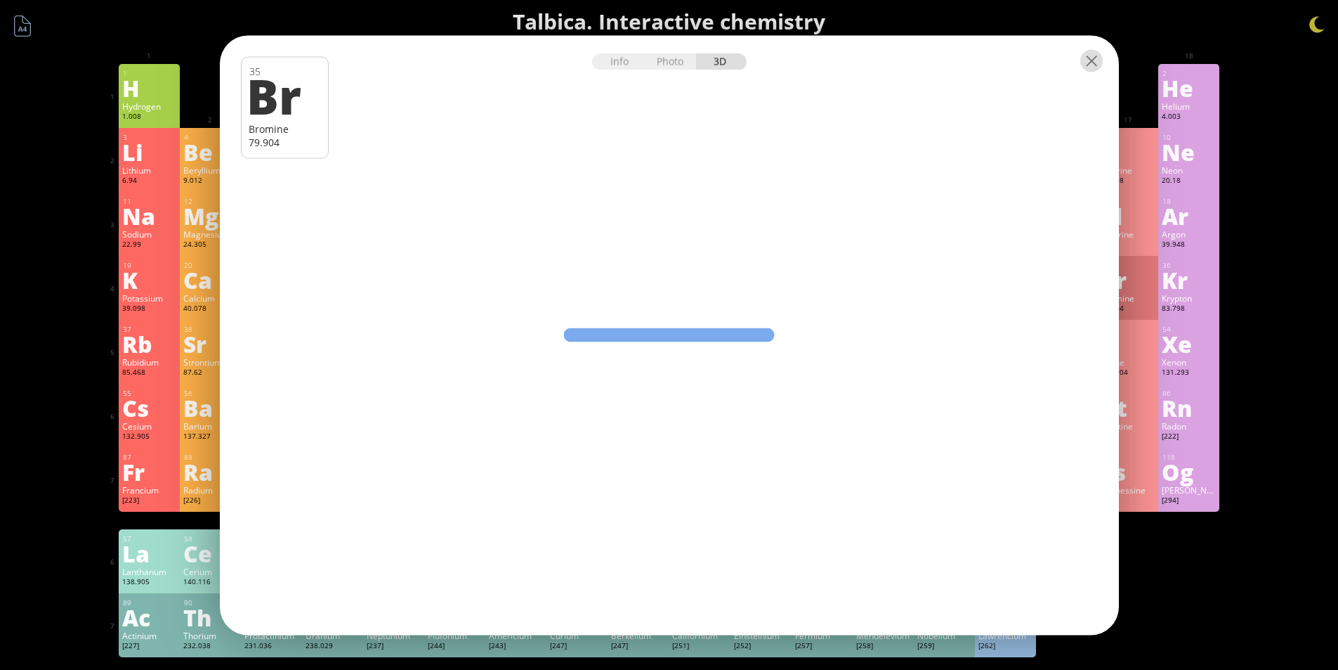
click at [1081, 51] on div at bounding box center [1092, 60] width 22 height 22
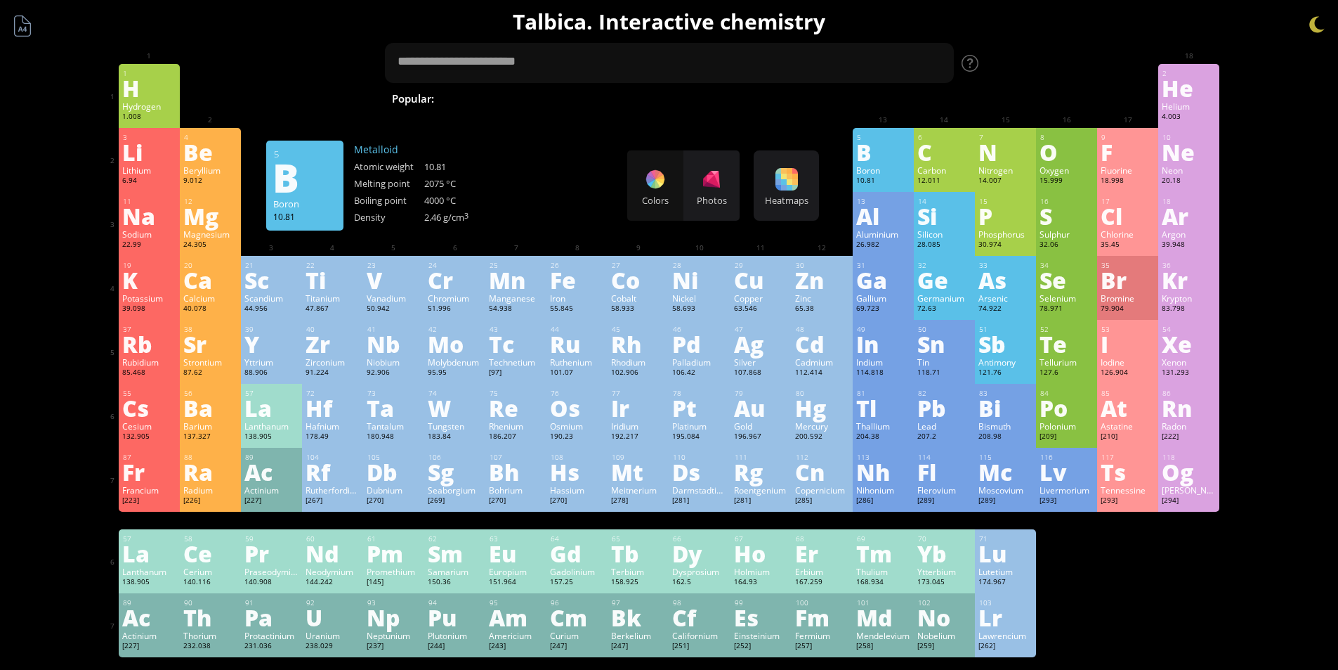
click at [1082, 56] on div at bounding box center [1092, 60] width 22 height 22
click at [926, 355] on div "Sn" at bounding box center [945, 343] width 54 height 22
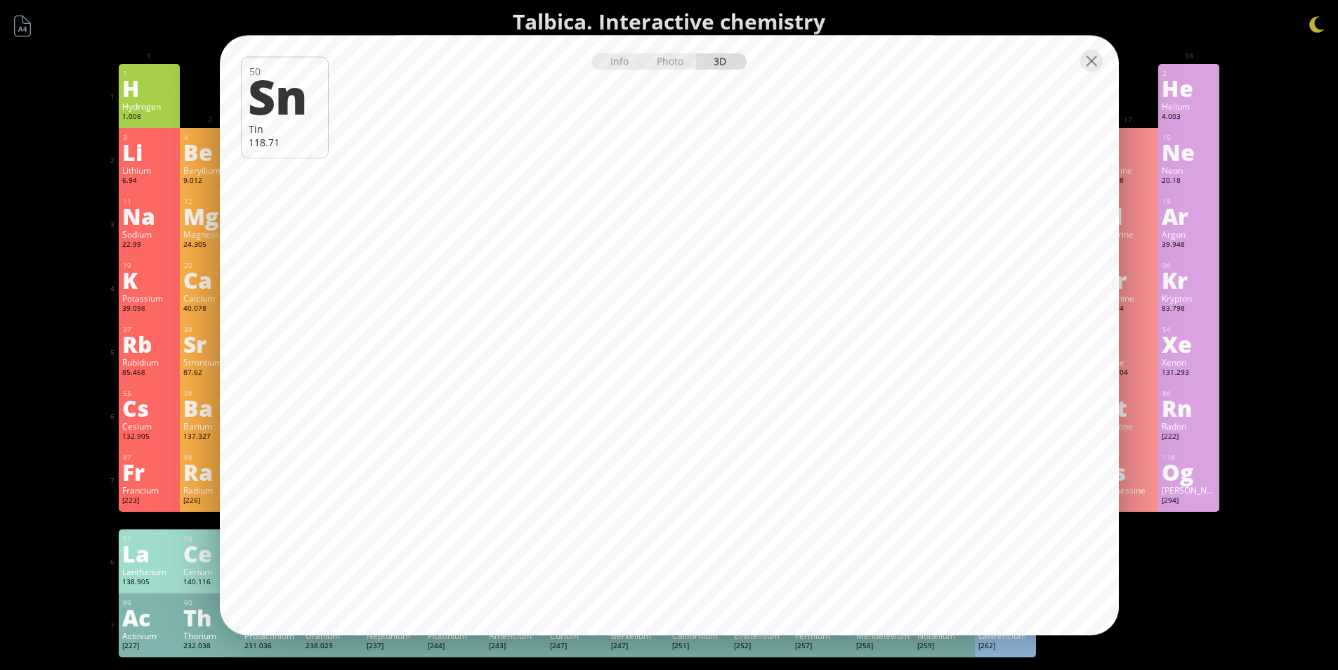
click at [658, 71] on div at bounding box center [669, 59] width 899 height 49
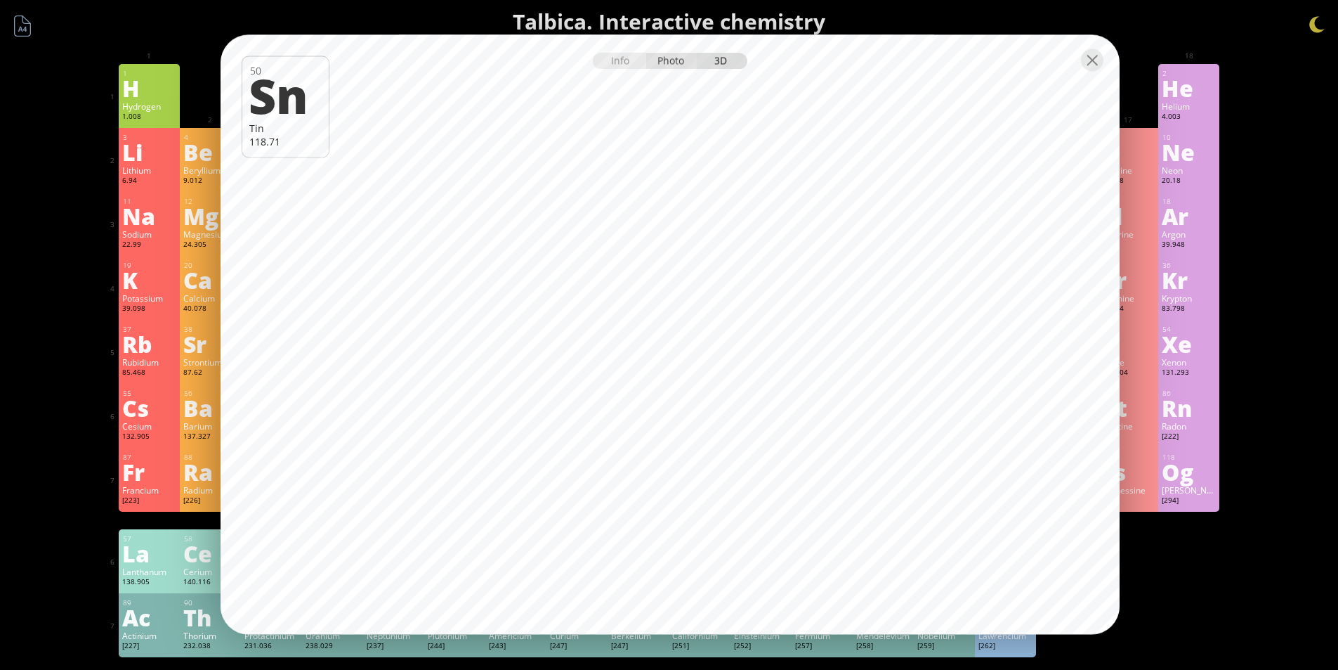
click at [663, 65] on div "Photo" at bounding box center [671, 61] width 51 height 16
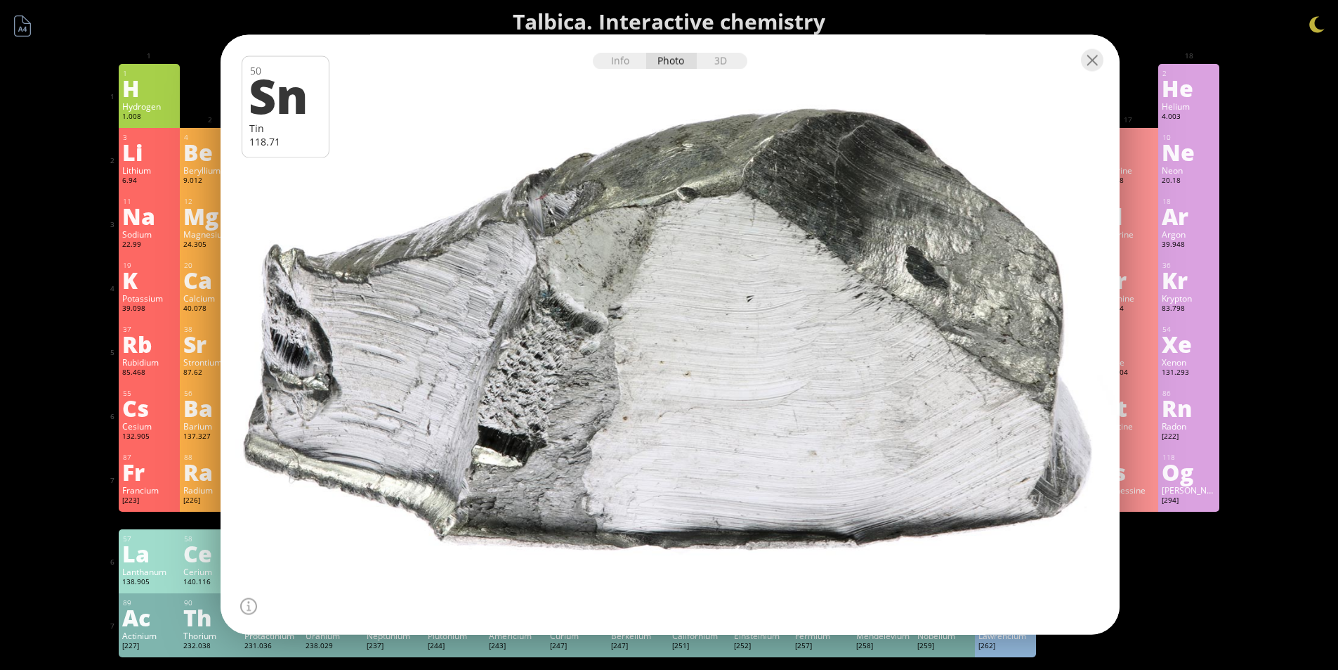
drag, startPoint x: 722, startPoint y: 243, endPoint x: 736, endPoint y: 221, distance: 26.3
click at [752, 250] on div at bounding box center [670, 335] width 908 height 606
click at [608, 63] on div "Info" at bounding box center [620, 61] width 54 height 16
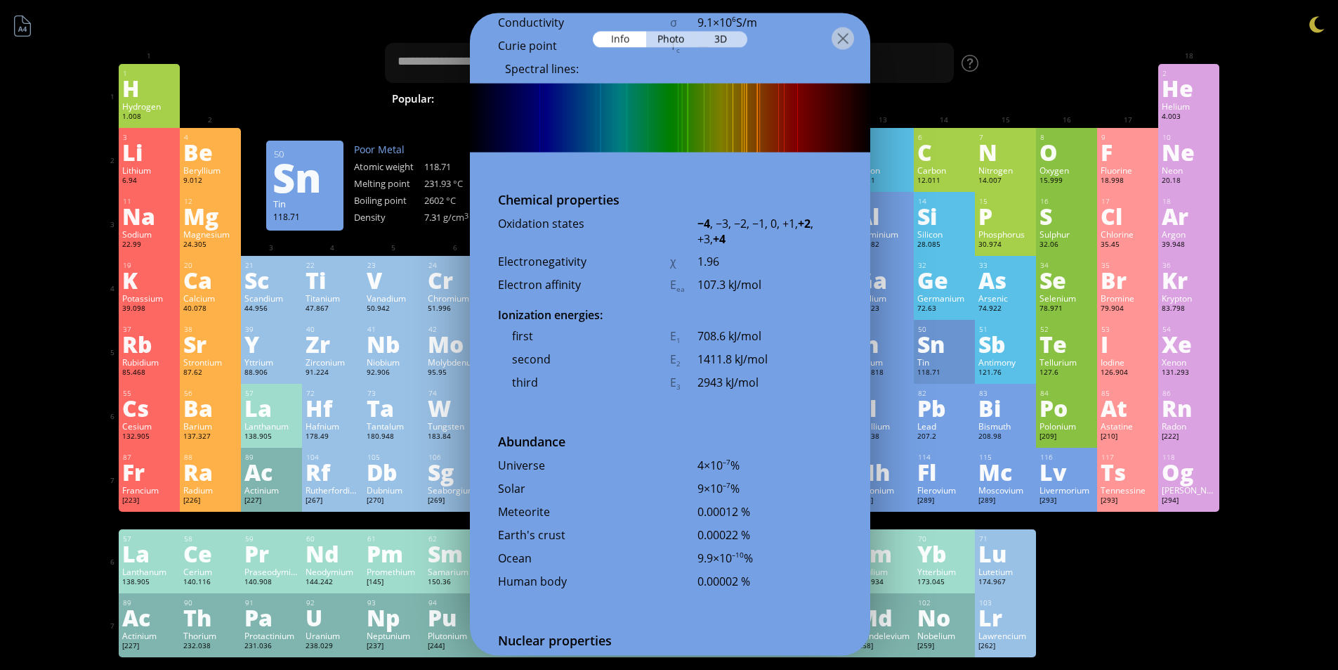
scroll to position [2889, 0]
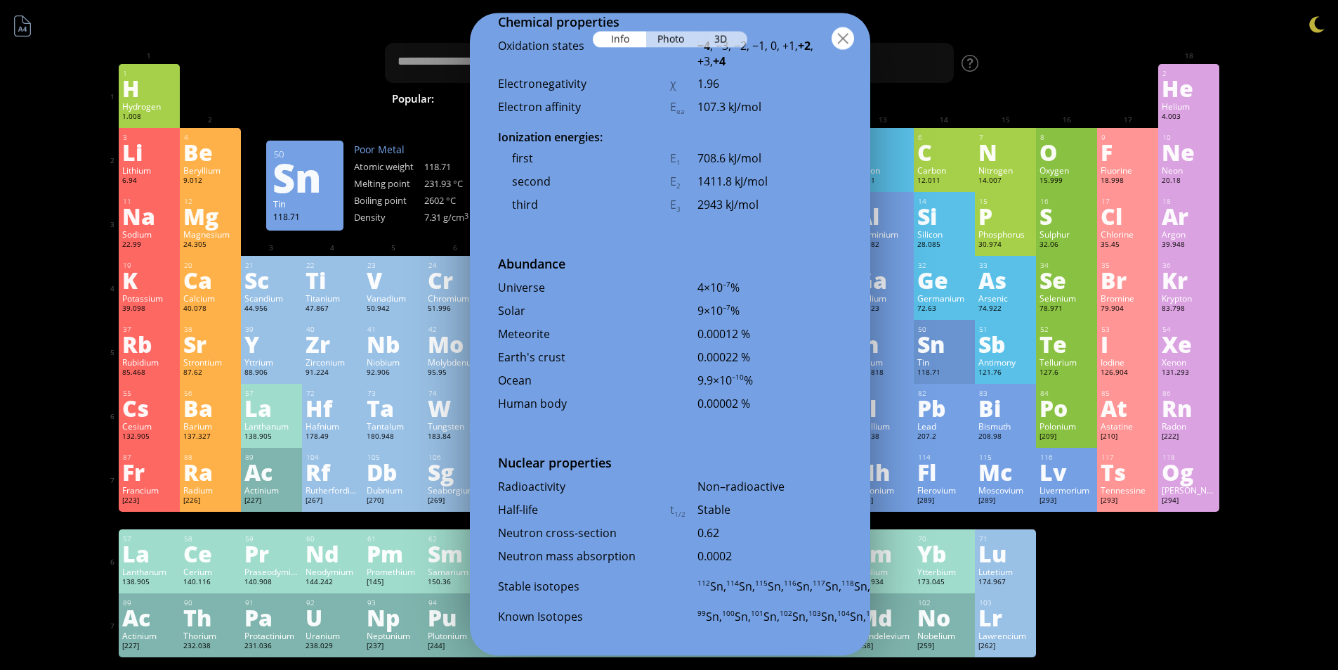
click at [840, 41] on div at bounding box center [843, 38] width 22 height 22
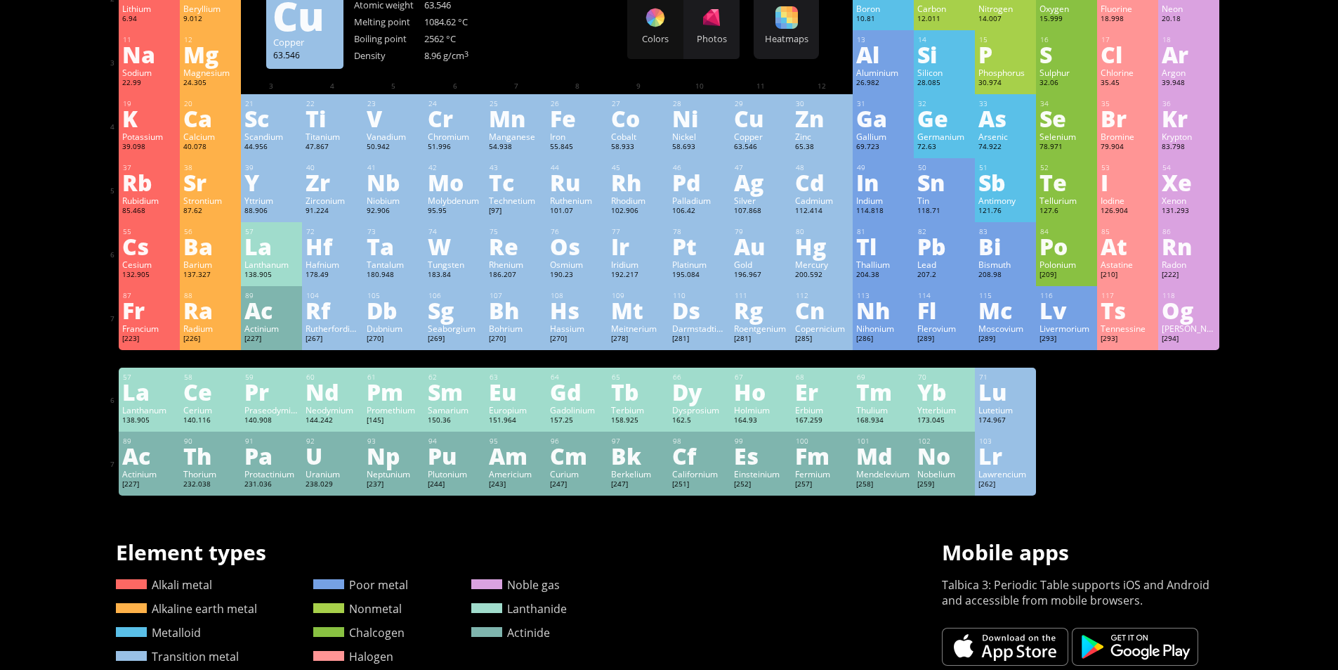
scroll to position [0, 0]
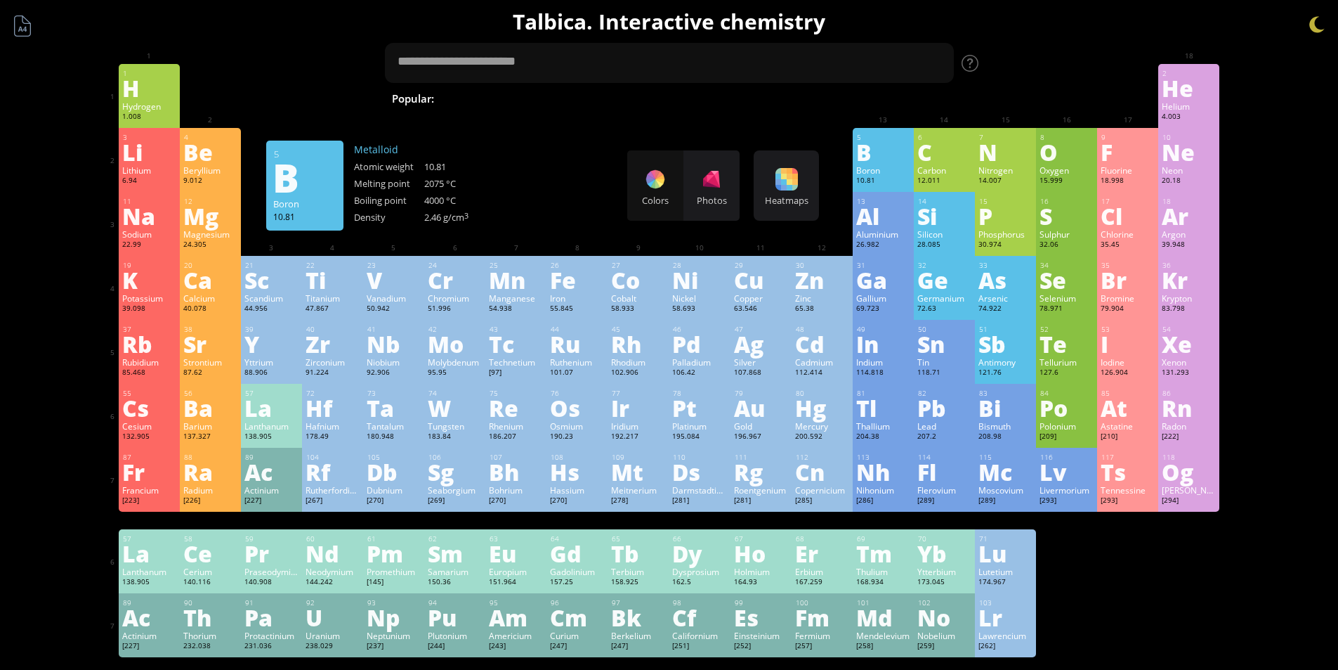
click at [883, 128] on div "5 B Boron 10.81 −5, −1, 0, +1, +2, +3 −5, −1, 0, +1, +2, +3 2075 °C 4000 °C 2.4…" at bounding box center [883, 160] width 61 height 64
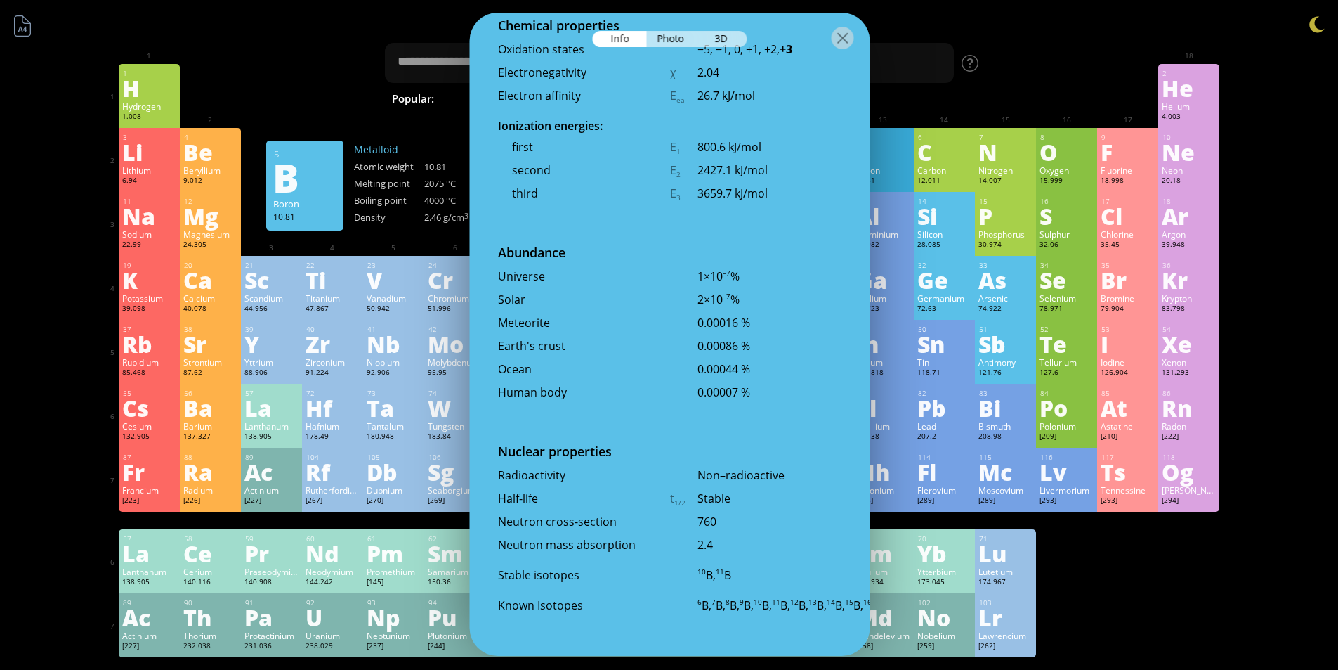
scroll to position [2727, 0]
click at [835, 43] on div at bounding box center [843, 38] width 22 height 22
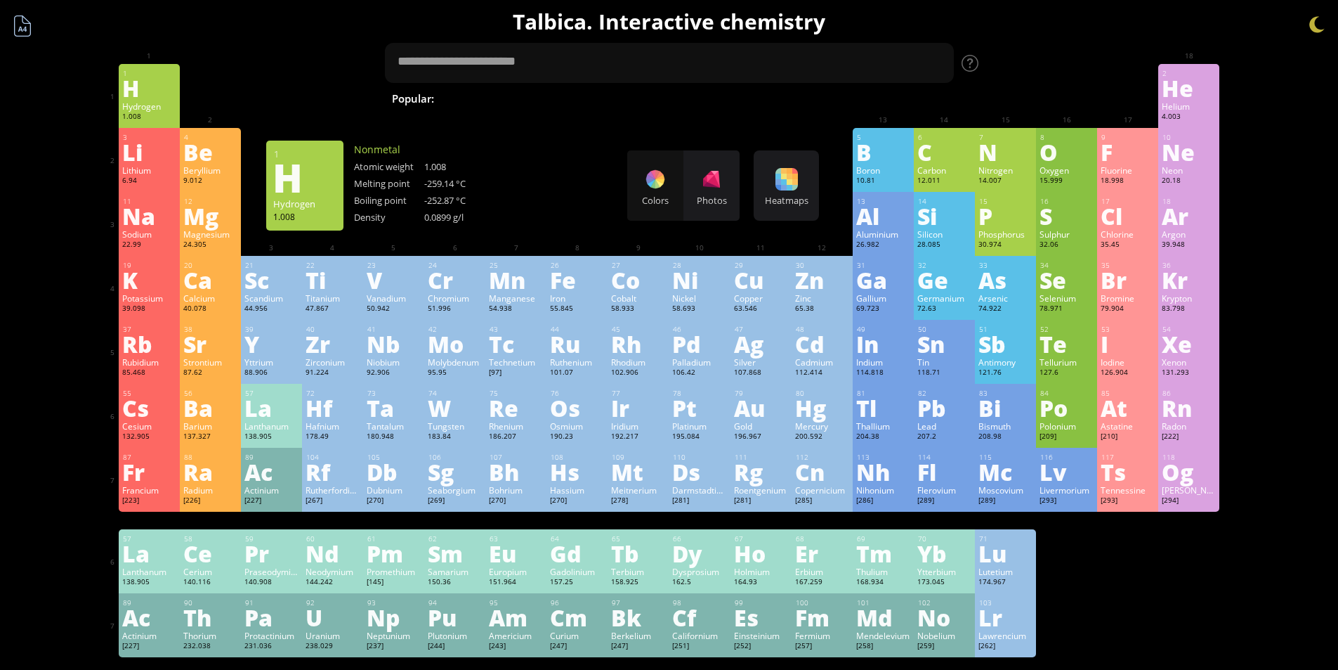
click at [30, 30] on div at bounding box center [22, 26] width 27 height 27
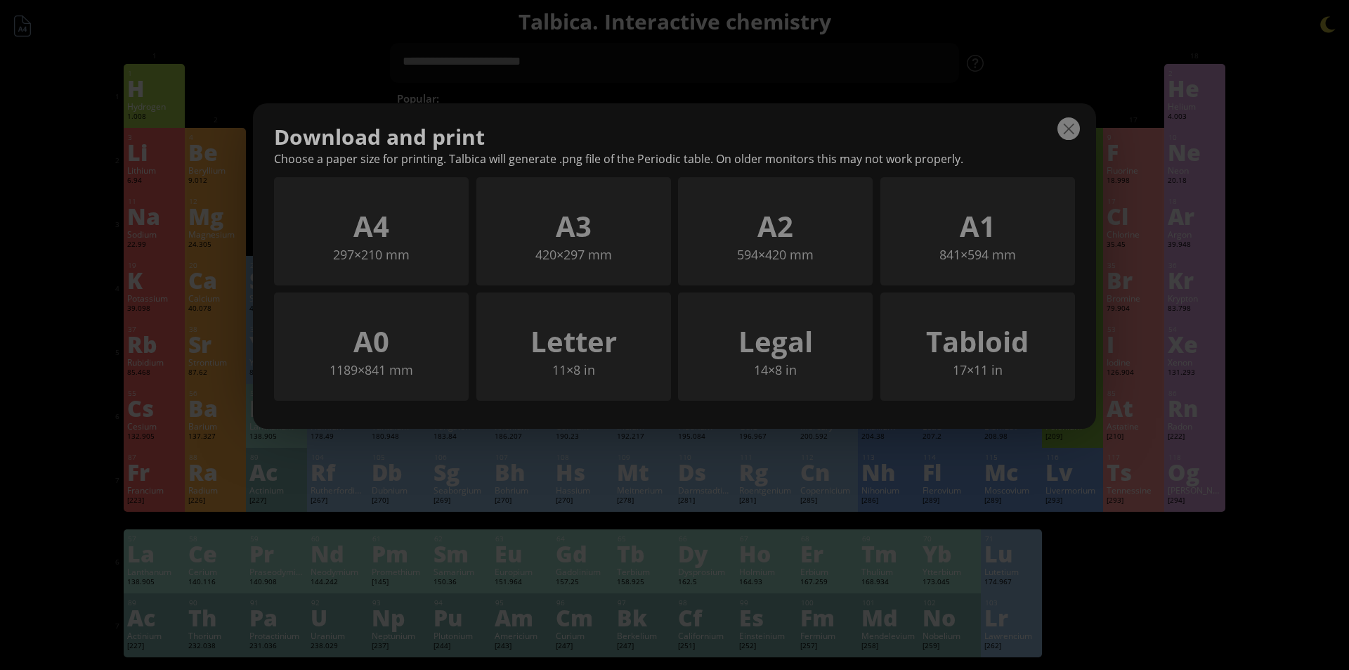
click at [1066, 126] on div at bounding box center [1068, 128] width 22 height 22
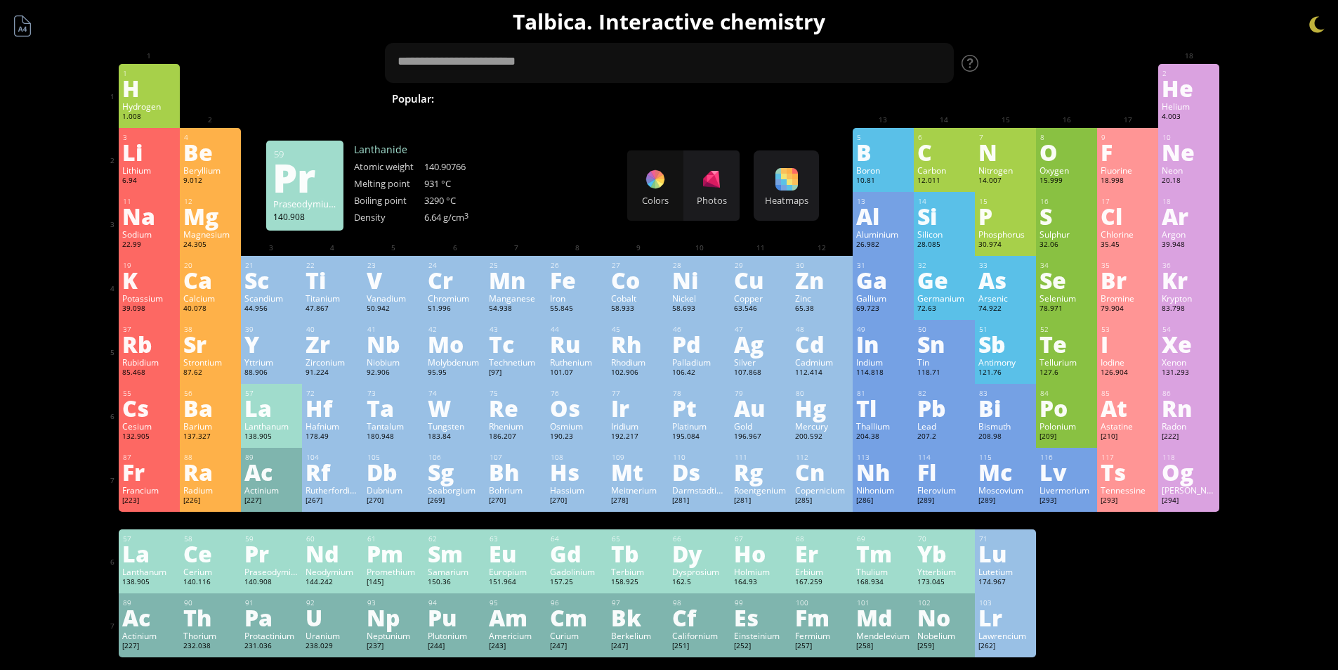
click at [284, 552] on div "Pr" at bounding box center [271, 553] width 54 height 22
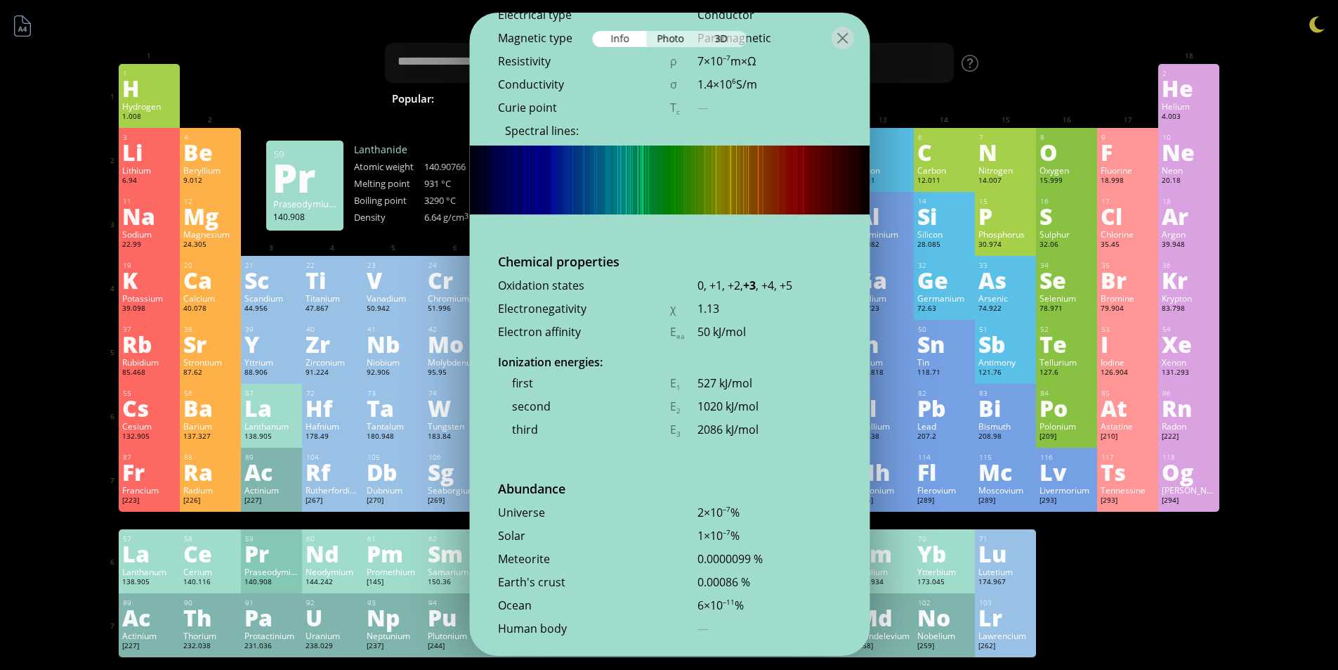
scroll to position [2966, 0]
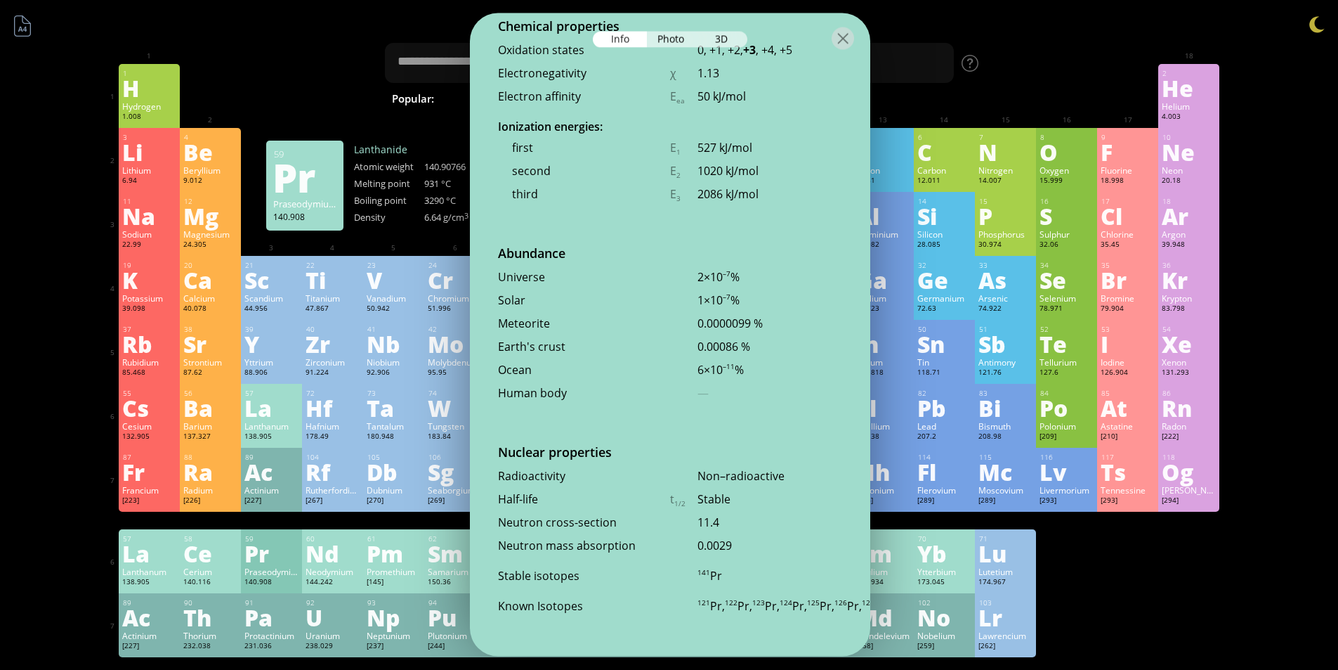
click at [284, 552] on div "Pr" at bounding box center [271, 553] width 54 height 22
click at [315, 526] on div at bounding box center [333, 521] width 54 height 11
click at [324, 544] on div "Nd" at bounding box center [333, 553] width 54 height 22
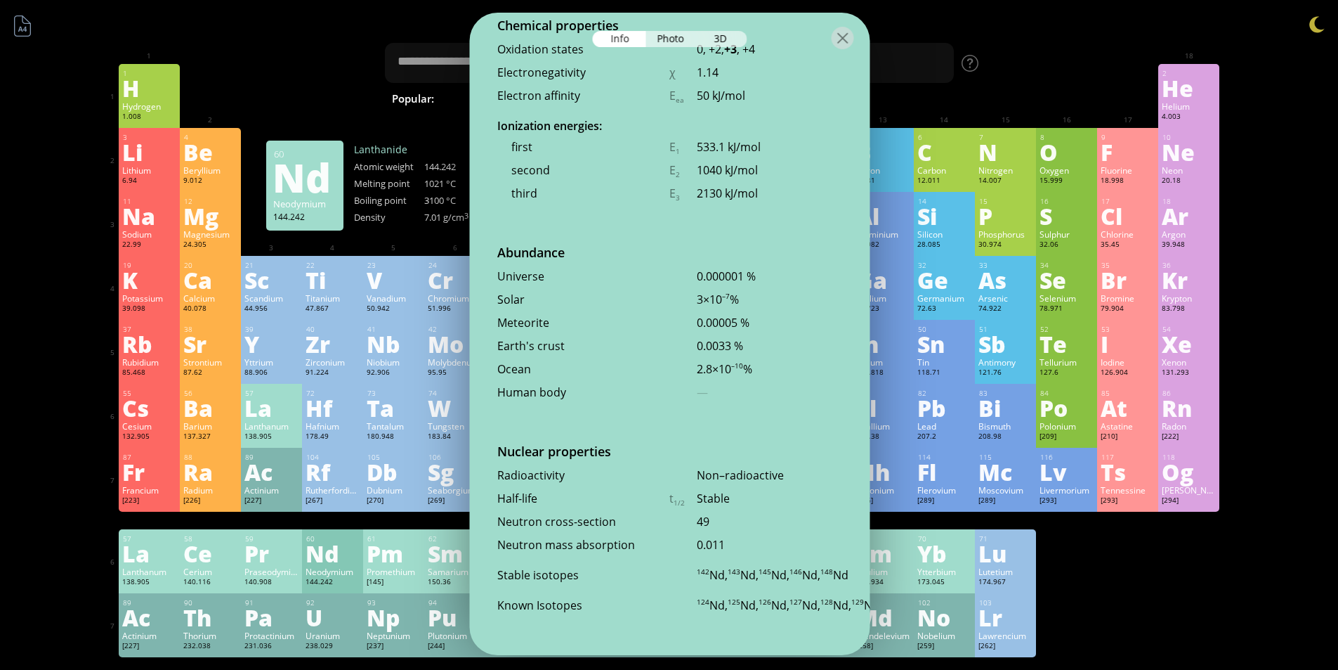
click at [327, 546] on div "Nd" at bounding box center [333, 553] width 54 height 22
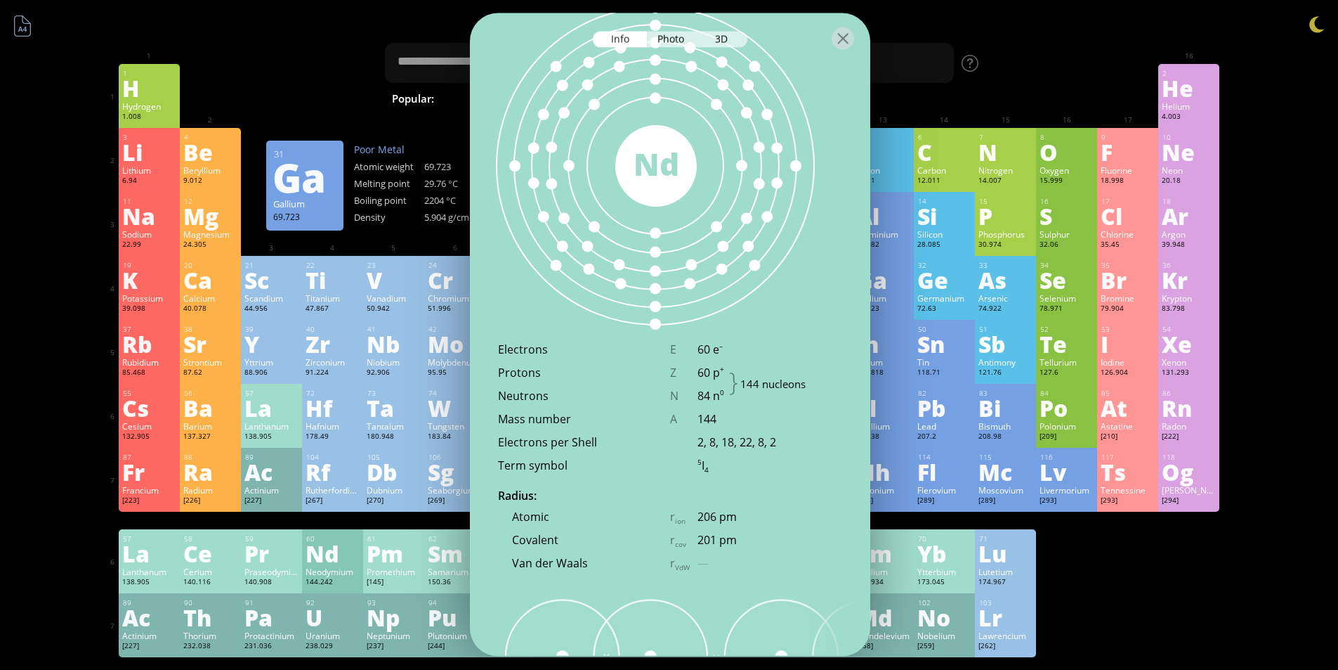
scroll to position [909, 0]
click at [273, 415] on div "La" at bounding box center [271, 407] width 54 height 22
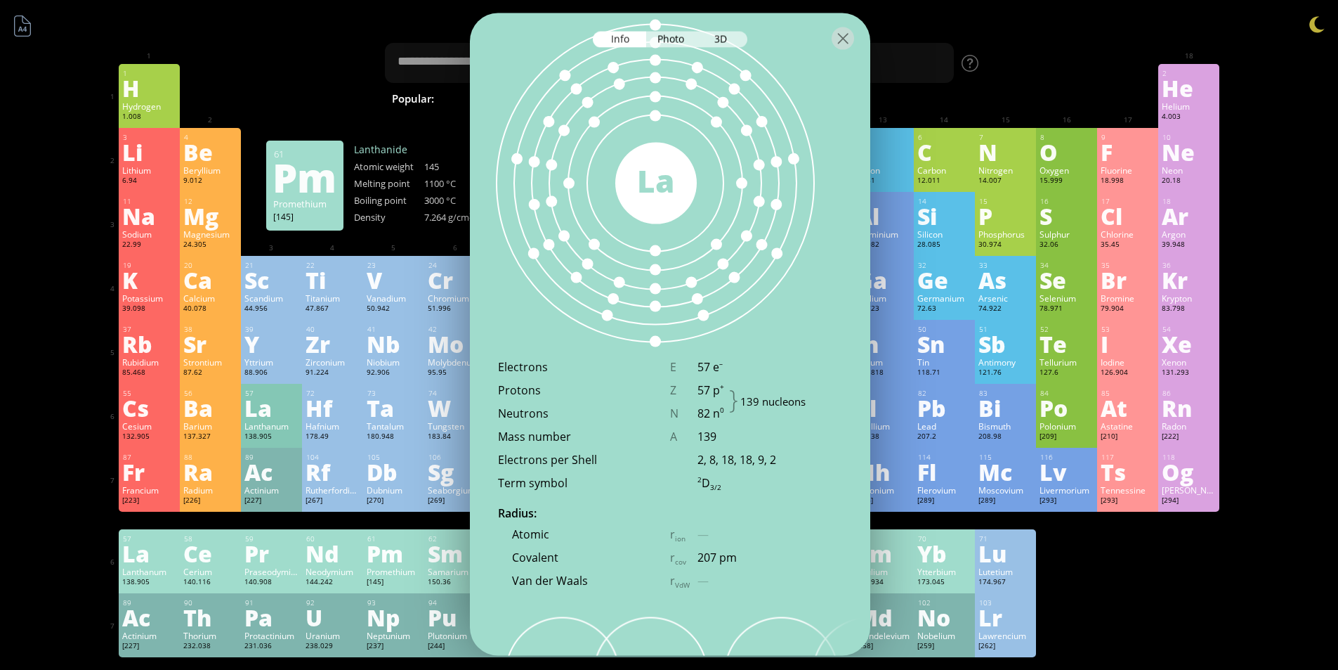
click at [381, 571] on div "Promethium" at bounding box center [394, 571] width 54 height 11
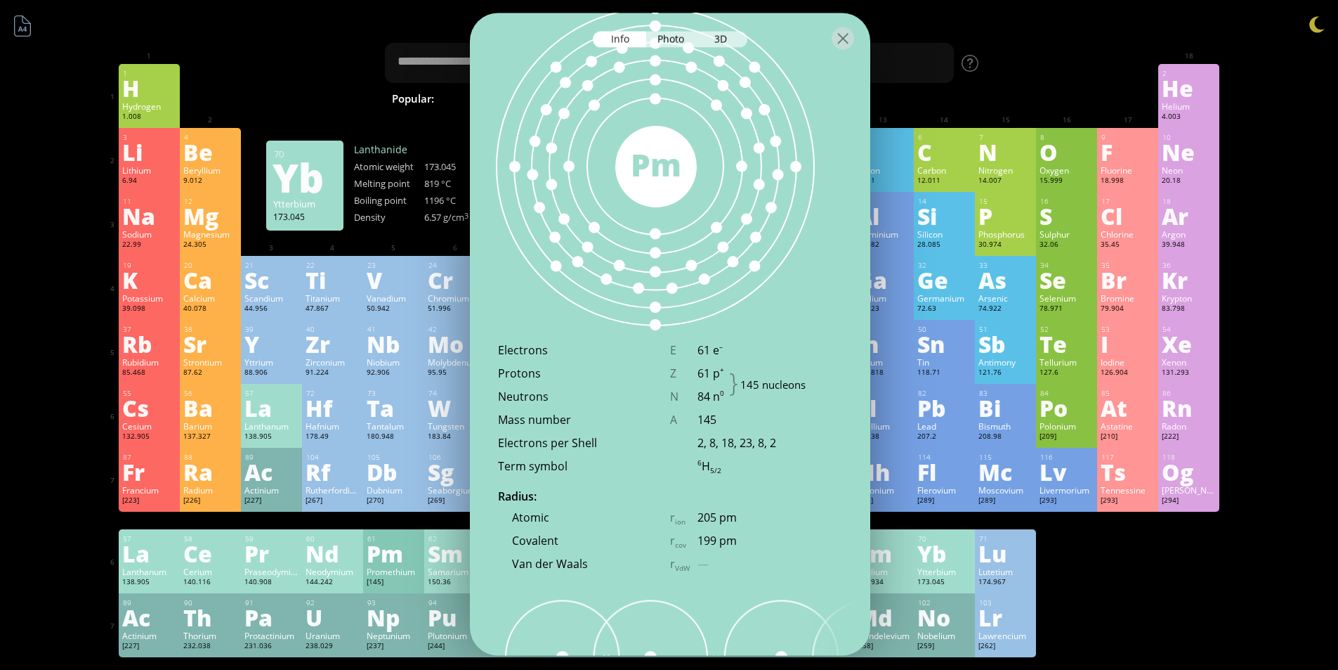
click at [944, 580] on div "173.045" at bounding box center [945, 582] width 54 height 11
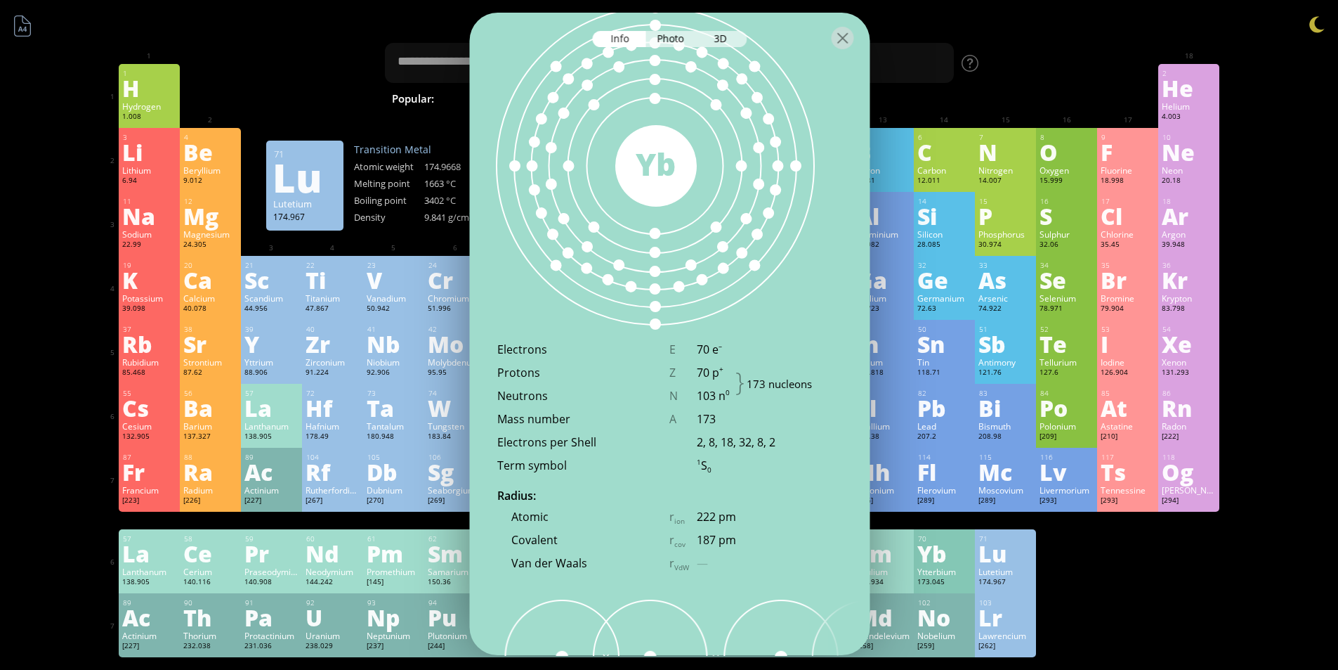
click at [986, 578] on div "174.967" at bounding box center [1006, 582] width 54 height 11
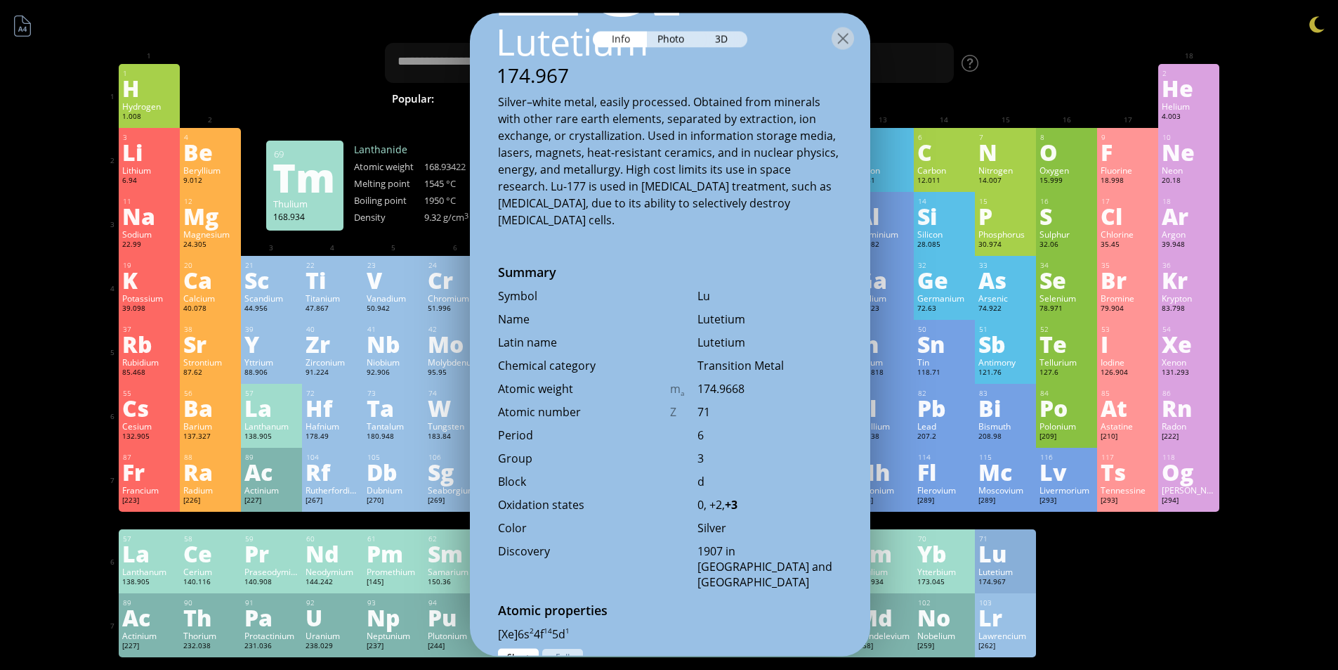
scroll to position [209, 0]
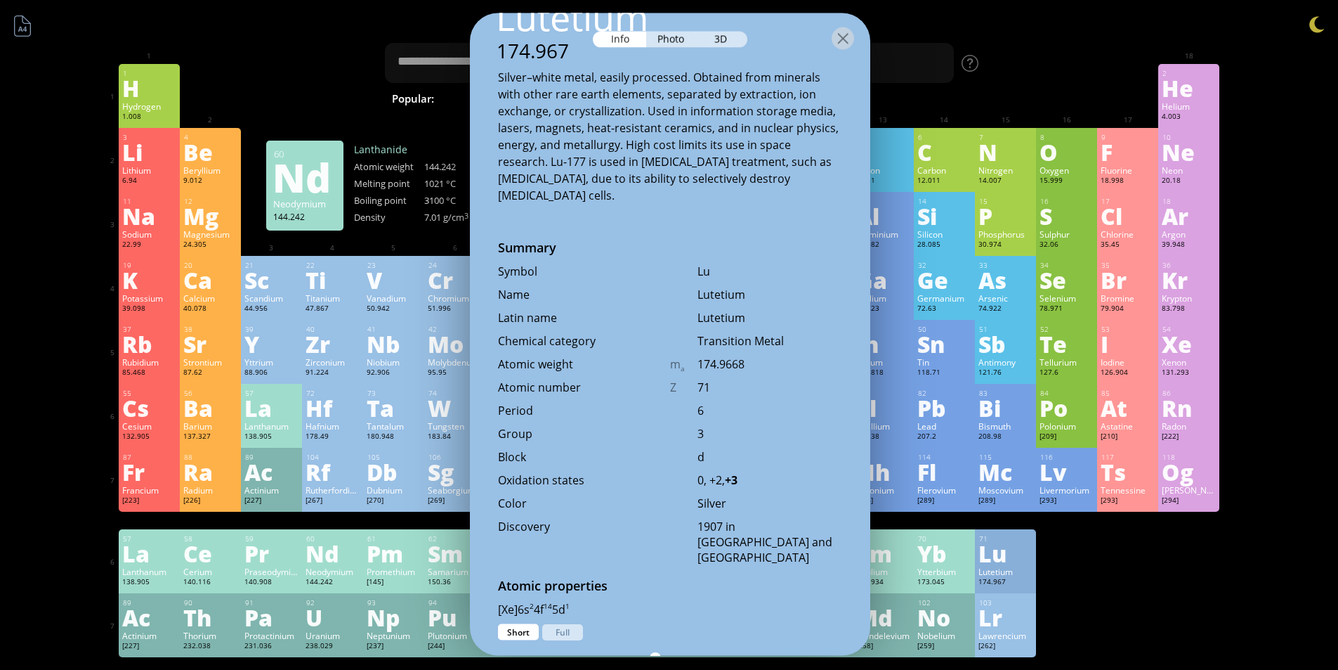
click at [360, 551] on div "Nd" at bounding box center [333, 553] width 54 height 22
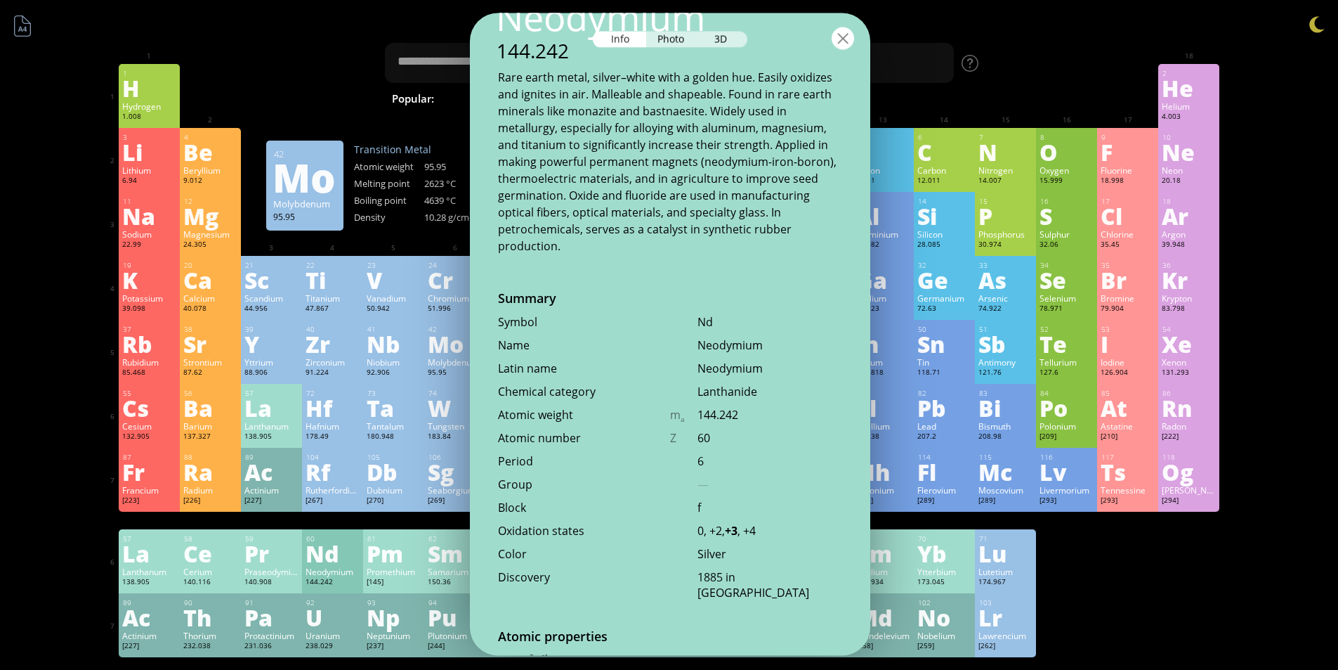
click at [842, 48] on div at bounding box center [843, 38] width 22 height 22
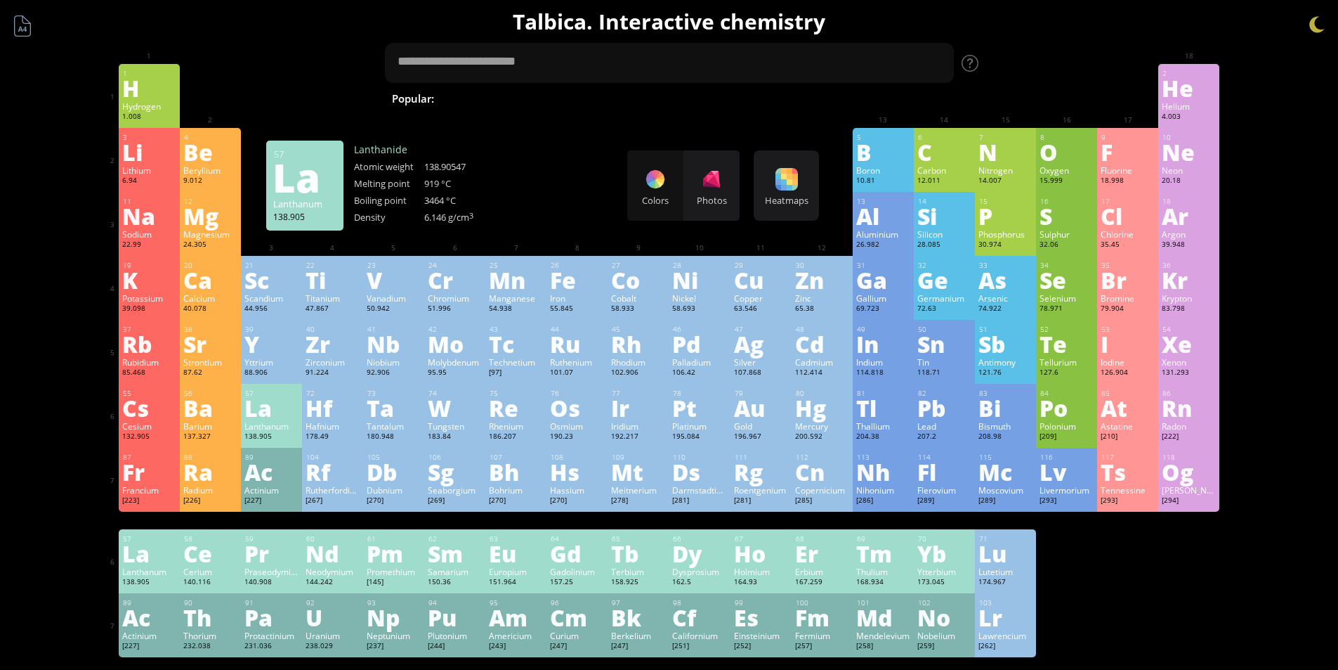
click at [141, 587] on div "138.905" at bounding box center [149, 582] width 54 height 11
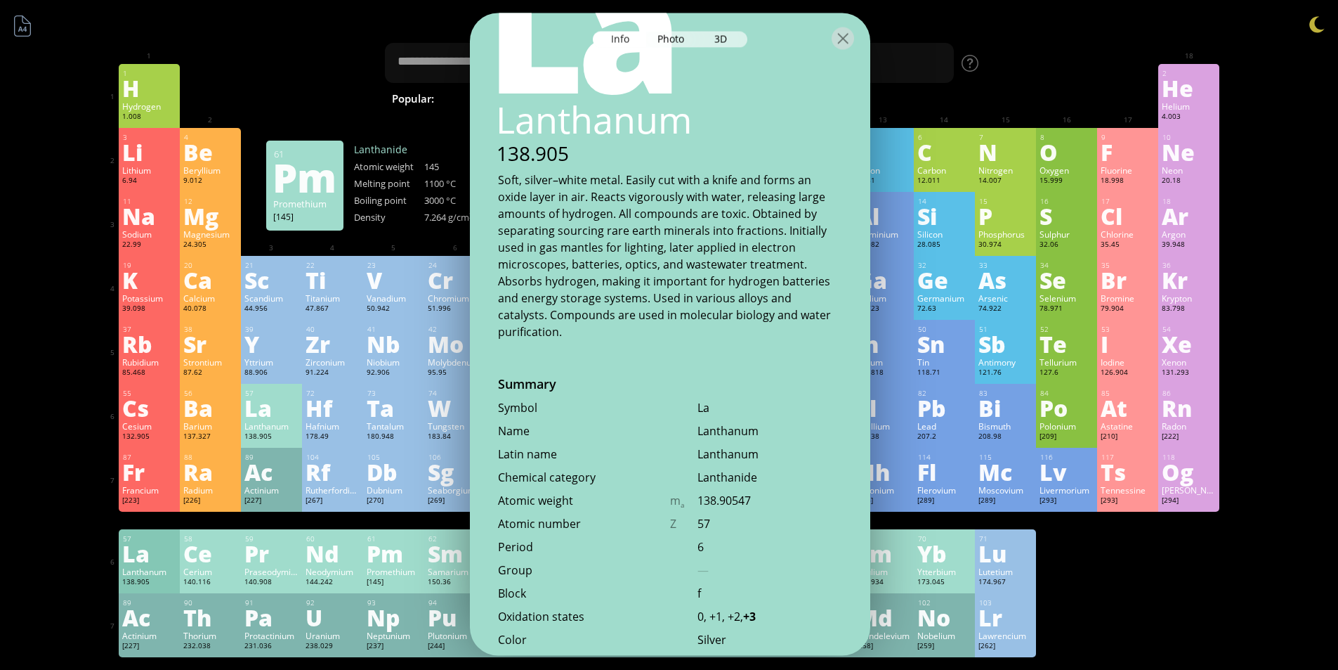
scroll to position [0, 0]
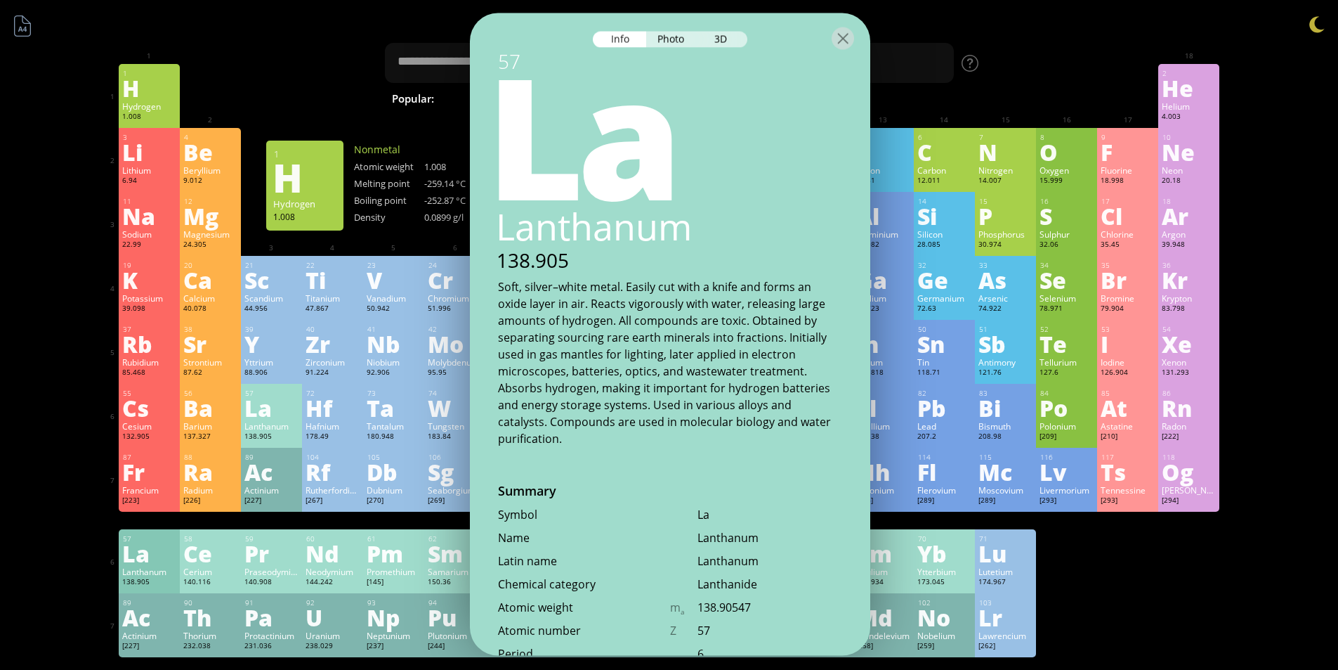
click at [143, 116] on div "1.008" at bounding box center [149, 117] width 54 height 11
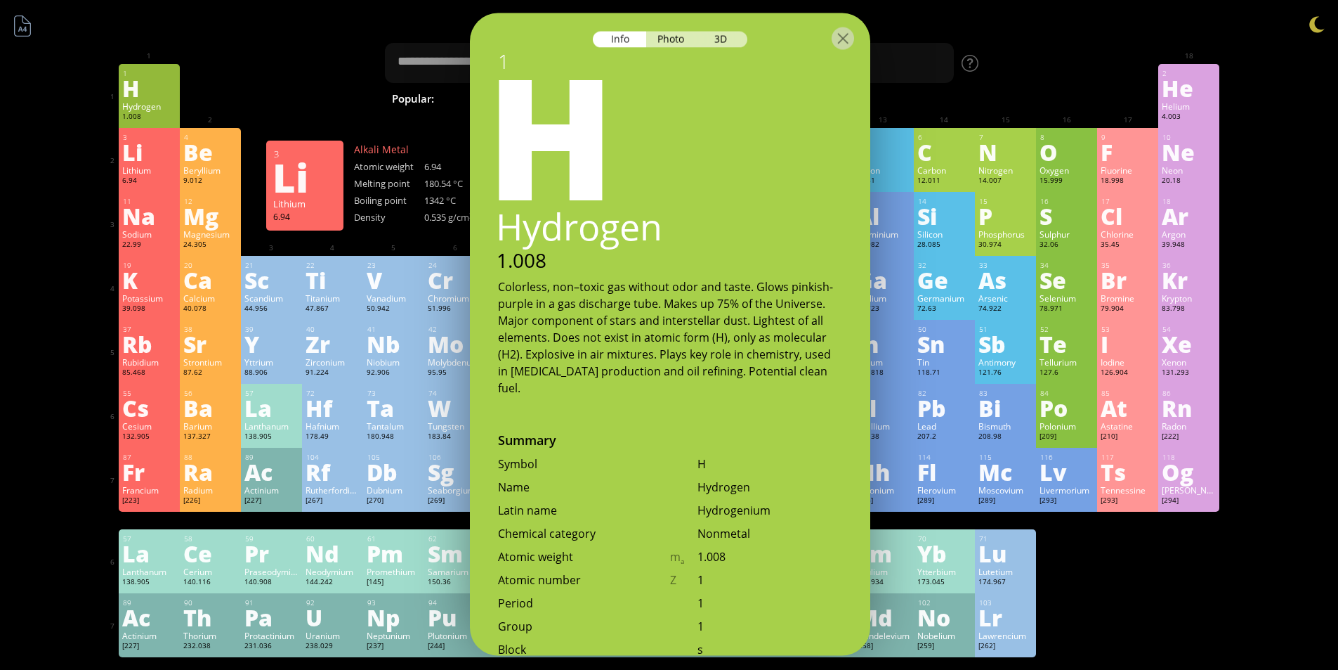
click at [143, 141] on div "Li" at bounding box center [149, 152] width 54 height 22
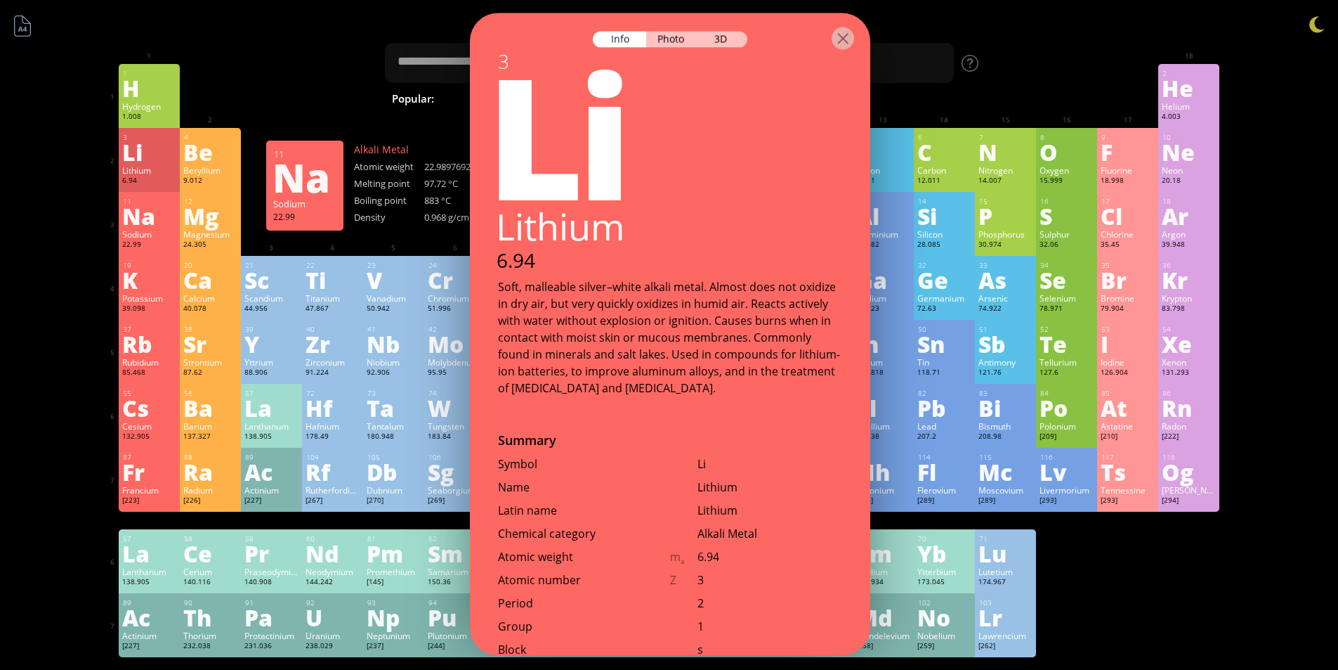
click at [148, 199] on div "11" at bounding box center [149, 201] width 53 height 9
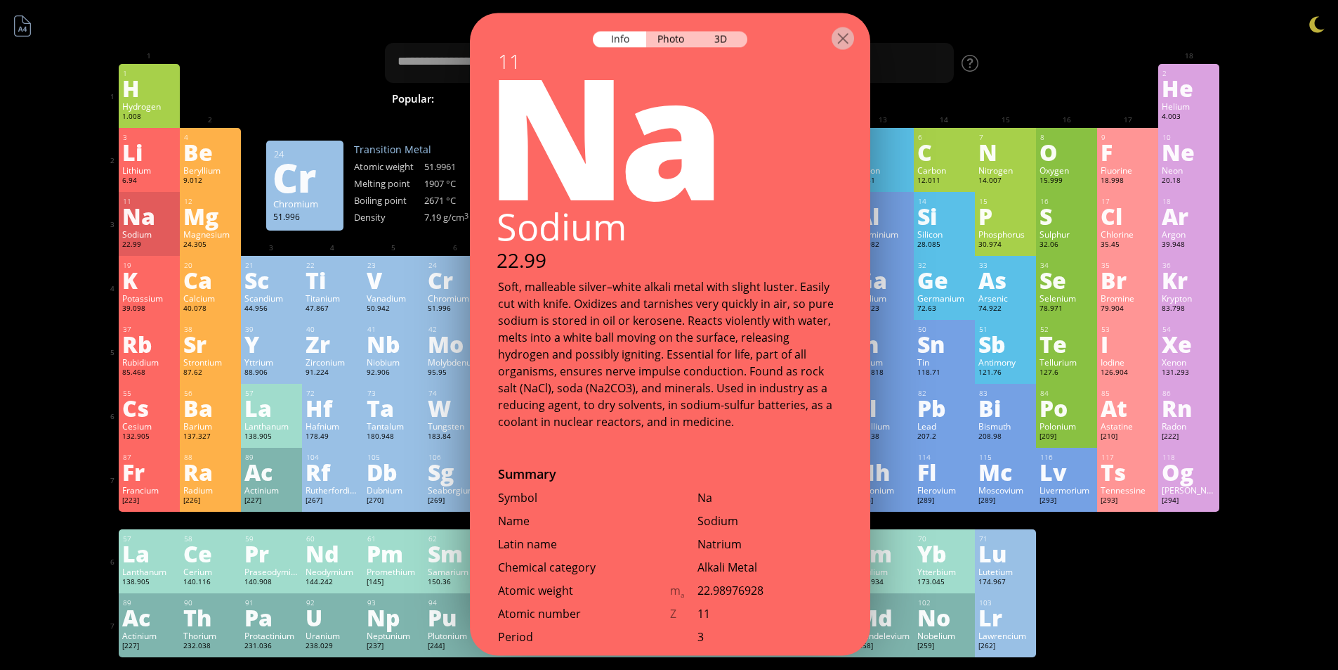
scroll to position [141, 0]
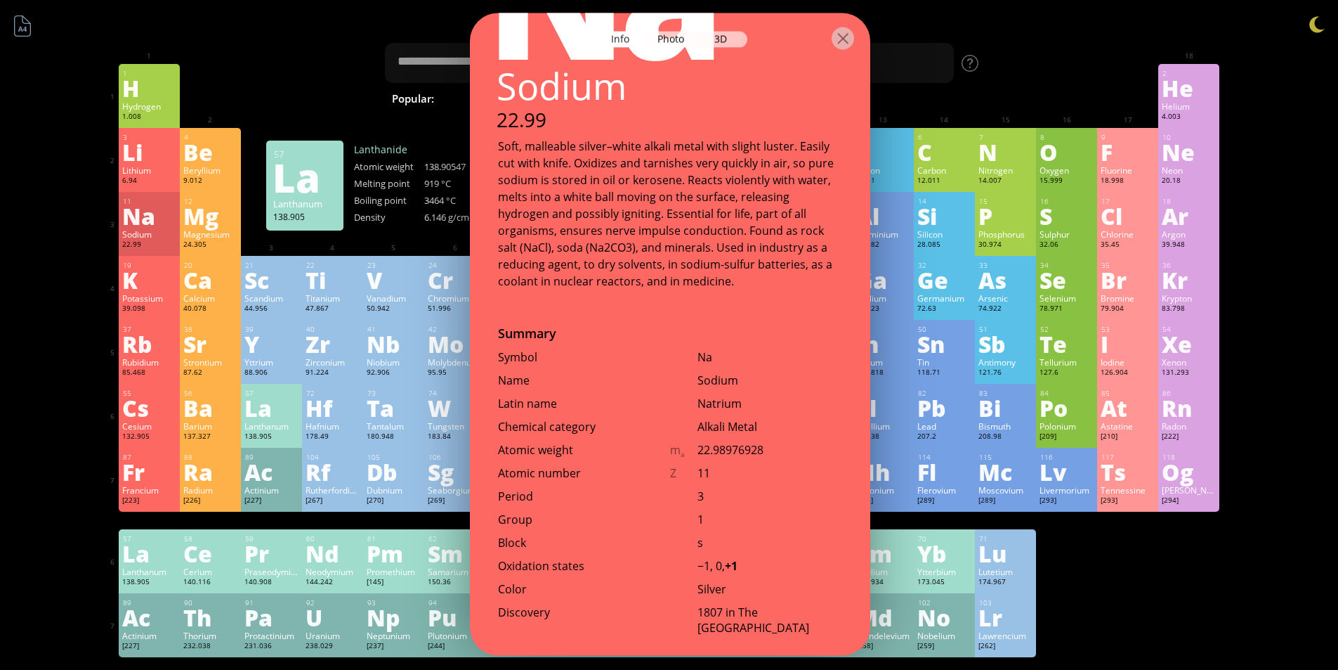
click at [128, 556] on div "La" at bounding box center [149, 553] width 54 height 22
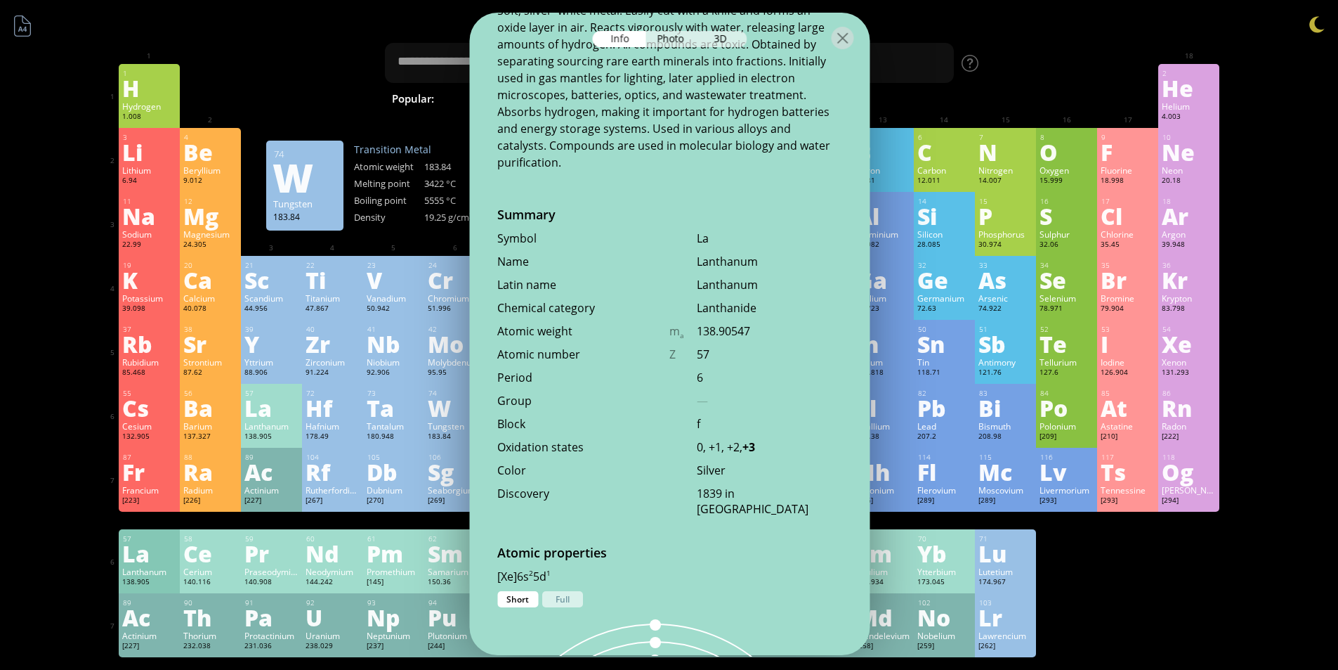
scroll to position [422, 0]
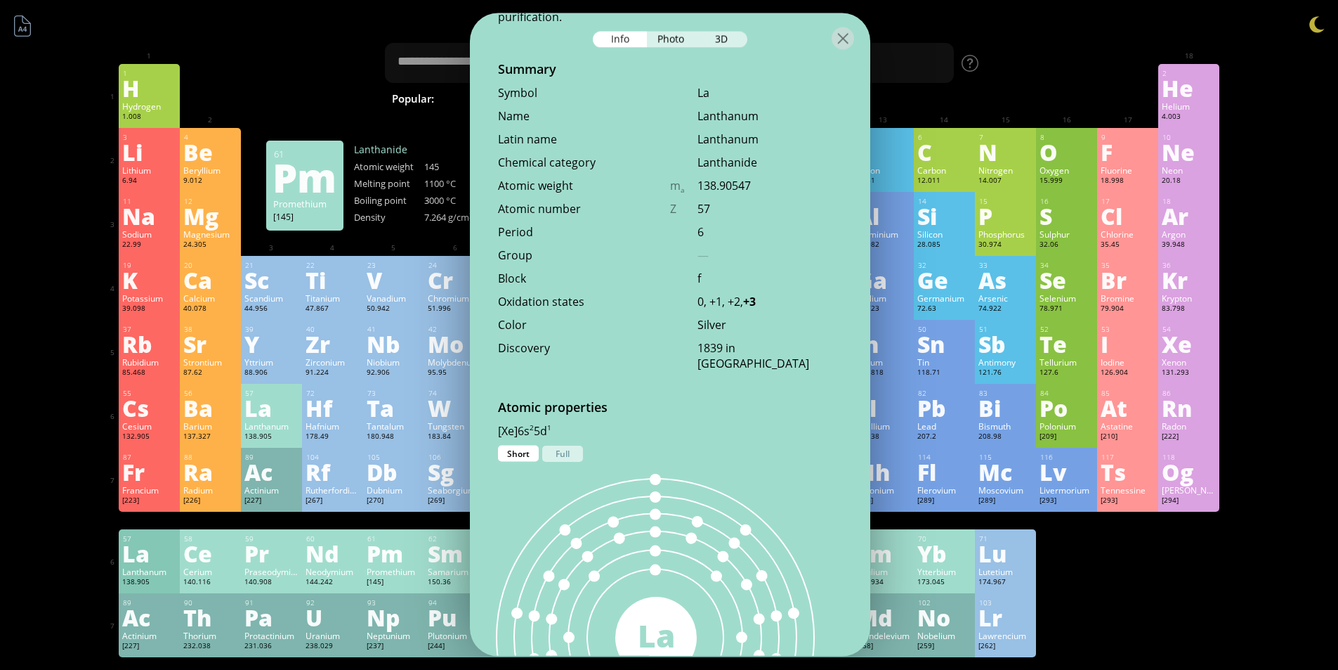
click at [371, 545] on div "61 Pm Promethium [145] +2, +3 +2, +3 1100 °C 3000 °C 7.264 g/cm 3 [Xe]6s 2 4f 5" at bounding box center [393, 561] width 61 height 64
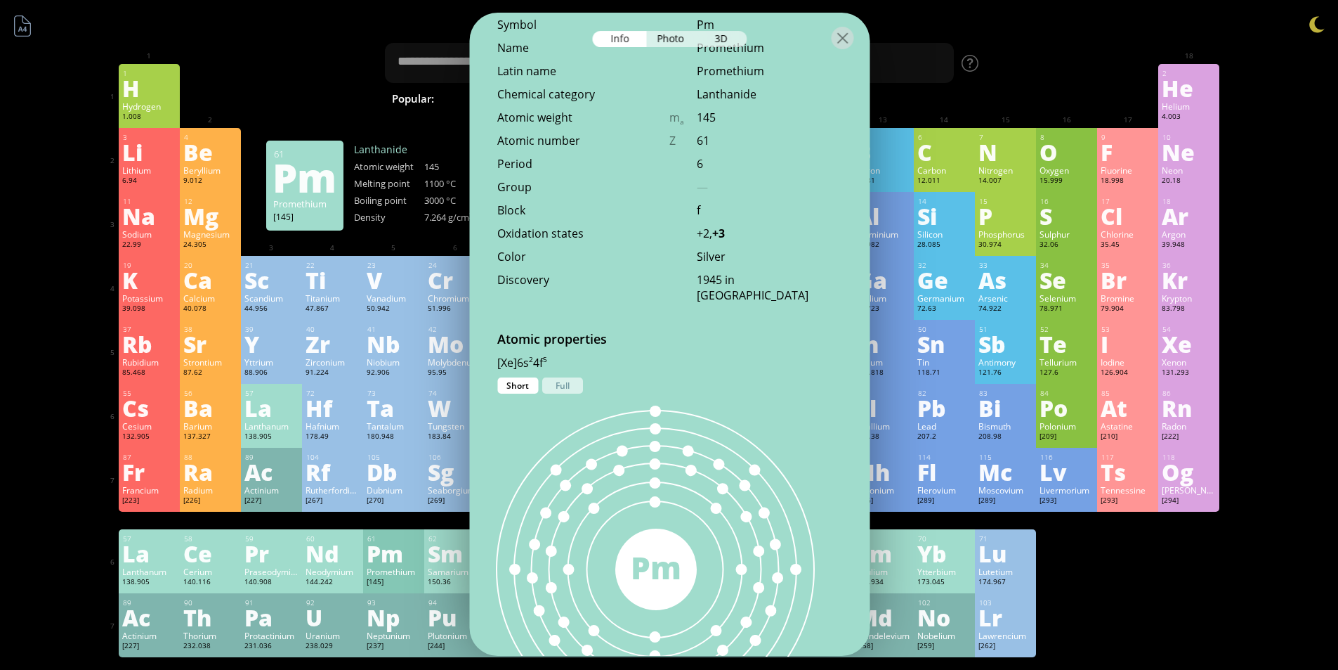
scroll to position [371, 0]
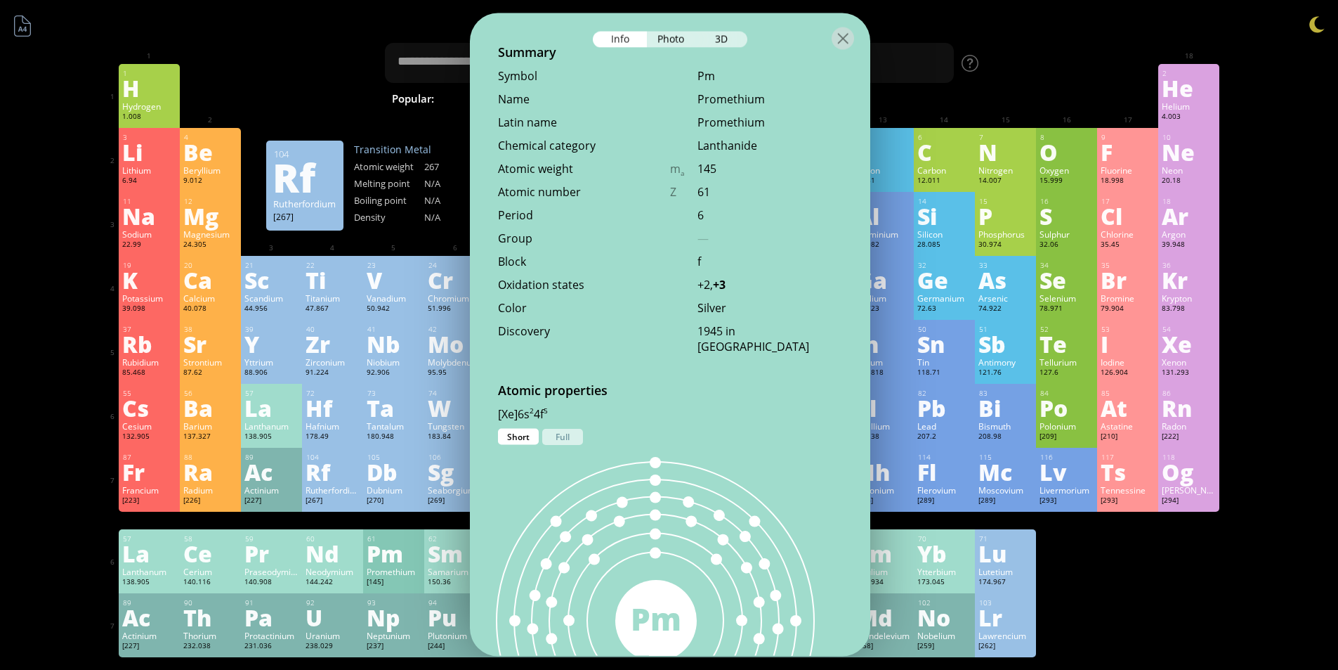
click at [360, 457] on div "104" at bounding box center [332, 456] width 53 height 9
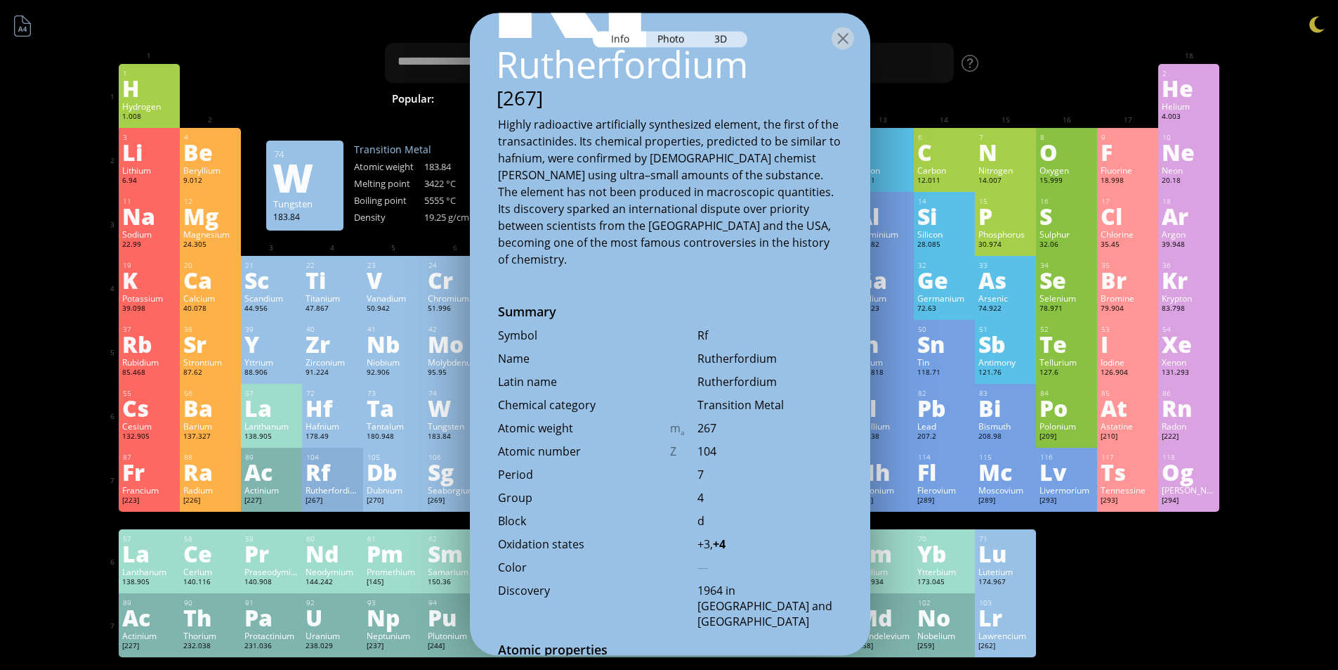
scroll to position [264, 0]
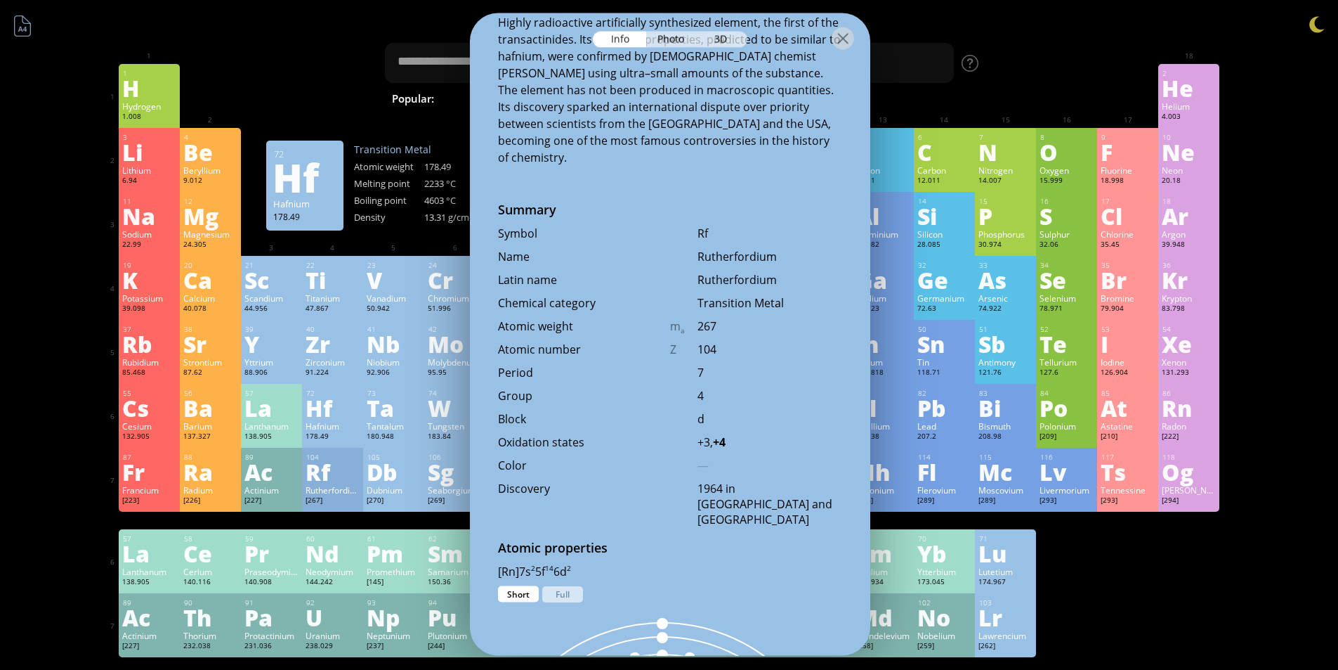
click at [320, 419] on div "Hf" at bounding box center [333, 407] width 54 height 22
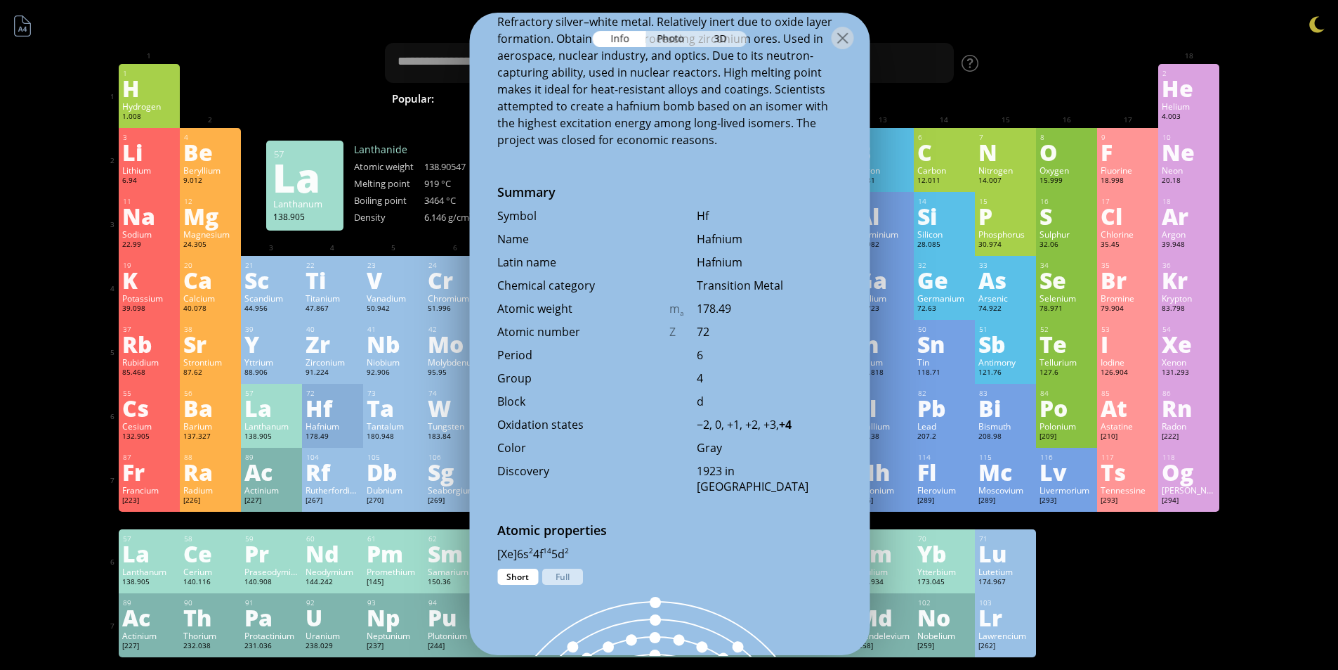
click at [289, 417] on div "La" at bounding box center [271, 407] width 54 height 22
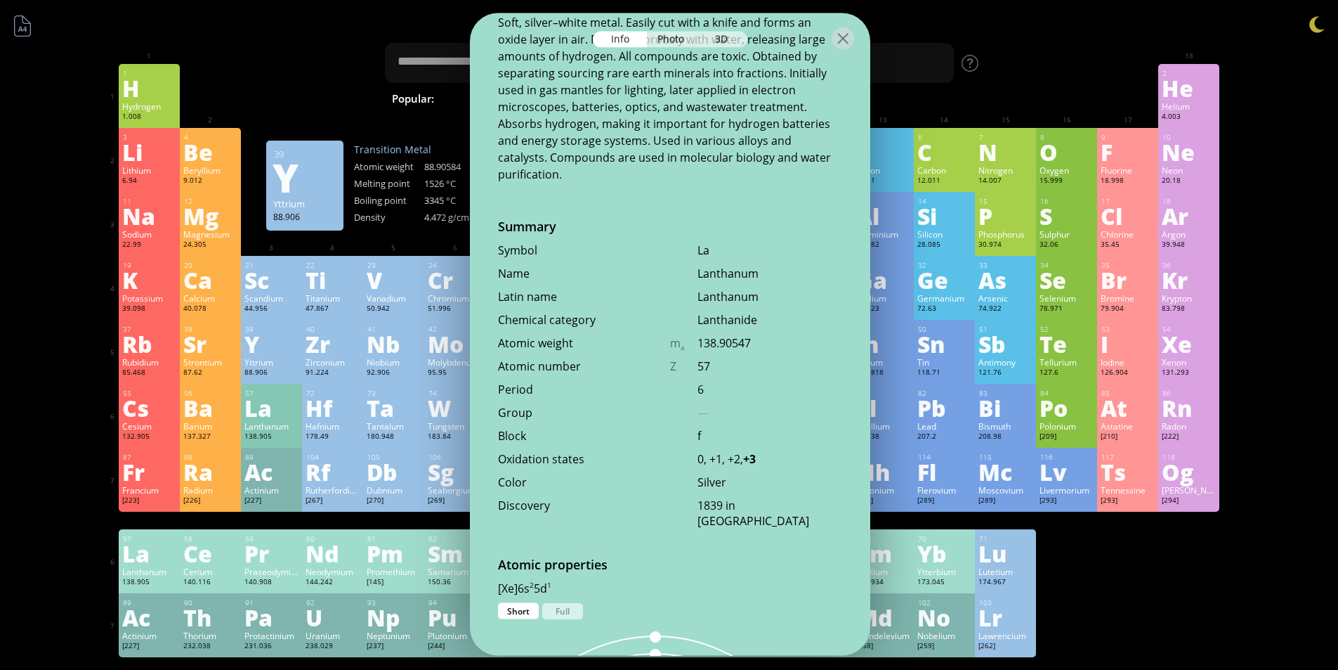
click at [260, 338] on div "Y" at bounding box center [271, 343] width 54 height 22
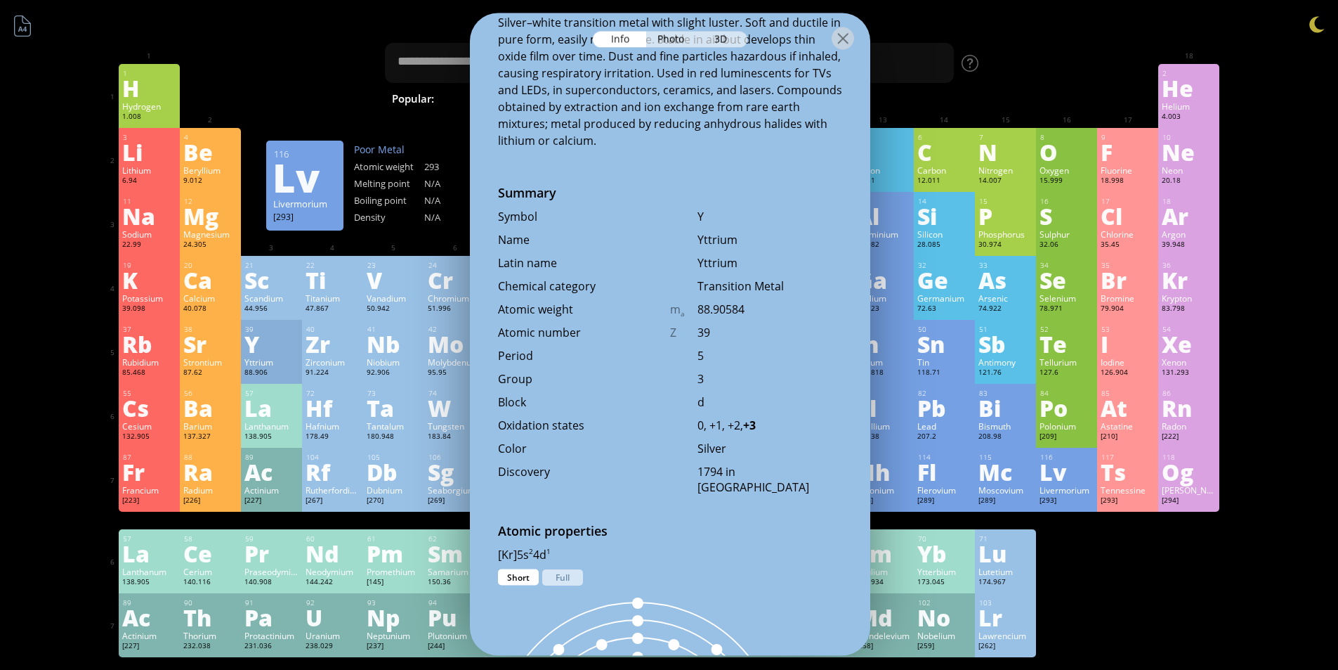
click at [1140, 529] on div "1 H Hydrogen 1.008 −1, +1 −1, +1 -259.14 °C -252.87 °C 0.0899 g/l 1s 1 2 He Hel…" at bounding box center [670, 360] width 1102 height 593
click at [838, 45] on div at bounding box center [843, 38] width 22 height 22
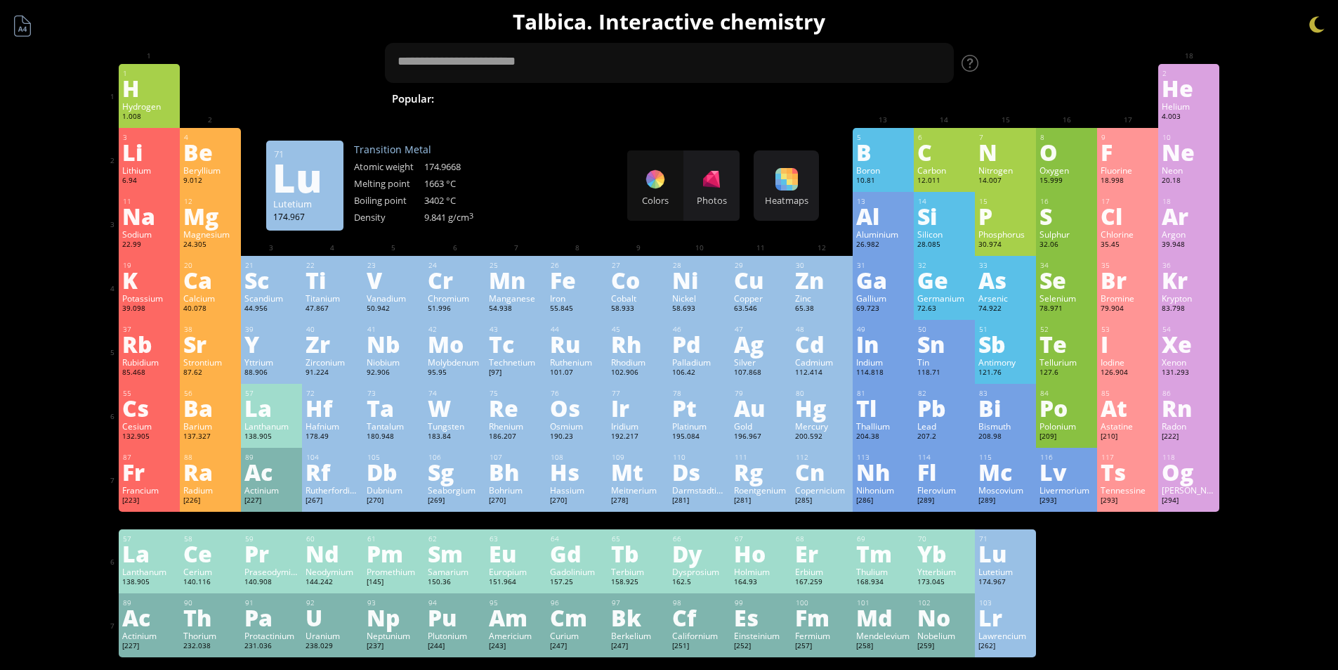
click at [1017, 550] on div "Lu" at bounding box center [1006, 553] width 54 height 22
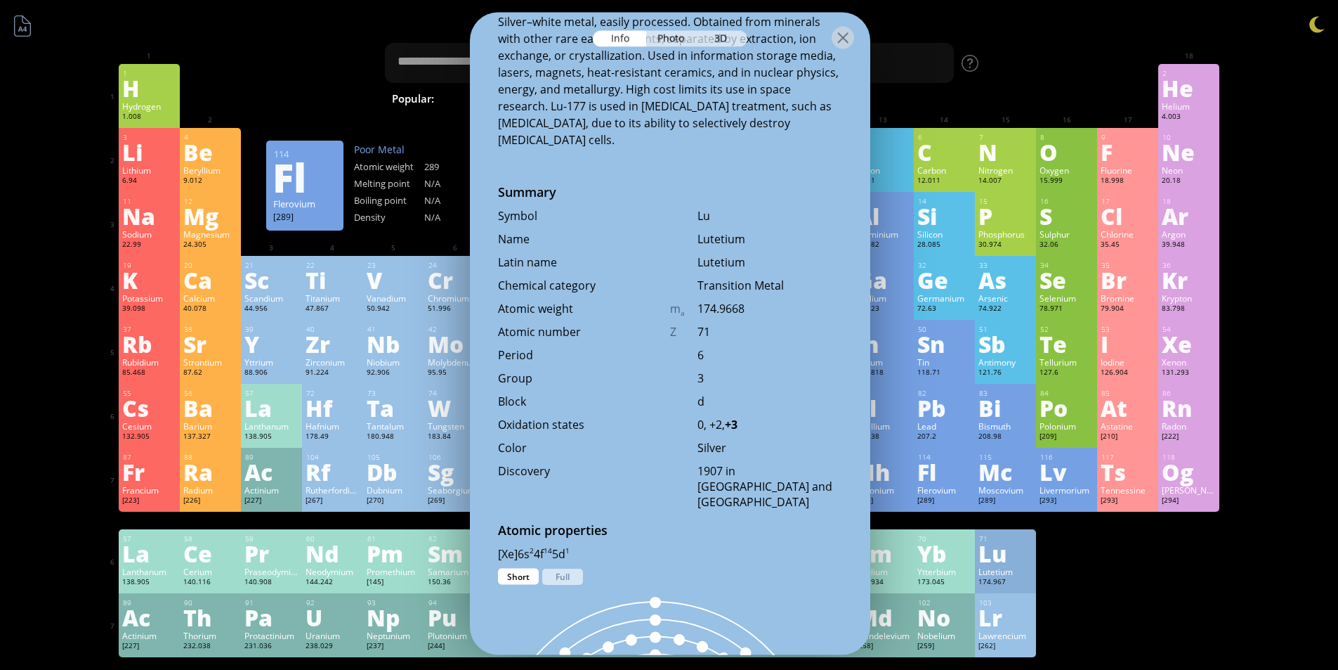
click at [854, 47] on div at bounding box center [670, 36] width 400 height 49
click at [847, 37] on div at bounding box center [843, 37] width 22 height 22
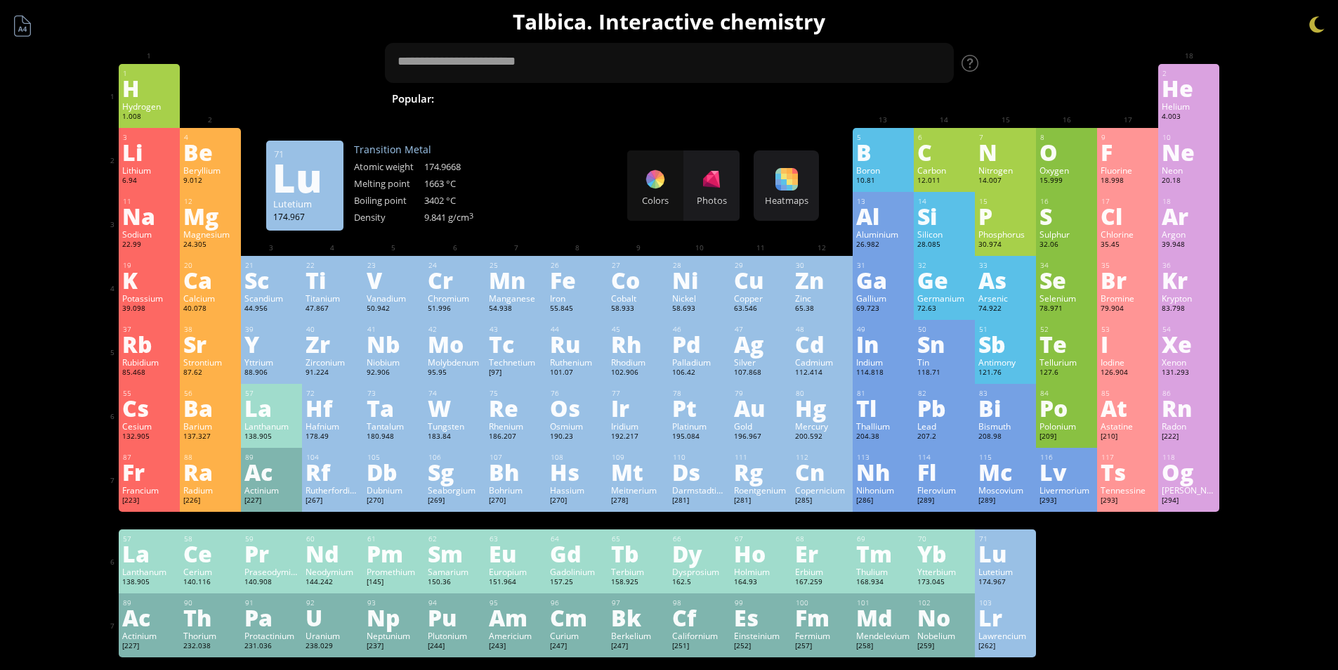
click at [1008, 573] on div "Lutetium" at bounding box center [1006, 571] width 54 height 11
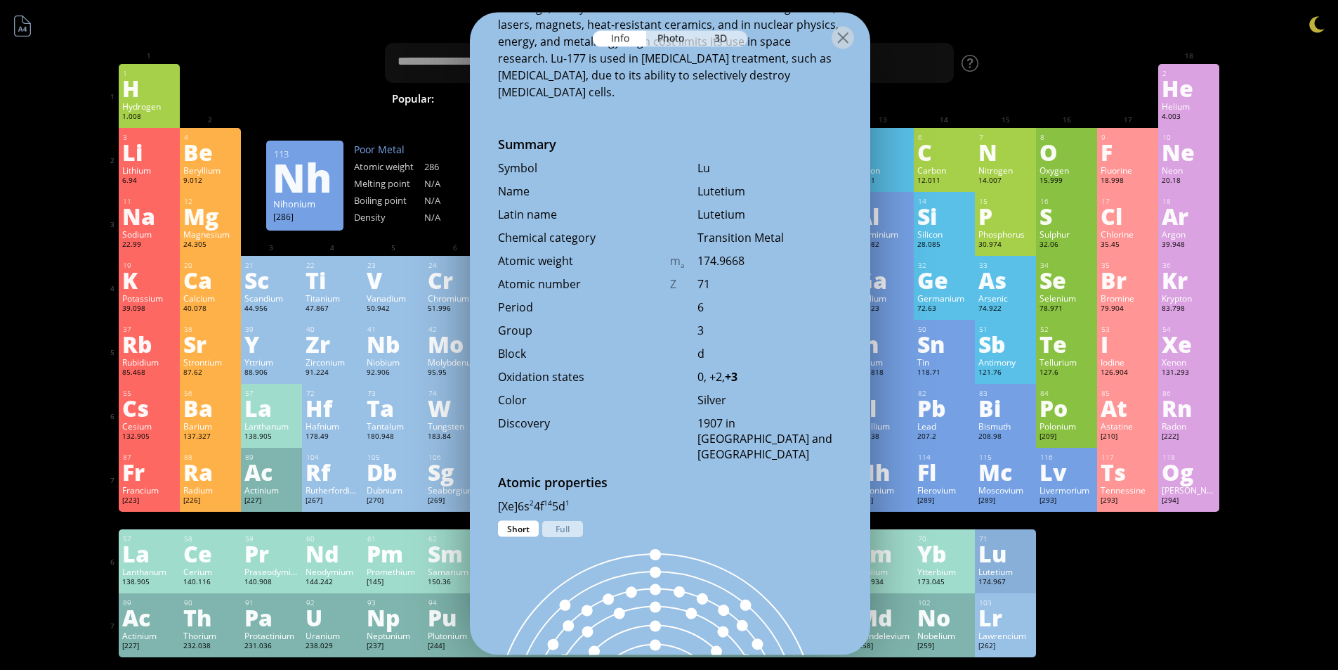
scroll to position [334, 0]
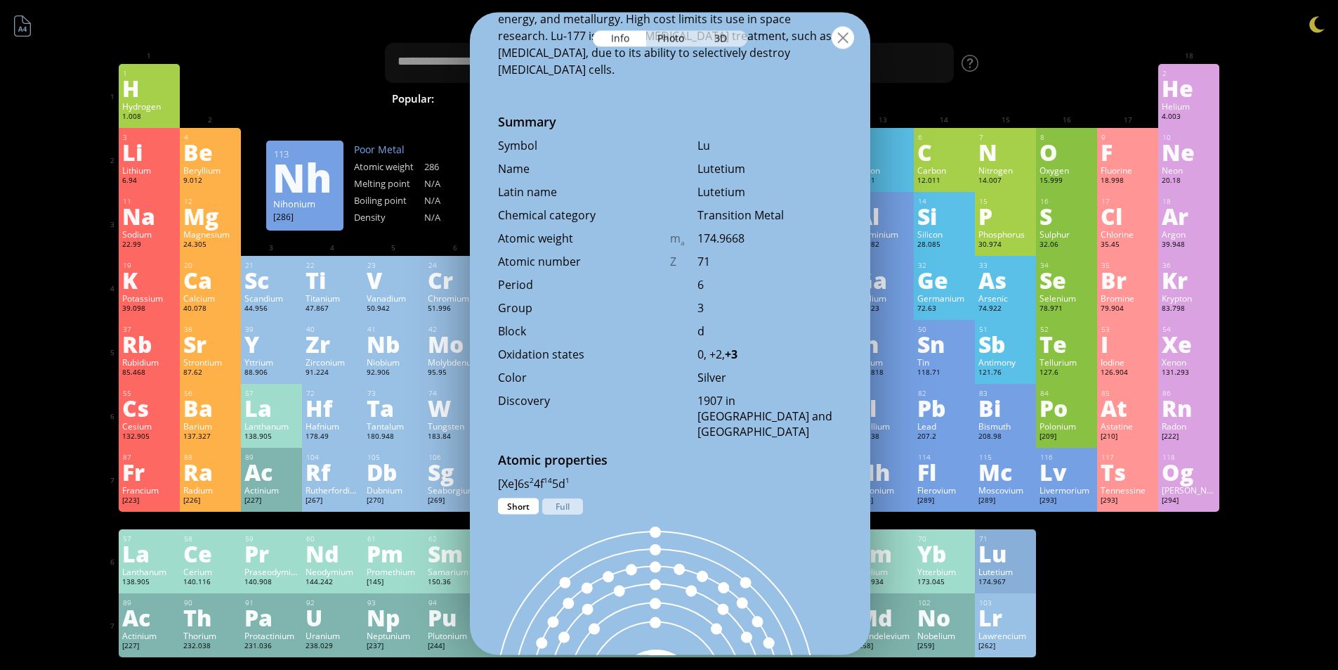
click at [844, 39] on div at bounding box center [843, 37] width 22 height 22
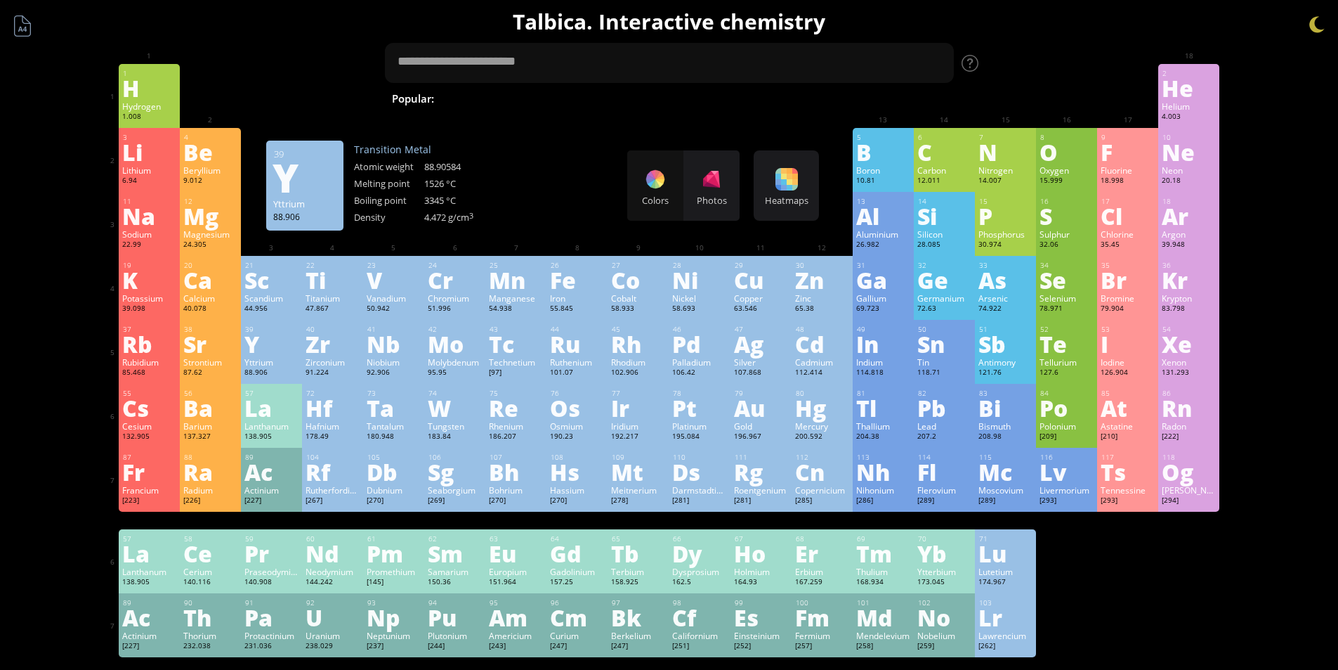
click at [299, 331] on div "39" at bounding box center [271, 329] width 53 height 9
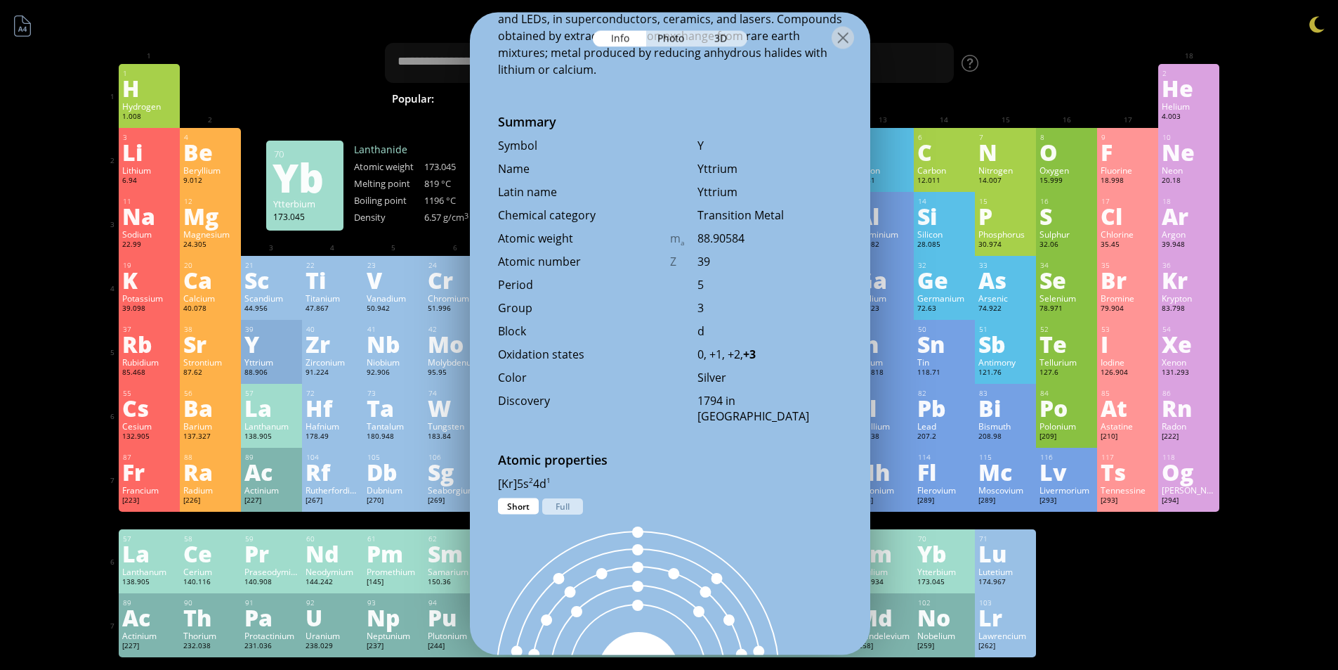
click at [972, 563] on div "Yb" at bounding box center [945, 553] width 54 height 22
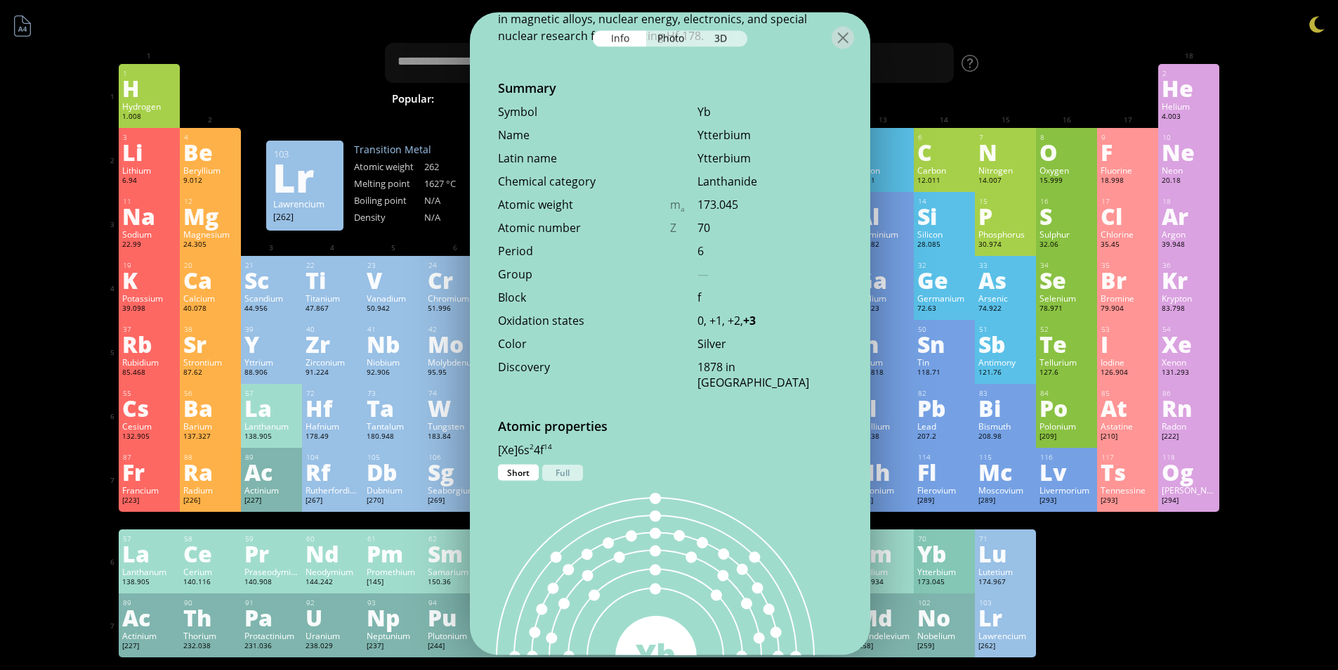
click at [1005, 620] on div "Lr" at bounding box center [1006, 617] width 54 height 22
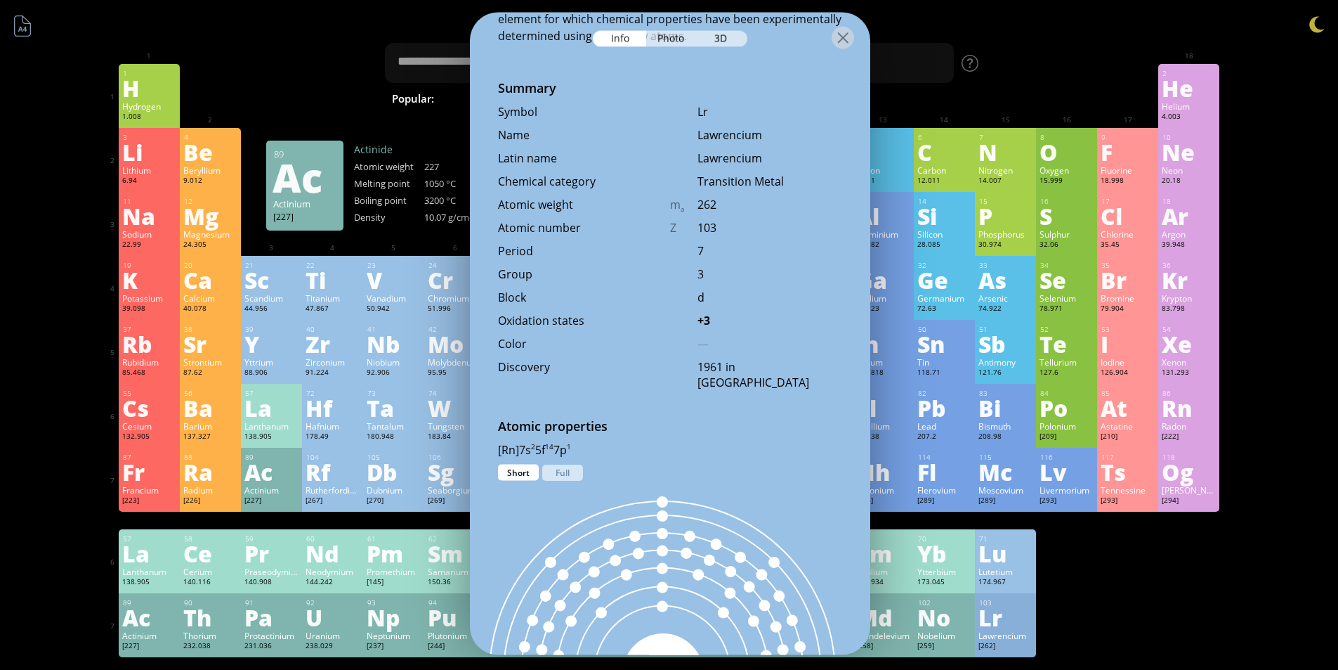
click at [268, 483] on div "Ac" at bounding box center [271, 471] width 54 height 22
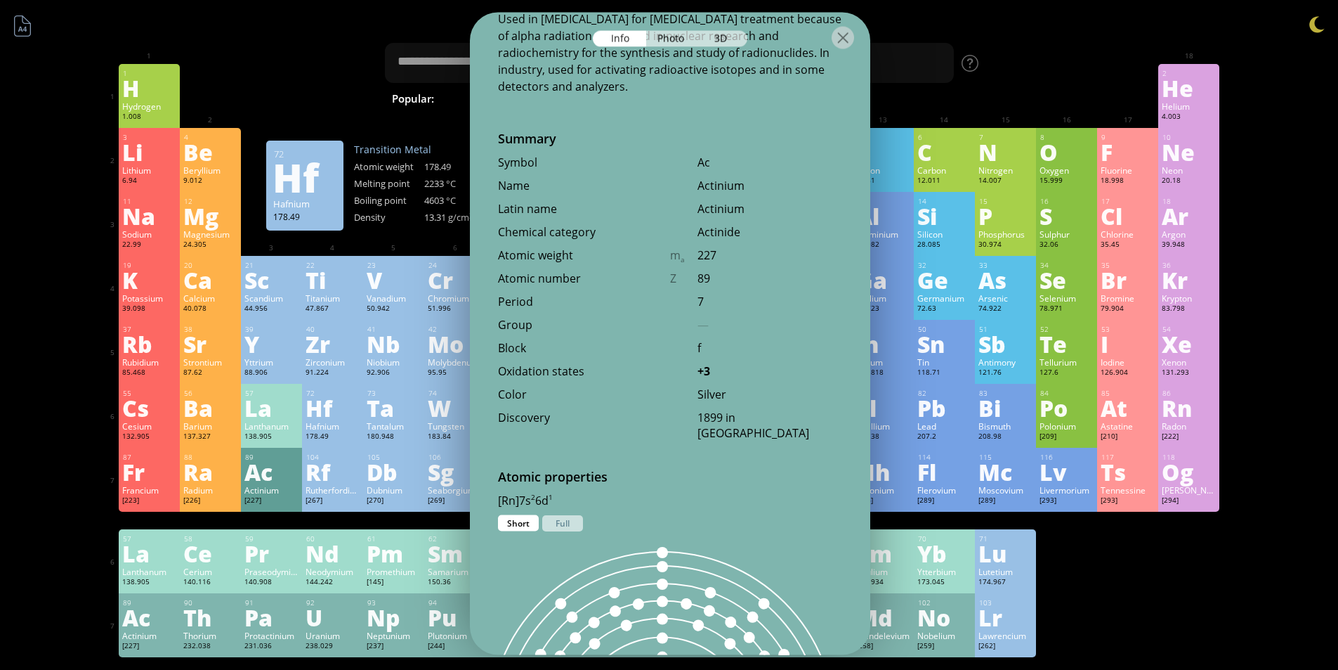
click at [306, 406] on div "55 Cs Cesium 132.905 −1, +1 −1, +1 28.44 °C 671 °C 1.879 g/cm 3 [Xe]6s 1 56 Ba …" at bounding box center [670, 416] width 1102 height 64
click at [299, 406] on div "La" at bounding box center [271, 407] width 54 height 22
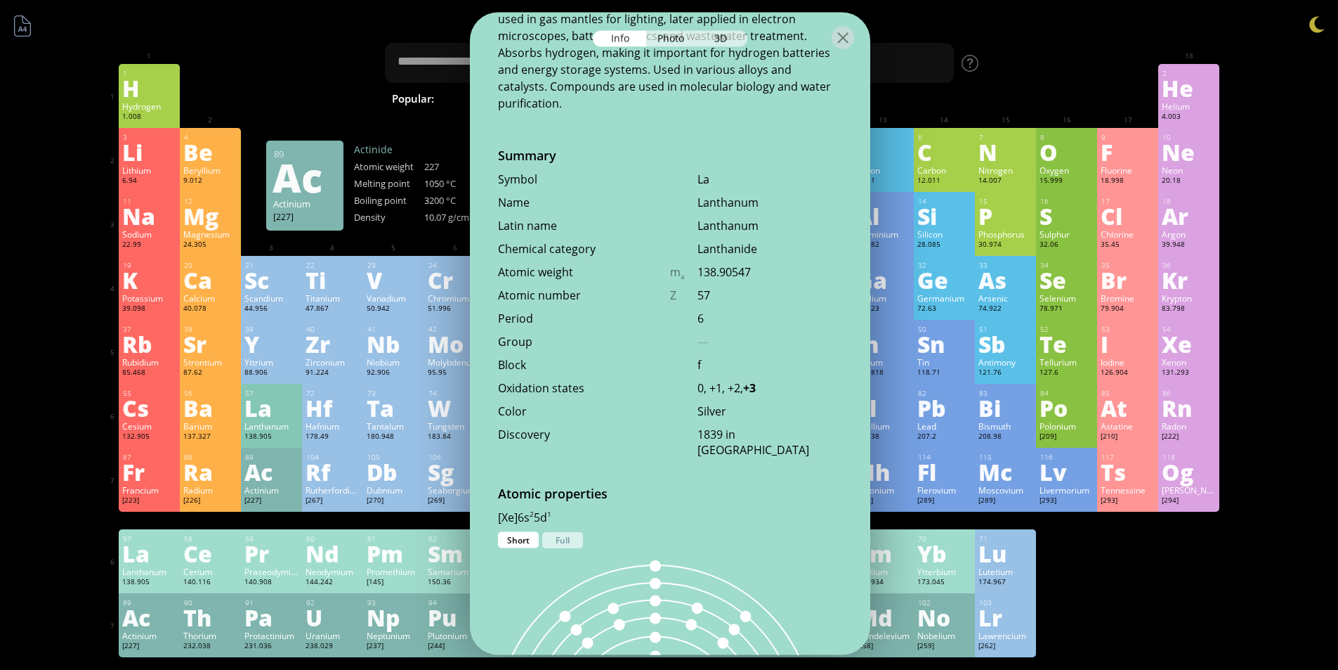
click at [294, 518] on div at bounding box center [271, 521] width 54 height 11
click at [293, 522] on div at bounding box center [271, 521] width 54 height 11
click at [849, 47] on div at bounding box center [843, 37] width 22 height 22
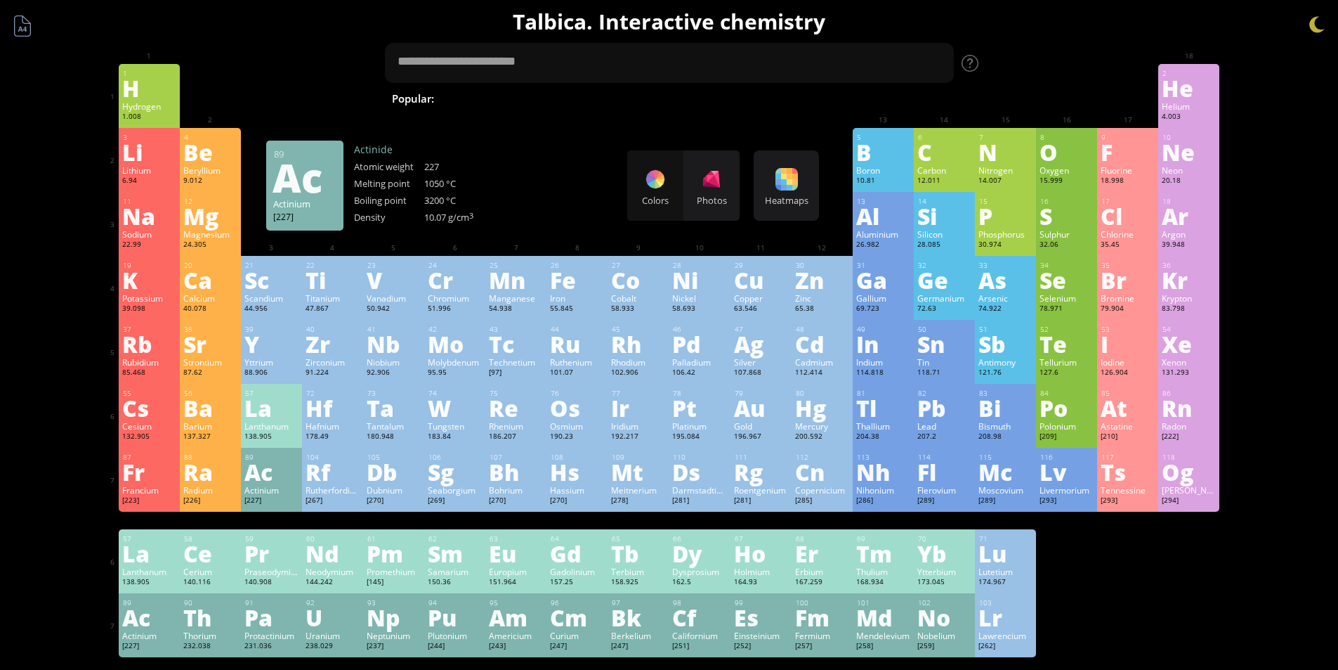
drag, startPoint x: 265, startPoint y: 410, endPoint x: 266, endPoint y: 542, distance: 131.4
click at [266, 542] on div "1 H Hydrogen 1.008 −1, +1 −1, +1 -259.14 °C -252.87 °C 0.0899 g/l 1s 1 2 He Hel…" at bounding box center [670, 360] width 1102 height 593
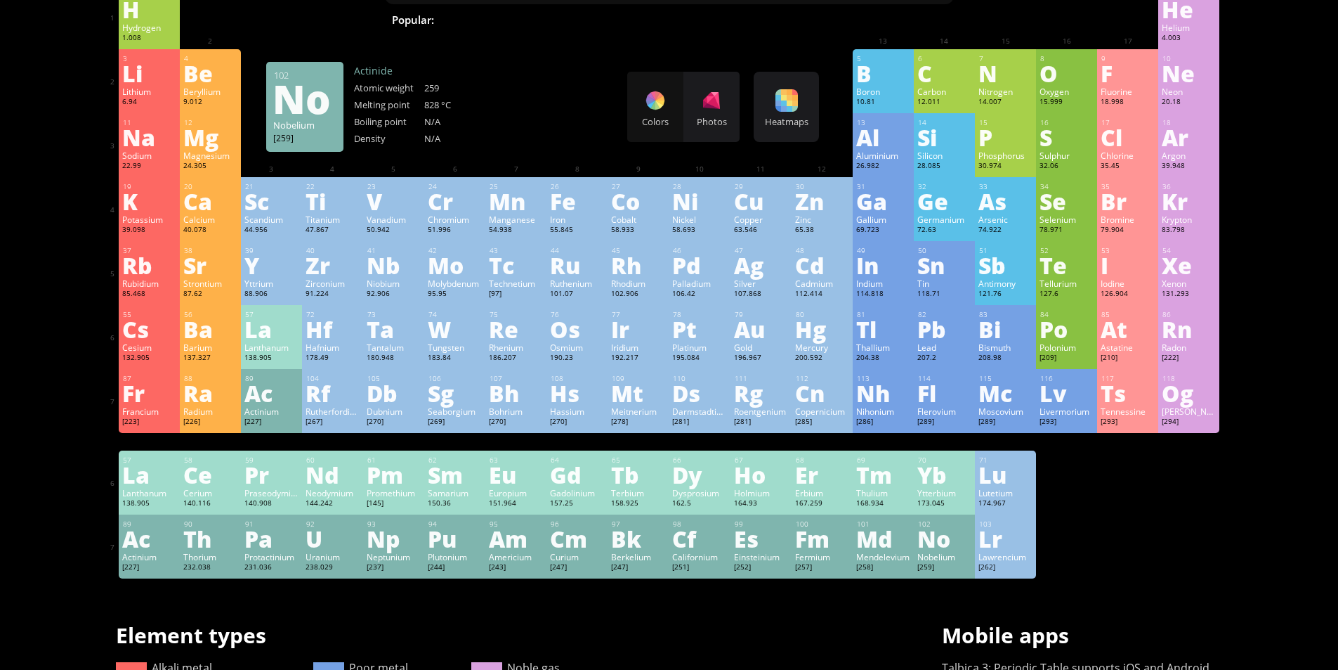
scroll to position [211, 0]
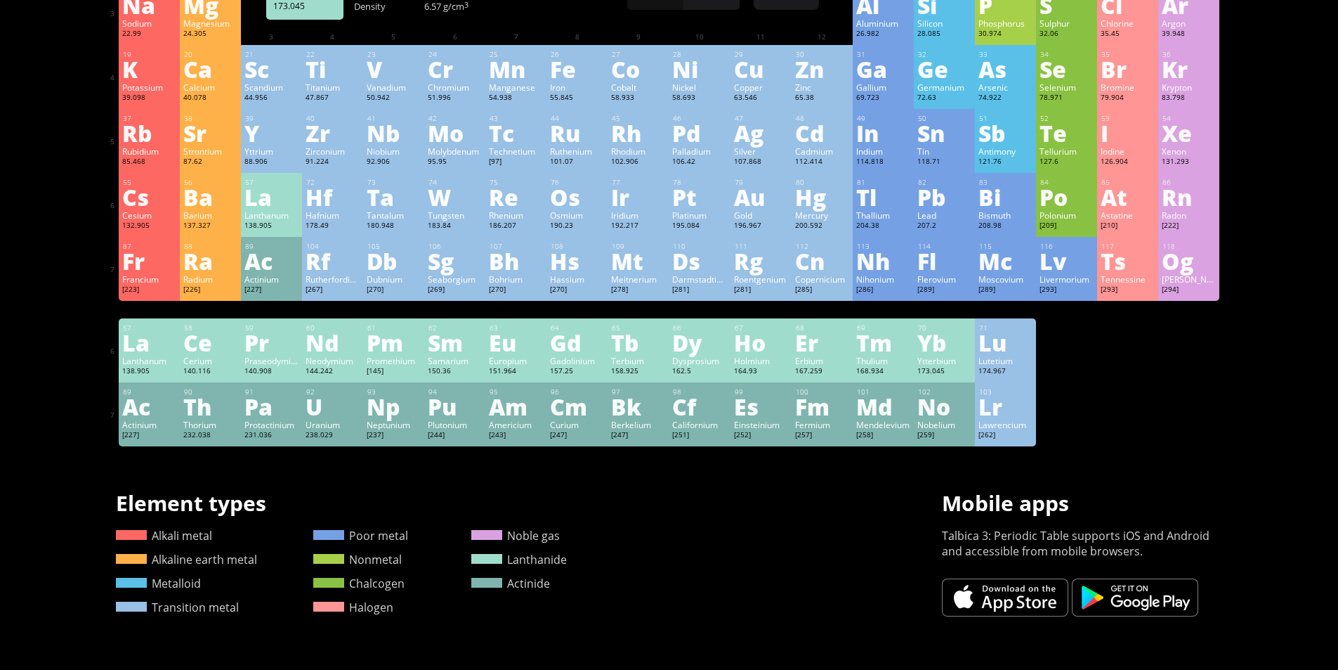
click at [972, 358] on div "Ytterbium" at bounding box center [945, 360] width 54 height 11
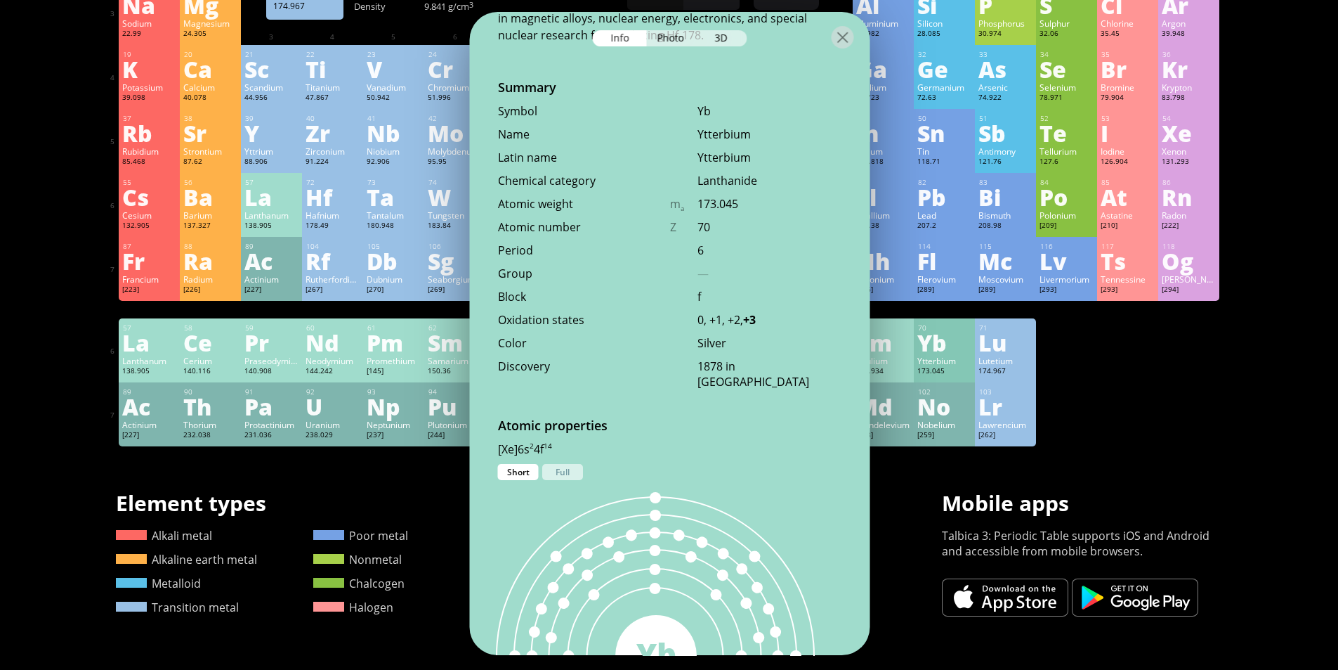
click at [993, 363] on div "Lutetium" at bounding box center [1006, 360] width 54 height 11
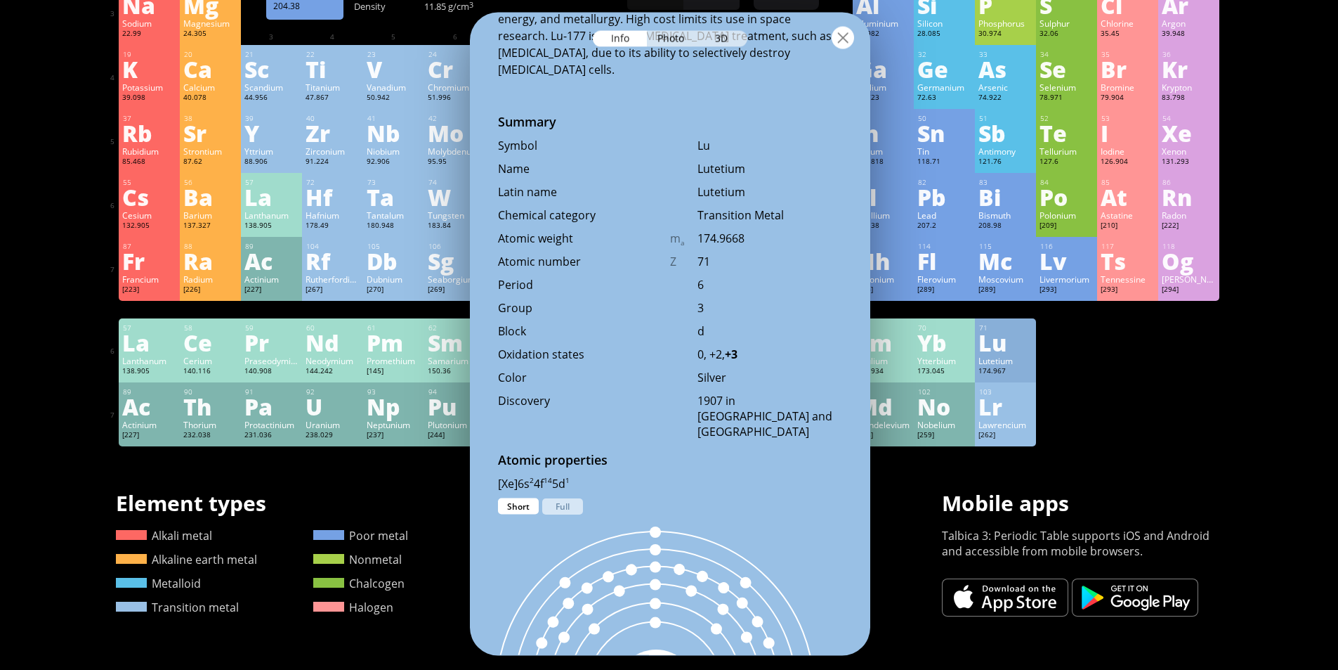
click at [852, 38] on div at bounding box center [843, 37] width 22 height 22
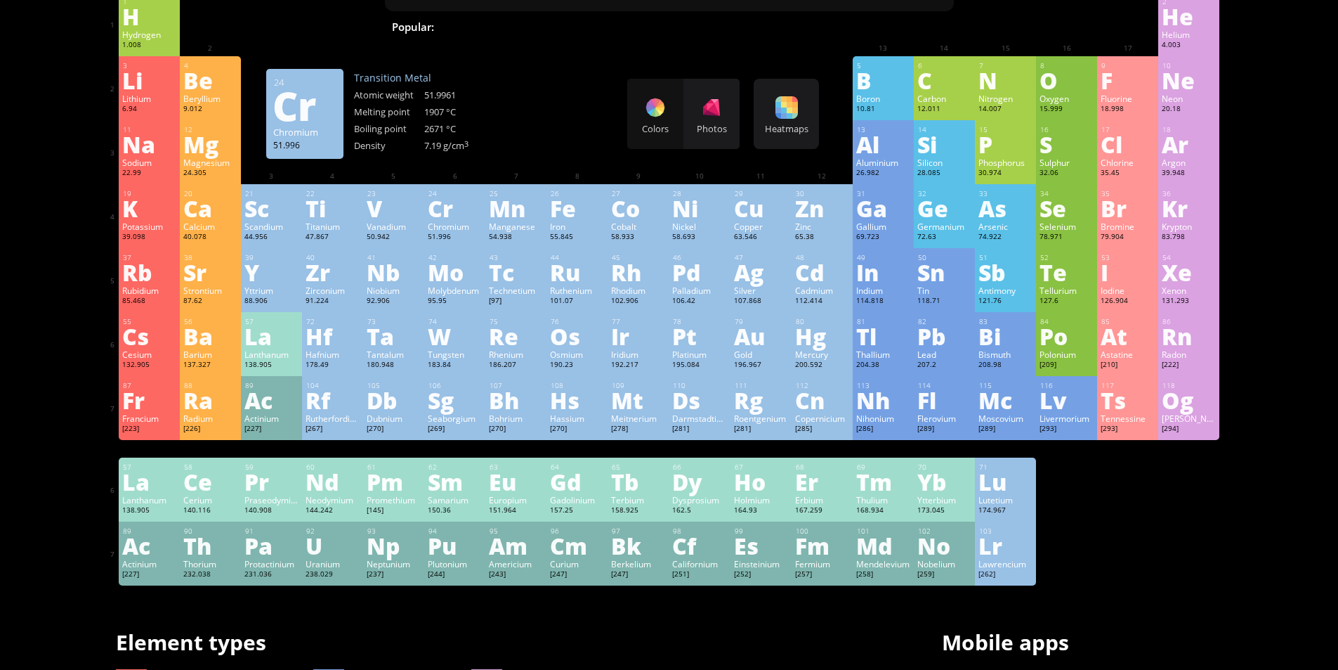
scroll to position [0, 0]
